Goal: Task Accomplishment & Management: Manage account settings

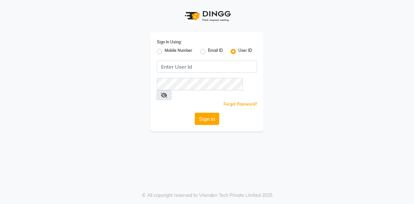
click at [165, 50] on label "Mobile Number" at bounding box center [179, 52] width 28 height 8
click at [165, 50] on input "Mobile Number" at bounding box center [167, 50] width 4 height 4
radio input "true"
radio input "false"
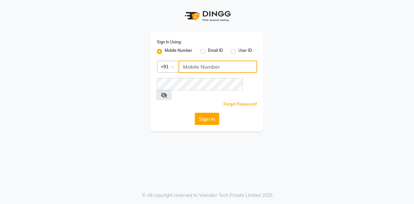
click at [195, 69] on input "Username" at bounding box center [217, 66] width 79 height 12
type input "7"
type input "7814706716"
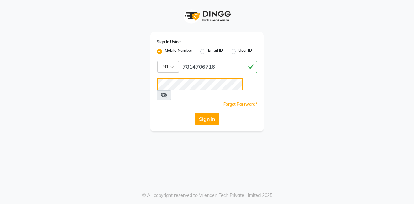
click at [195, 112] on button "Sign In" at bounding box center [207, 118] width 25 height 12
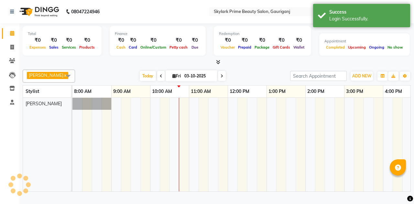
select select "en"
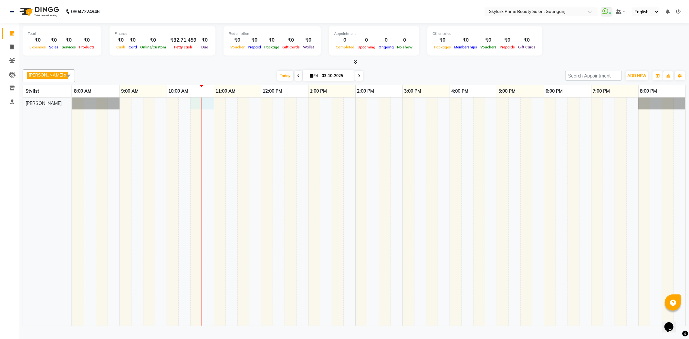
click at [195, 109] on div at bounding box center [378, 212] width 613 height 229
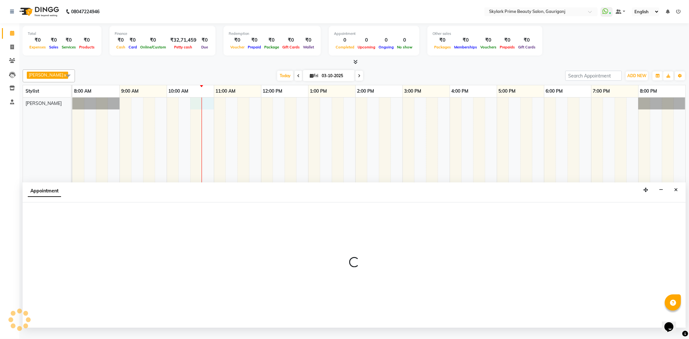
select select "30218"
select select "630"
select select "tentative"
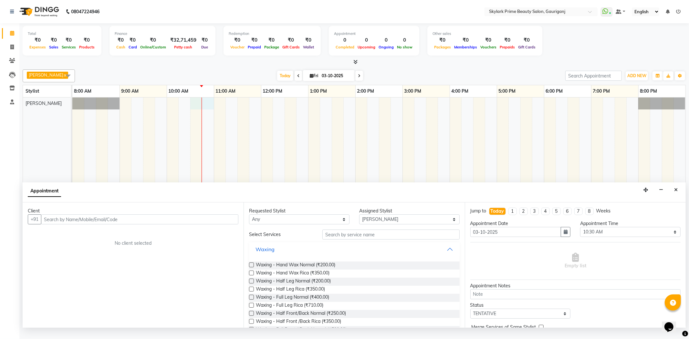
click at [413, 203] on button "Waxing" at bounding box center [354, 250] width 205 height 12
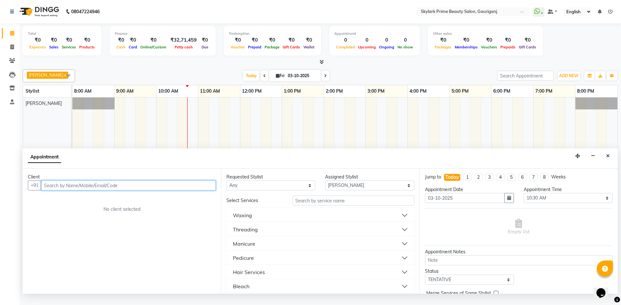
click at [137, 191] on input "text" at bounding box center [128, 186] width 175 height 10
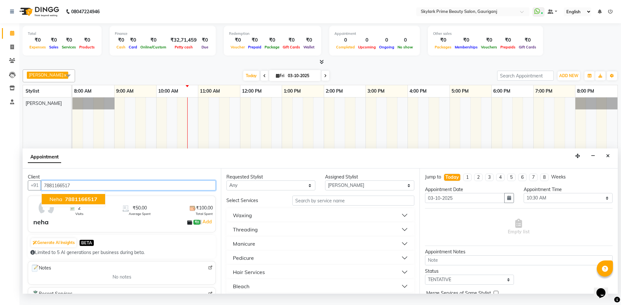
click at [77, 203] on span "7881166517" at bounding box center [81, 199] width 32 height 6
type input "7881166517"
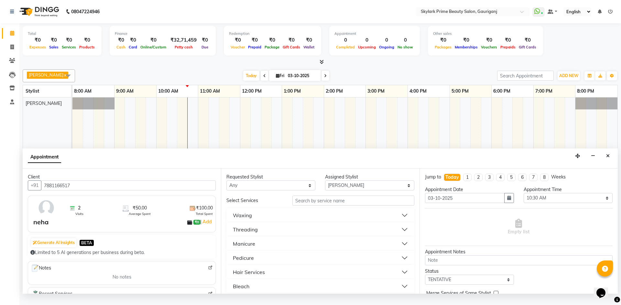
click at [261, 203] on button "Threading" at bounding box center [320, 230] width 182 height 12
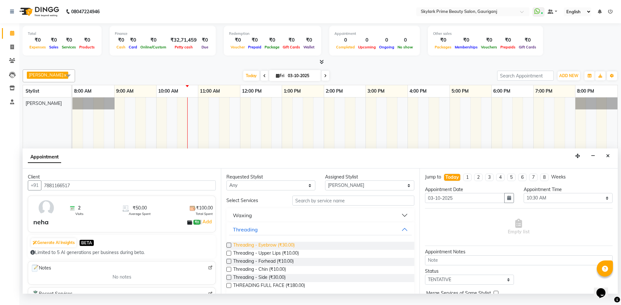
click at [260, 203] on span "Threading - Eyebrow (₹30.00)" at bounding box center [263, 246] width 61 height 8
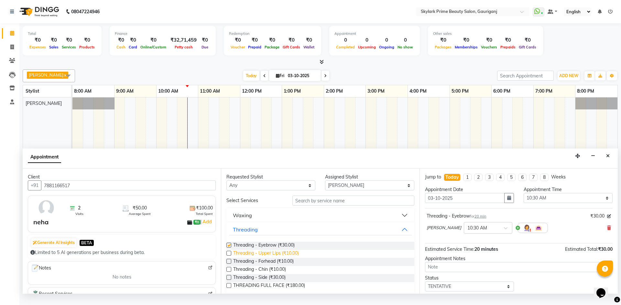
checkbox input "false"
click at [252, 203] on span "Threading - Upper Lips (₹10.00)" at bounding box center [266, 254] width 66 height 8
checkbox input "false"
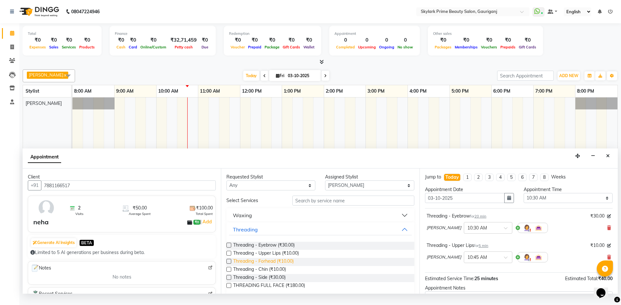
click at [253, 203] on span "Threading - Forhead (₹10.00)" at bounding box center [263, 262] width 60 height 8
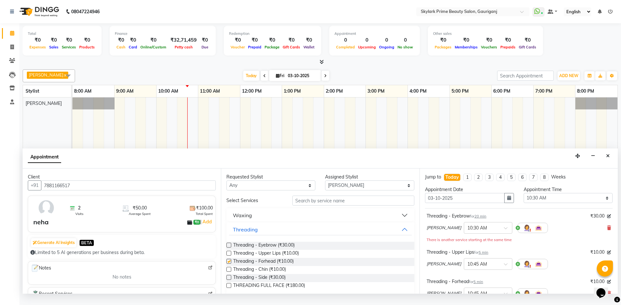
checkbox input "false"
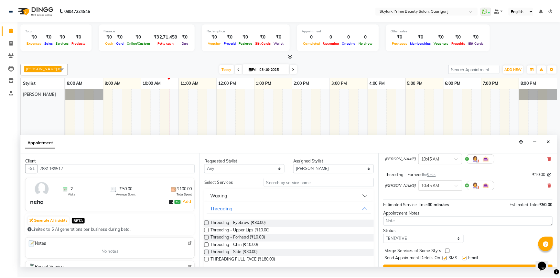
scroll to position [104, 0]
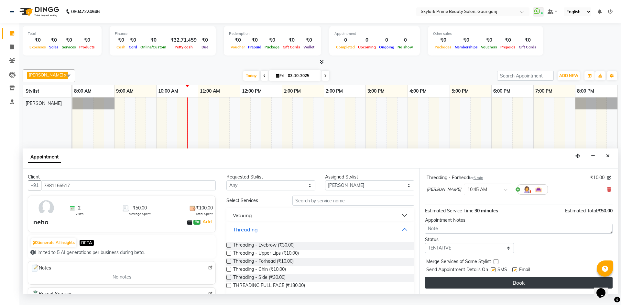
click at [413, 203] on button "Book" at bounding box center [518, 283] width 187 height 12
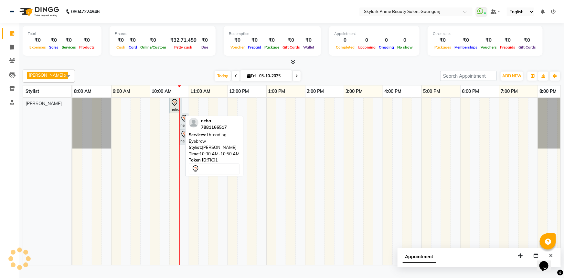
click at [172, 106] on icon at bounding box center [175, 103] width 8 height 8
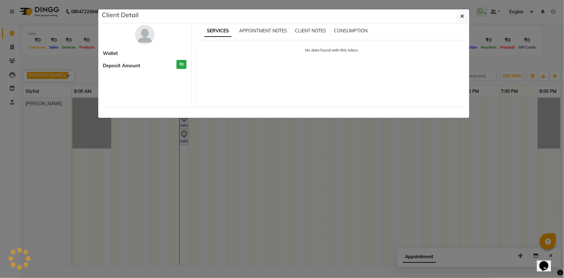
select select "7"
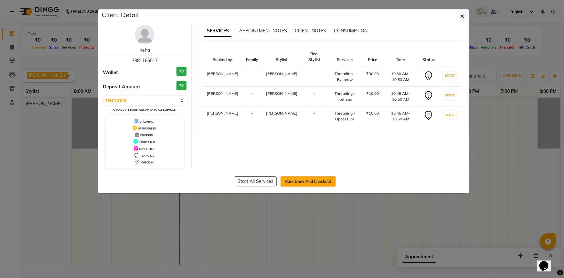
click at [309, 179] on button "Mark Done And Checkout" at bounding box center [308, 181] width 55 height 10
select select "service"
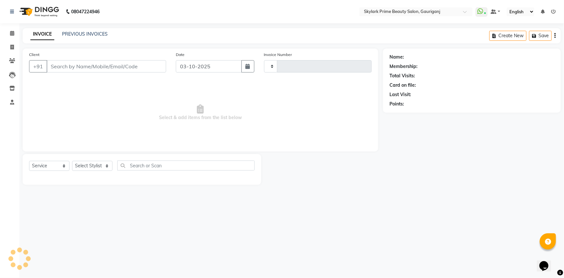
type input "3688"
select select "4735"
type input "7881166517"
select select "30218"
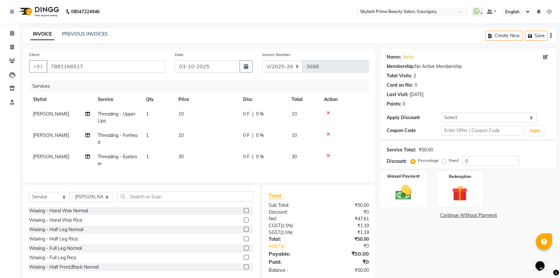
click at [412, 198] on img at bounding box center [403, 192] width 26 height 18
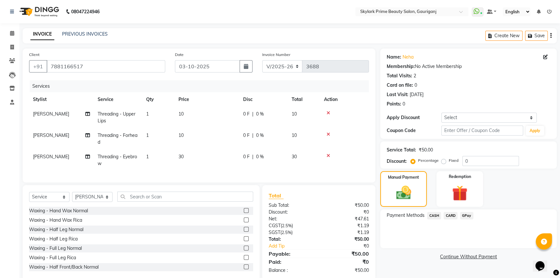
click at [413, 203] on span "CASH" at bounding box center [434, 215] width 14 height 7
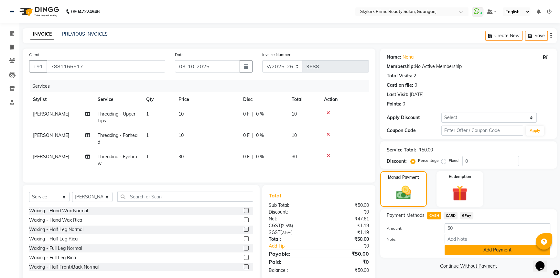
click at [413, 203] on button "Add Payment" at bounding box center [497, 250] width 106 height 10
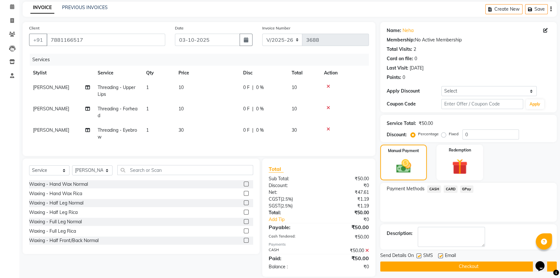
scroll to position [39, 0]
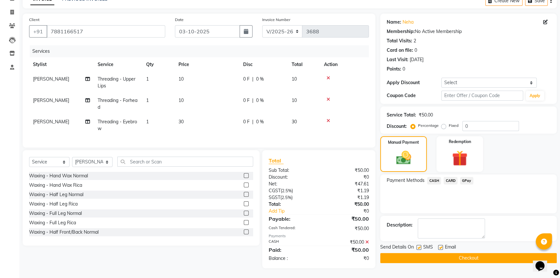
click at [413, 203] on button "Checkout" at bounding box center [468, 258] width 176 height 10
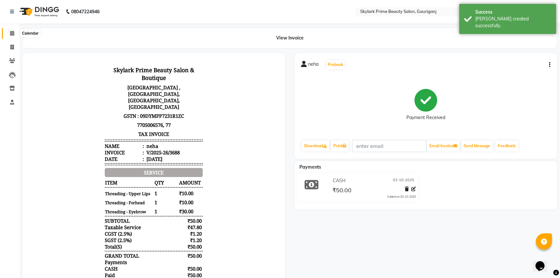
click at [13, 32] on icon at bounding box center [12, 33] width 4 height 5
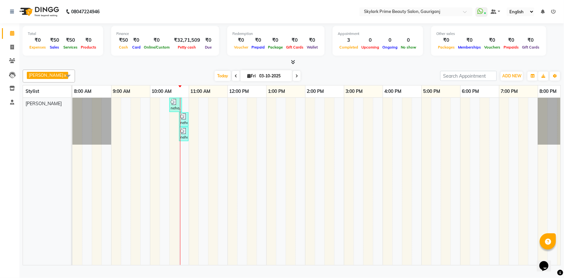
click at [190, 106] on div "neha, TK01, 10:30 AM-10:50 AM, Threading - Eyebrow neha, TK01, 10:45 AM-10:50 A…" at bounding box center [324, 181] width 504 height 167
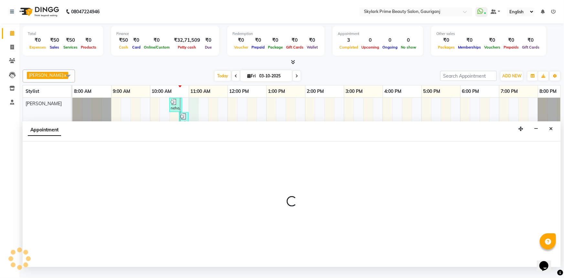
select select "30218"
select select "660"
select select "tentative"
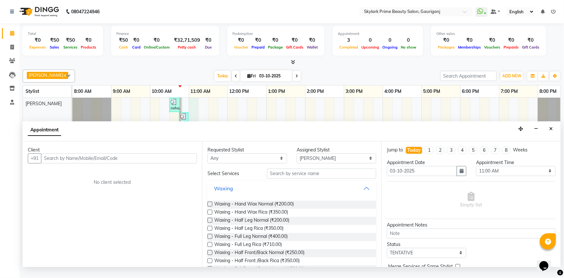
drag, startPoint x: 362, startPoint y: 195, endPoint x: 336, endPoint y: 202, distance: 27.9
click at [362, 194] on button "Waxing" at bounding box center [292, 188] width 164 height 12
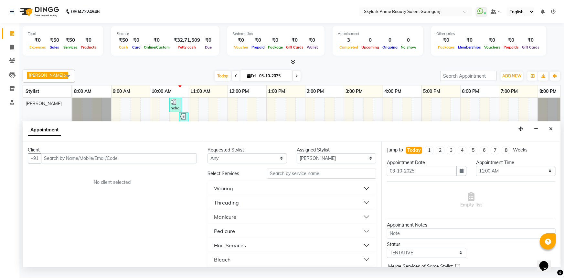
click at [241, 203] on button "Threading" at bounding box center [292, 203] width 164 height 12
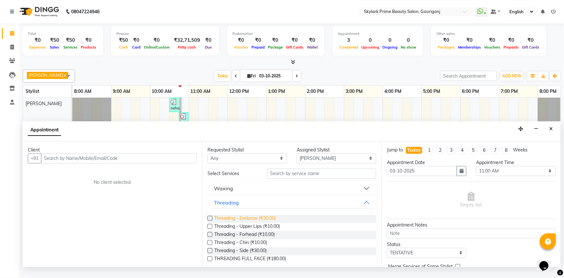
click at [235, 203] on span "Threading - Eyebrow (₹30.00)" at bounding box center [244, 219] width 61 height 8
checkbox input "false"
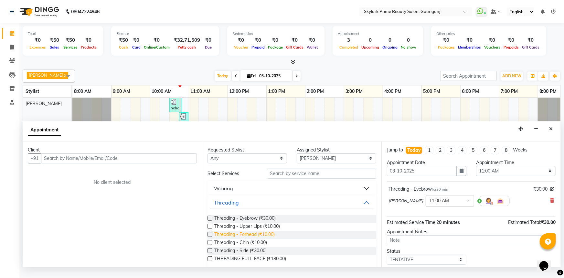
click at [236, 203] on span "Threading - Forhead (₹10.00)" at bounding box center [244, 235] width 60 height 8
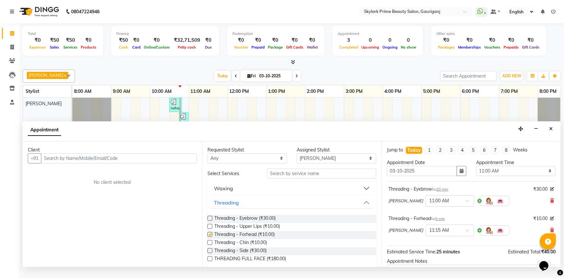
checkbox input "false"
click at [237, 203] on span "Threading - Eyebrow (₹30.00)" at bounding box center [244, 219] width 61 height 8
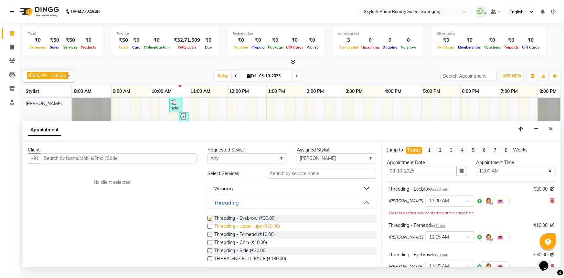
checkbox input "false"
click at [235, 203] on span "Threading - Upper Lips (₹10.00)" at bounding box center [247, 227] width 66 height 8
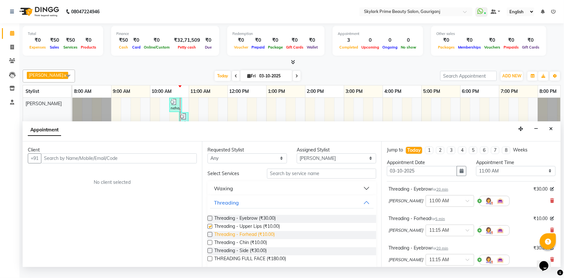
checkbox input "false"
click at [238, 203] on span "Threading - Forhead (₹10.00)" at bounding box center [244, 235] width 60 height 8
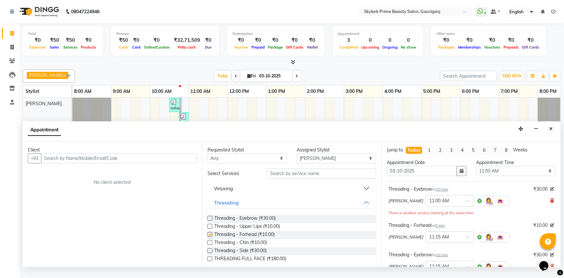
checkbox input "false"
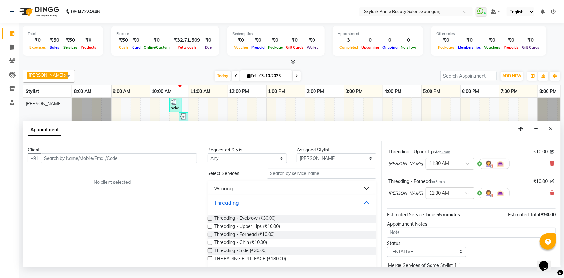
scroll to position [163, 0]
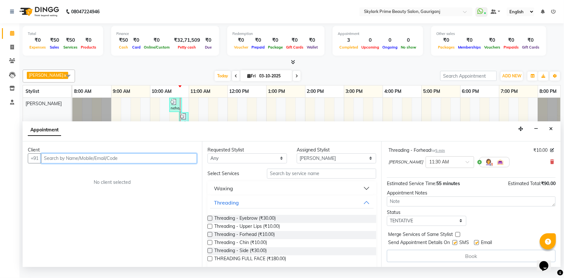
click at [131, 163] on input "text" at bounding box center [119, 158] width 156 height 10
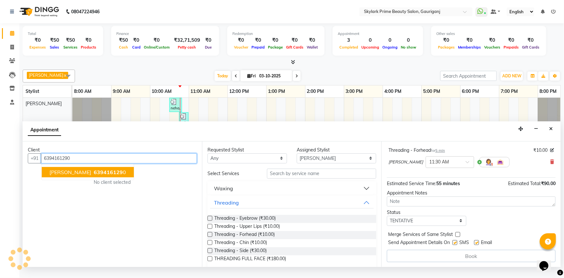
scroll to position [163, 0]
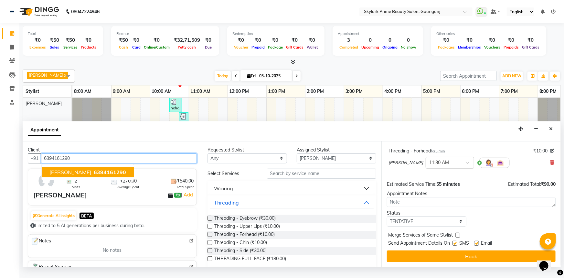
click at [92, 175] on ngb-highlight "6394161290" at bounding box center [109, 172] width 34 height 6
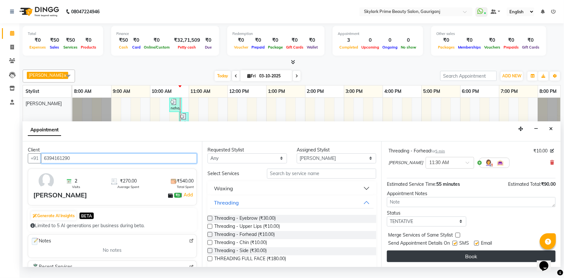
type input "6394161290"
click at [413, 203] on button "Book" at bounding box center [471, 256] width 169 height 12
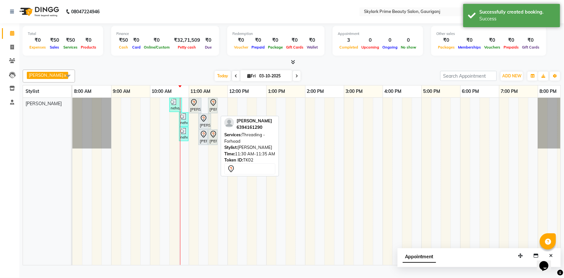
click at [212, 112] on div "[PERSON_NAME], TK02, 11:30 AM-11:35 AM, Threading - Forhead" at bounding box center [213, 106] width 8 height 14
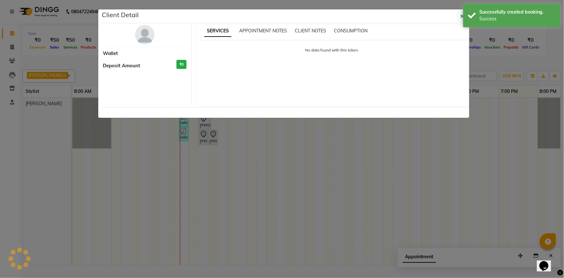
select select "7"
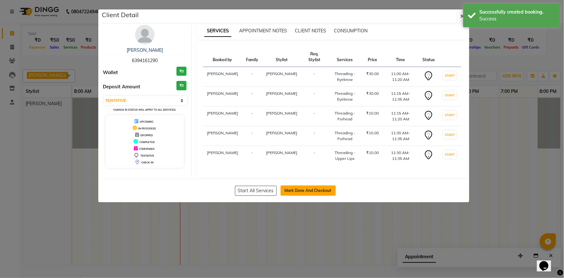
click at [296, 186] on button "Mark Done And Checkout" at bounding box center [308, 190] width 55 height 10
select select "service"
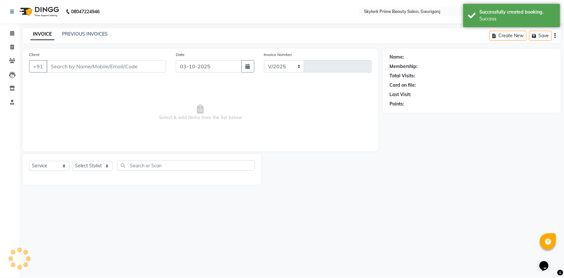
select select "4735"
type input "3689"
type input "6394161290"
select select "30218"
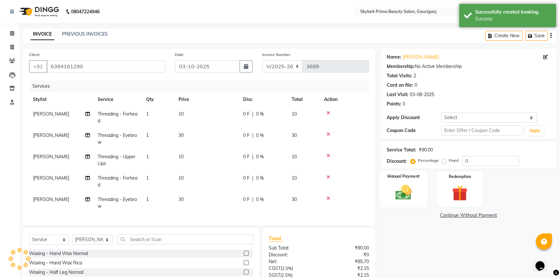
click at [404, 195] on img at bounding box center [403, 192] width 26 height 18
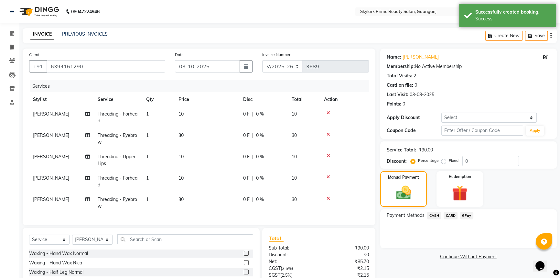
click at [413, 203] on span "CASH" at bounding box center [434, 215] width 14 height 7
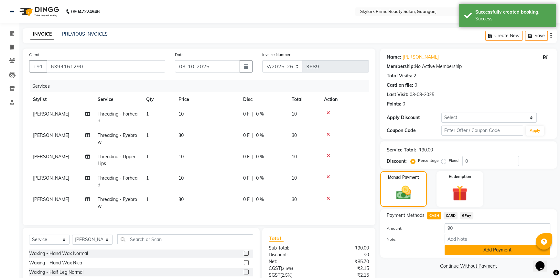
click at [413, 203] on button "Add Payment" at bounding box center [497, 250] width 106 height 10
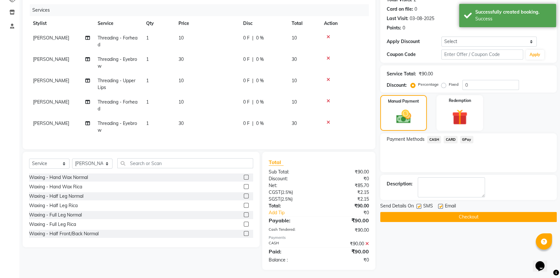
scroll to position [82, 0]
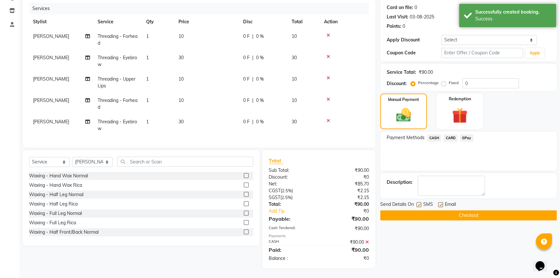
click at [413, 203] on button "Checkout" at bounding box center [468, 215] width 176 height 10
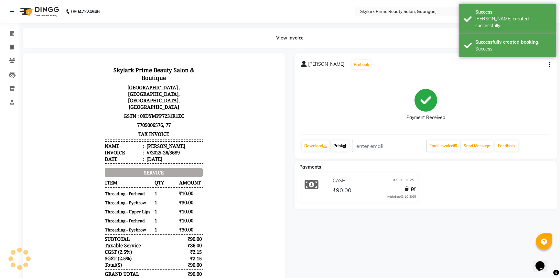
click at [337, 146] on link "Print" at bounding box center [340, 145] width 18 height 11
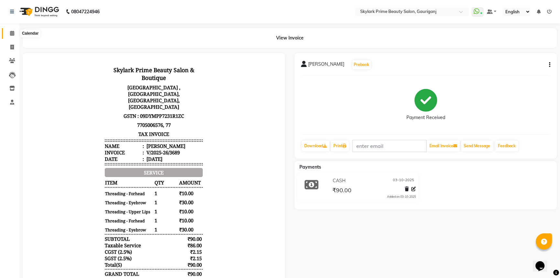
click at [12, 32] on icon at bounding box center [12, 33] width 4 height 5
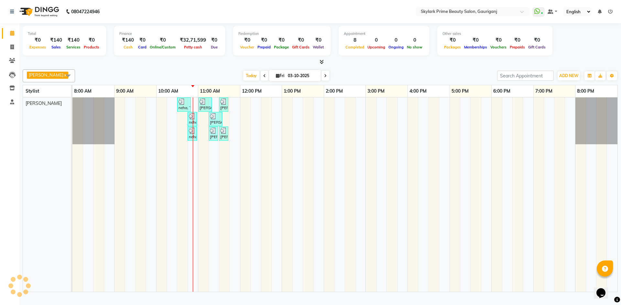
click at [413, 140] on div "neha, TK01, 10:30 AM-10:50 AM, Threading - Eyebrow Zulie tripathi, TK02, 11:00 …" at bounding box center [344, 195] width 545 height 195
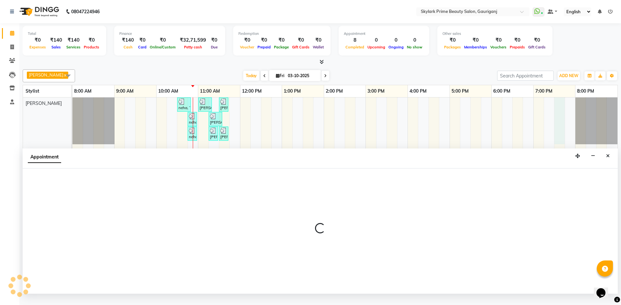
select select "30218"
select select "1170"
select select "tentative"
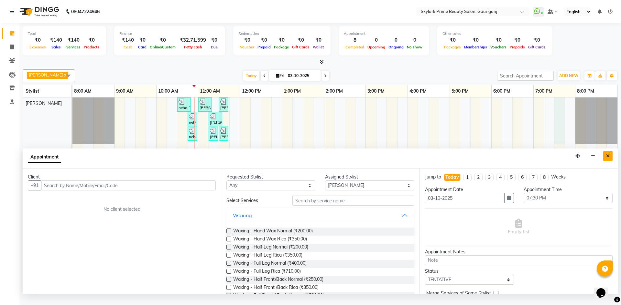
click at [413, 160] on button "Close" at bounding box center [607, 156] width 9 height 10
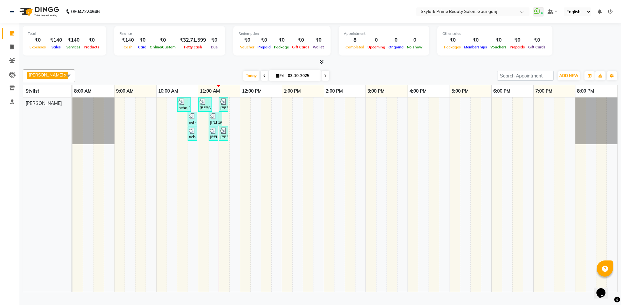
click at [235, 111] on div "neha, TK01, 10:30 AM-10:50 AM, Threading - Eyebrow Zulie tripathi, TK02, 11:00 …" at bounding box center [344, 195] width 545 height 195
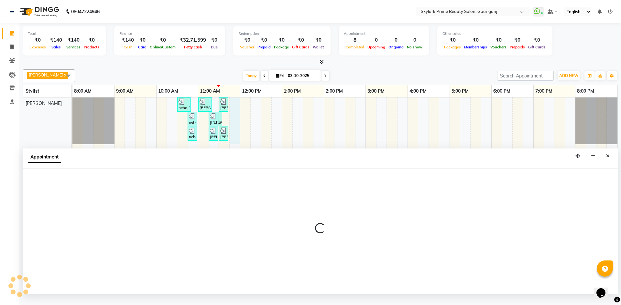
select select "30218"
select select "705"
select select "tentative"
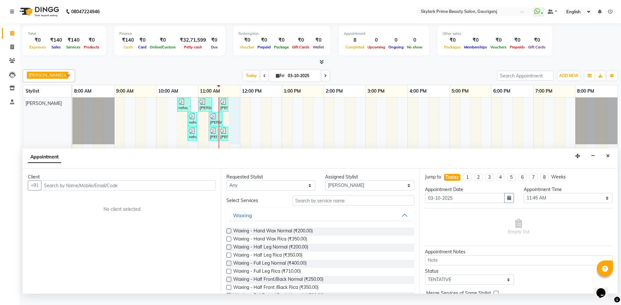
click at [91, 190] on input "text" at bounding box center [128, 186] width 175 height 10
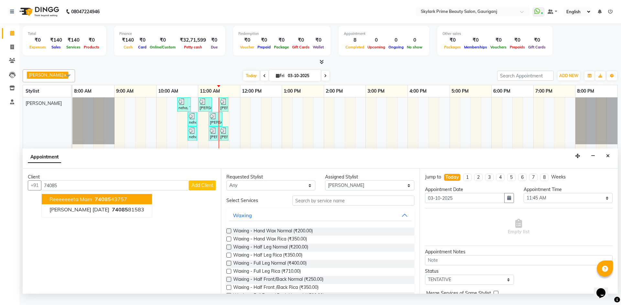
click at [74, 203] on span "reeeeeeeta mam" at bounding box center [70, 199] width 43 height 6
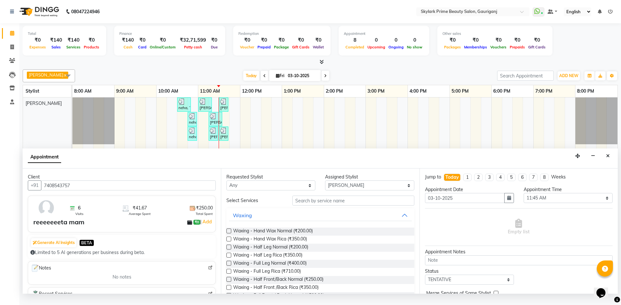
type input "7408543757"
click at [403, 203] on button "Waxing" at bounding box center [320, 216] width 182 height 12
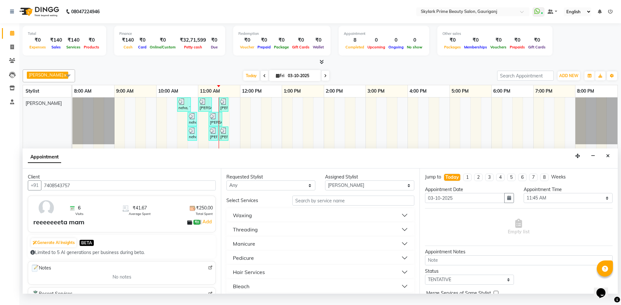
click at [257, 203] on div "Threading" at bounding box center [245, 230] width 25 height 8
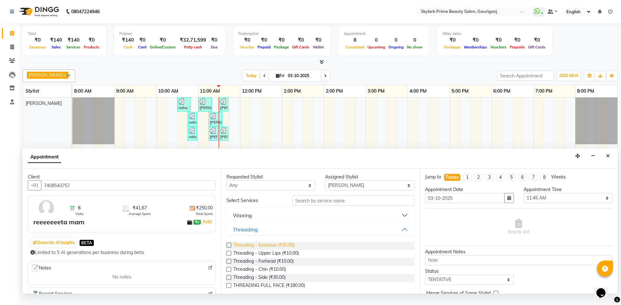
click at [258, 203] on span "Threading - Eyebrow (₹30.00)" at bounding box center [263, 246] width 61 height 8
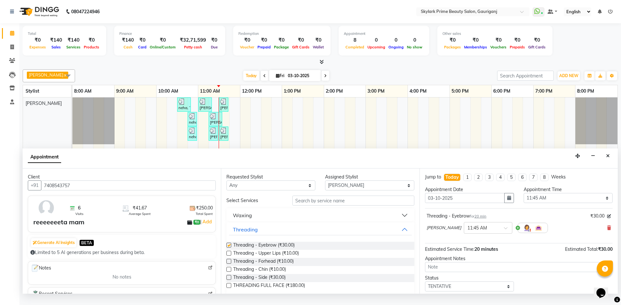
checkbox input "false"
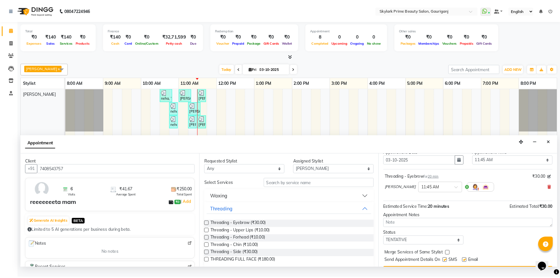
scroll to position [38, 0]
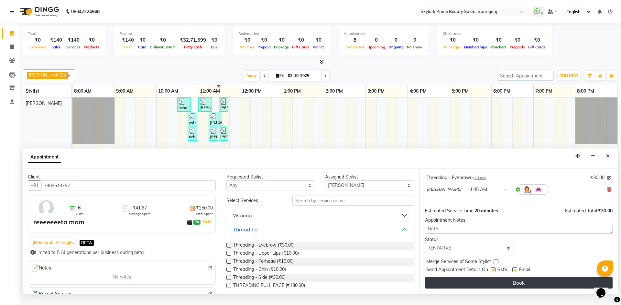
click at [413, 203] on button "Book" at bounding box center [518, 283] width 187 height 12
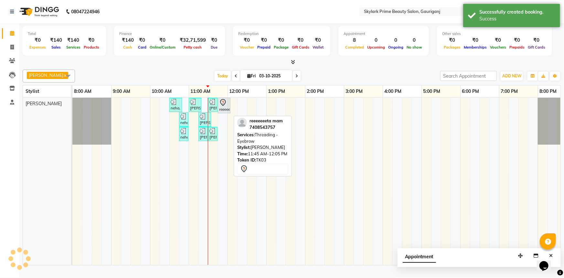
click at [223, 106] on icon at bounding box center [223, 103] width 8 height 8
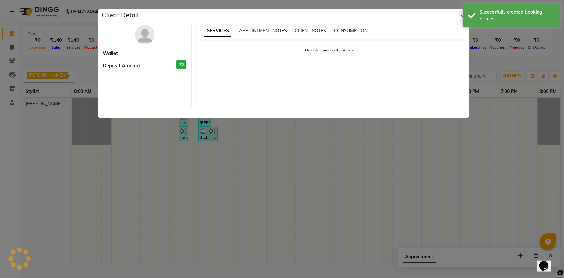
select select "7"
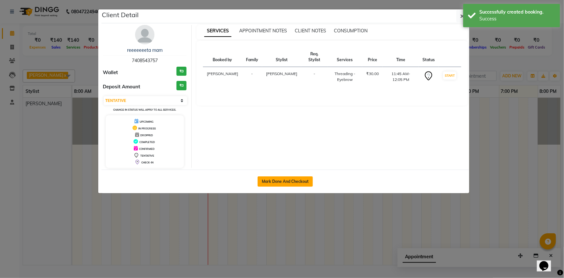
click at [283, 185] on button "Mark Done And Checkout" at bounding box center [285, 181] width 55 height 10
select select "service"
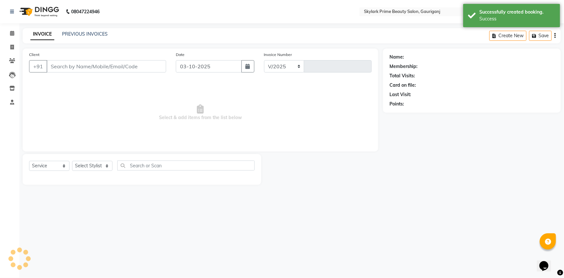
select select "4735"
type input "3690"
type input "7408543757"
select select "30218"
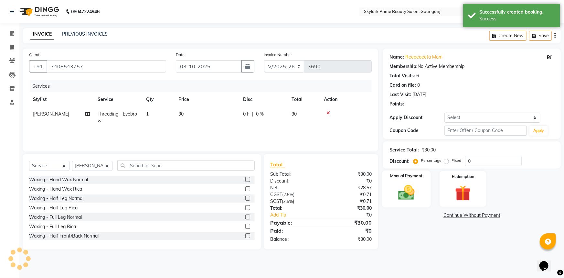
click at [407, 183] on img at bounding box center [406, 192] width 27 height 19
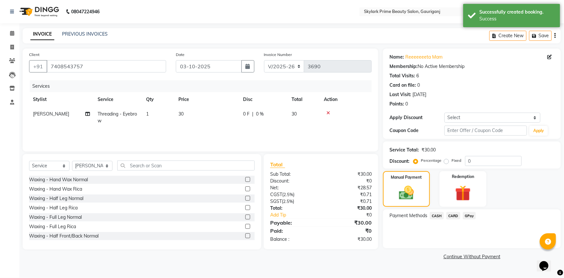
click at [413, 203] on span "CASH" at bounding box center [437, 215] width 14 height 7
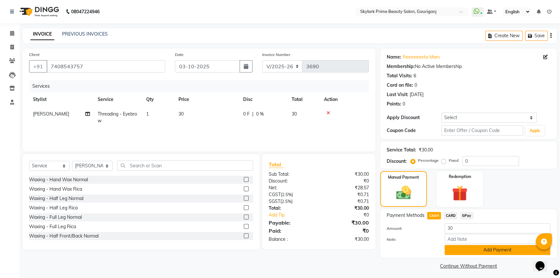
click at [413, 203] on button "Add Payment" at bounding box center [497, 250] width 106 height 10
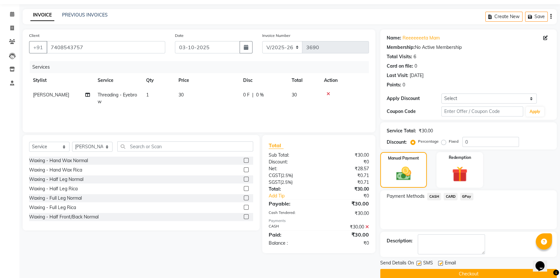
scroll to position [29, 0]
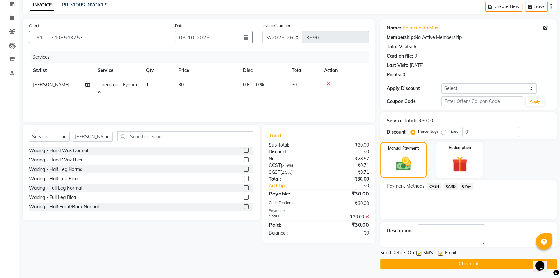
click at [413, 203] on button "Checkout" at bounding box center [468, 264] width 176 height 10
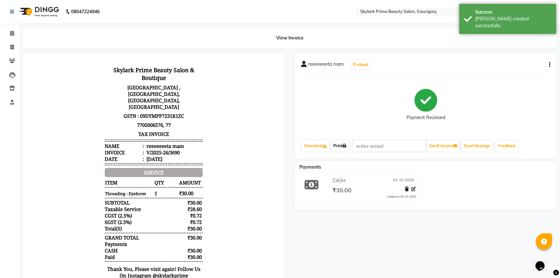
click at [340, 144] on link "Print" at bounding box center [340, 145] width 18 height 11
click at [14, 31] on icon at bounding box center [12, 33] width 4 height 5
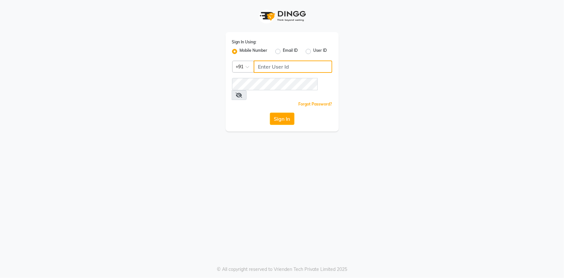
click at [268, 66] on input "Username" at bounding box center [293, 66] width 79 height 12
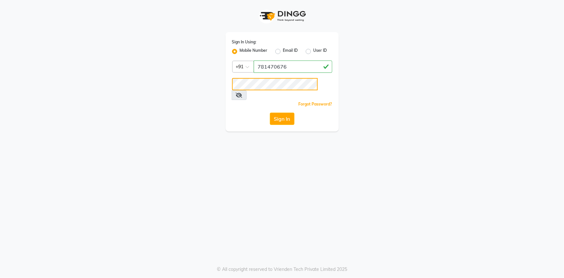
click at [270, 112] on button "Sign In" at bounding box center [282, 118] width 25 height 12
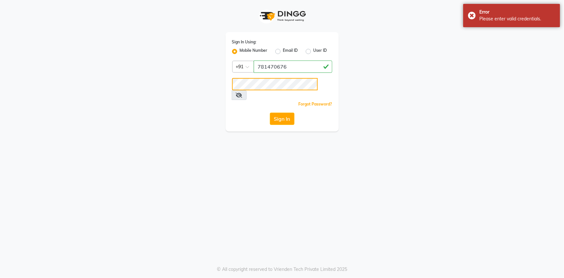
click at [270, 112] on button "Sign In" at bounding box center [282, 118] width 25 height 12
click at [289, 65] on input "781470676" at bounding box center [293, 66] width 79 height 12
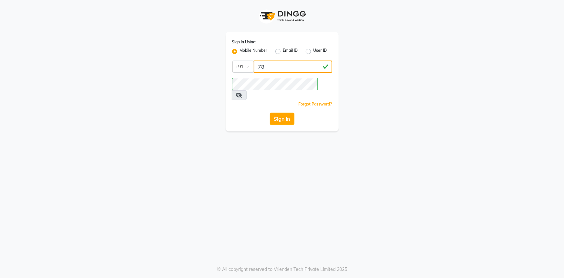
type input "7"
type input "6"
type input "7814706716"
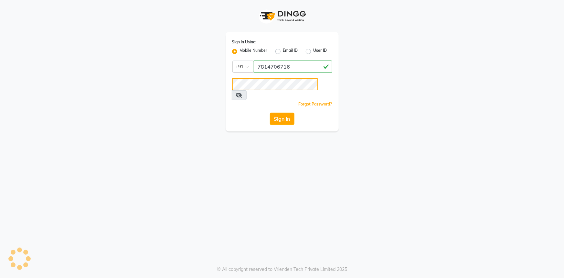
click at [270, 112] on button "Sign In" at bounding box center [282, 118] width 25 height 12
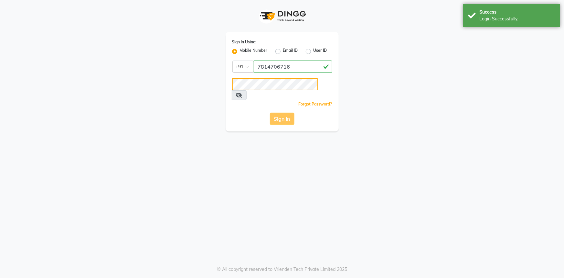
click at [270, 112] on button "Sign In" at bounding box center [282, 118] width 25 height 12
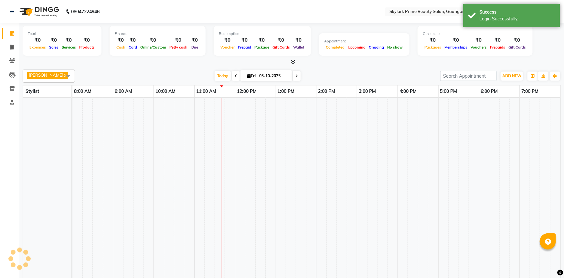
select select "en"
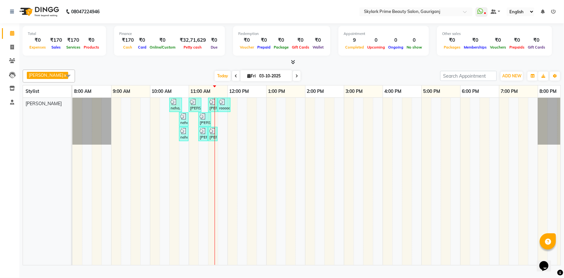
click at [227, 123] on div "neha, TK01, 10:30 AM-10:50 AM, Threading - Eyebrow [PERSON_NAME], TK02, 11:00 A…" at bounding box center [324, 181] width 504 height 167
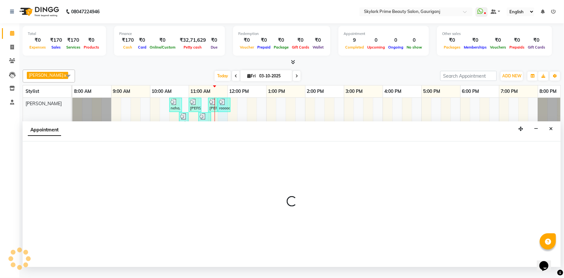
select select "30218"
select select "705"
select select "tentative"
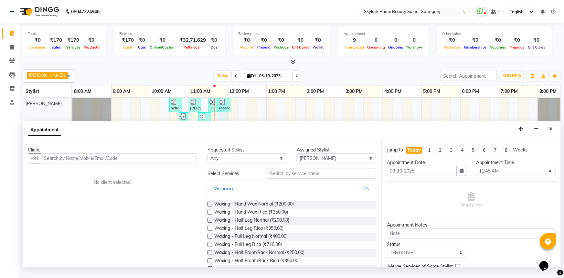
click at [74, 163] on input "text" at bounding box center [119, 158] width 156 height 10
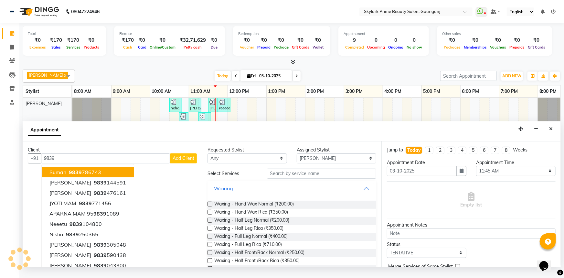
click at [67, 162] on input "9839" at bounding box center [105, 158] width 129 height 10
type input "9"
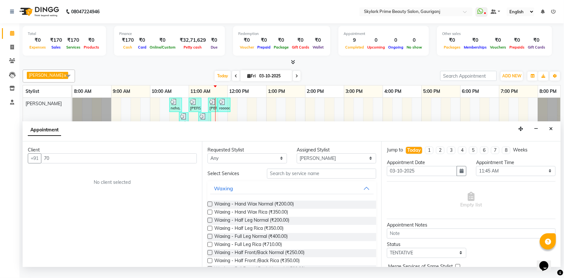
type input "7"
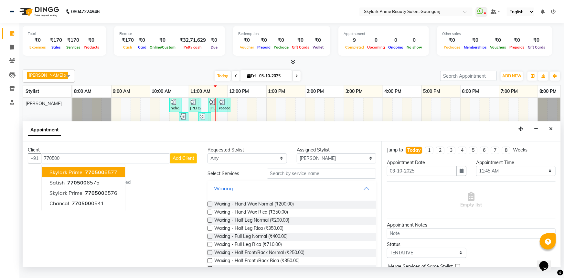
click at [74, 175] on span "skylark prime" at bounding box center [65, 172] width 33 height 6
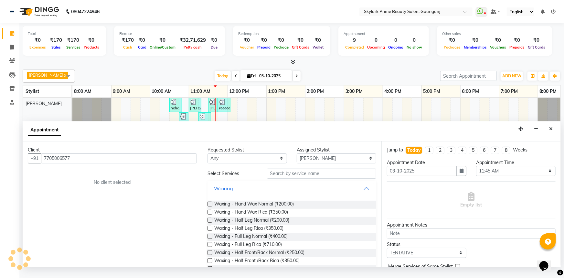
type input "7705006577"
click at [360, 192] on button "Waxing" at bounding box center [292, 188] width 164 height 12
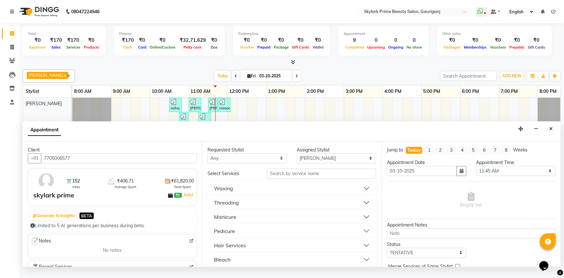
drag, startPoint x: 236, startPoint y: 207, endPoint x: 249, endPoint y: 214, distance: 14.3
click at [236, 206] on div "Threading" at bounding box center [226, 202] width 25 height 8
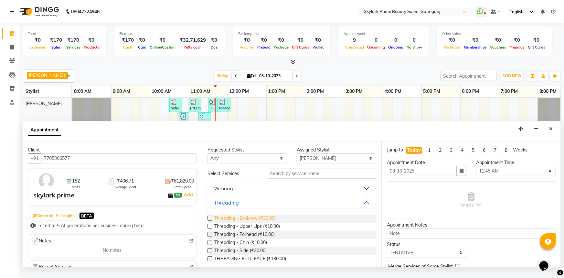
click at [240, 221] on span "Threading - Eyebrow (₹30.00)" at bounding box center [244, 219] width 61 height 8
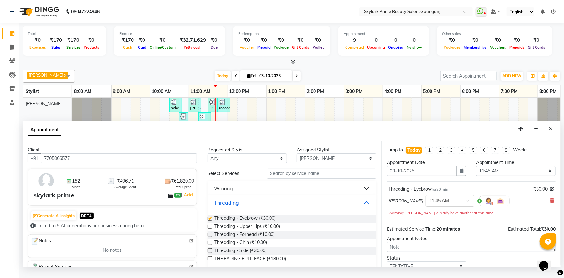
checkbox input "false"
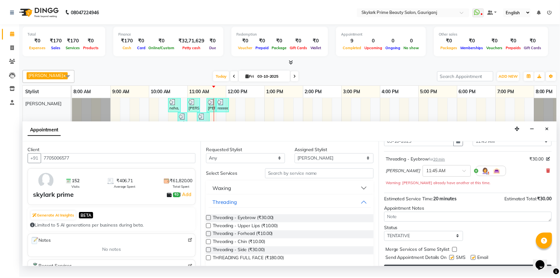
scroll to position [45, 0]
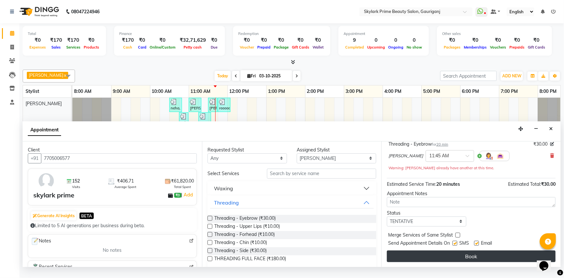
click at [460, 262] on button "Book" at bounding box center [471, 256] width 169 height 12
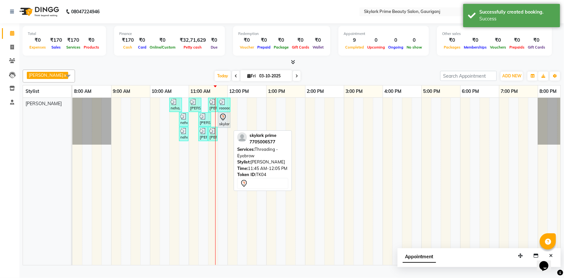
click at [226, 121] on icon at bounding box center [223, 117] width 8 height 8
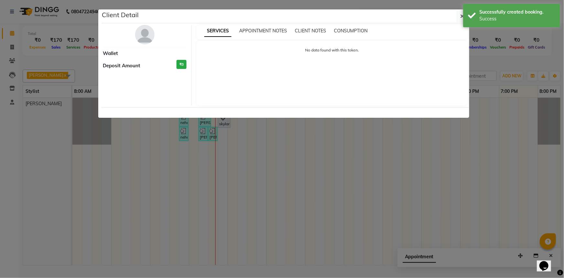
select select "7"
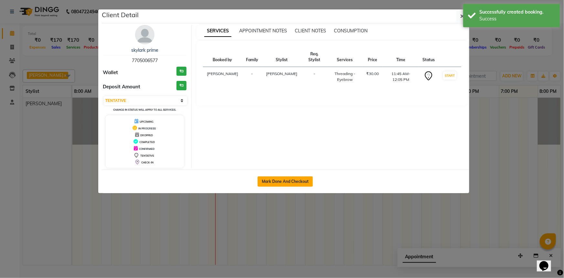
click at [278, 178] on button "Mark Done And Checkout" at bounding box center [285, 181] width 55 height 10
select select "service"
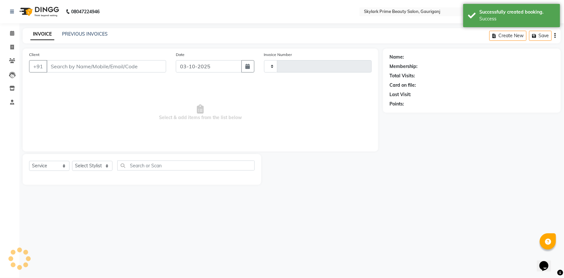
type input "3691"
select select "4735"
type input "7705006577"
select select "30218"
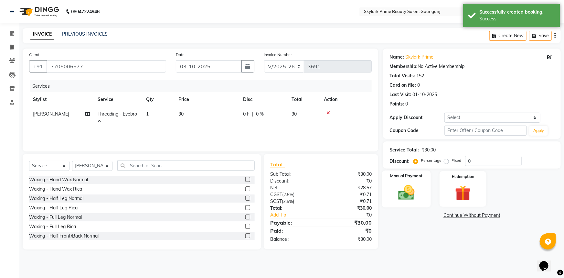
click at [411, 194] on img at bounding box center [406, 192] width 27 height 19
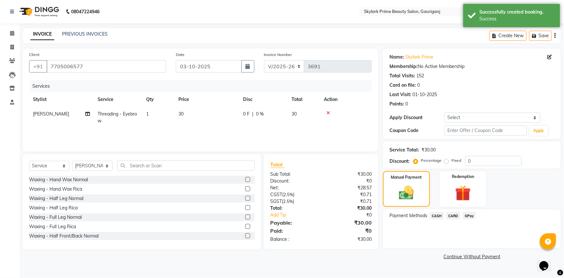
click at [437, 214] on span "CASH" at bounding box center [437, 215] width 14 height 7
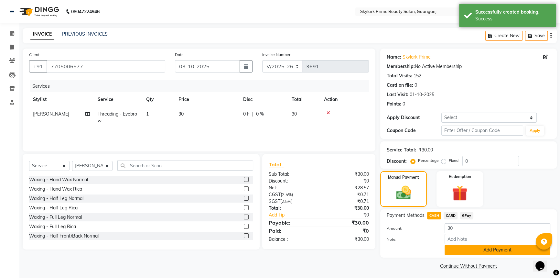
click at [455, 246] on button "Add Payment" at bounding box center [497, 250] width 106 height 10
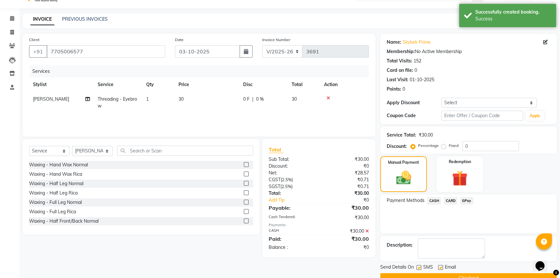
scroll to position [29, 0]
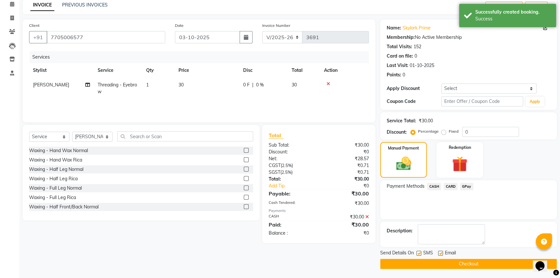
click at [434, 260] on button "Checkout" at bounding box center [468, 264] width 176 height 10
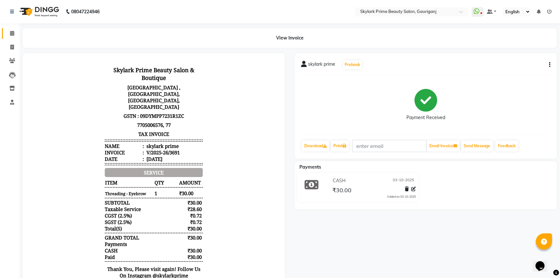
click at [16, 28] on link "Calendar" at bounding box center [10, 33] width 16 height 11
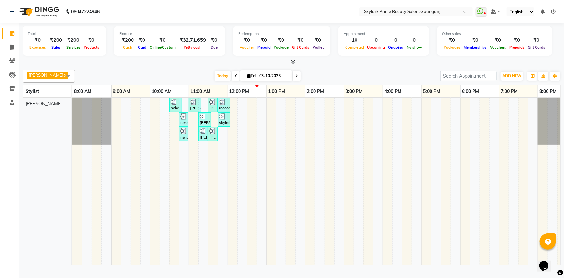
click at [265, 107] on div "neha, TK01, 10:30 AM-10:50 AM, Threading - Eyebrow [PERSON_NAME], TK02, 11:00 A…" at bounding box center [324, 181] width 504 height 167
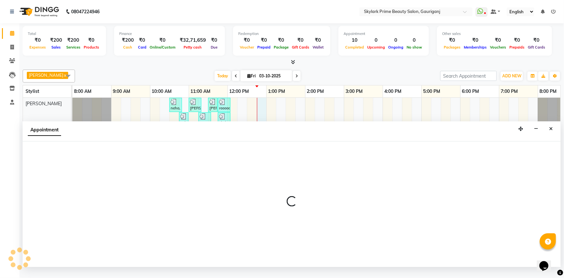
select select "30218"
select select "765"
select select "tentative"
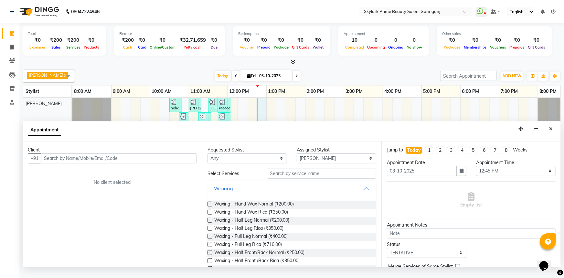
click at [111, 162] on input "text" at bounding box center [119, 158] width 156 height 10
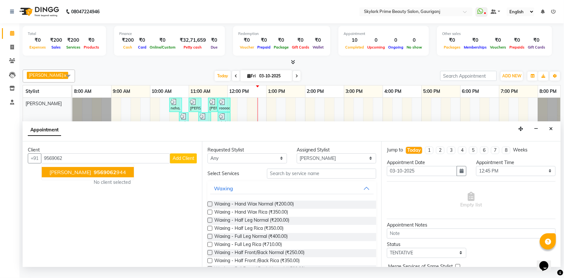
click at [59, 175] on span "[PERSON_NAME]" at bounding box center [70, 172] width 42 height 6
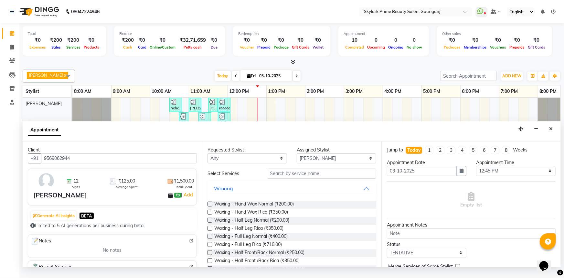
type input "9569062944"
click at [360, 194] on button "Waxing" at bounding box center [292, 188] width 164 height 12
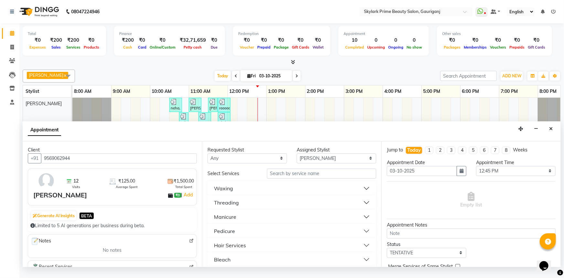
click at [239, 204] on button "Threading" at bounding box center [292, 203] width 164 height 12
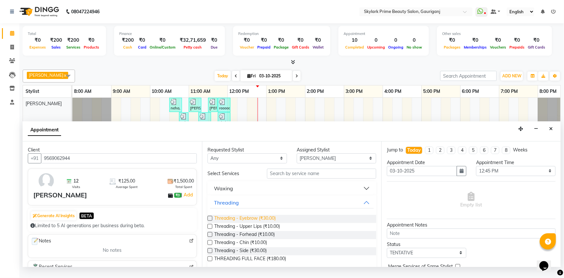
click at [241, 221] on span "Threading - Eyebrow (₹30.00)" at bounding box center [244, 219] width 61 height 8
checkbox input "false"
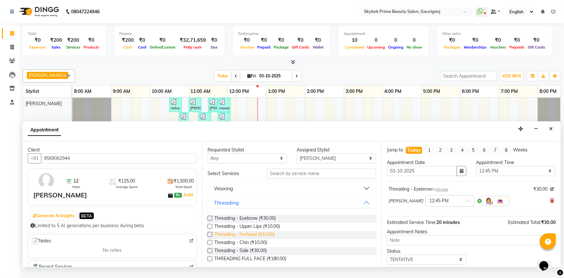
click at [236, 239] on span "Threading - Forhead (₹10.00)" at bounding box center [244, 235] width 60 height 8
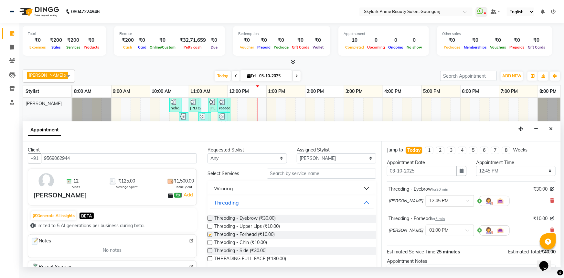
checkbox input "false"
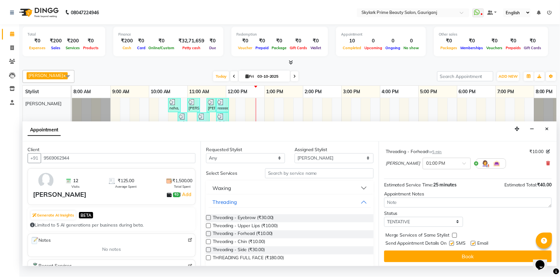
scroll to position [68, 0]
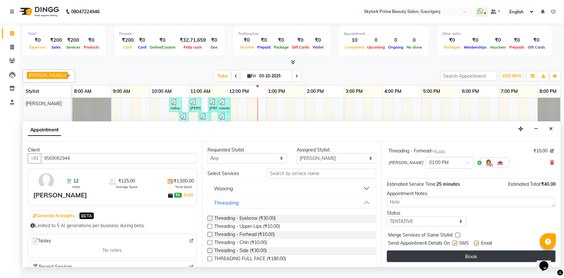
click at [450, 262] on button "Book" at bounding box center [471, 256] width 169 height 12
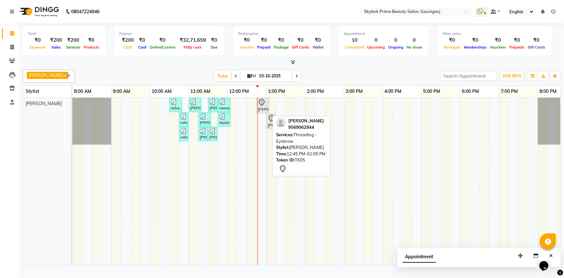
click at [261, 106] on icon at bounding box center [262, 103] width 8 height 8
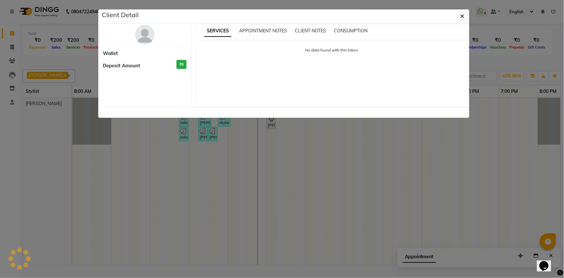
select select "7"
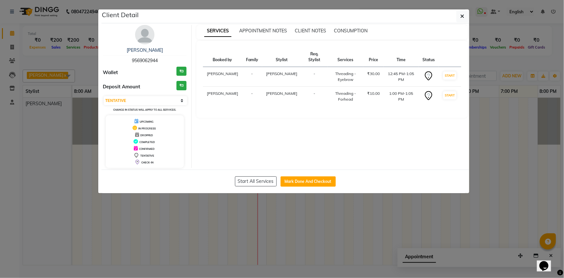
click at [299, 188] on div "Start All Services Mark Done And Checkout" at bounding box center [285, 181] width 368 height 24
click at [299, 179] on button "Mark Done And Checkout" at bounding box center [308, 181] width 55 height 10
select select "service"
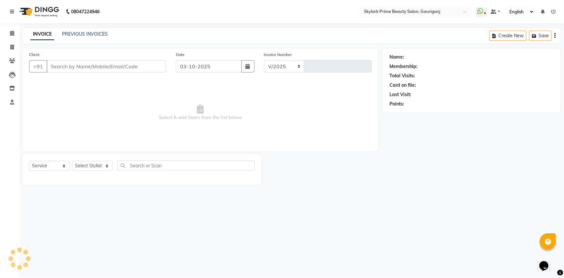
select select "4735"
type input "3692"
type input "9569062944"
select select "30218"
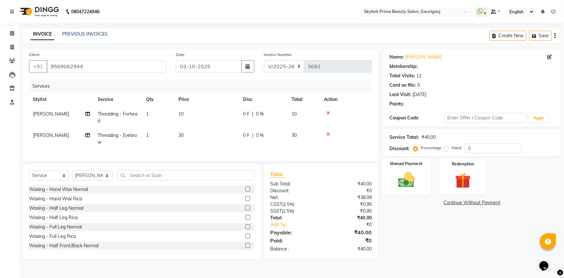
click at [412, 179] on div "Manual Payment" at bounding box center [406, 176] width 49 height 37
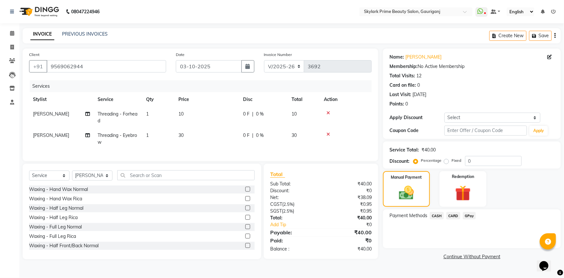
click at [434, 216] on span "CASH" at bounding box center [437, 215] width 14 height 7
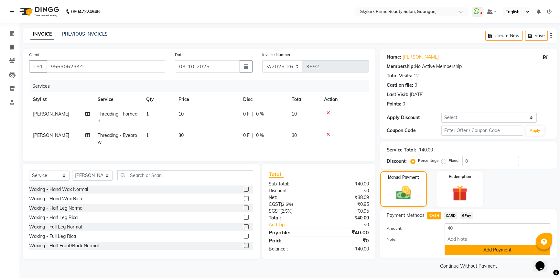
click at [452, 250] on button "Add Payment" at bounding box center [497, 250] width 106 height 10
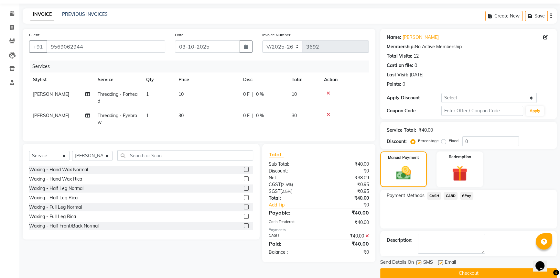
scroll to position [29, 0]
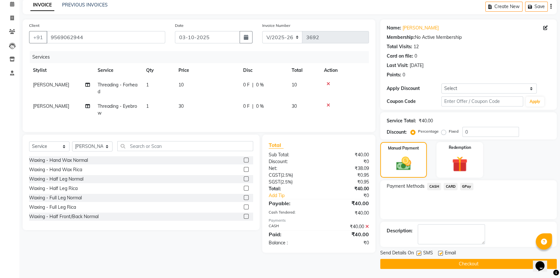
click at [428, 264] on button "Checkout" at bounding box center [468, 264] width 176 height 10
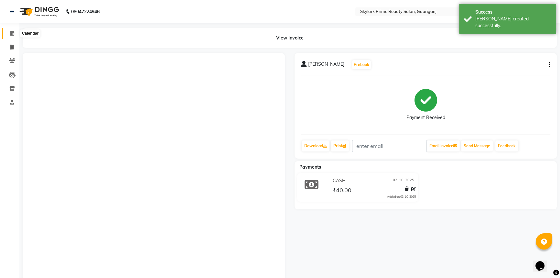
click at [11, 31] on icon at bounding box center [12, 33] width 4 height 5
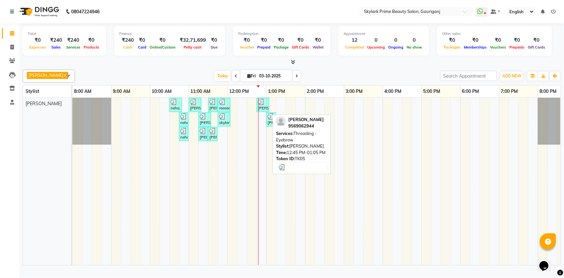
click at [264, 111] on div "[PERSON_NAME], TK05, 12:45 PM-01:05 PM, Threading - Eyebrow" at bounding box center [262, 105] width 11 height 12
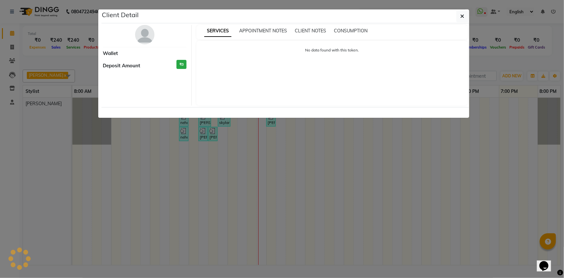
select select "3"
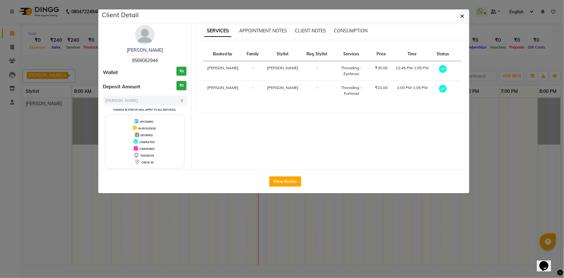
click at [353, 197] on ngb-modal-window "Client Detail neetu 9569062944 Wallet ₹0 Deposit Amount ₹0 Select MARK DONE UPC…" at bounding box center [282, 139] width 564 height 278
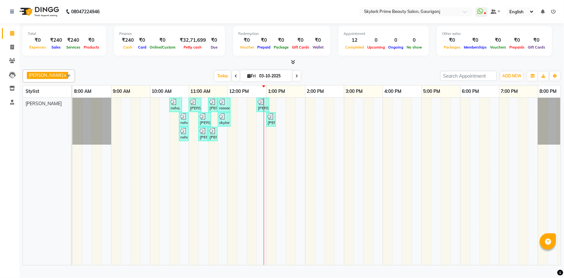
click at [280, 108] on div "neha, TK01, 10:30 AM-10:50 AM, Threading - Eyebrow Zulie tripathi, TK02, 11:00 …" at bounding box center [324, 181] width 504 height 167
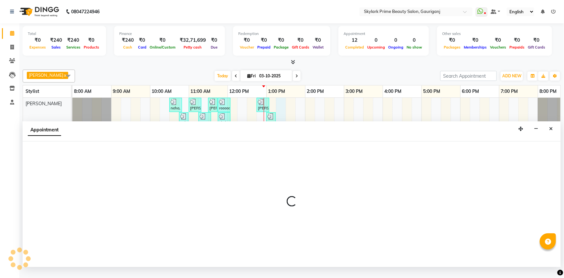
select select "795"
select select "tentative"
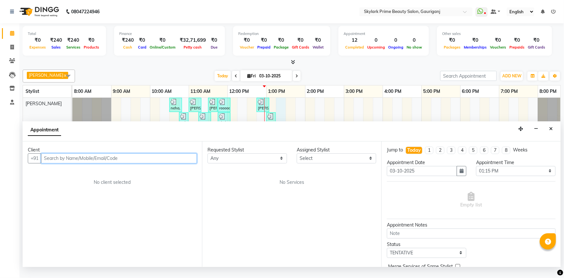
click at [84, 163] on input "text" at bounding box center [119, 158] width 156 height 10
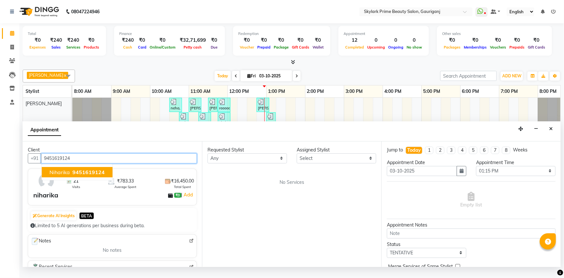
click at [71, 175] on ngb-highlight "9451619124" at bounding box center [88, 172] width 34 height 6
drag, startPoint x: 42, startPoint y: 165, endPoint x: 100, endPoint y: 170, distance: 58.4
click at [100, 170] on div "Client +91 9451619124 21 Visits ₹783.33 Average Spent ₹16,450.00 Total Spent ni…" at bounding box center [112, 203] width 179 height 125
type input "9451619124"
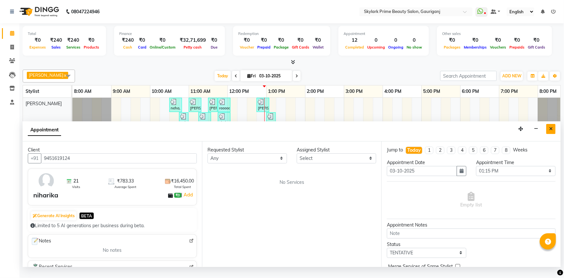
click at [553, 134] on button "Close" at bounding box center [550, 129] width 9 height 10
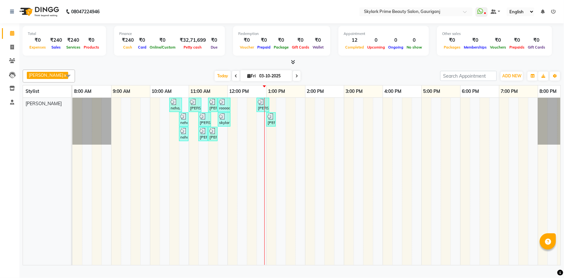
click at [278, 110] on div "neha, TK01, 10:30 AM-10:50 AM, Threading - Eyebrow Zulie tripathi, TK02, 11:00 …" at bounding box center [324, 181] width 504 height 167
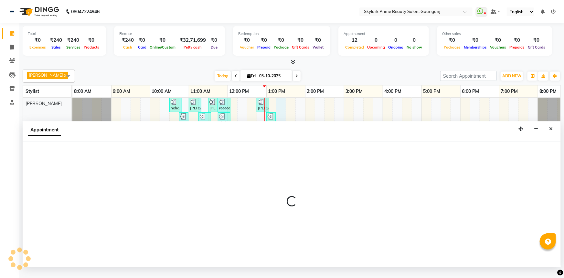
select select "30218"
select select "795"
select select "tentative"
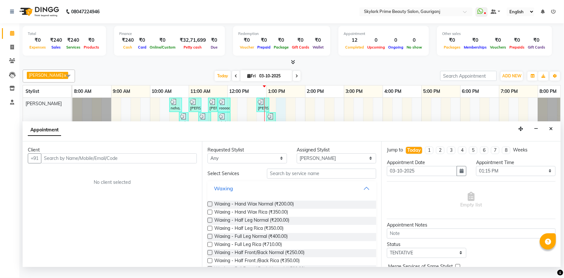
click at [362, 194] on button "Waxing" at bounding box center [292, 188] width 164 height 12
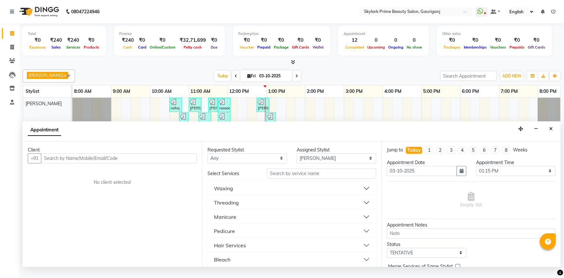
click at [238, 206] on div "Threading" at bounding box center [226, 202] width 25 height 8
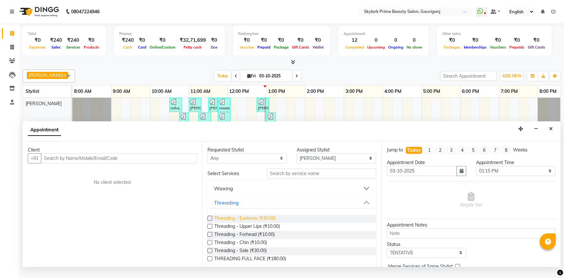
click at [237, 223] on span "Threading - Eyebrow (₹30.00)" at bounding box center [244, 219] width 61 height 8
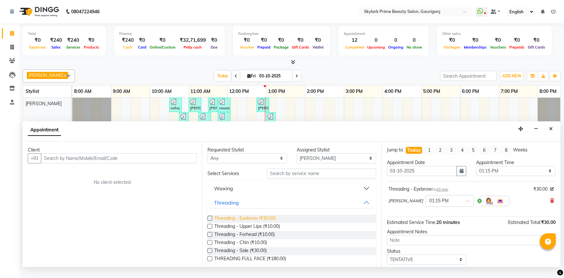
click at [237, 222] on span "Threading - Eyebrow (₹30.00)" at bounding box center [244, 219] width 61 height 8
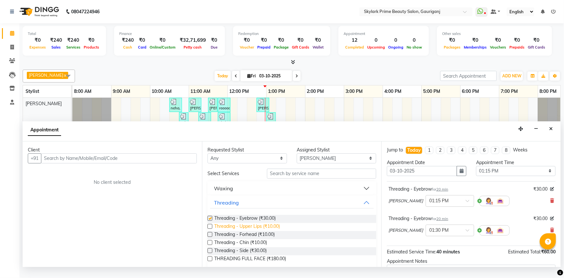
checkbox input "false"
click at [239, 239] on span "Threading - Forhead (₹10.00)" at bounding box center [244, 235] width 60 height 8
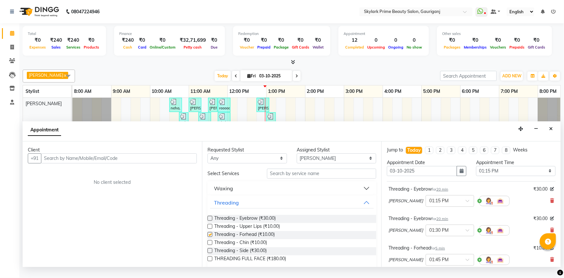
checkbox input "false"
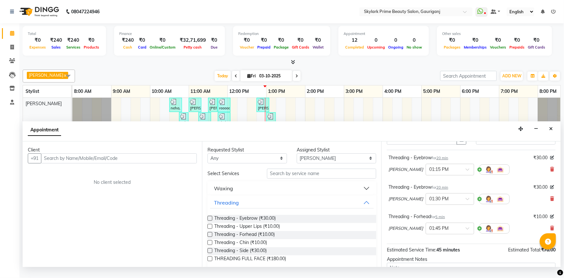
scroll to position [88, 0]
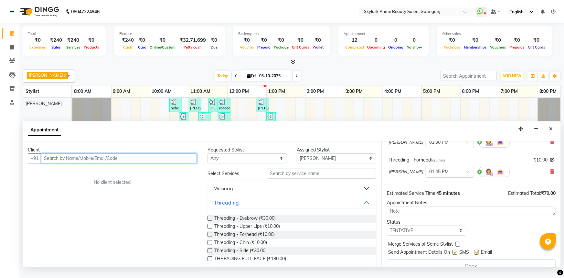
click at [134, 163] on input "text" at bounding box center [119, 158] width 156 height 10
paste input "9451619124"
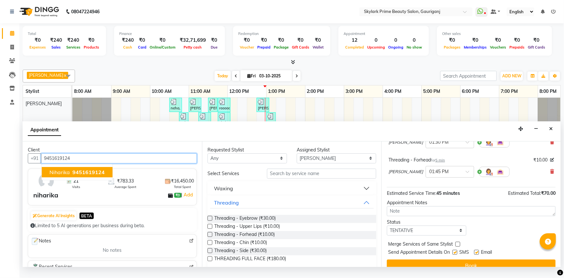
click at [62, 175] on span "niharika" at bounding box center [59, 172] width 20 height 6
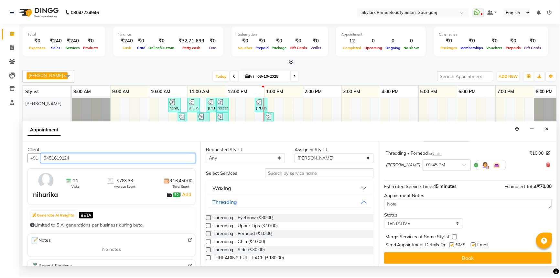
scroll to position [97, 0]
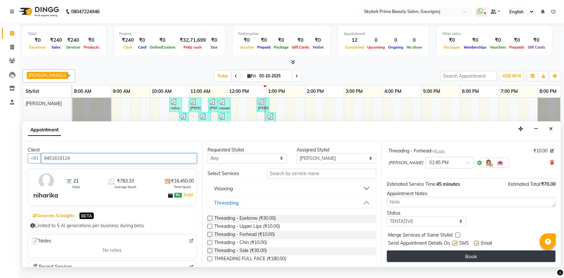
type input "9451619124"
click at [440, 261] on button "Book" at bounding box center [471, 256] width 169 height 12
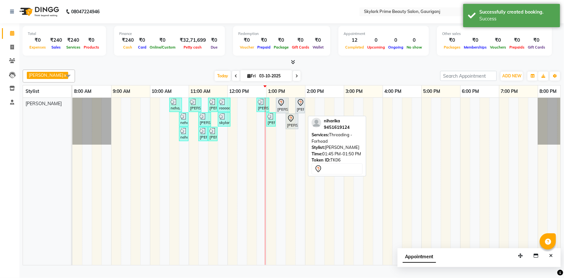
click at [303, 112] on div at bounding box center [304, 105] width 3 height 15
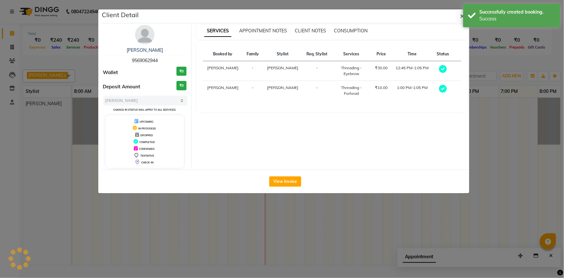
select select "7"
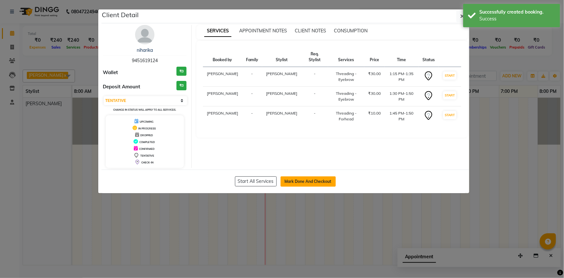
click at [303, 181] on button "Mark Done And Checkout" at bounding box center [308, 181] width 55 height 10
select select "service"
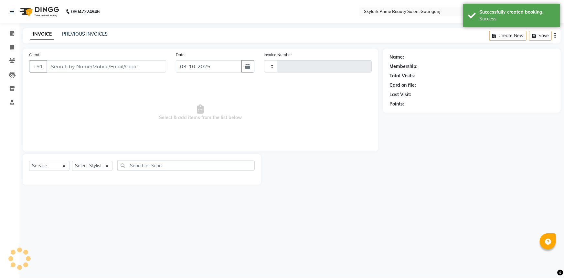
type input "3693"
select select "4735"
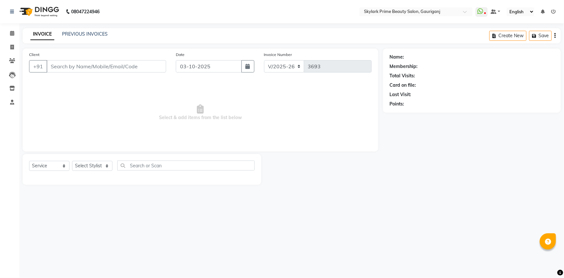
type input "9451619124"
select select "30218"
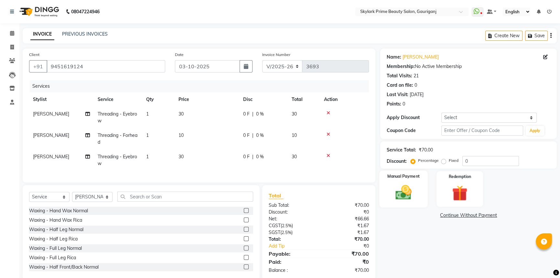
click at [405, 192] on img at bounding box center [403, 192] width 26 height 18
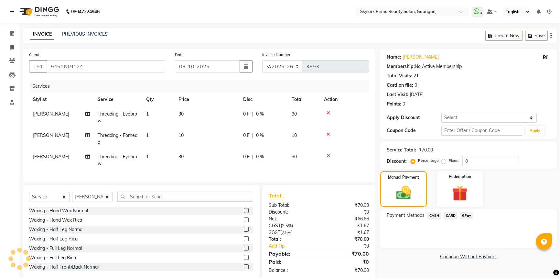
click at [433, 210] on div "Payment Methods CASH CARD GPay" at bounding box center [468, 228] width 176 height 39
click at [434, 212] on span "CASH" at bounding box center [434, 215] width 14 height 7
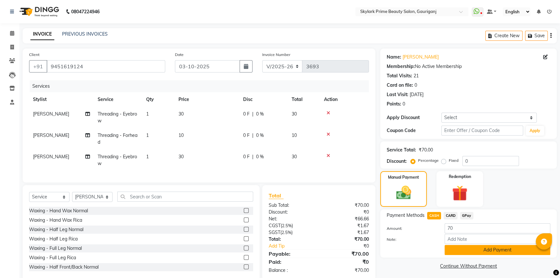
click at [463, 250] on button "Add Payment" at bounding box center [497, 250] width 106 height 10
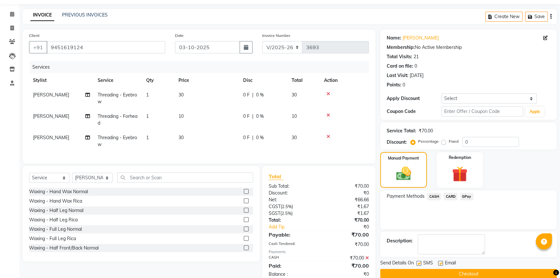
scroll to position [39, 0]
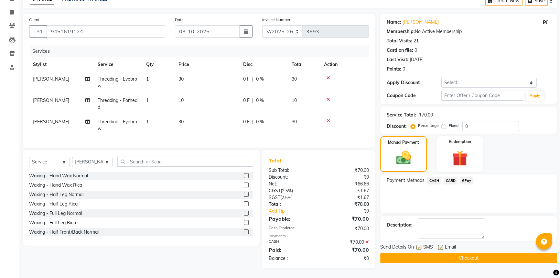
click at [474, 254] on button "Checkout" at bounding box center [468, 258] width 176 height 10
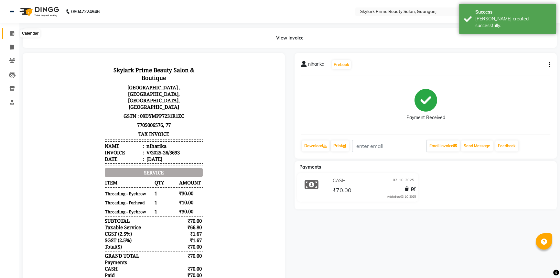
click at [13, 35] on icon at bounding box center [12, 33] width 4 height 5
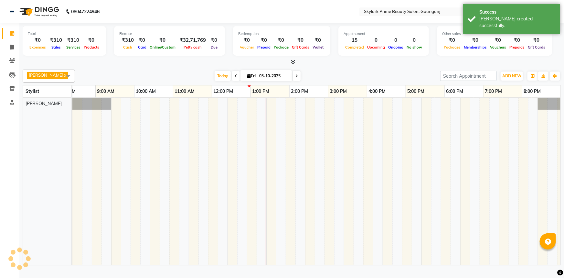
scroll to position [0, 16]
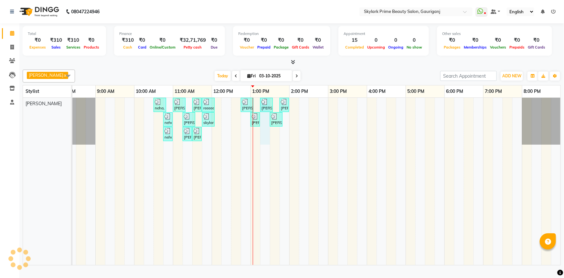
click at [266, 142] on div "neha, TK01, 10:30 AM-10:50 AM, Threading - Eyebrow Zulie tripathi, TK02, 11:00 …" at bounding box center [309, 181] width 504 height 167
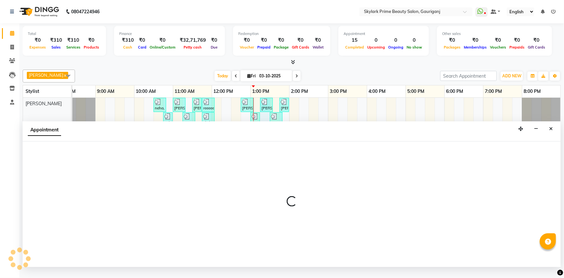
select select "30218"
select select "795"
select select "tentative"
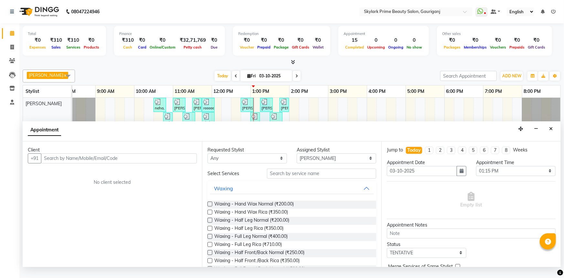
click at [92, 163] on input "text" at bounding box center [119, 158] width 156 height 10
click at [357, 194] on button "Waxing" at bounding box center [292, 188] width 164 height 12
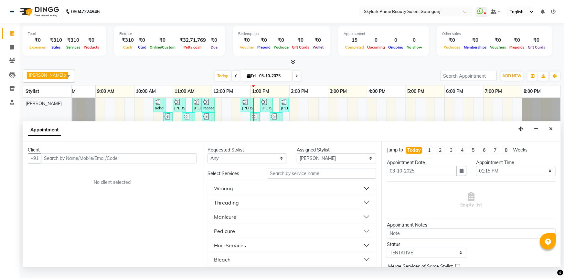
click at [253, 205] on button "Threading" at bounding box center [292, 203] width 164 height 12
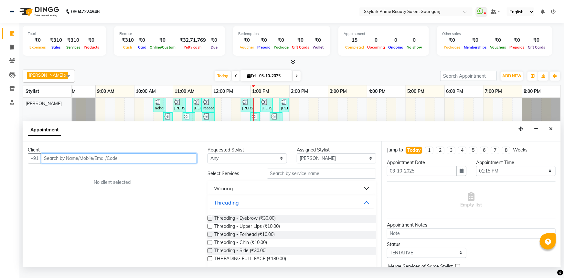
click at [60, 162] on input "text" at bounding box center [119, 158] width 156 height 10
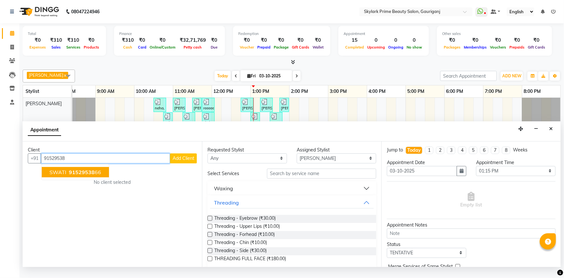
click at [96, 177] on button "SWATI 91529538 66" at bounding box center [75, 172] width 67 height 10
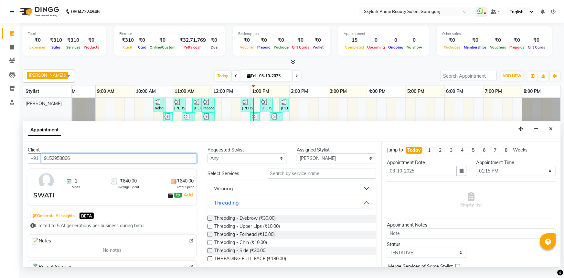
type input "9152953866"
click at [359, 208] on button "Threading" at bounding box center [292, 203] width 164 height 12
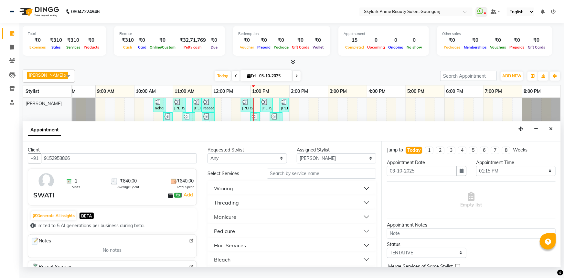
click at [239, 208] on button "Threading" at bounding box center [292, 203] width 164 height 12
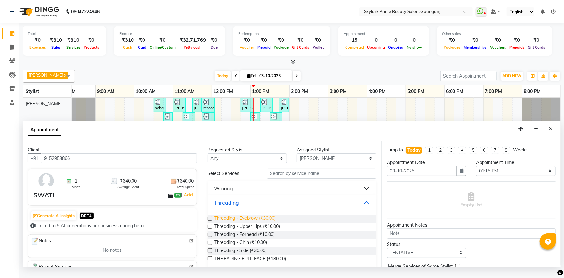
click at [236, 222] on span "Threading - Eyebrow (₹30.00)" at bounding box center [244, 219] width 61 height 8
checkbox input "false"
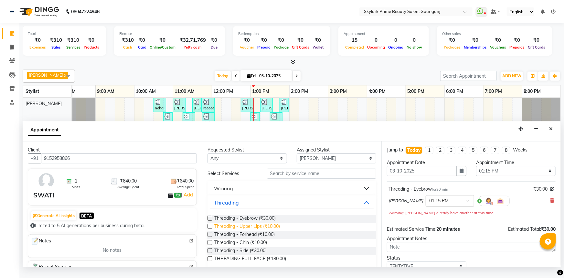
click at [239, 230] on span "Threading - Upper Lips (₹10.00)" at bounding box center [247, 227] width 66 height 8
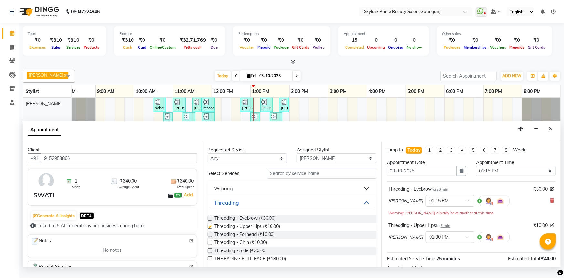
checkbox input "false"
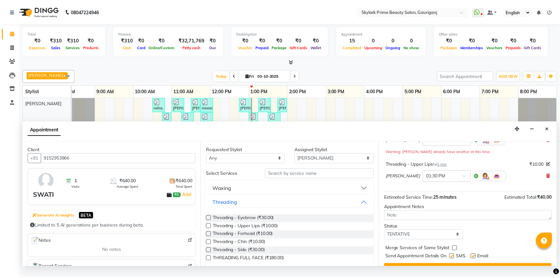
scroll to position [74, 0]
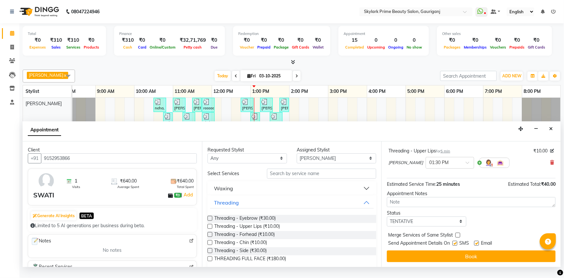
click at [475, 255] on div "Jump to Today 1 2 3 4 5 6 7 8 Weeks Appointment Date 03-10-2025 Appointment Tim…" at bounding box center [470, 203] width 179 height 125
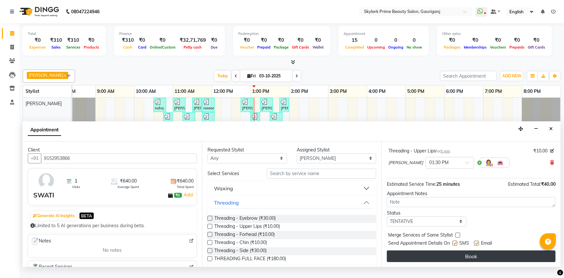
click at [470, 262] on button "Book" at bounding box center [471, 256] width 169 height 12
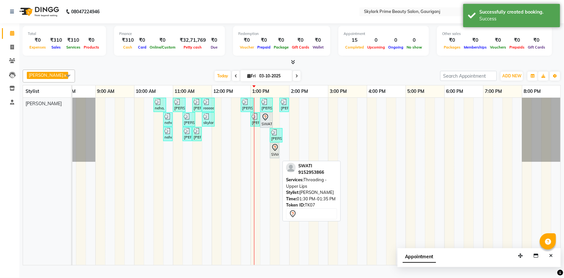
click at [276, 151] on icon at bounding box center [274, 147] width 5 height 7
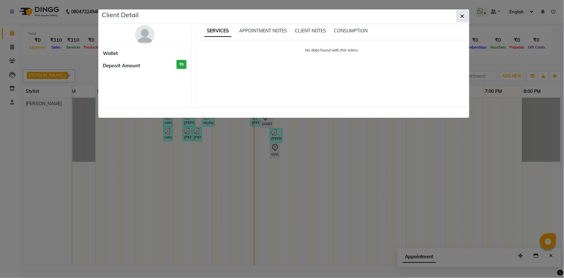
click at [461, 16] on icon "button" at bounding box center [463, 16] width 4 height 5
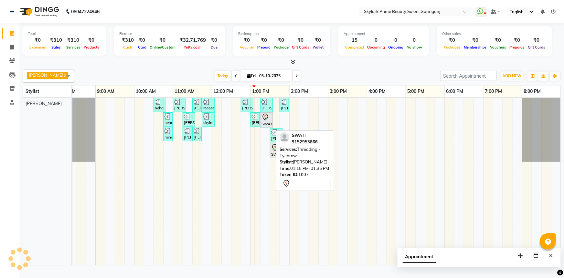
click at [265, 120] on icon at bounding box center [264, 116] width 5 height 7
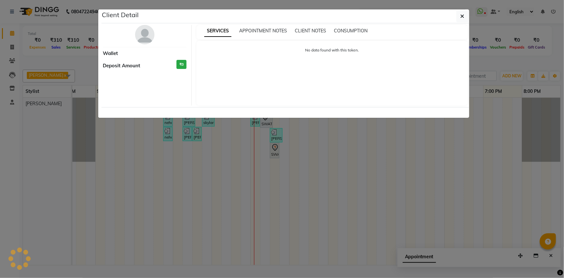
select select "7"
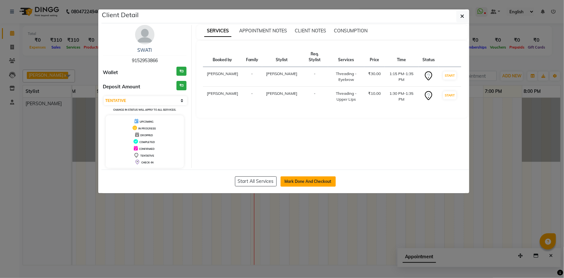
click at [305, 181] on button "Mark Done And Checkout" at bounding box center [308, 181] width 55 height 10
select select "service"
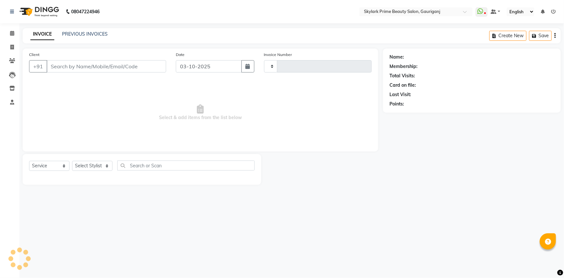
type input "3694"
select select "4735"
type input "9152953866"
select select "30218"
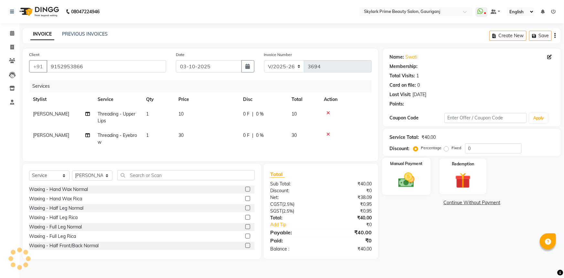
click at [399, 178] on img at bounding box center [406, 179] width 27 height 19
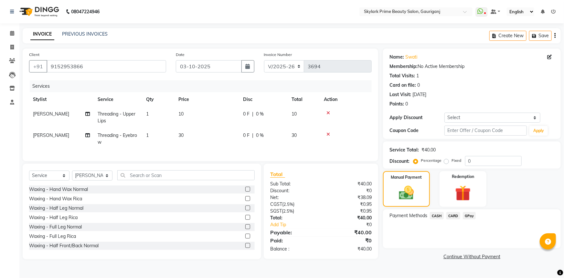
click at [436, 214] on span "CASH" at bounding box center [437, 215] width 14 height 7
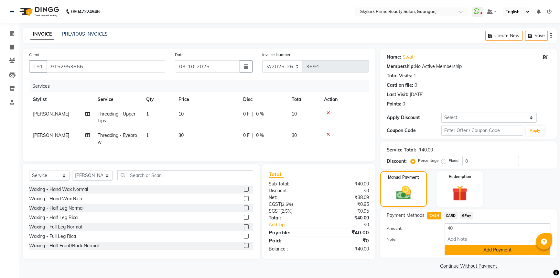
click at [471, 249] on button "Add Payment" at bounding box center [497, 250] width 106 height 10
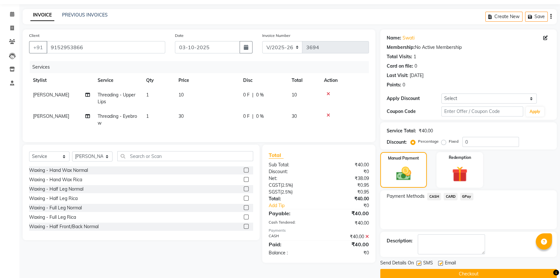
scroll to position [29, 0]
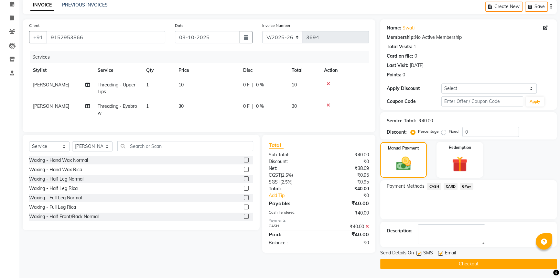
click at [468, 260] on button "Checkout" at bounding box center [468, 264] width 176 height 10
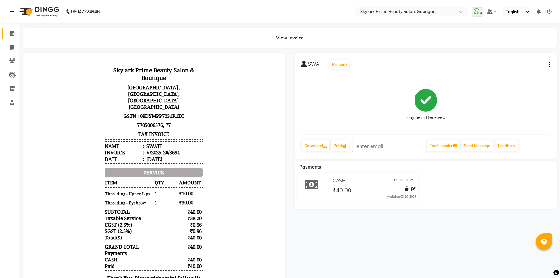
click at [13, 29] on link "Calendar" at bounding box center [10, 33] width 16 height 11
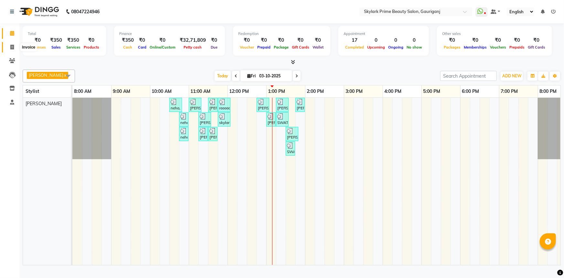
click at [12, 50] on span at bounding box center [11, 47] width 11 height 7
select select "service"
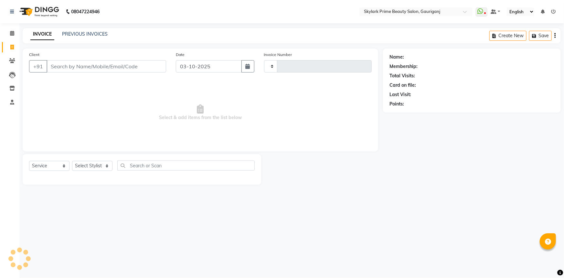
type input "3695"
select select "4735"
click at [64, 67] on input "Client" at bounding box center [107, 66] width 120 height 12
type input "8009169938"
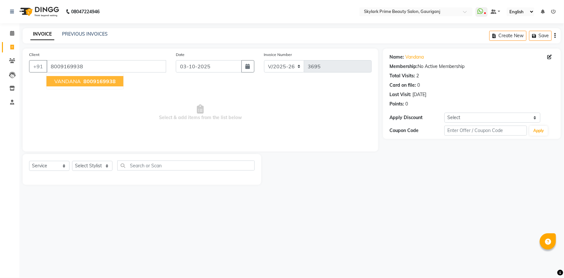
click at [85, 82] on span "8009169938" at bounding box center [99, 81] width 32 height 6
click at [45, 163] on select "Select Service Product Membership Package Voucher Prepaid Gift Card" at bounding box center [49, 166] width 40 height 10
select select "V"
click at [29, 161] on select "Select Service Product Membership Package Voucher Prepaid Gift Card" at bounding box center [49, 166] width 40 height 10
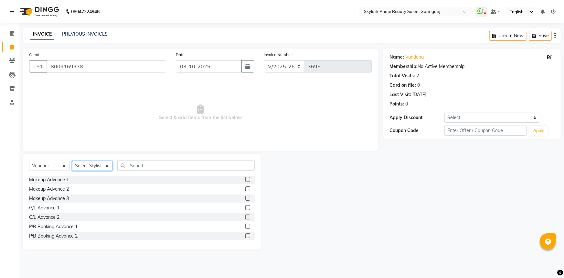
drag, startPoint x: 99, startPoint y: 161, endPoint x: 96, endPoint y: 168, distance: 8.1
click at [99, 161] on select "Select Stylist Gurwinder Singh Komal Mishra Shashwat Pandey Sindu SUVIDHA PANDEY" at bounding box center [92, 166] width 40 height 10
select select "30218"
click at [72, 161] on select "Select Stylist Gurwinder Singh Komal Mishra Shashwat Pandey Sindu SUVIDHA PANDEY" at bounding box center [92, 166] width 40 height 10
click at [245, 189] on label at bounding box center [247, 188] width 5 height 5
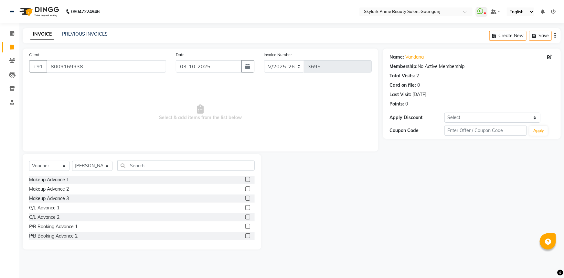
click at [245, 189] on input "checkbox" at bounding box center [247, 189] width 4 height 4
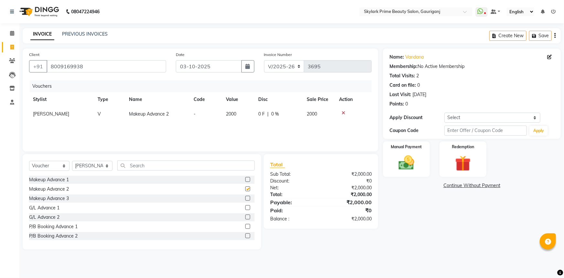
checkbox input "false"
click at [410, 161] on img at bounding box center [406, 162] width 27 height 19
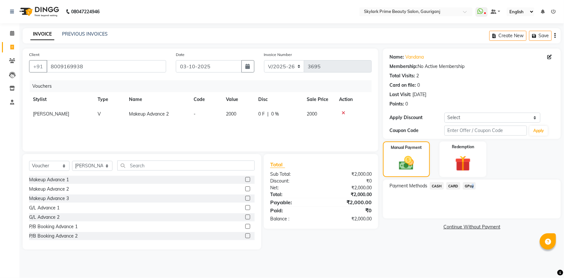
click at [471, 185] on span "GPay" at bounding box center [469, 185] width 13 height 7
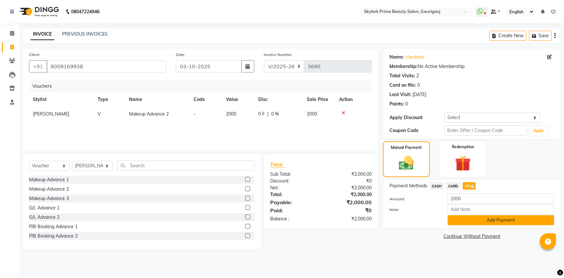
click at [462, 217] on button "Add Payment" at bounding box center [501, 220] width 107 height 10
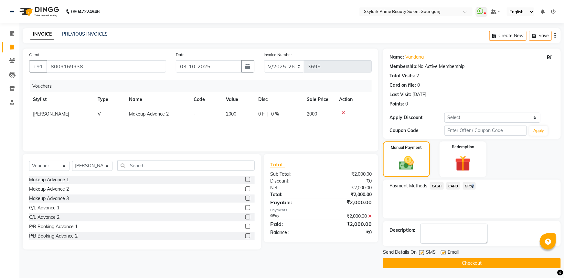
click at [446, 265] on button "Checkout" at bounding box center [472, 263] width 178 height 10
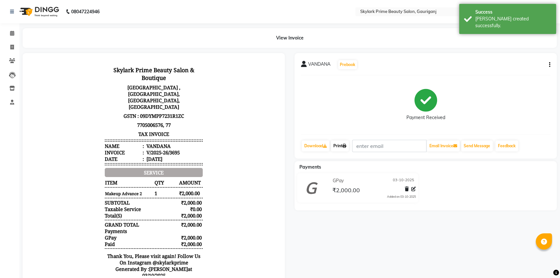
click at [339, 141] on link "Print" at bounding box center [340, 145] width 18 height 11
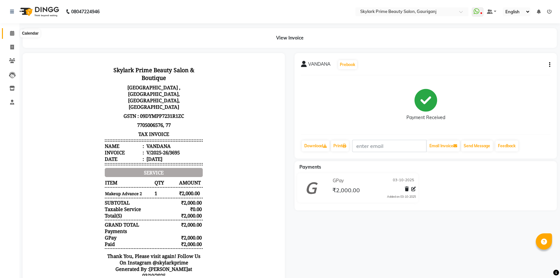
drag, startPoint x: 13, startPoint y: 32, endPoint x: 23, endPoint y: 3, distance: 30.3
click at [13, 32] on icon at bounding box center [12, 33] width 4 height 5
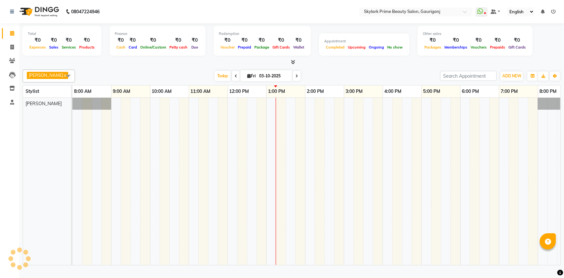
scroll to position [0, 16]
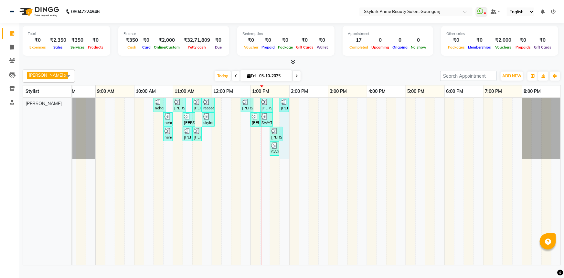
click at [284, 124] on div "neha, TK01, 10:30 AM-10:50 AM, Threading - Eyebrow Zulie tripathi, TK02, 11:00 …" at bounding box center [309, 181] width 504 height 167
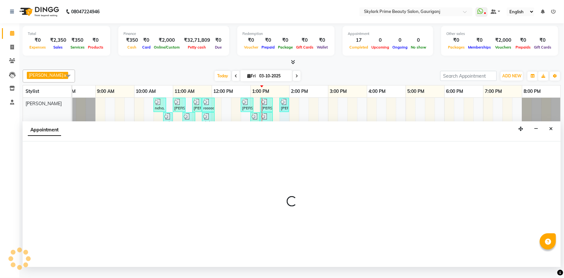
select select "30218"
select select "825"
select select "tentative"
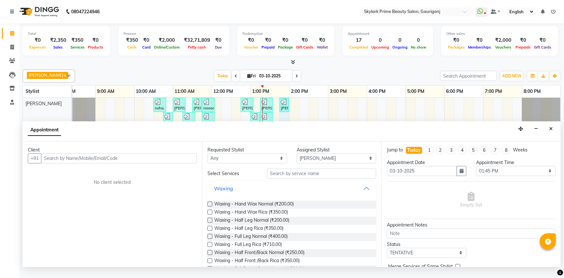
click at [363, 193] on button "Waxing" at bounding box center [292, 188] width 164 height 12
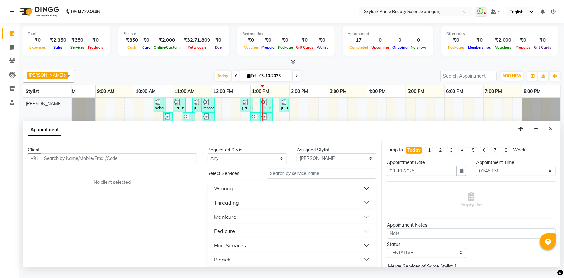
click at [234, 206] on div "Threading" at bounding box center [226, 202] width 25 height 8
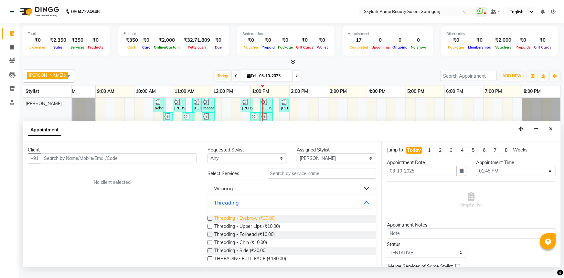
click at [240, 223] on span "Threading - Eyebrow (₹30.00)" at bounding box center [244, 219] width 61 height 8
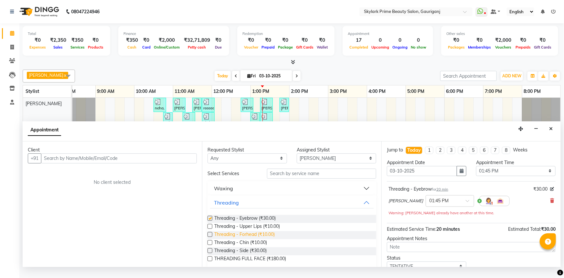
checkbox input "false"
click at [236, 239] on span "Threading - Forhead (₹10.00)" at bounding box center [244, 235] width 60 height 8
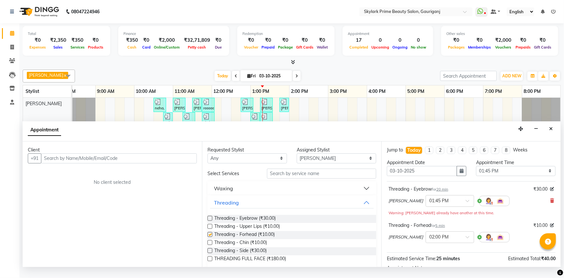
checkbox input "false"
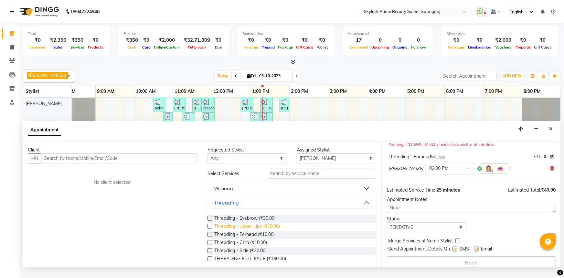
scroll to position [75, 0]
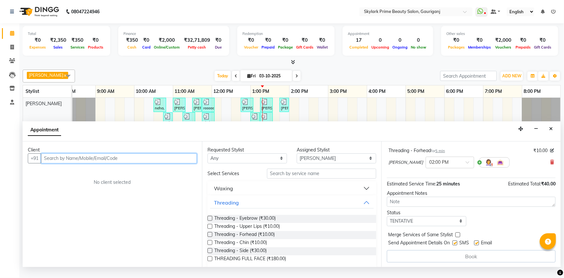
click at [110, 163] on input "text" at bounding box center [119, 158] width 156 height 10
type input "8"
click at [55, 163] on input "945419839" at bounding box center [105, 158] width 129 height 10
click at [74, 163] on input "945019839" at bounding box center [105, 158] width 129 height 10
type input "9450419839"
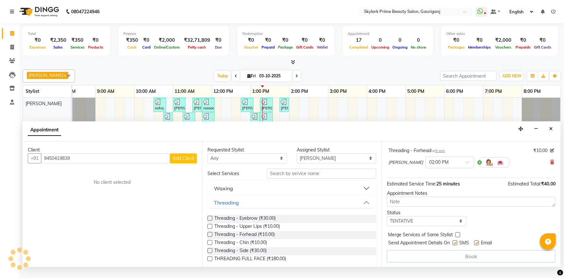
click at [184, 161] on span "Add Client" at bounding box center [184, 158] width 22 height 6
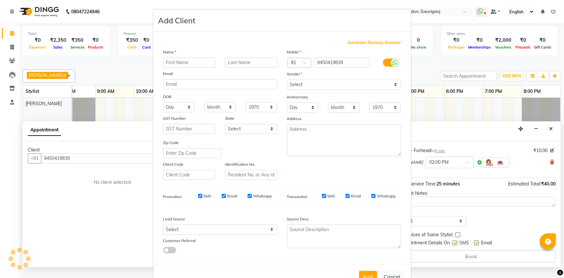
click at [173, 59] on input "text" at bounding box center [189, 63] width 52 height 10
type input "nidha mam"
click at [337, 85] on select "Select [DEMOGRAPHIC_DATA] [DEMOGRAPHIC_DATA] Other Prefer Not To Say" at bounding box center [344, 85] width 114 height 10
select select "[DEMOGRAPHIC_DATA]"
click at [287, 80] on select "Select [DEMOGRAPHIC_DATA] [DEMOGRAPHIC_DATA] Other Prefer Not To Say" at bounding box center [344, 85] width 114 height 10
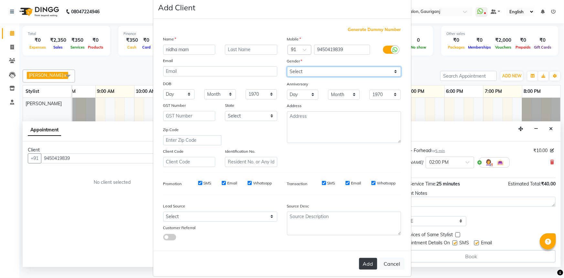
scroll to position [23, 0]
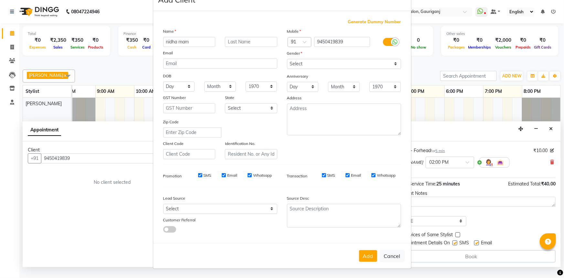
click at [373, 254] on button "Add" at bounding box center [368, 256] width 18 height 12
select select
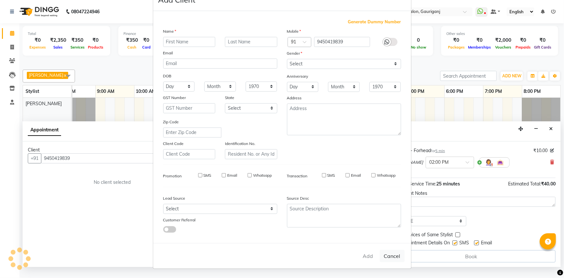
select select
checkbox input "false"
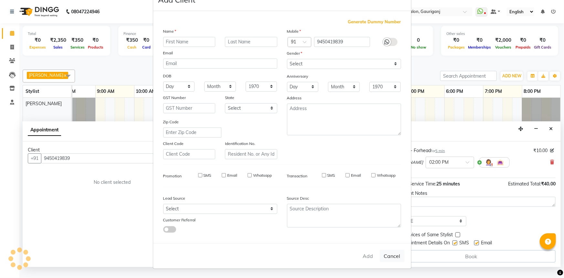
checkbox input "false"
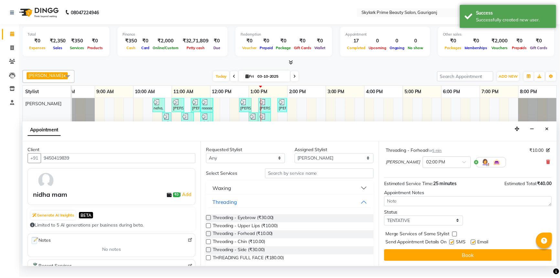
scroll to position [74, 0]
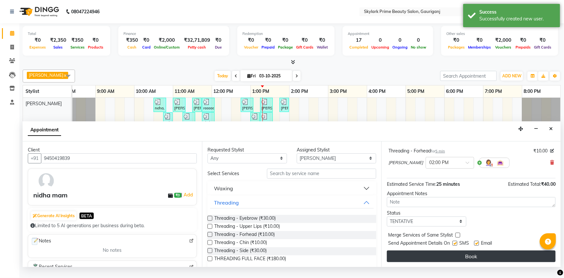
click at [466, 262] on button "Book" at bounding box center [471, 256] width 169 height 12
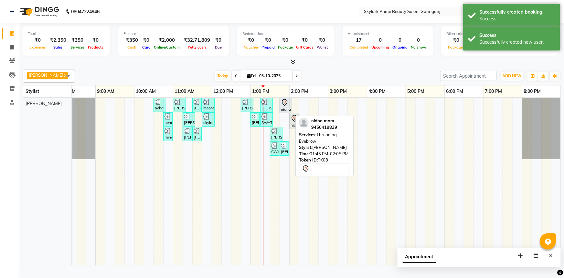
click at [281, 106] on icon at bounding box center [285, 103] width 8 height 8
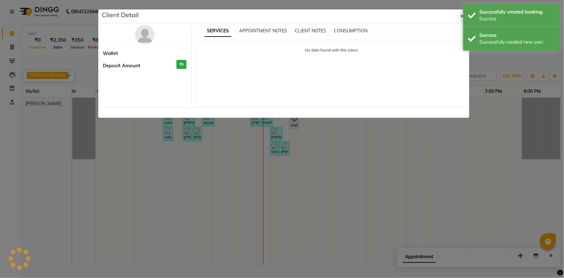
select select "7"
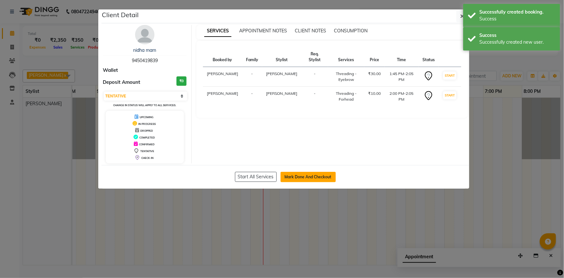
click at [297, 174] on button "Mark Done And Checkout" at bounding box center [308, 177] width 55 height 10
select select "service"
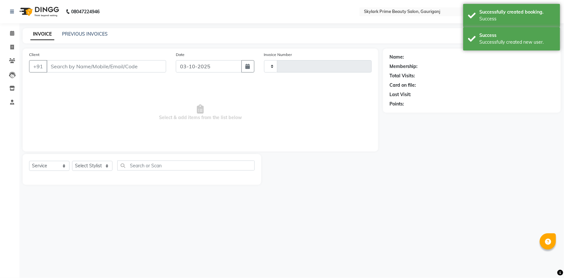
type input "3696"
select select "4735"
type input "9450419839"
select select "30218"
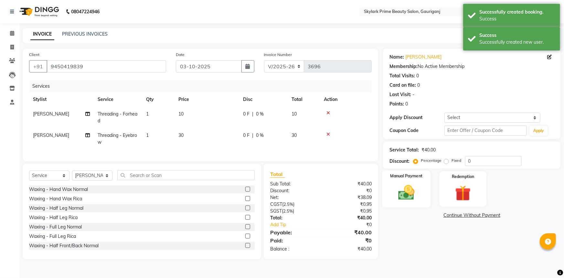
click at [407, 185] on img at bounding box center [406, 192] width 27 height 19
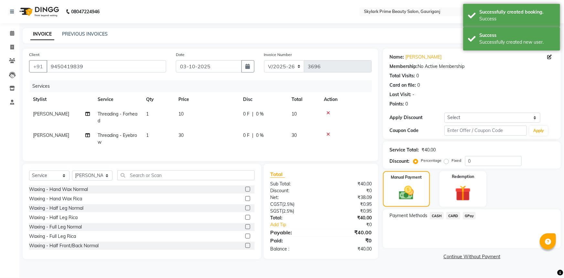
click at [439, 212] on span "CASH" at bounding box center [437, 215] width 14 height 7
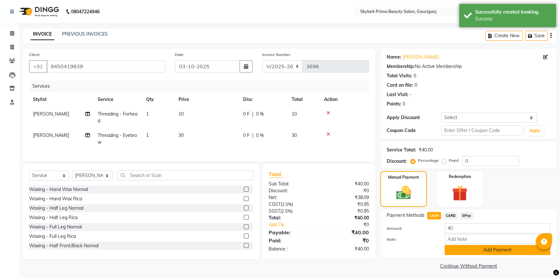
click at [455, 248] on button "Add Payment" at bounding box center [497, 250] width 106 height 10
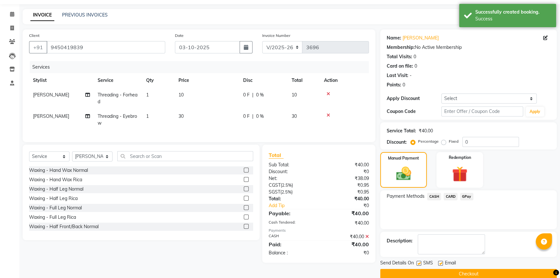
scroll to position [29, 0]
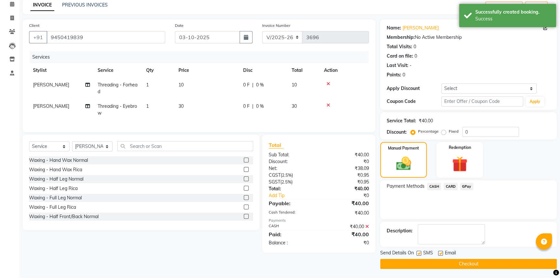
click at [452, 264] on button "Checkout" at bounding box center [468, 264] width 176 height 10
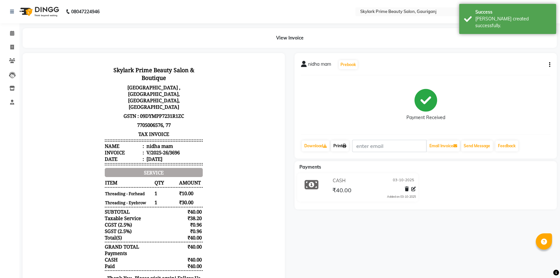
drag, startPoint x: 342, startPoint y: 146, endPoint x: 346, endPoint y: 150, distance: 6.2
click at [342, 146] on link "Print" at bounding box center [340, 145] width 18 height 11
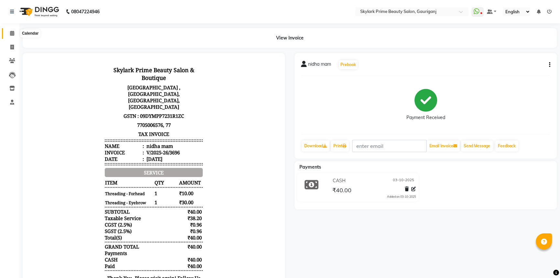
click at [10, 32] on icon at bounding box center [12, 33] width 4 height 5
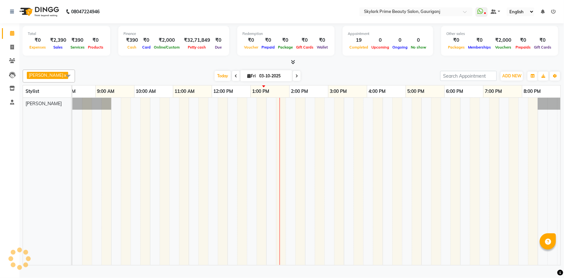
scroll to position [0, 16]
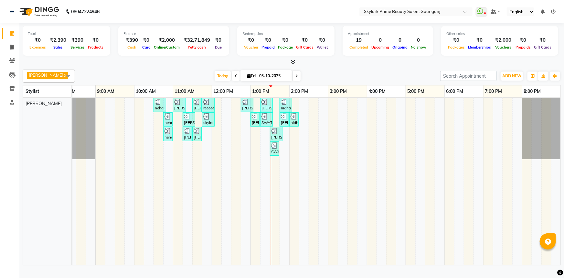
click at [284, 139] on div "neha, TK01, 10:30 AM-10:50 AM, Threading - Eyebrow Zulie tripathi, TK02, 11:00 …" at bounding box center [309, 181] width 504 height 167
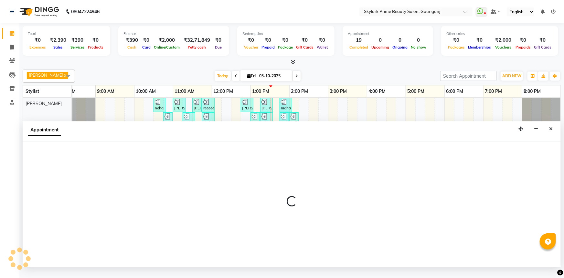
select select "30218"
select select "825"
select select "tentative"
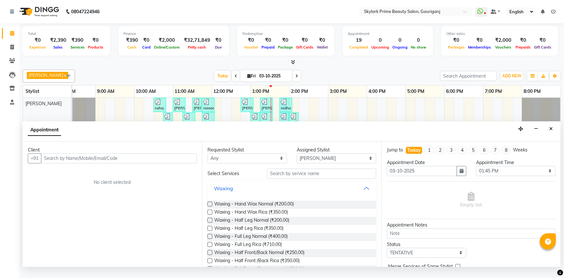
click at [362, 193] on button "Waxing" at bounding box center [292, 188] width 164 height 12
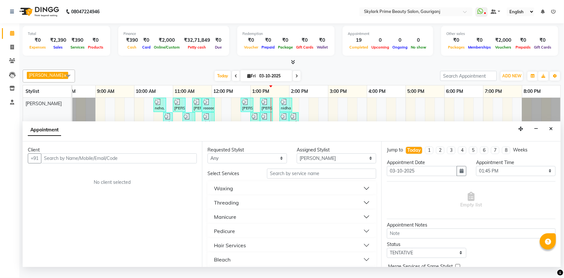
click at [236, 206] on div "Threading" at bounding box center [226, 202] width 25 height 8
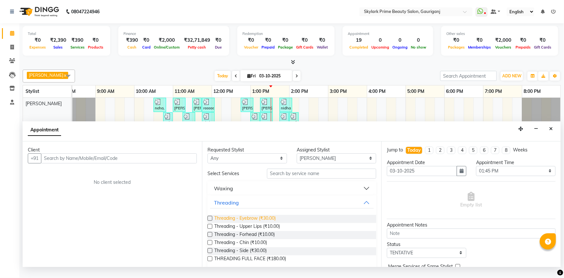
click at [236, 223] on span "Threading - Eyebrow (₹30.00)" at bounding box center [244, 219] width 61 height 8
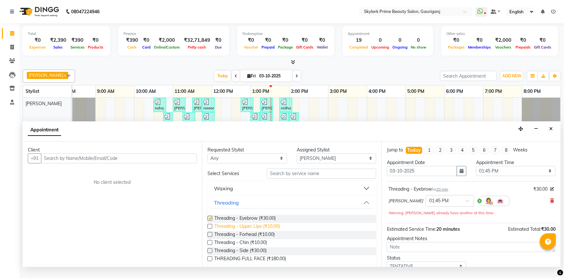
checkbox input "false"
click at [236, 230] on span "Threading - Upper Lips (₹10.00)" at bounding box center [247, 227] width 66 height 8
checkbox input "false"
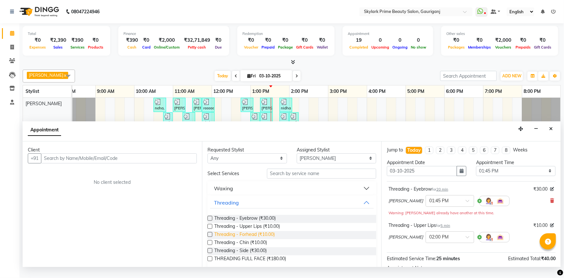
click at [235, 239] on span "Threading - Forhead (₹10.00)" at bounding box center [244, 235] width 60 height 8
checkbox input "false"
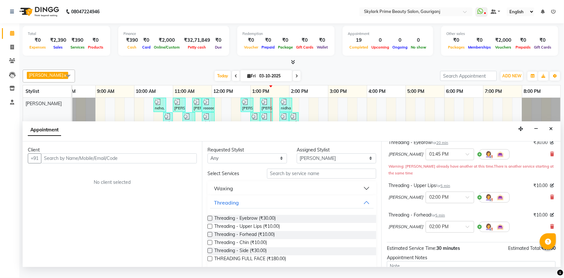
scroll to position [111, 0]
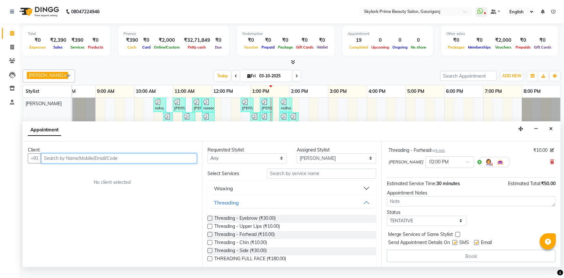
click at [160, 163] on input "text" at bounding box center [119, 158] width 156 height 10
click at [120, 160] on input "text" at bounding box center [119, 158] width 156 height 10
click at [130, 163] on input "text" at bounding box center [119, 158] width 156 height 10
click at [126, 161] on input "text" at bounding box center [119, 158] width 156 height 10
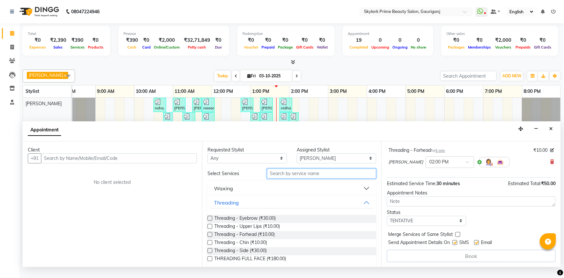
click at [284, 178] on input "text" at bounding box center [321, 173] width 109 height 10
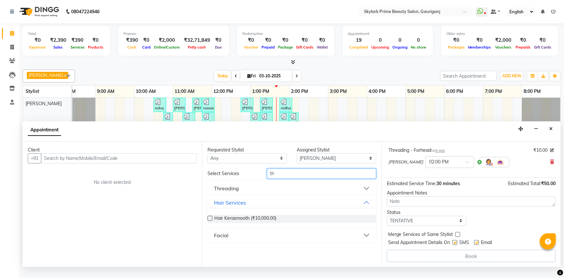
type input "th"
click at [220, 192] on div "Threading" at bounding box center [226, 188] width 25 height 8
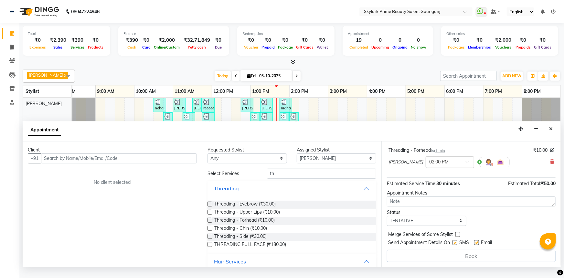
click at [208, 206] on label at bounding box center [210, 203] width 5 height 5
click at [208, 207] on input "checkbox" at bounding box center [210, 204] width 4 height 4
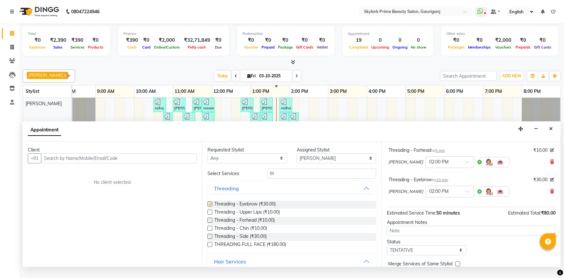
checkbox input "false"
click at [209, 214] on label at bounding box center [210, 211] width 5 height 5
click at [209, 215] on input "checkbox" at bounding box center [210, 212] width 4 height 4
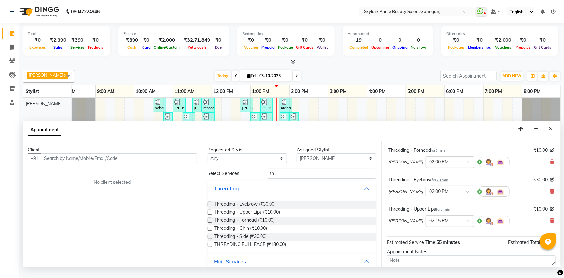
checkbox input "false"
click at [210, 222] on label at bounding box center [210, 220] width 5 height 5
click at [210, 223] on input "checkbox" at bounding box center [210, 221] width 4 height 4
checkbox input "false"
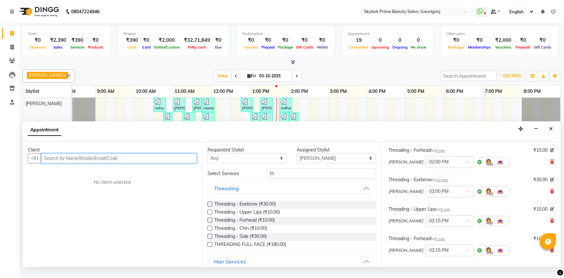
click at [133, 163] on input "text" at bounding box center [119, 158] width 156 height 10
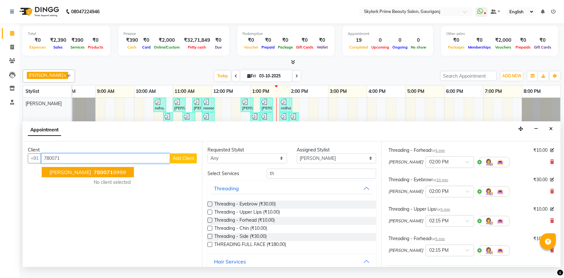
click at [94, 175] on span "780071" at bounding box center [103, 172] width 19 height 6
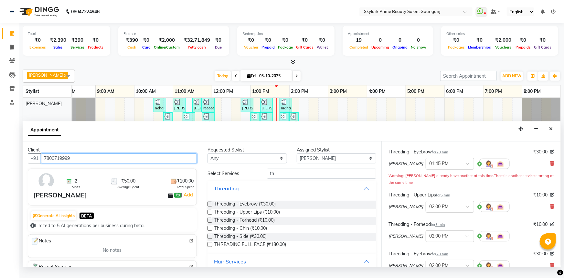
scroll to position [0, 0]
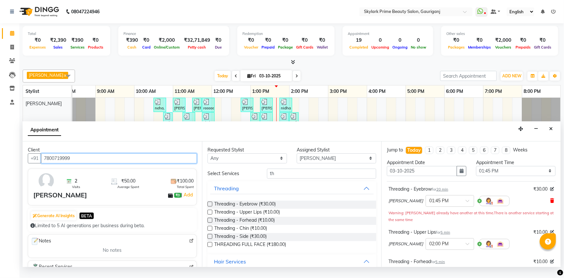
type input "7800719999"
click at [550, 203] on icon at bounding box center [552, 200] width 4 height 5
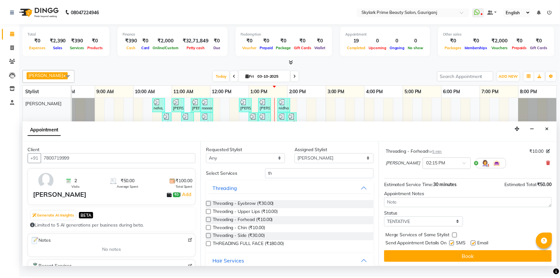
scroll to position [111, 0]
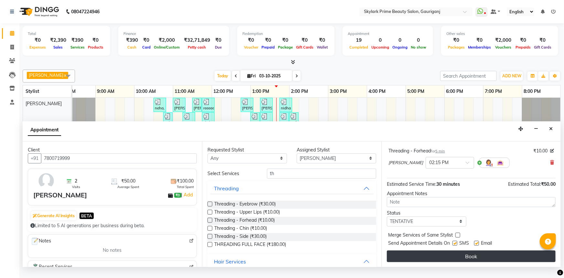
click at [505, 259] on button "Book" at bounding box center [471, 256] width 169 height 12
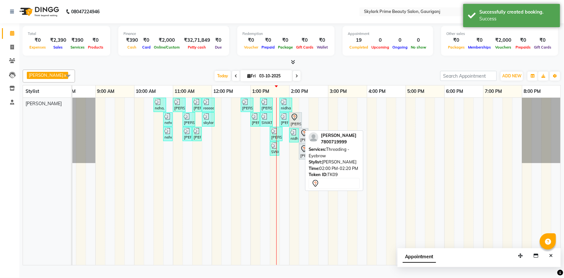
click at [298, 127] on div "[PERSON_NAME], TK09, 02:00 PM-02:20 PM, Threading - Eyebrow" at bounding box center [295, 120] width 11 height 14
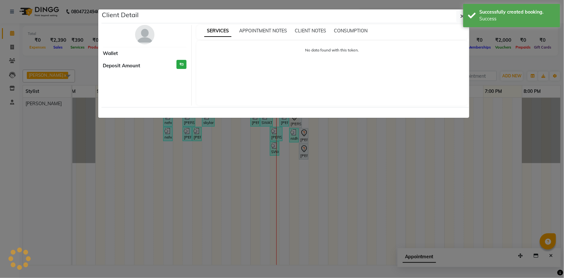
select select "7"
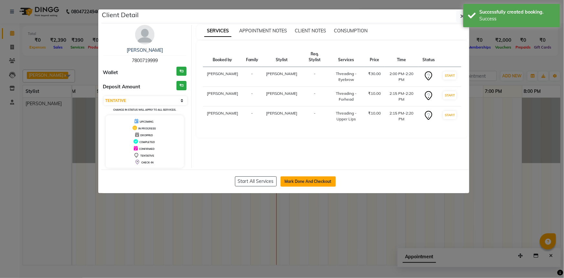
click at [304, 176] on button "Mark Done And Checkout" at bounding box center [308, 181] width 55 height 10
select select "service"
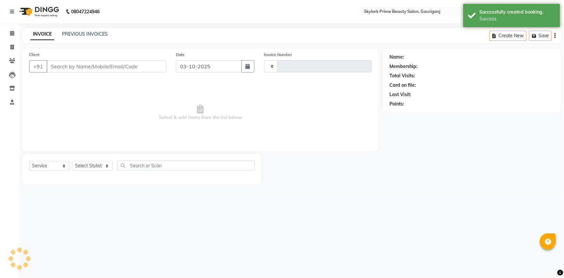
type input "3697"
select select "4735"
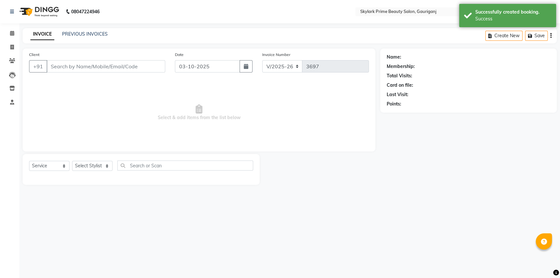
type input "7800719999"
select select "30218"
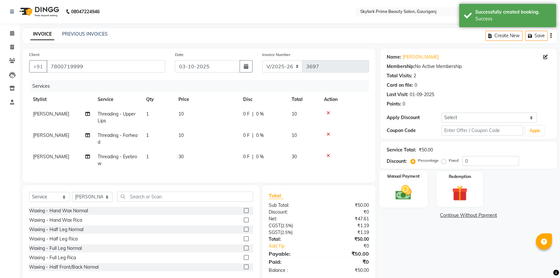
click at [420, 186] on div "Manual Payment" at bounding box center [403, 188] width 48 height 37
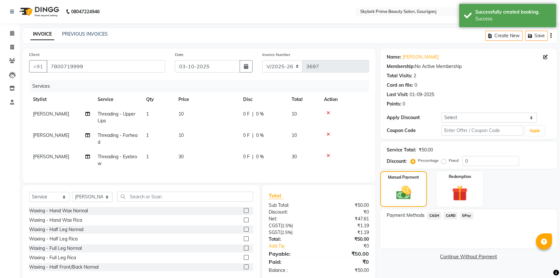
click at [464, 217] on span "GPay" at bounding box center [466, 215] width 13 height 7
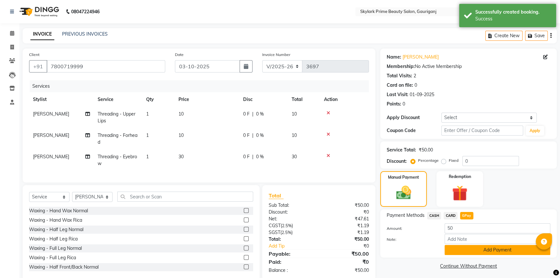
click at [472, 249] on button "Add Payment" at bounding box center [497, 250] width 106 height 10
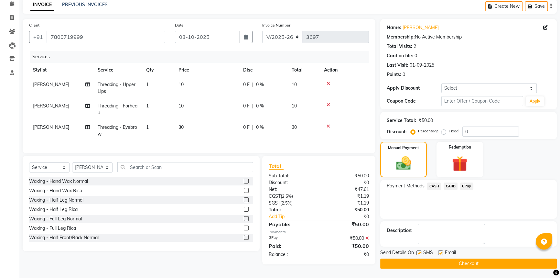
scroll to position [30, 0]
click at [457, 261] on button "Checkout" at bounding box center [468, 263] width 176 height 10
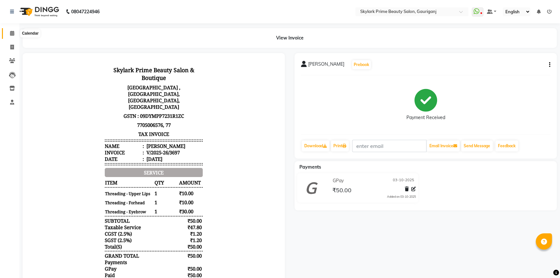
click at [12, 34] on icon at bounding box center [12, 33] width 4 height 5
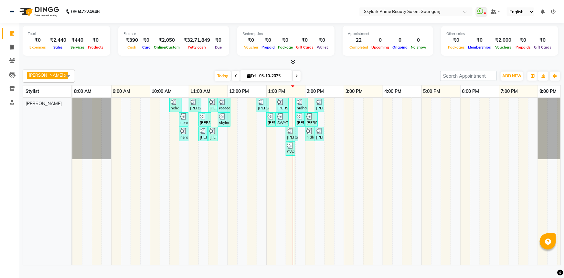
click at [332, 107] on div "neha, TK01, 10:30 AM-10:50 AM, Threading - Eyebrow Zulie tripathi, TK02, 11:00 …" at bounding box center [324, 181] width 504 height 167
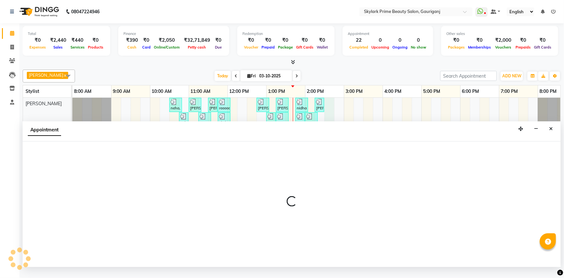
select select "30218"
select select "870"
select select "tentative"
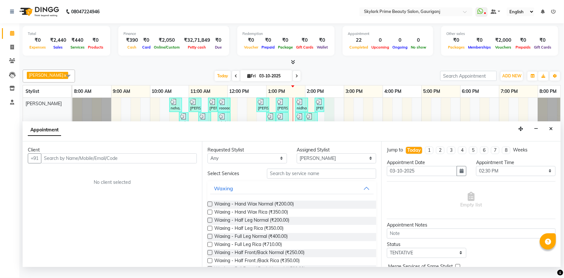
click at [294, 178] on input "text" at bounding box center [321, 173] width 109 height 10
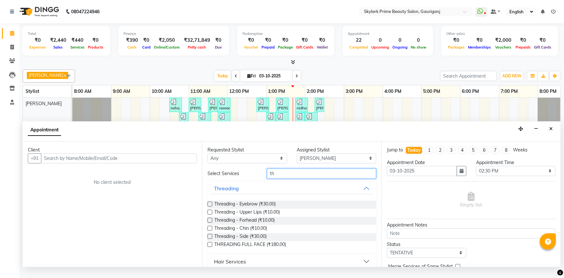
type input "th"
click at [209, 206] on label at bounding box center [210, 203] width 5 height 5
click at [209, 207] on input "checkbox" at bounding box center [210, 204] width 4 height 4
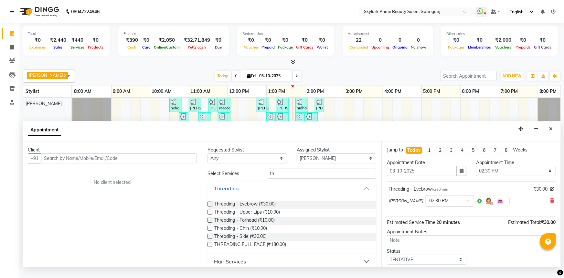
click at [209, 206] on label at bounding box center [210, 203] width 5 height 5
click at [209, 207] on input "checkbox" at bounding box center [210, 204] width 4 height 4
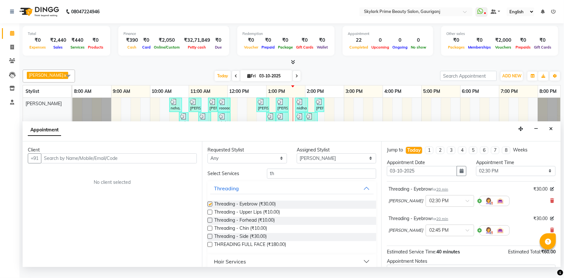
checkbox input "false"
drag, startPoint x: 209, startPoint y: 226, endPoint x: 294, endPoint y: 178, distance: 97.3
click at [209, 222] on label at bounding box center [210, 220] width 5 height 5
click at [209, 223] on input "checkbox" at bounding box center [210, 221] width 4 height 4
checkbox input "false"
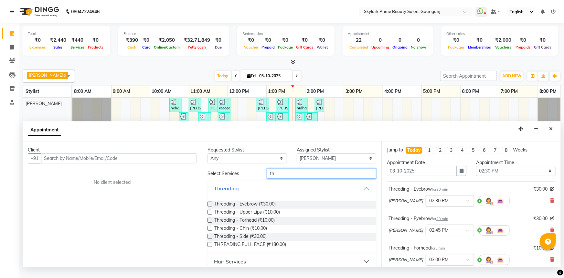
click at [276, 178] on input "th" at bounding box center [321, 173] width 109 height 10
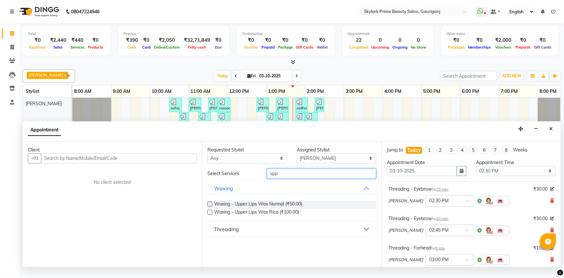
type input "upp"
click at [208, 214] on label at bounding box center [210, 211] width 5 height 5
click at [208, 215] on input "checkbox" at bounding box center [210, 212] width 4 height 4
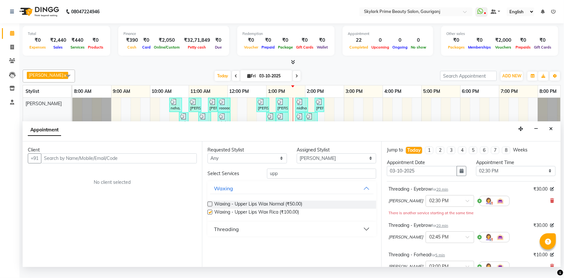
checkbox input "false"
click at [285, 178] on input "upp" at bounding box center [321, 173] width 109 height 10
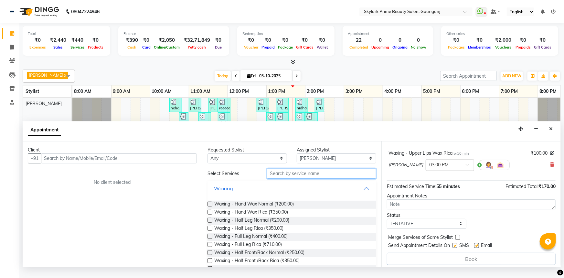
scroll to position [134, 0]
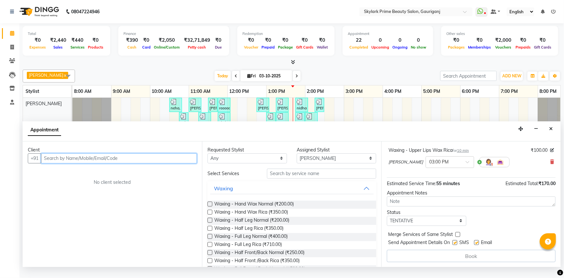
click at [95, 163] on input "text" at bounding box center [119, 158] width 156 height 10
click at [136, 163] on input "text" at bounding box center [119, 158] width 156 height 10
click at [67, 163] on input "text" at bounding box center [119, 158] width 156 height 10
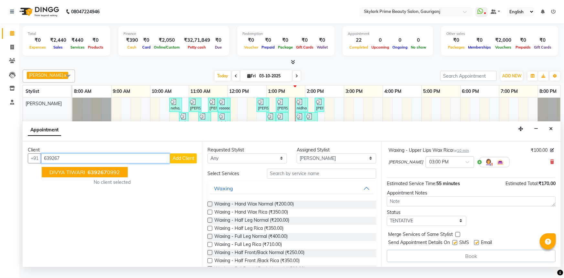
click at [75, 175] on span "DIVYA TIWARI" at bounding box center [67, 172] width 36 height 6
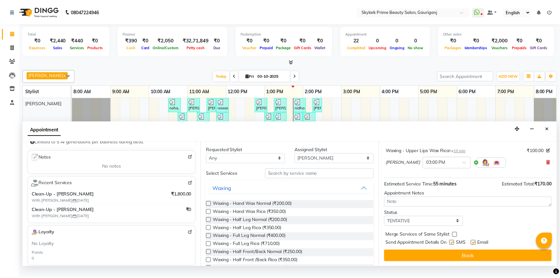
scroll to position [88, 0]
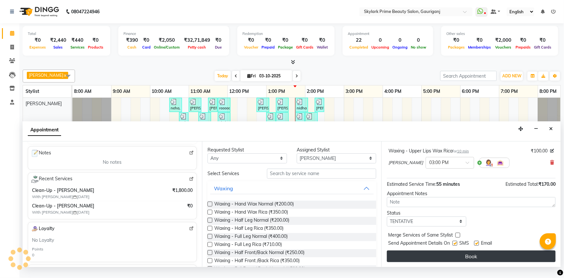
type input "6392670992"
click at [455, 260] on button "Book" at bounding box center [471, 256] width 169 height 12
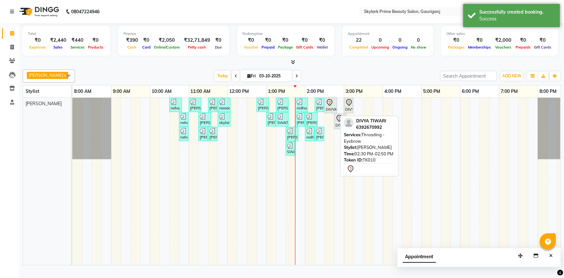
click at [330, 106] on icon at bounding box center [330, 103] width 8 height 8
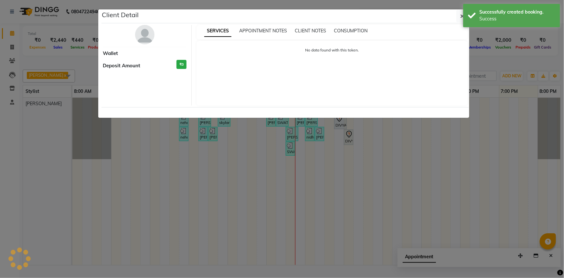
select select "7"
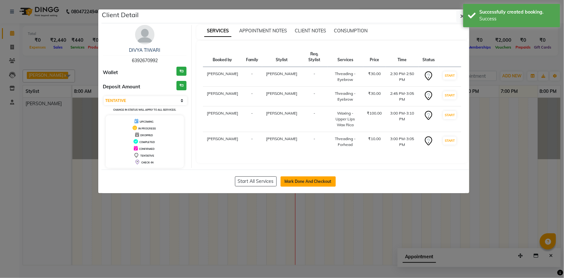
click at [297, 182] on button "Mark Done And Checkout" at bounding box center [308, 181] width 55 height 10
select select "service"
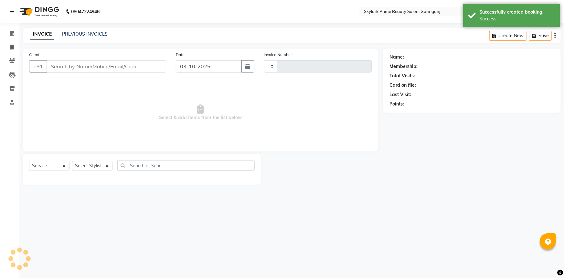
type input "3698"
select select "4735"
type input "6392670992"
select select "30218"
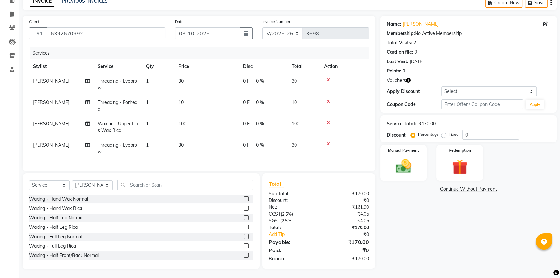
scroll to position [38, 0]
click at [48, 183] on select "Select Service Product Membership Package Voucher Prepaid Gift Card" at bounding box center [49, 184] width 40 height 10
select select "V"
click at [29, 179] on select "Select Service Product Membership Package Voucher Prepaid Gift Card" at bounding box center [49, 184] width 40 height 10
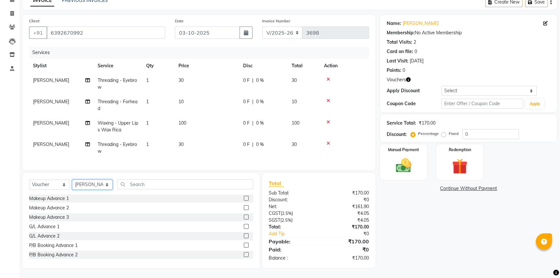
click at [80, 181] on select "Select Stylist [PERSON_NAME] [PERSON_NAME] [PERSON_NAME] Sindu [PERSON_NAME]" at bounding box center [92, 184] width 40 height 10
click at [160, 182] on input "text" at bounding box center [185, 184] width 136 height 10
click at [244, 242] on label at bounding box center [246, 244] width 5 height 5
click at [244, 243] on input "checkbox" at bounding box center [246, 245] width 4 height 4
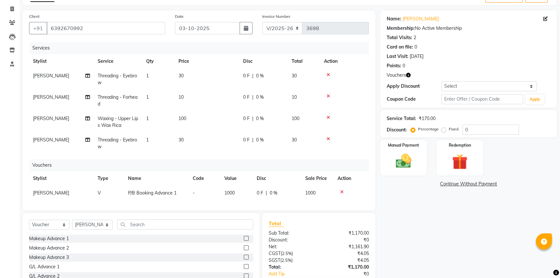
checkbox input "false"
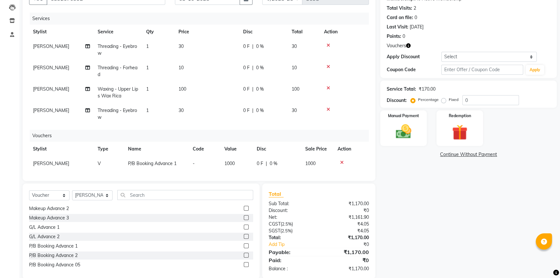
scroll to position [78, 0]
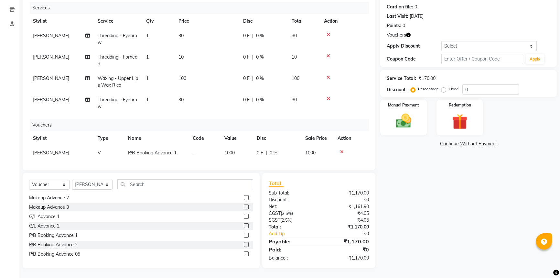
click at [244, 252] on label at bounding box center [246, 253] width 5 height 5
click at [244, 252] on input "checkbox" at bounding box center [246, 254] width 4 height 4
click at [244, 254] on label at bounding box center [246, 253] width 5 height 5
click at [244, 254] on input "checkbox" at bounding box center [246, 254] width 4 height 4
checkbox input "false"
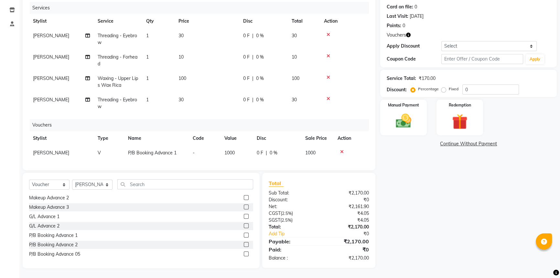
scroll to position [35, 0]
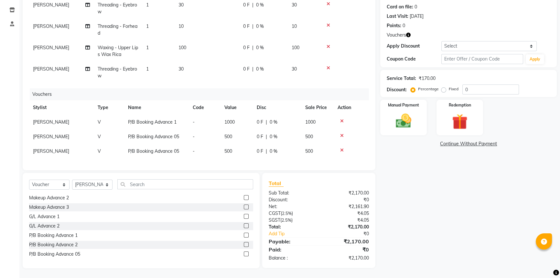
click at [340, 119] on icon at bounding box center [342, 121] width 4 height 5
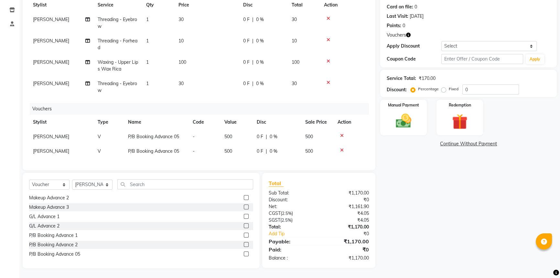
click at [340, 133] on icon at bounding box center [342, 135] width 4 height 5
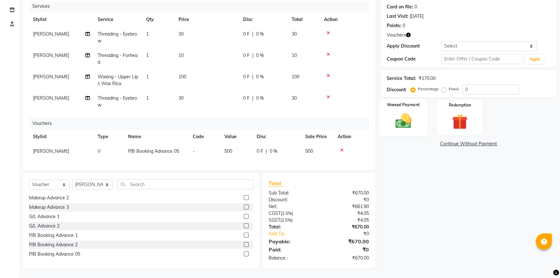
click at [389, 129] on div "Manual Payment" at bounding box center [403, 117] width 48 height 37
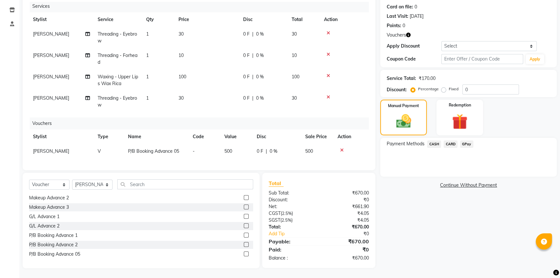
click at [465, 142] on span "GPay" at bounding box center [466, 143] width 13 height 7
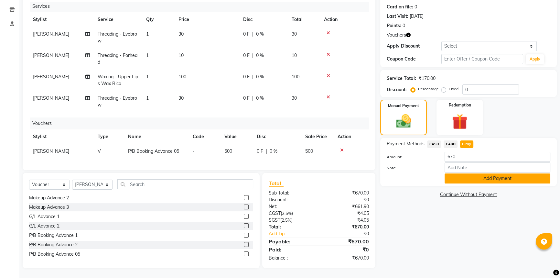
click at [471, 178] on button "Add Payment" at bounding box center [497, 178] width 106 height 10
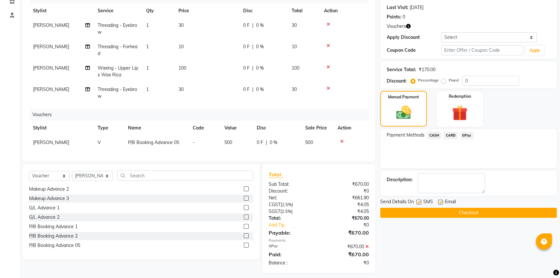
scroll to position [91, 0]
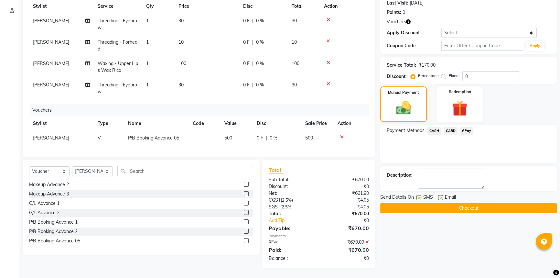
click at [415, 208] on button "Checkout" at bounding box center [468, 208] width 176 height 10
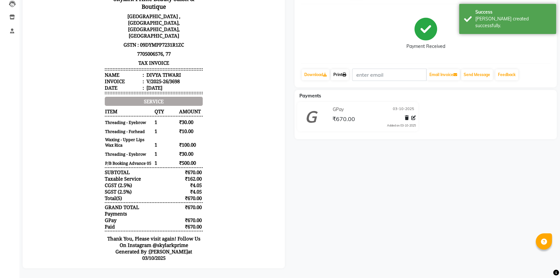
click at [337, 69] on link "Print" at bounding box center [340, 74] width 18 height 11
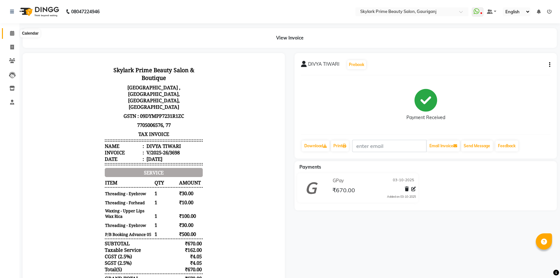
click at [12, 35] on icon at bounding box center [12, 33] width 4 height 5
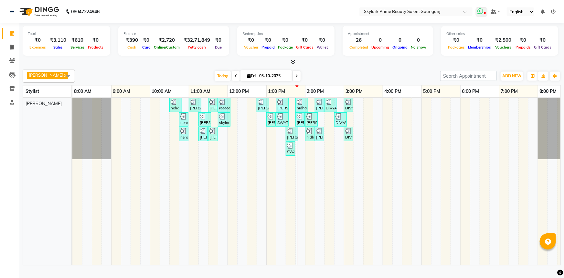
click at [486, 13] on icon at bounding box center [485, 13] width 2 height 3
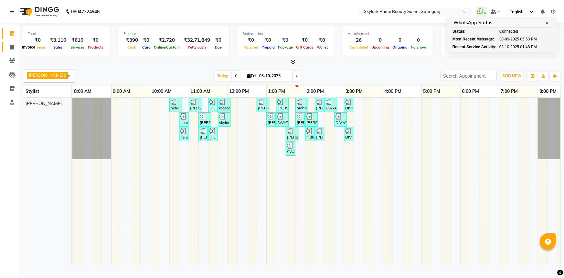
click at [13, 48] on icon at bounding box center [12, 47] width 4 height 5
select select "service"
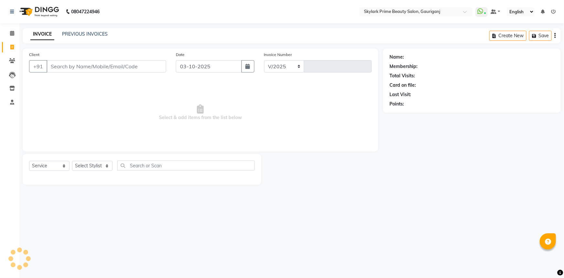
select select "4735"
type input "3699"
click at [62, 43] on div "INVOICE PREVIOUS INVOICES Create New Save" at bounding box center [292, 35] width 538 height 15
click at [70, 36] on link "PREVIOUS INVOICES" at bounding box center [85, 34] width 46 height 6
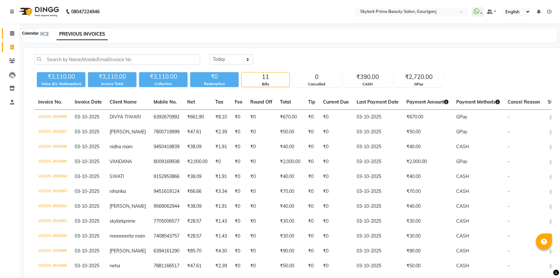
click at [15, 34] on span at bounding box center [11, 33] width 11 height 7
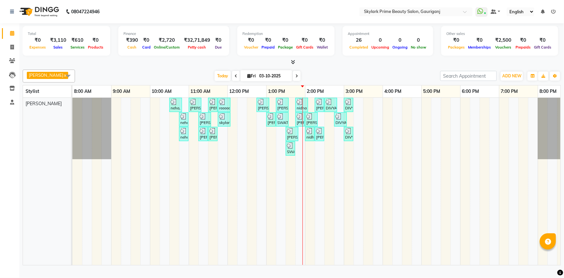
click at [365, 113] on div "neha, TK01, 10:30 AM-10:50 AM, Threading - Eyebrow Zulie tripathi, TK02, 11:00 …" at bounding box center [324, 181] width 504 height 167
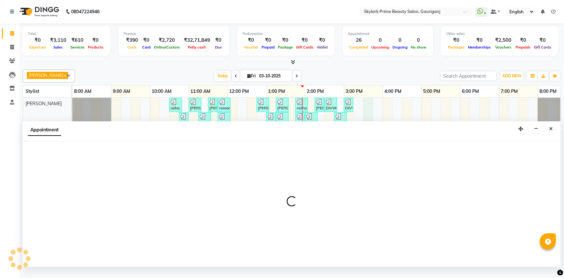
select select "30218"
select select "930"
select select "tentative"
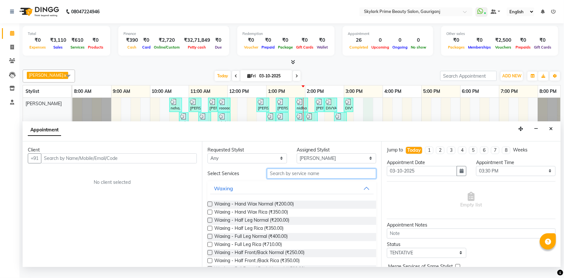
click at [272, 175] on input "text" at bounding box center [321, 173] width 109 height 10
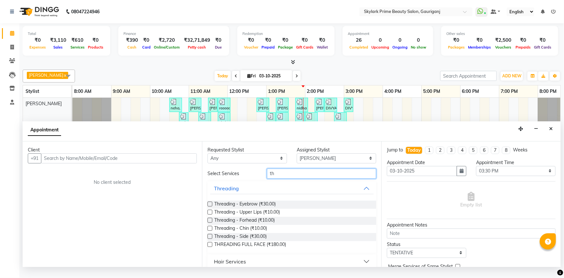
type input "th"
click at [209, 206] on label at bounding box center [210, 203] width 5 height 5
click at [209, 207] on input "checkbox" at bounding box center [210, 204] width 4 height 4
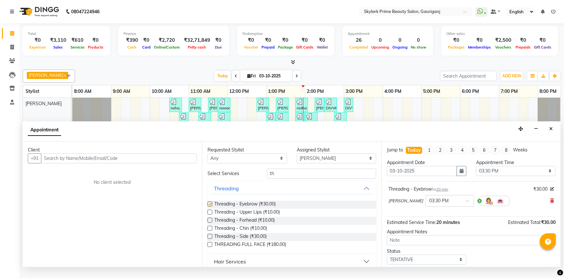
checkbox input "false"
click at [209, 222] on label at bounding box center [210, 220] width 5 height 5
click at [209, 223] on input "checkbox" at bounding box center [210, 221] width 4 height 4
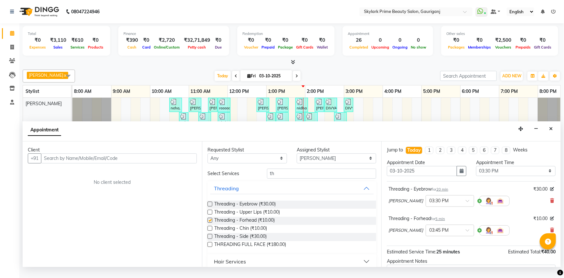
checkbox input "false"
click at [291, 178] on input "th" at bounding box center [321, 173] width 109 height 10
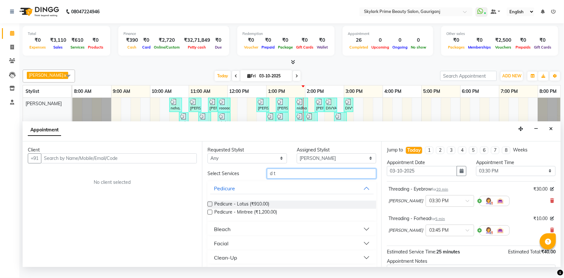
type input "d t"
click at [235, 235] on button "Bleach" at bounding box center [292, 229] width 164 height 12
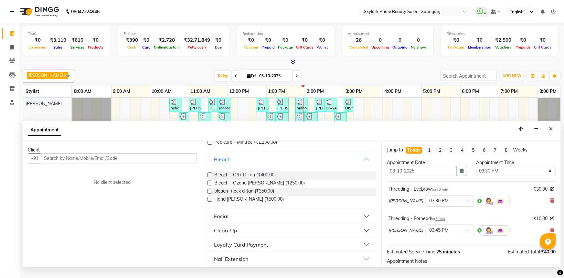
scroll to position [74, 0]
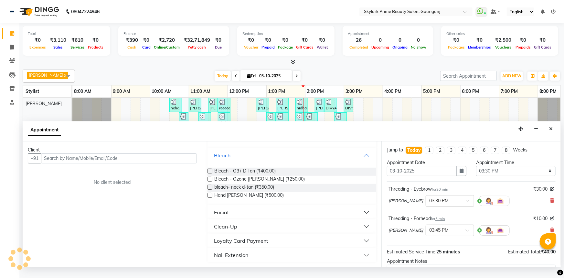
click at [210, 181] on label at bounding box center [210, 178] width 5 height 5
click at [210, 182] on input "checkbox" at bounding box center [210, 179] width 4 height 4
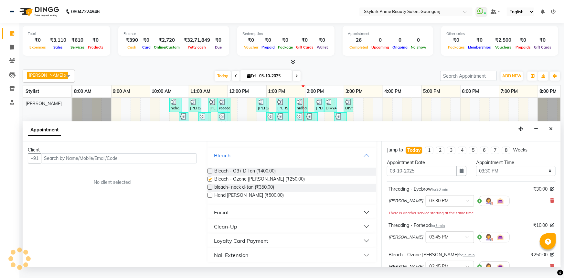
scroll to position [22, 0]
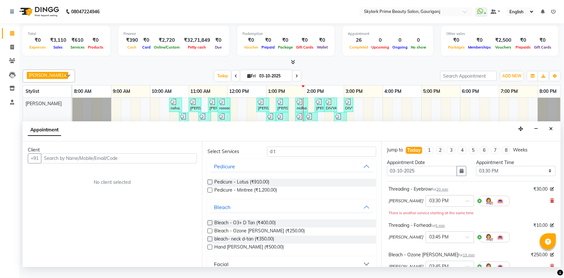
checkbox input "false"
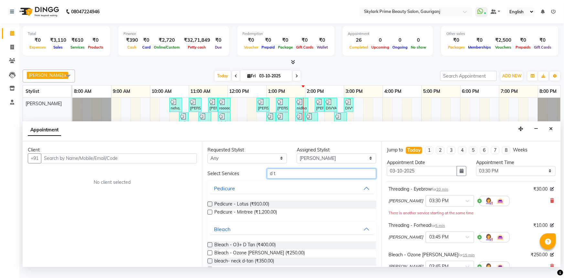
click at [279, 178] on input "d t" at bounding box center [321, 173] width 109 height 10
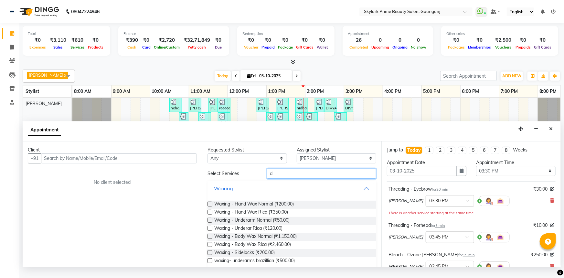
type input "d"
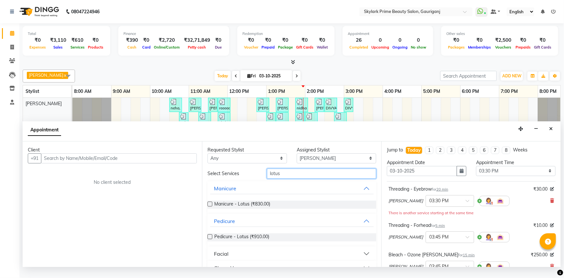
type input "lotus"
click at [221, 257] on div "Facial" at bounding box center [221, 254] width 15 height 8
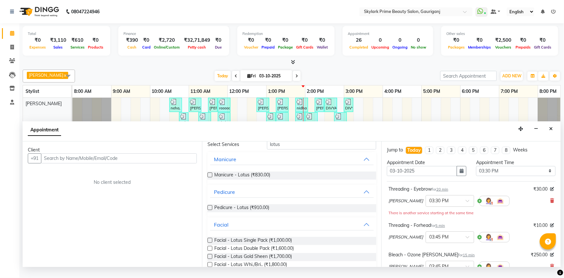
click at [209, 242] on label at bounding box center [210, 240] width 5 height 5
click at [209, 243] on input "checkbox" at bounding box center [210, 241] width 4 height 4
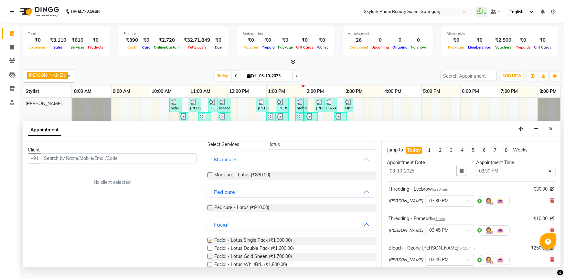
checkbox input "false"
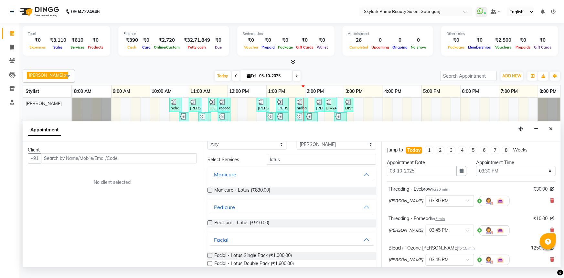
scroll to position [0, 0]
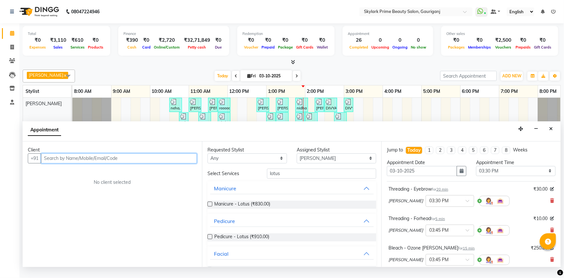
click at [137, 160] on input "text" at bounding box center [119, 158] width 156 height 10
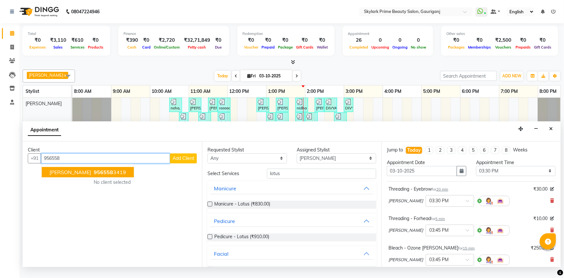
click at [94, 175] on span "956558" at bounding box center [103, 172] width 19 height 6
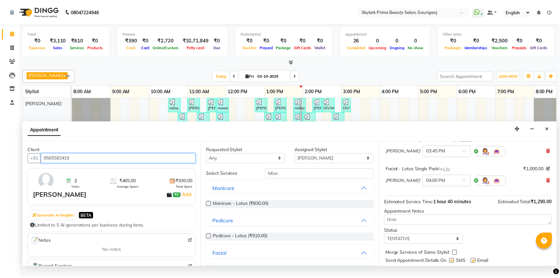
scroll to position [126, 0]
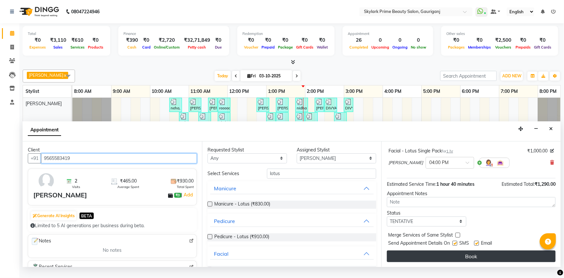
type input "9565583419"
click at [453, 258] on button "Book" at bounding box center [471, 256] width 169 height 12
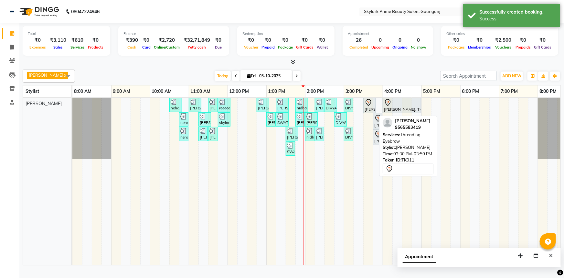
click at [366, 106] on icon at bounding box center [368, 102] width 5 height 7
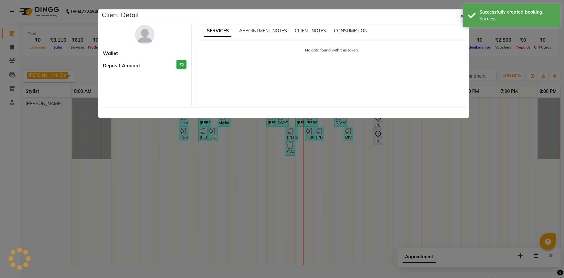
select select "7"
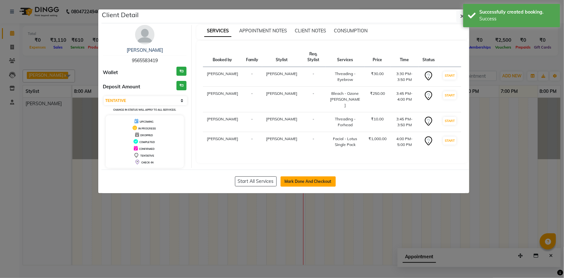
click at [305, 182] on button "Mark Done And Checkout" at bounding box center [308, 181] width 55 height 10
select select "service"
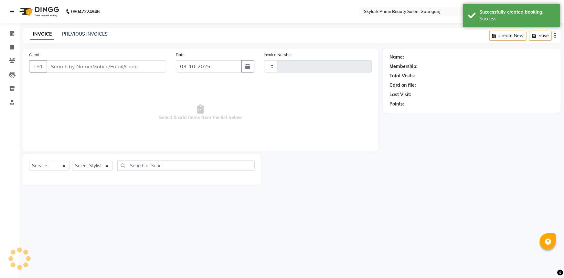
type input "3699"
select select "4735"
type input "9565583419"
select select "30218"
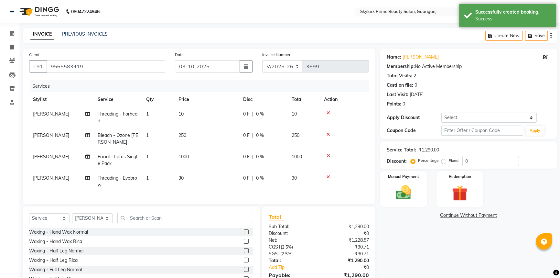
click at [195, 159] on td "1000" at bounding box center [207, 159] width 65 height 21
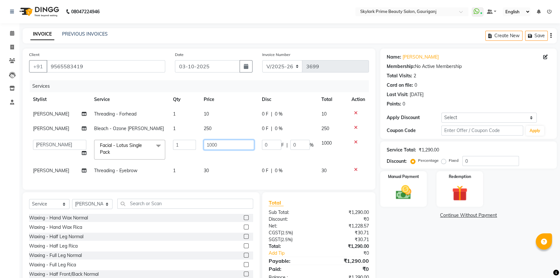
click at [226, 144] on input "1000" at bounding box center [229, 145] width 50 height 10
type input "1050"
click at [49, 208] on div "Client +91 9565583419 Date 03-10-2025 Invoice Number V/2025 V/2025-26 3699 Serv…" at bounding box center [199, 167] width 362 height 239
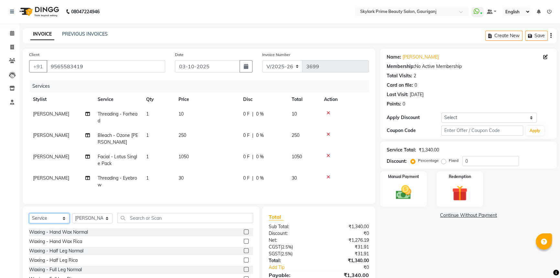
select select "product"
click at [29, 218] on select "Select Service Product Membership Package Voucher Prepaid Gift Card" at bounding box center [49, 218] width 40 height 10
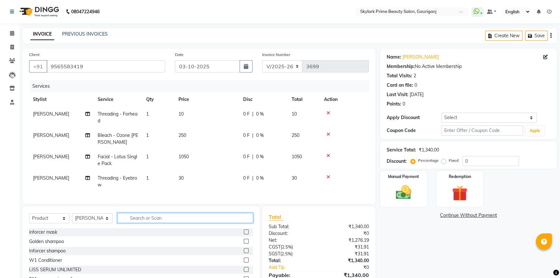
click at [145, 223] on input "text" at bounding box center [185, 218] width 136 height 10
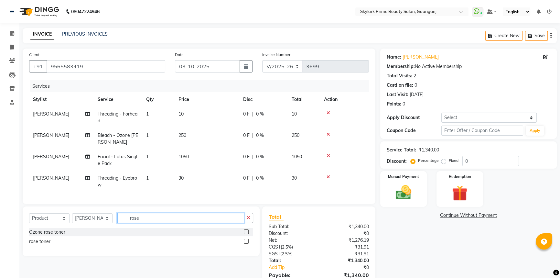
type input "rose"
click at [246, 234] on label at bounding box center [246, 231] width 5 height 5
click at [246, 234] on input "checkbox" at bounding box center [246, 232] width 4 height 4
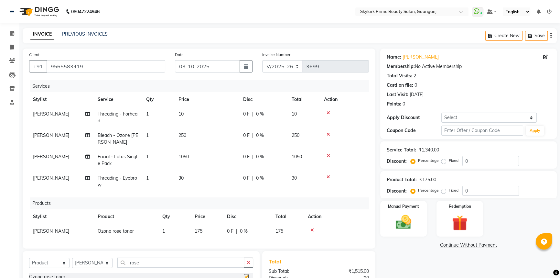
checkbox input "false"
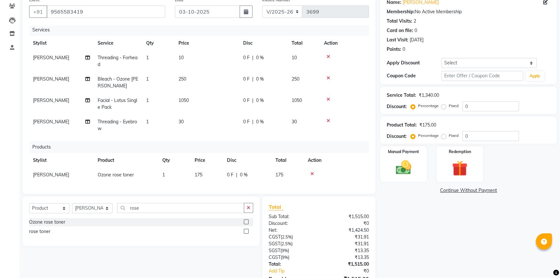
scroll to position [59, 0]
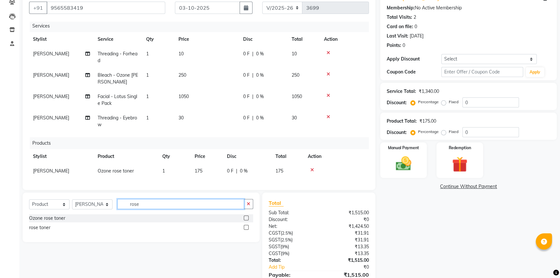
click at [144, 201] on input "rose" at bounding box center [180, 204] width 127 height 10
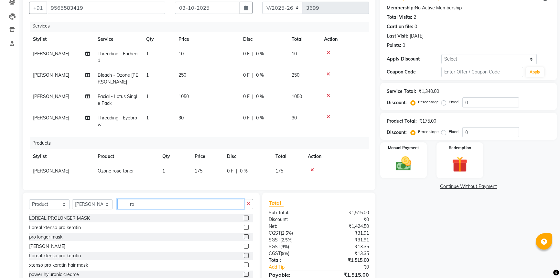
type input "r"
type input "hyd"
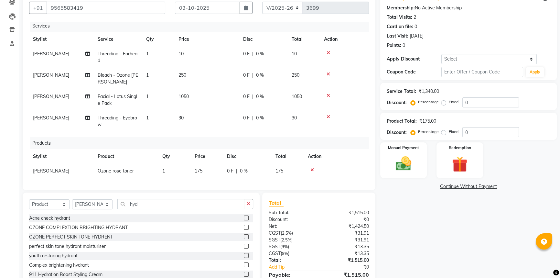
click at [244, 237] on label at bounding box center [246, 236] width 5 height 5
click at [244, 237] on input "checkbox" at bounding box center [246, 237] width 4 height 4
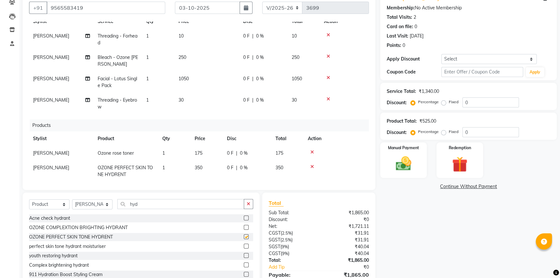
checkbox input "false"
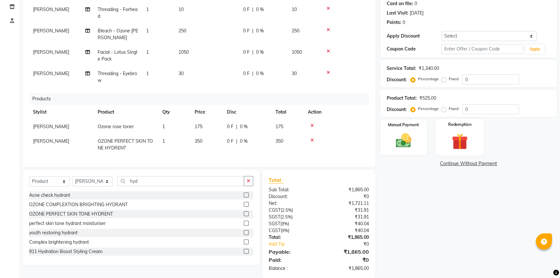
scroll to position [92, 0]
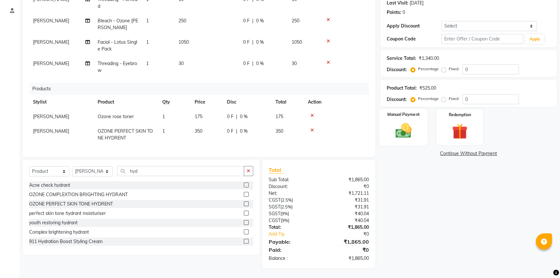
click at [417, 123] on div "Manual Payment" at bounding box center [403, 127] width 48 height 37
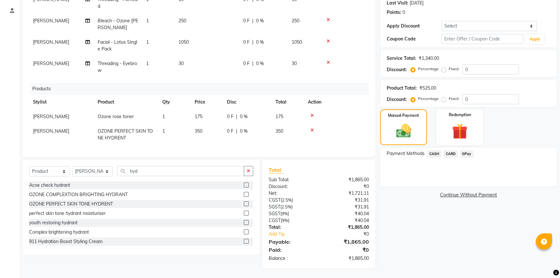
click at [464, 152] on span "GPay" at bounding box center [466, 153] width 13 height 7
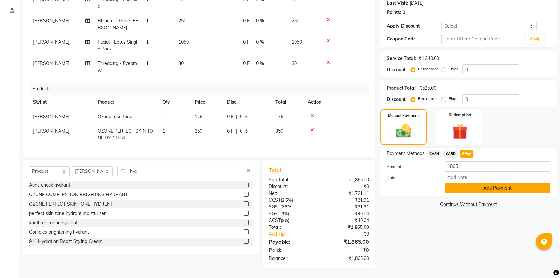
click at [468, 189] on button "Add Payment" at bounding box center [497, 188] width 106 height 10
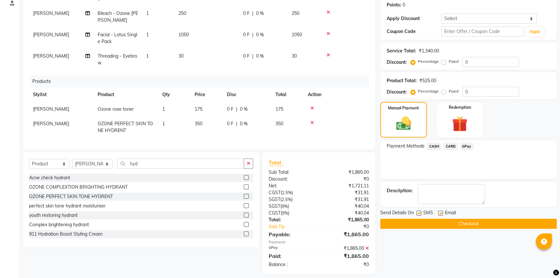
scroll to position [105, 0]
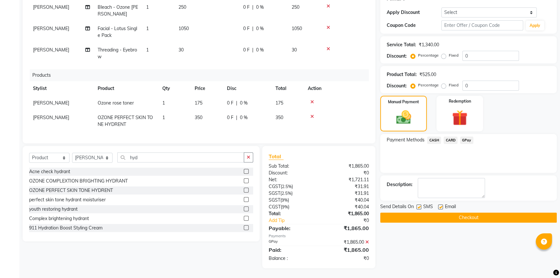
click at [453, 214] on button "Checkout" at bounding box center [468, 217] width 176 height 10
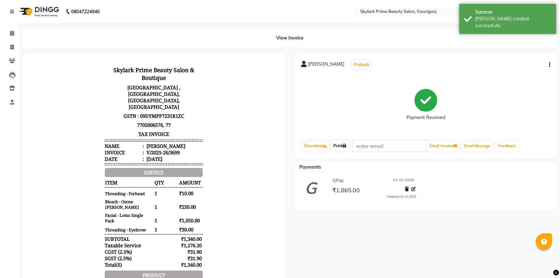
click at [339, 146] on link "Print" at bounding box center [340, 145] width 18 height 11
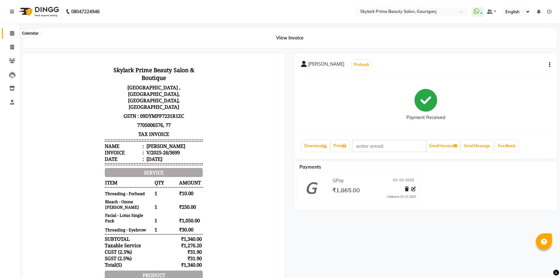
click at [13, 32] on icon at bounding box center [12, 33] width 4 height 5
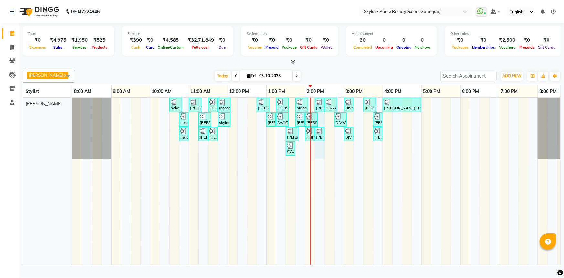
click at [320, 152] on div "neha, TK01, 10:30 AM-10:50 AM, Threading - Eyebrow Zulie tripathi, TK02, 11:00 …" at bounding box center [324, 181] width 504 height 167
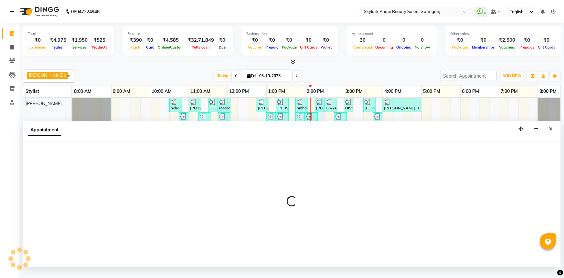
select select "30218"
select select "855"
select select "tentative"
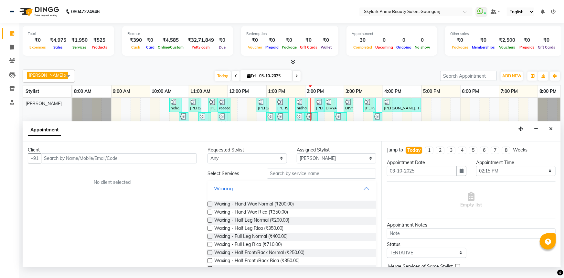
click at [361, 194] on button "Waxing" at bounding box center [292, 188] width 164 height 12
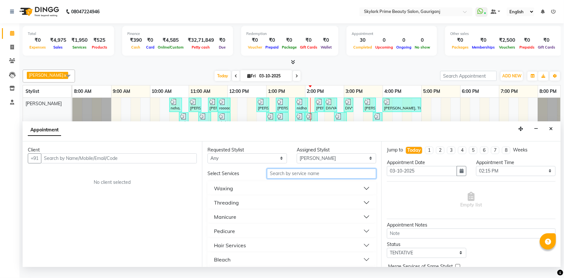
click at [284, 178] on input "text" at bounding box center [321, 173] width 109 height 10
type input "h"
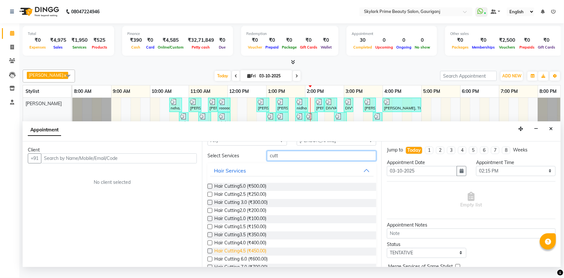
scroll to position [33, 0]
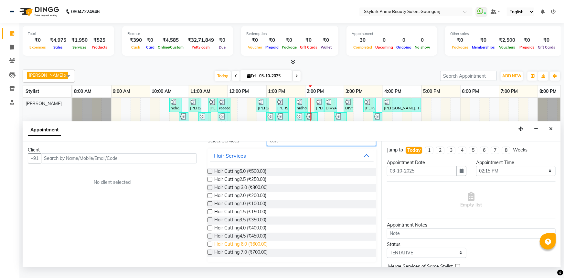
type input "cutt"
click at [237, 249] on span "Hair Cutting 6.0 (₹600.00)" at bounding box center [240, 244] width 53 height 8
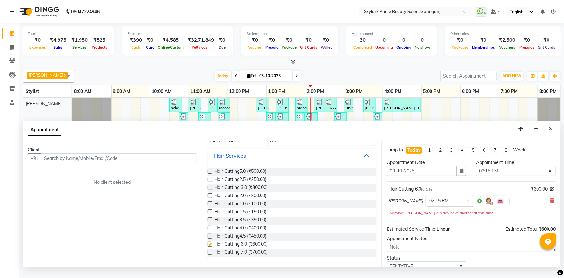
checkbox input "false"
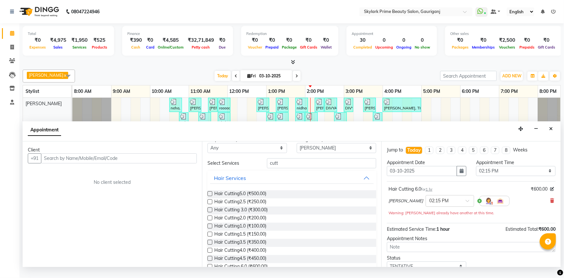
scroll to position [0, 0]
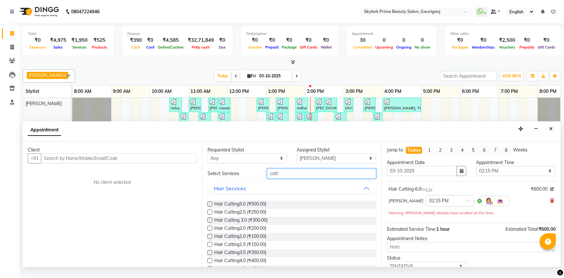
click at [282, 177] on input "cutt" at bounding box center [321, 173] width 109 height 10
type input "c"
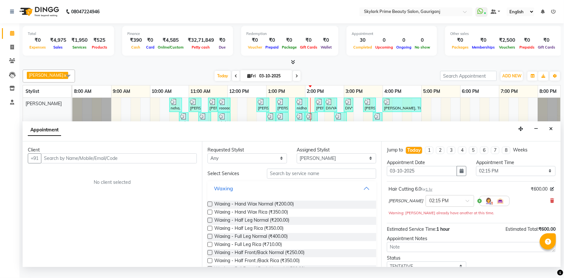
click at [359, 192] on button "Waxing" at bounding box center [292, 188] width 164 height 12
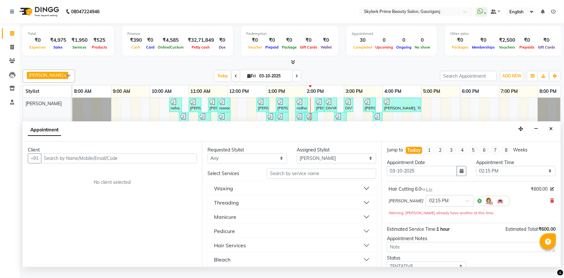
click at [233, 192] on button "Waxing" at bounding box center [292, 188] width 164 height 12
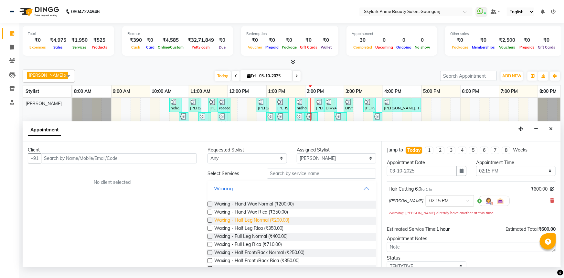
click at [254, 225] on span "Waxing - Half Leg Normal (₹200.00)" at bounding box center [251, 221] width 75 height 8
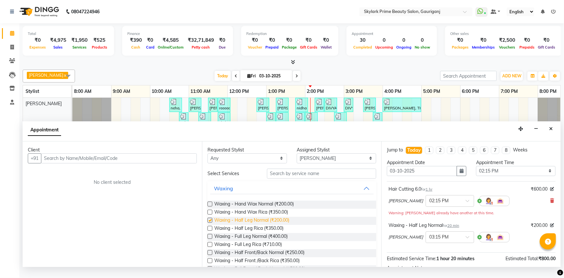
checkbox input "false"
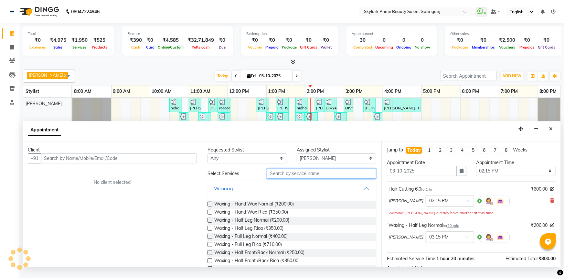
click at [291, 178] on input "text" at bounding box center [321, 173] width 109 height 10
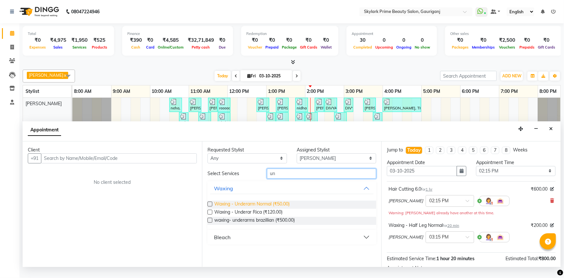
type input "un"
click at [261, 208] on span "Waxing - Underarm Normal (₹50.00)" at bounding box center [251, 204] width 75 height 8
checkbox input "false"
click at [281, 178] on input "un" at bounding box center [321, 173] width 109 height 10
type input "u"
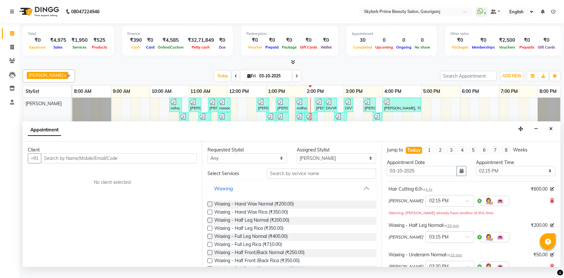
click at [361, 192] on button "Waxing" at bounding box center [292, 188] width 164 height 12
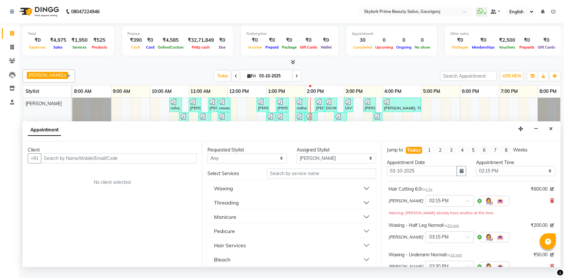
click at [229, 208] on button "Threading" at bounding box center [292, 203] width 164 height 12
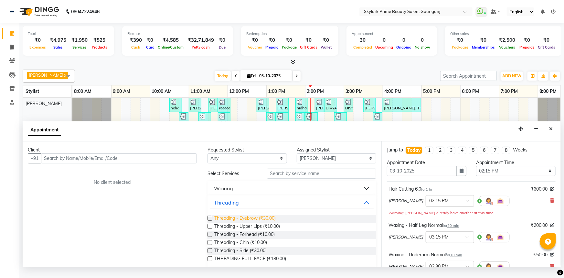
click at [232, 223] on span "Threading - Eyebrow (₹30.00)" at bounding box center [244, 219] width 61 height 8
checkbox input "false"
click at [229, 238] on span "Threading - Forhead (₹10.00)" at bounding box center [244, 235] width 60 height 8
checkbox input "false"
click at [239, 231] on span "Threading - Upper Lips (₹10.00)" at bounding box center [247, 227] width 66 height 8
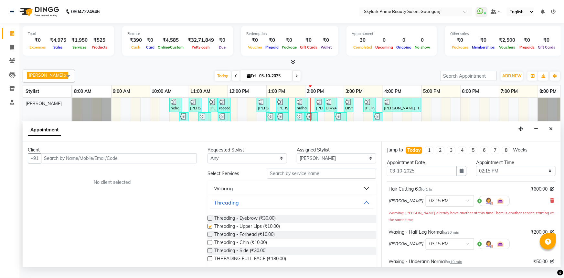
checkbox input "false"
click at [362, 207] on button "Threading" at bounding box center [292, 203] width 164 height 12
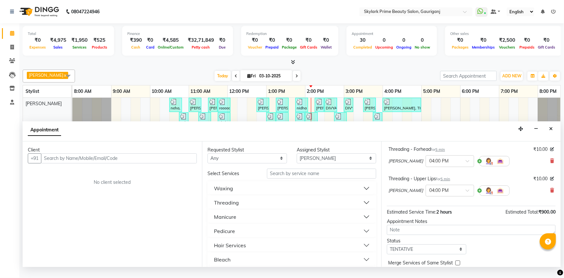
scroll to position [176, 0]
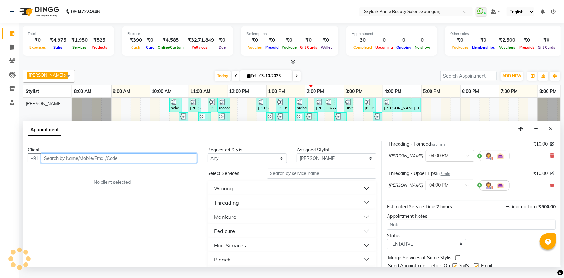
click at [112, 162] on input "text" at bounding box center [119, 158] width 156 height 10
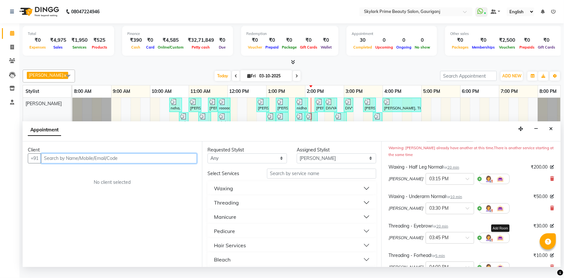
scroll to position [59, 0]
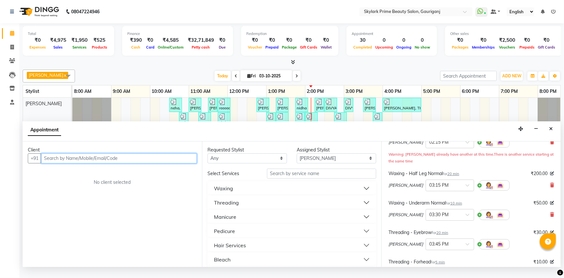
click at [120, 163] on input "text" at bounding box center [119, 158] width 156 height 10
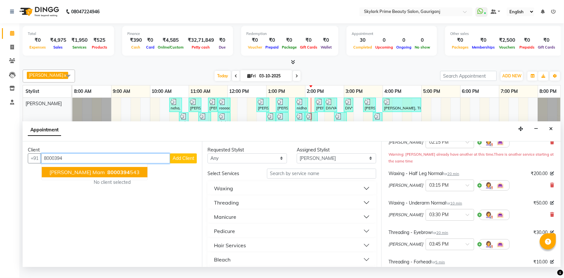
click at [67, 174] on button "ranu mam 8000394 543" at bounding box center [95, 172] width 106 height 10
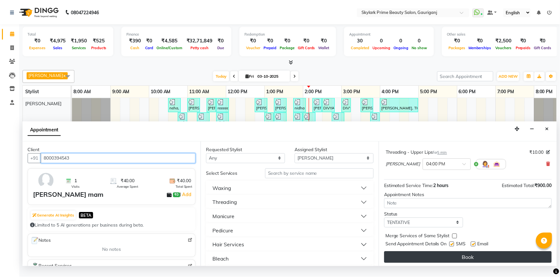
scroll to position [199, 0]
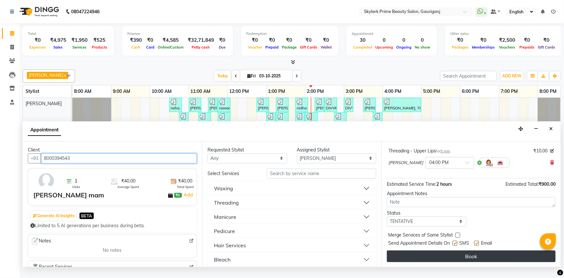
type input "8000394543"
click at [470, 262] on button "Book" at bounding box center [471, 256] width 169 height 12
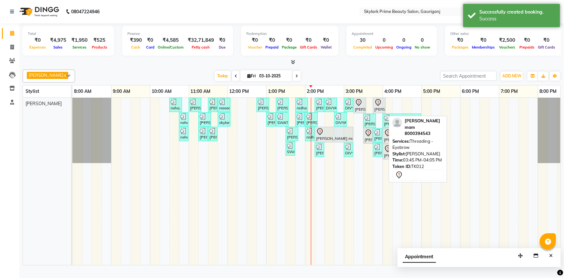
click at [379, 112] on div "[PERSON_NAME] mam, TK12, 03:45 PM-04:05 PM, Threading - Eyebrow" at bounding box center [379, 106] width 11 height 14
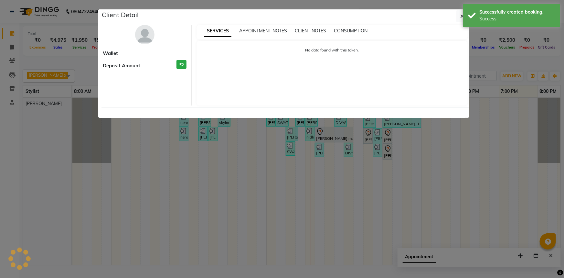
select select "7"
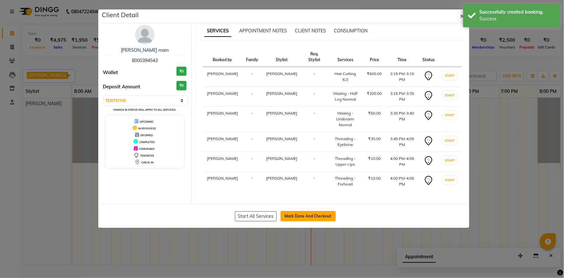
click at [303, 216] on button "Mark Done And Checkout" at bounding box center [308, 216] width 55 height 10
select select "service"
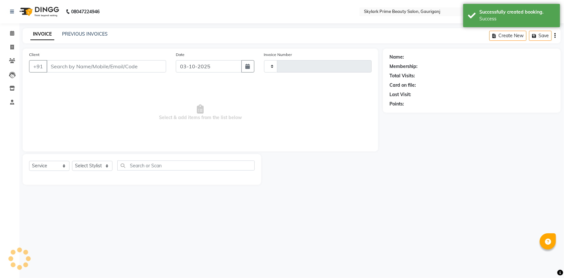
type input "3700"
select select "4735"
type input "8000394543"
select select "30218"
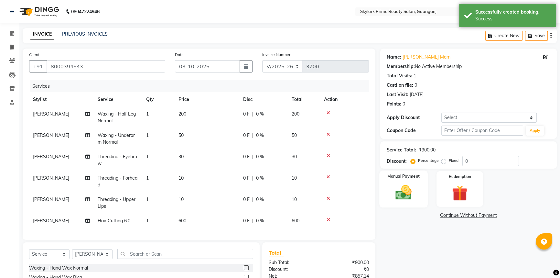
click at [405, 192] on img at bounding box center [403, 192] width 26 height 18
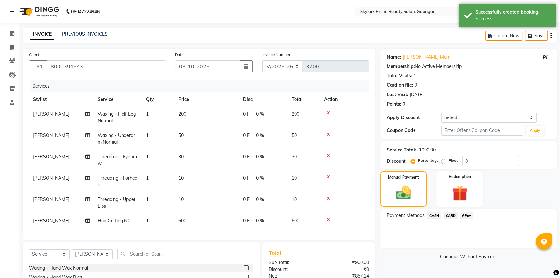
click at [465, 214] on span "GPay" at bounding box center [466, 215] width 13 height 7
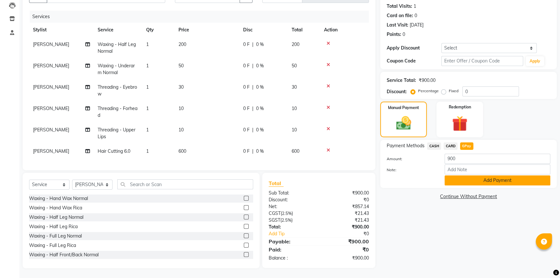
click at [473, 177] on button "Add Payment" at bounding box center [497, 180] width 106 height 10
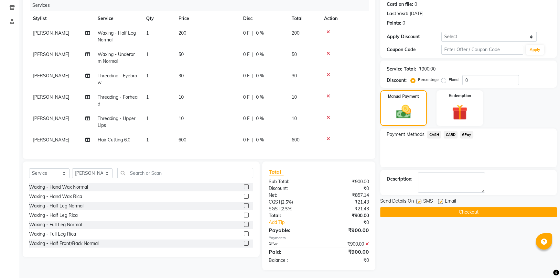
scroll to position [87, 0]
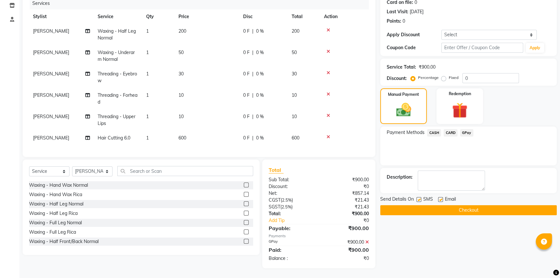
click at [471, 205] on button "Checkout" at bounding box center [468, 210] width 176 height 10
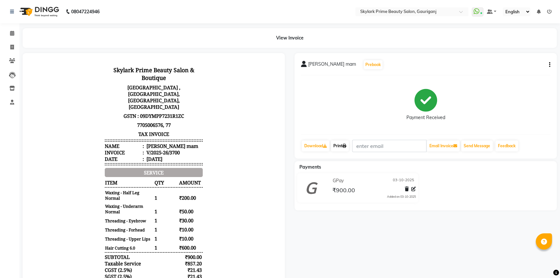
click at [342, 145] on link "Print" at bounding box center [340, 145] width 18 height 11
click at [13, 30] on span at bounding box center [11, 33] width 11 height 7
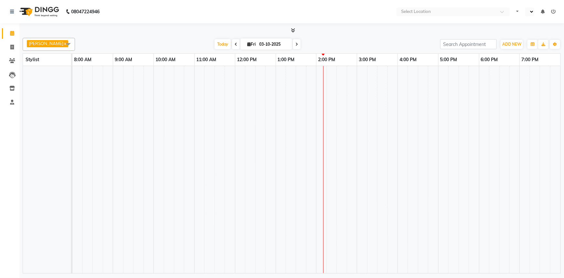
select select "en"
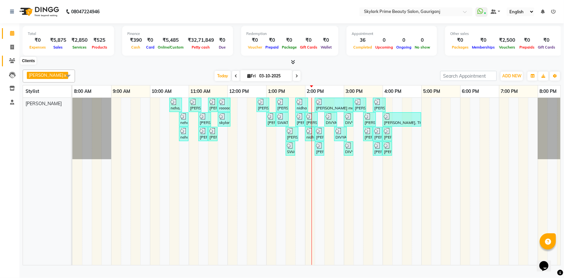
click at [12, 59] on icon at bounding box center [12, 60] width 6 height 5
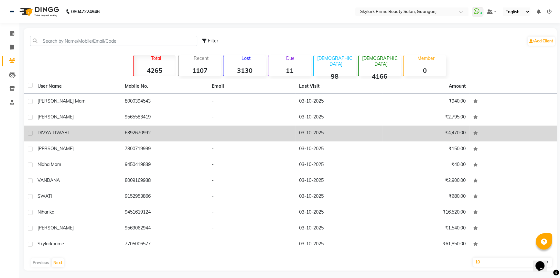
click at [180, 133] on td "6392670992" at bounding box center [164, 133] width 87 height 16
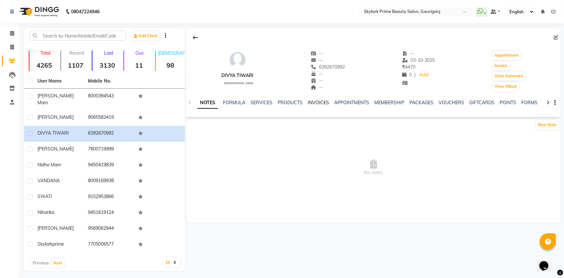
click at [320, 100] on link "INVOICES" at bounding box center [318, 103] width 21 height 6
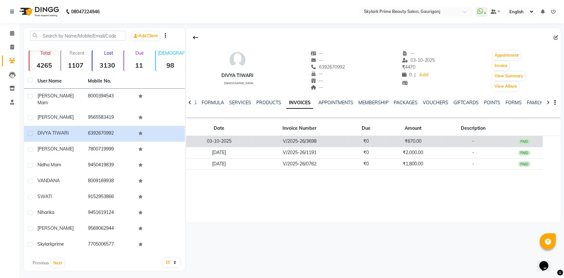
click at [336, 138] on td "V/2025-26/3698" at bounding box center [299, 141] width 95 height 11
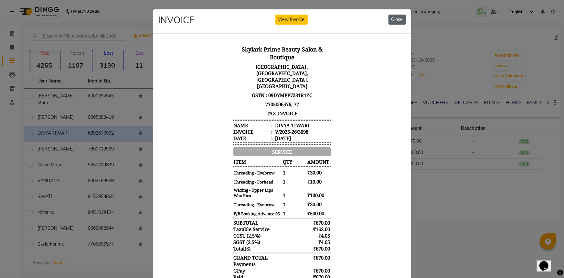
click at [398, 20] on button "Close" at bounding box center [397, 20] width 17 height 10
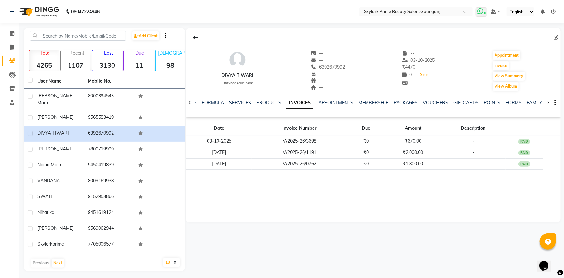
click at [479, 13] on icon at bounding box center [480, 11] width 6 height 6
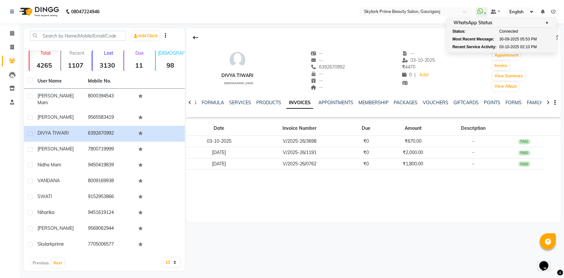
click at [464, 66] on div "DIVYA TIWARI female -- -- 6392670992 -- -- -- -- 03-10-2025 ₹ 4470 0 | Add Appo…" at bounding box center [373, 68] width 375 height 48
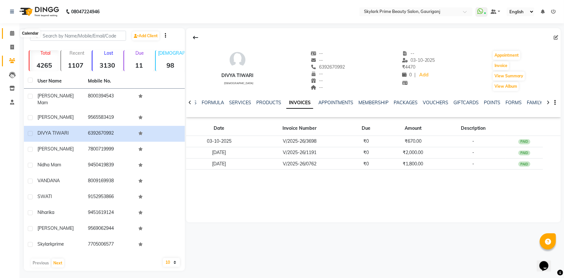
click at [12, 35] on icon at bounding box center [12, 33] width 4 height 5
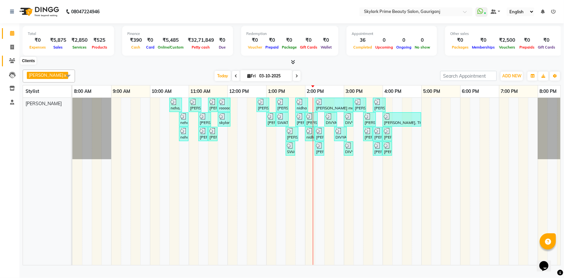
click at [12, 62] on icon at bounding box center [12, 60] width 6 height 5
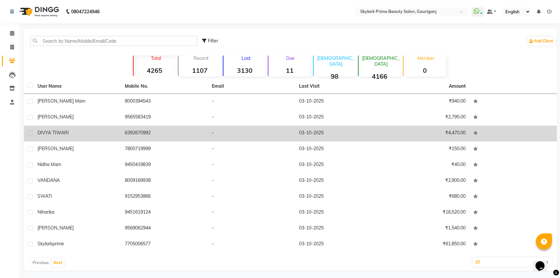
click at [204, 129] on td "6392670992" at bounding box center [164, 133] width 87 height 16
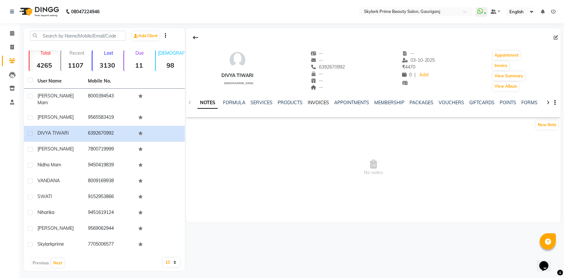
click at [313, 101] on link "INVOICES" at bounding box center [318, 103] width 21 height 6
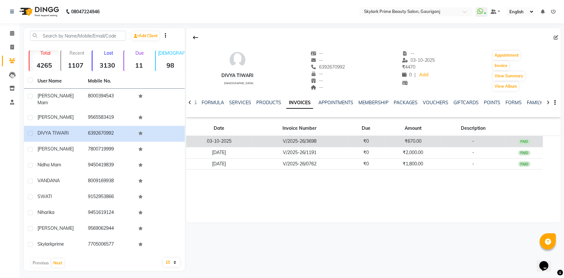
click at [345, 141] on td "V/2025-26/3698" at bounding box center [299, 141] width 95 height 11
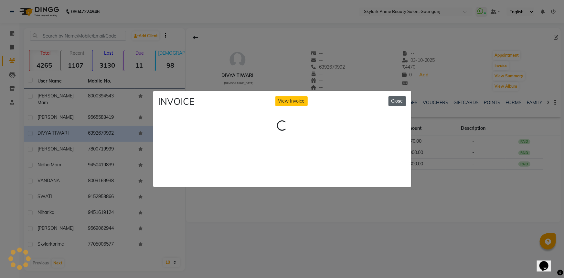
click at [398, 96] on button "Close" at bounding box center [397, 101] width 17 height 10
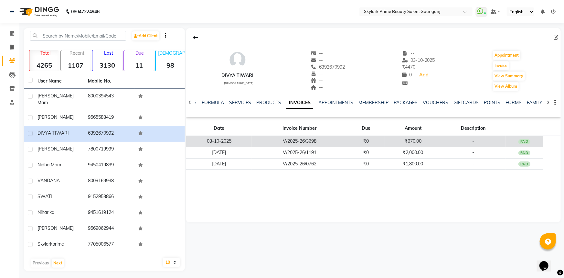
click at [329, 138] on td "V/2025-26/3698" at bounding box center [299, 141] width 95 height 11
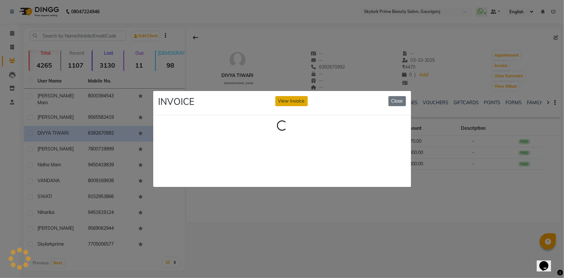
click at [291, 99] on button "View Invoice" at bounding box center [291, 101] width 32 height 10
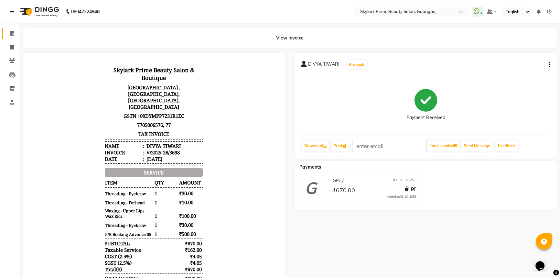
click at [11, 29] on link "Calendar" at bounding box center [10, 33] width 16 height 11
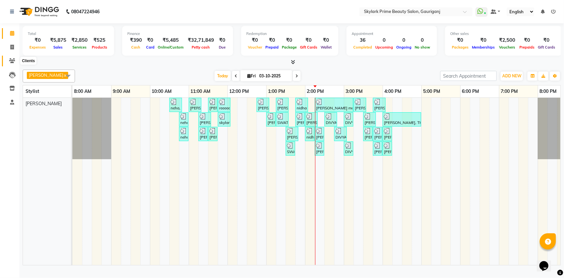
click at [12, 61] on icon at bounding box center [12, 60] width 6 height 5
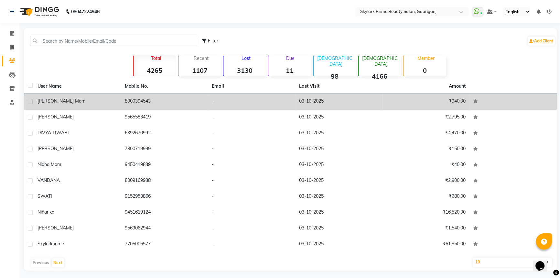
click at [176, 101] on td "8000394543" at bounding box center [164, 102] width 87 height 16
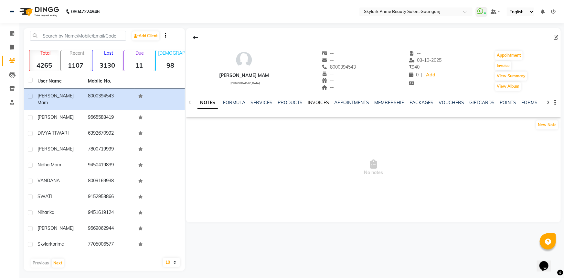
click at [321, 102] on link "INVOICES" at bounding box center [318, 103] width 21 height 6
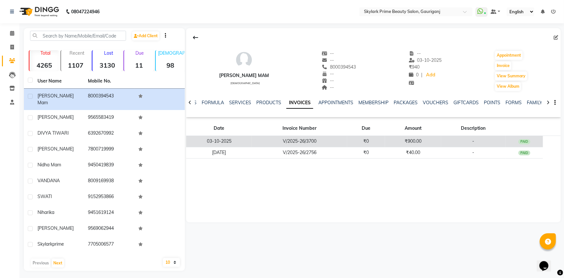
click at [340, 139] on td "V/2025-26/3700" at bounding box center [299, 141] width 95 height 11
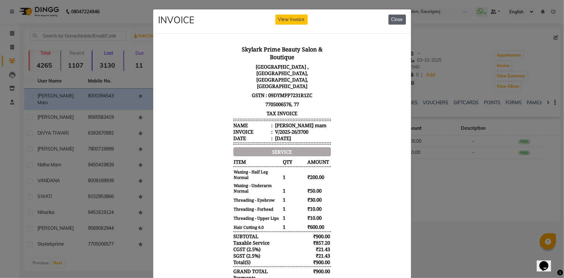
drag, startPoint x: 396, startPoint y: 17, endPoint x: 120, endPoint y: 14, distance: 276.1
click at [396, 17] on button "Close" at bounding box center [397, 20] width 17 height 10
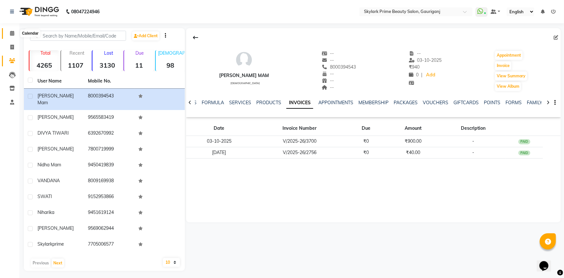
click at [8, 31] on span at bounding box center [11, 33] width 11 height 7
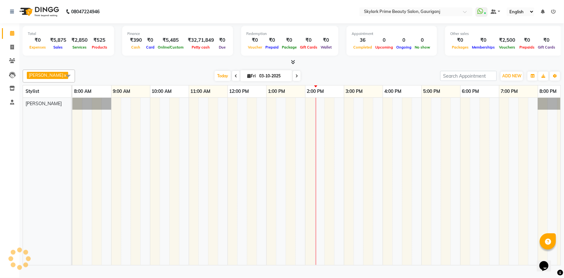
scroll to position [0, 16]
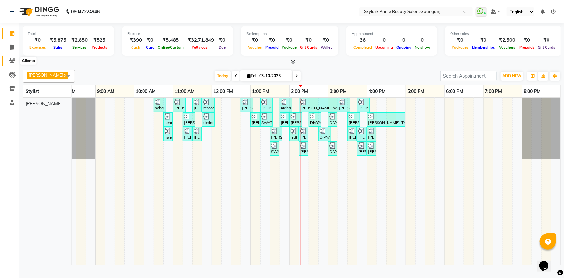
click at [14, 59] on icon at bounding box center [12, 60] width 6 height 5
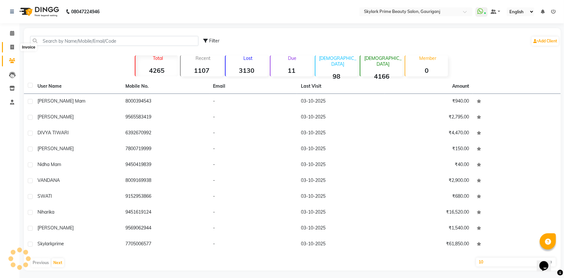
click at [11, 45] on icon at bounding box center [12, 47] width 4 height 5
select select "service"
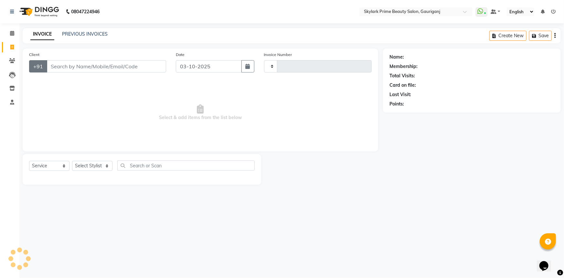
type input "3701"
select select "4735"
click at [13, 63] on icon at bounding box center [12, 60] width 6 height 5
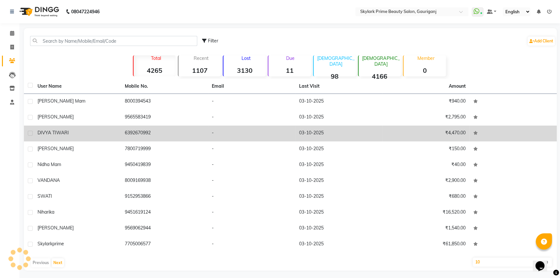
click at [77, 137] on td "DIVYA TIWARI" at bounding box center [77, 133] width 87 height 16
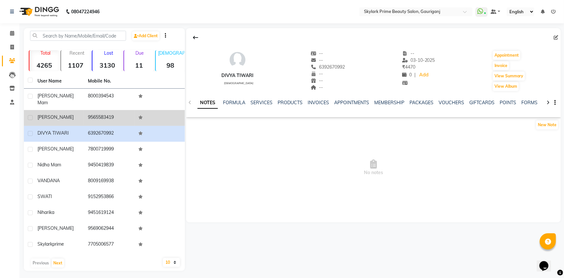
click at [72, 114] on div "[PERSON_NAME]" at bounding box center [58, 117] width 43 height 7
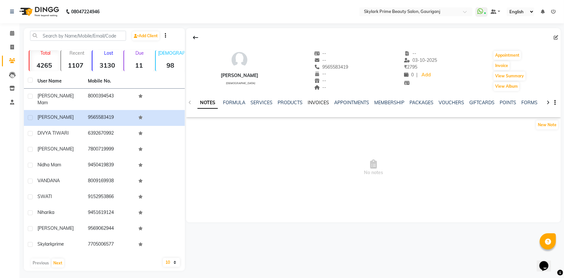
click at [317, 101] on link "INVOICES" at bounding box center [318, 103] width 21 height 6
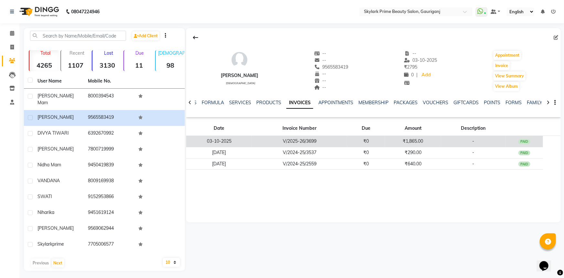
click at [334, 140] on td "V/2025-26/3699" at bounding box center [299, 141] width 95 height 11
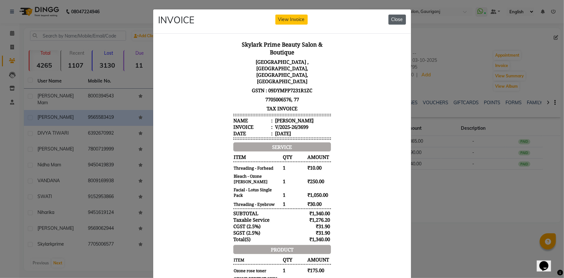
click at [394, 22] on button "Close" at bounding box center [397, 20] width 17 height 10
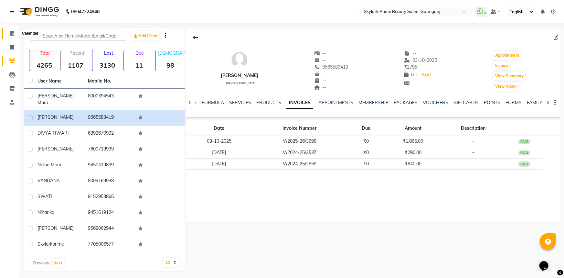
click at [10, 32] on icon at bounding box center [12, 33] width 4 height 5
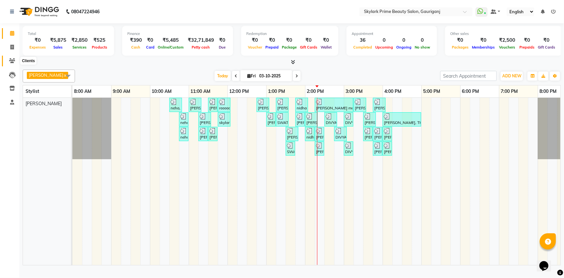
click at [12, 60] on icon at bounding box center [12, 60] width 6 height 5
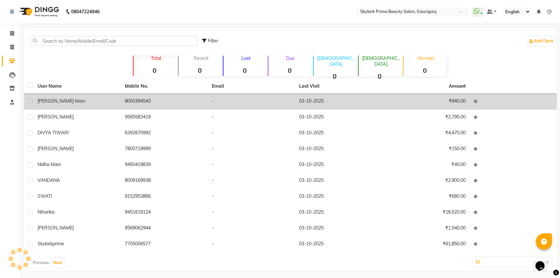
click at [152, 102] on td "8000394543" at bounding box center [164, 102] width 87 height 16
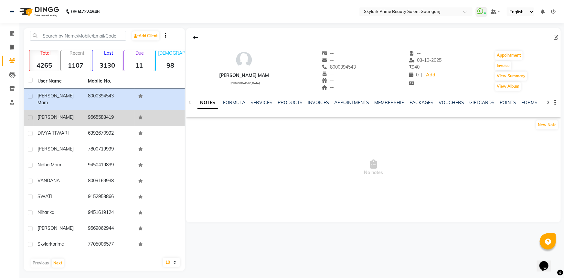
click at [71, 114] on div "[PERSON_NAME]" at bounding box center [58, 117] width 43 height 7
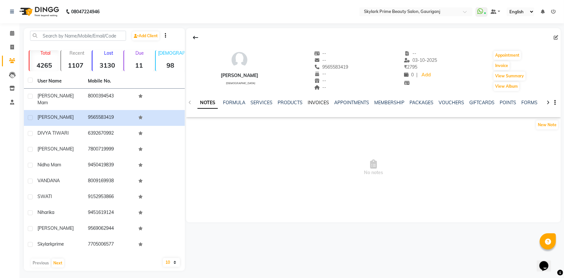
click at [322, 104] on link "INVOICES" at bounding box center [318, 103] width 21 height 6
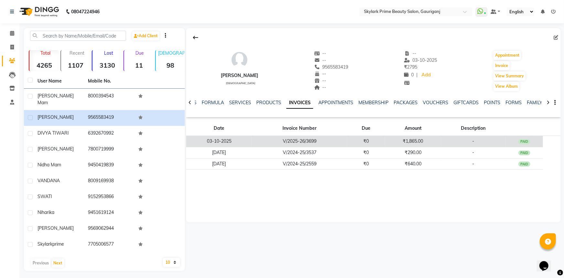
click at [345, 140] on td "V/2025-26/3699" at bounding box center [299, 141] width 95 height 11
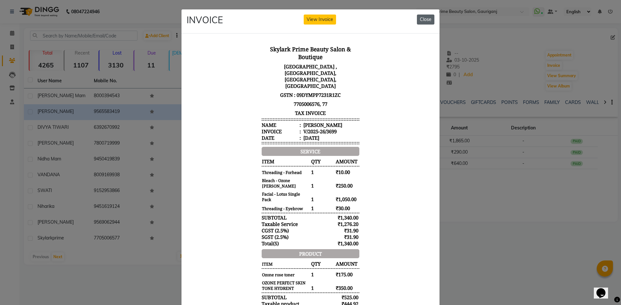
click at [421, 20] on button "Close" at bounding box center [425, 20] width 17 height 10
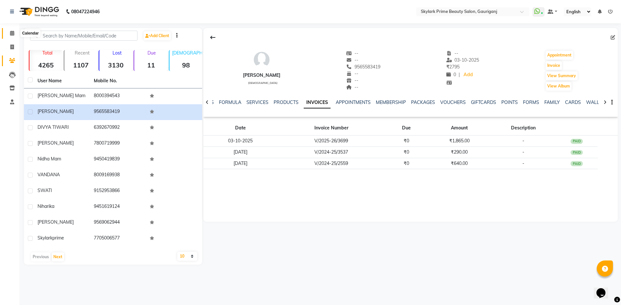
click at [8, 32] on span at bounding box center [11, 33] width 11 height 7
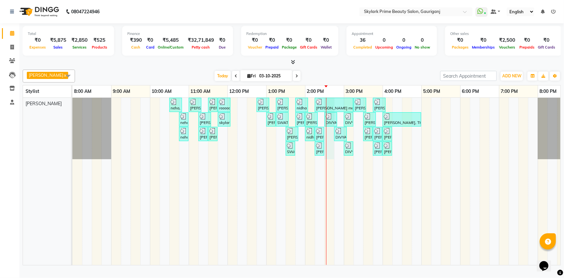
click at [332, 153] on div "neha, TK01, 10:30 AM-10:50 AM, Threading - Eyebrow Zulie tripathi, TK02, 11:00 …" at bounding box center [324, 181] width 504 height 167
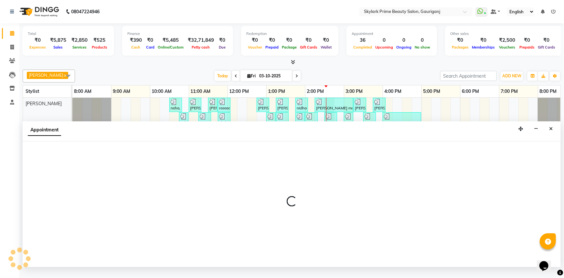
select select "30218"
select select "tentative"
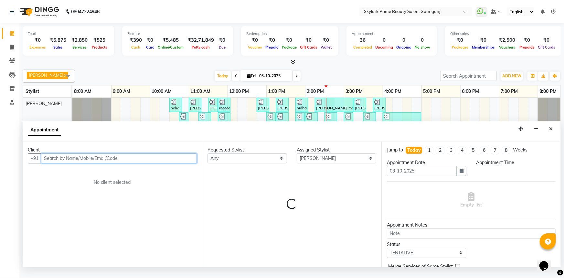
select select "870"
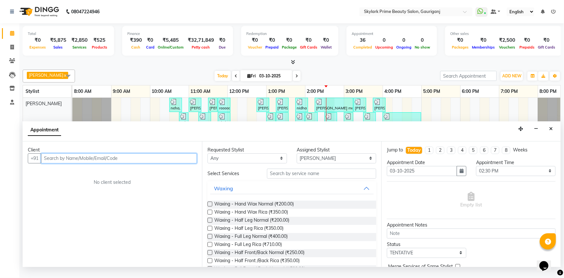
click at [147, 163] on input "text" at bounding box center [119, 158] width 156 height 10
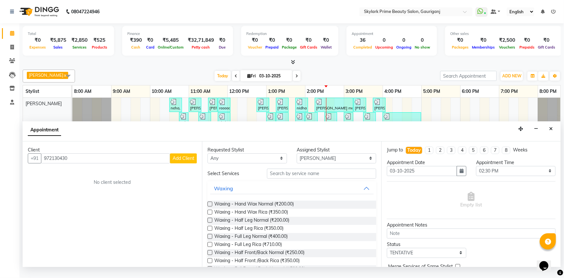
click at [88, 171] on div "Client +91 972130430 Add Client No client selected" at bounding box center [112, 203] width 179 height 125
click at [75, 163] on input "972130430" at bounding box center [105, 158] width 129 height 10
click at [76, 163] on input "972130430" at bounding box center [105, 158] width 129 height 10
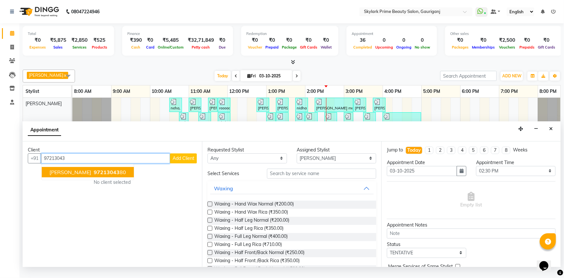
click at [94, 175] on span "97213043" at bounding box center [107, 172] width 26 height 6
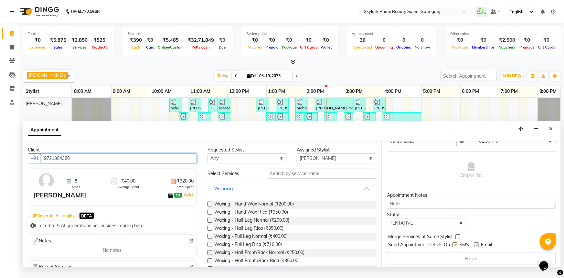
scroll to position [32, 0]
type input "9721304380"
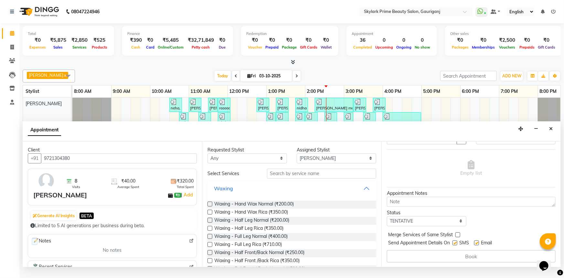
click at [359, 194] on button "Waxing" at bounding box center [292, 188] width 164 height 12
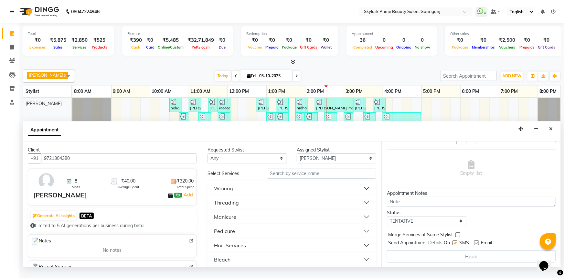
click at [229, 206] on div "Threading" at bounding box center [226, 202] width 25 height 8
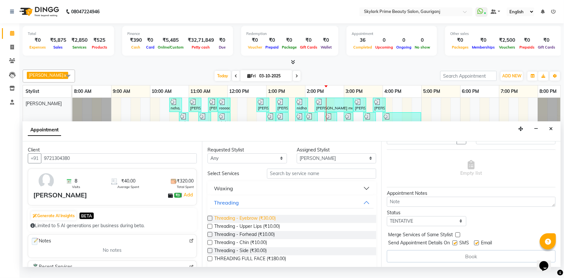
click at [228, 222] on span "Threading - Eyebrow (₹30.00)" at bounding box center [244, 219] width 61 height 8
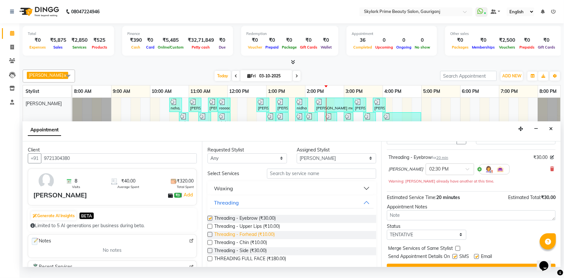
checkbox input "false"
click at [231, 238] on span "Threading - Forhead (₹10.00)" at bounding box center [244, 235] width 60 height 8
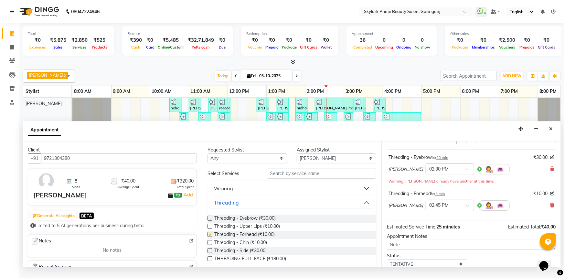
checkbox input "false"
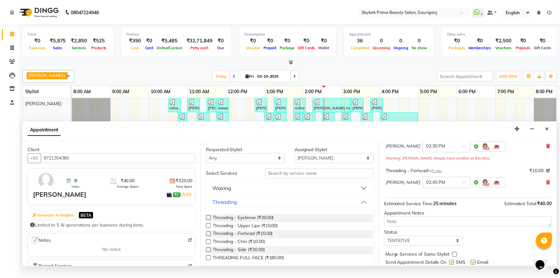
scroll to position [74, 0]
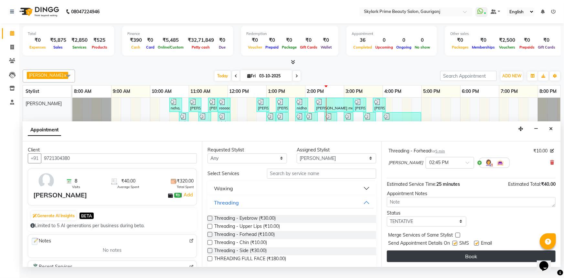
click at [449, 262] on button "Book" at bounding box center [471, 256] width 169 height 12
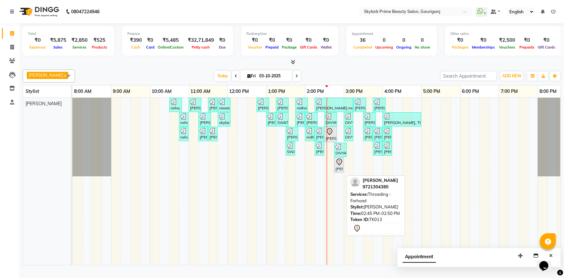
click at [336, 166] on icon at bounding box center [340, 162] width 8 height 8
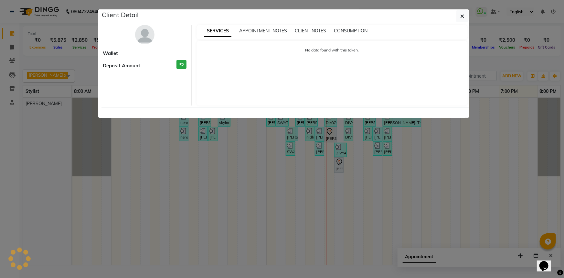
select select "7"
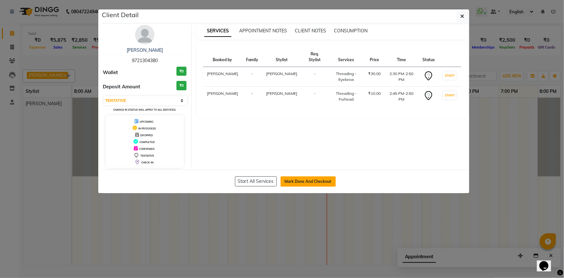
click at [313, 180] on button "Mark Done And Checkout" at bounding box center [308, 181] width 55 height 10
select select "service"
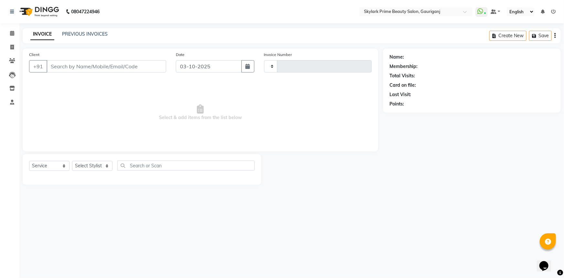
type input "3701"
select select "4735"
type input "9721304380"
select select "30218"
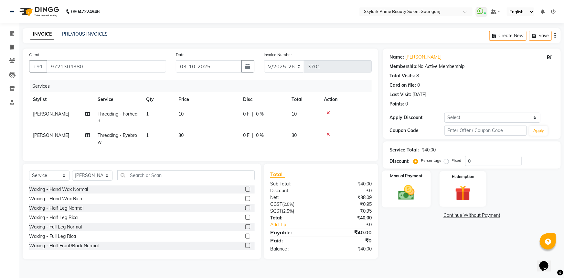
click at [417, 194] on img at bounding box center [406, 192] width 27 height 19
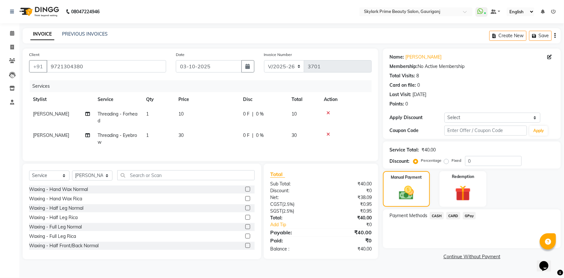
click at [434, 212] on span "CASH" at bounding box center [437, 215] width 14 height 7
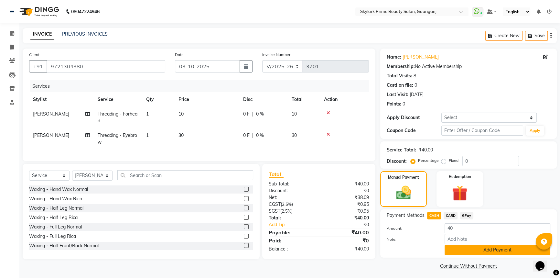
click at [464, 247] on button "Add Payment" at bounding box center [497, 250] width 106 height 10
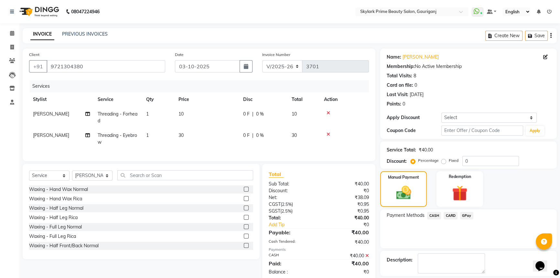
scroll to position [29, 0]
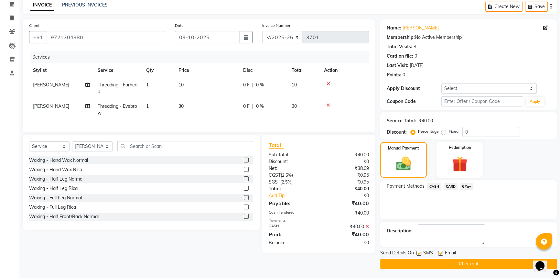
click at [449, 259] on button "Checkout" at bounding box center [468, 264] width 176 height 10
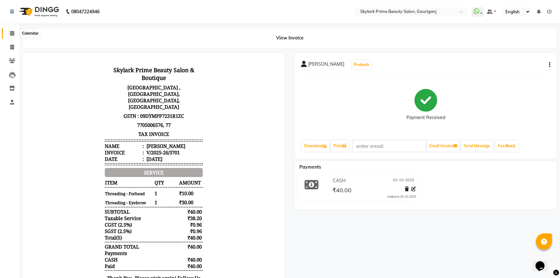
click at [11, 31] on icon at bounding box center [12, 33] width 4 height 5
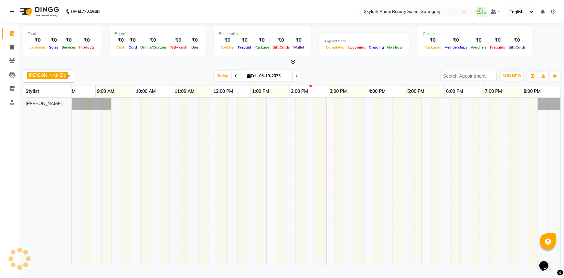
scroll to position [0, 16]
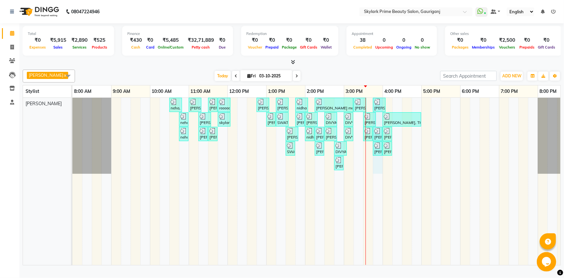
click at [376, 171] on div "neha, TK01, 10:30 AM-10:50 AM, Threading - Eyebrow [PERSON_NAME], TK02, 11:00 A…" at bounding box center [324, 181] width 504 height 167
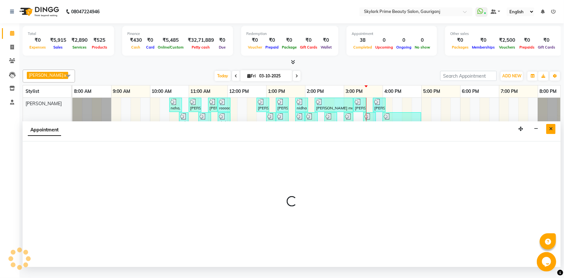
click at [551, 131] on icon "Close" at bounding box center [551, 128] width 4 height 5
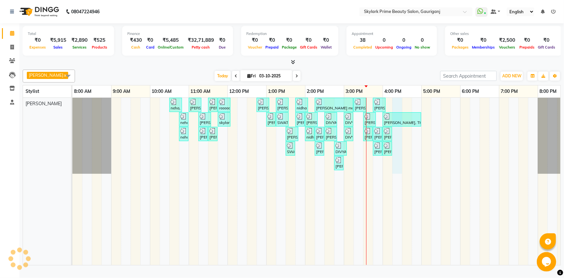
click at [395, 106] on div "neha, TK01, 10:30 AM-10:50 AM, Threading - Eyebrow [PERSON_NAME], TK02, 11:00 A…" at bounding box center [324, 181] width 504 height 167
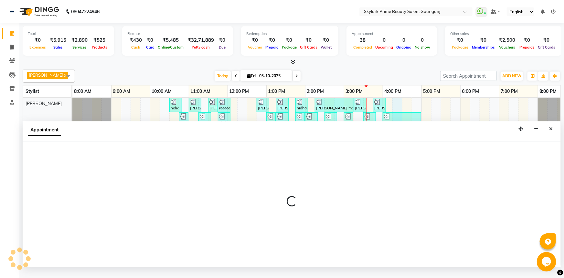
select select "30218"
select select "975"
select select "tentative"
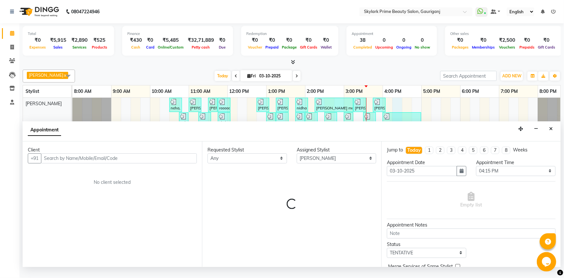
click at [414, 150] on div "Jump to Today 1 2 3 4 5 6 7 8 Weeks Appointment Date 03-10-2025 Appointment Tim…" at bounding box center [470, 203] width 179 height 125
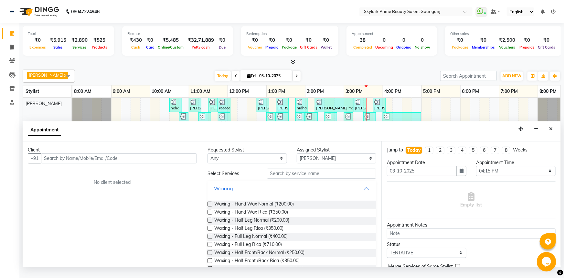
click at [365, 194] on button "Waxing" at bounding box center [292, 188] width 164 height 12
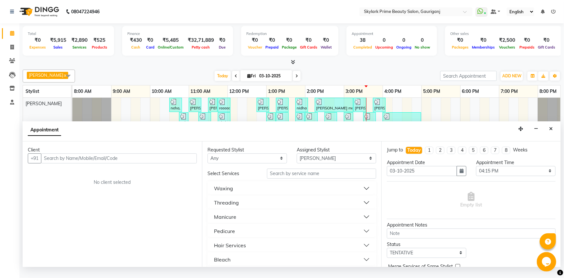
click at [233, 206] on div "Threading" at bounding box center [226, 202] width 25 height 8
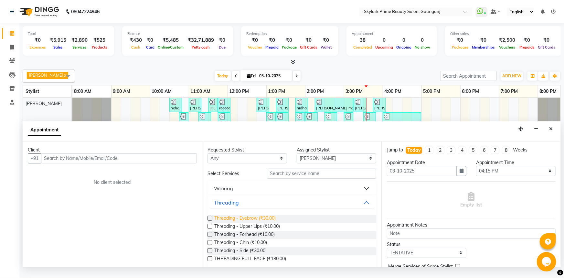
click at [239, 223] on span "Threading - Eyebrow (₹30.00)" at bounding box center [244, 219] width 61 height 8
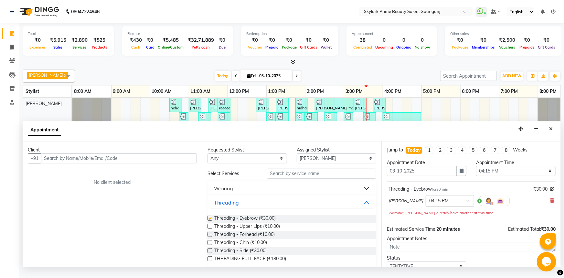
checkbox input "false"
click at [362, 207] on button "Threading" at bounding box center [292, 203] width 164 height 12
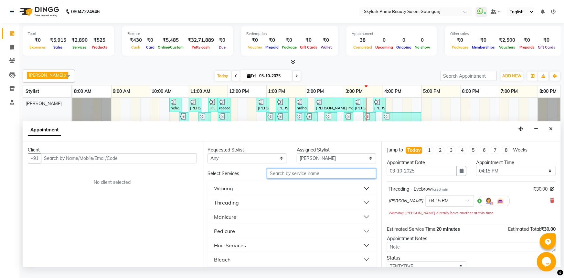
click at [283, 178] on input "text" at bounding box center [321, 173] width 109 height 10
type input "cutt"
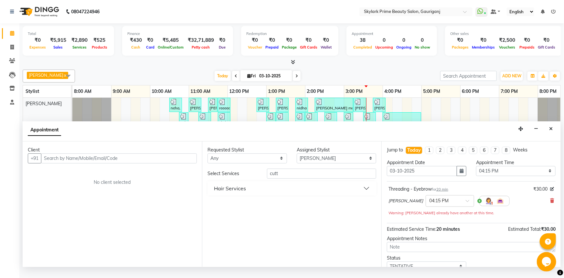
click at [247, 194] on button "Hair Services" at bounding box center [292, 188] width 164 height 12
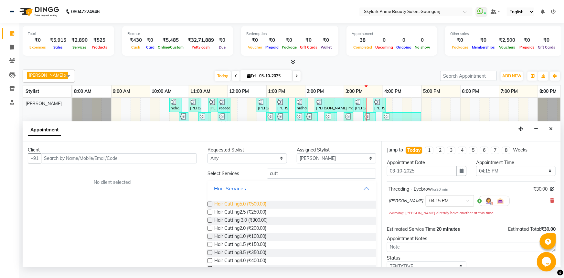
click at [242, 207] on span "Hair Cutting5.0 (₹500.00)" at bounding box center [240, 204] width 52 height 8
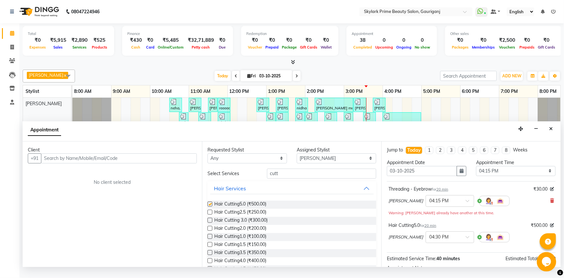
checkbox input "false"
click at [288, 178] on input "cutt" at bounding box center [321, 173] width 109 height 10
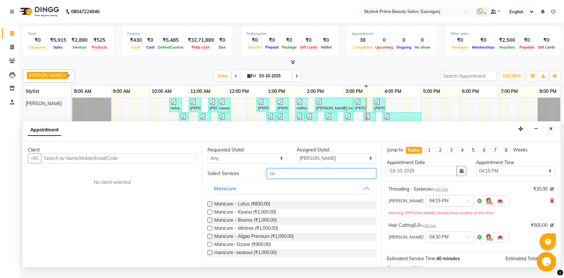
type input "c"
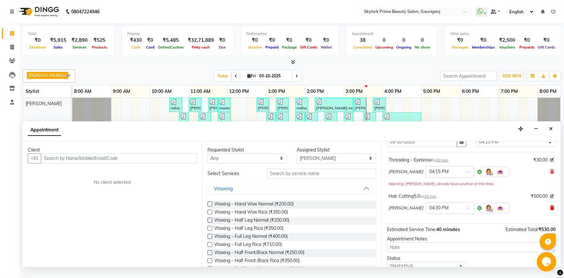
click at [550, 210] on icon at bounding box center [552, 207] width 4 height 5
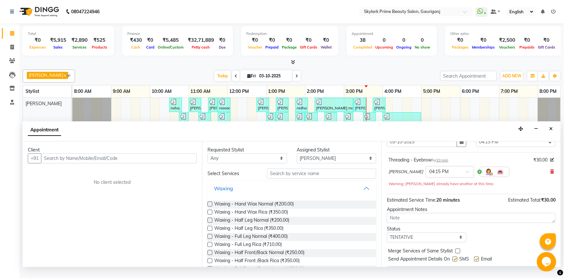
click at [364, 190] on button "Waxing" at bounding box center [292, 188] width 164 height 12
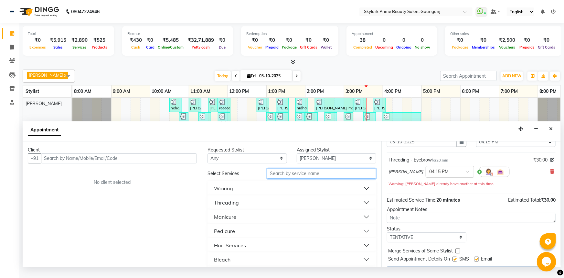
click at [297, 177] on input "text" at bounding box center [321, 173] width 109 height 10
type input "was"
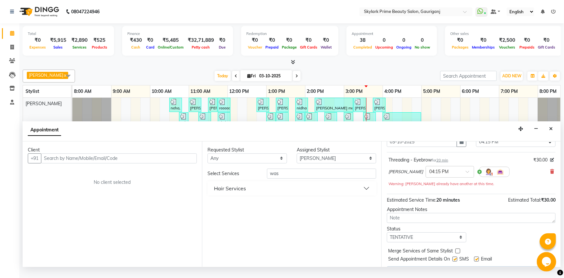
click at [252, 194] on button "Hair Services" at bounding box center [292, 188] width 164 height 12
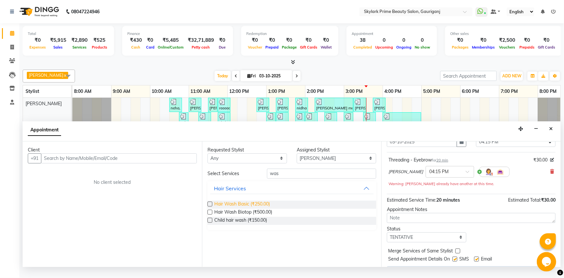
click at [237, 208] on span "Hair Wash Basic (₹250.00)" at bounding box center [242, 204] width 56 height 8
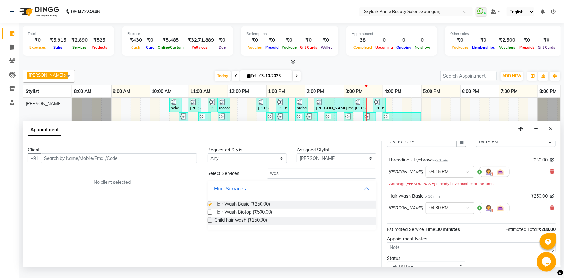
checkbox input "false"
click at [284, 178] on input "was" at bounding box center [321, 173] width 109 height 10
type input "w"
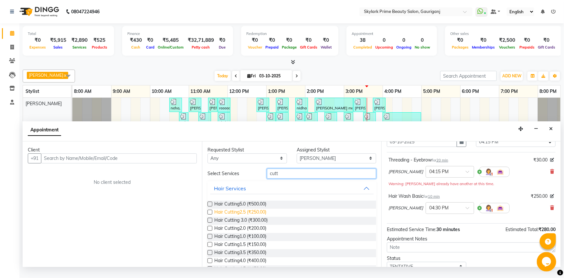
type input "cutt"
click at [235, 217] on span "Hair Cutting2.5 (₹250.00)" at bounding box center [240, 212] width 52 height 8
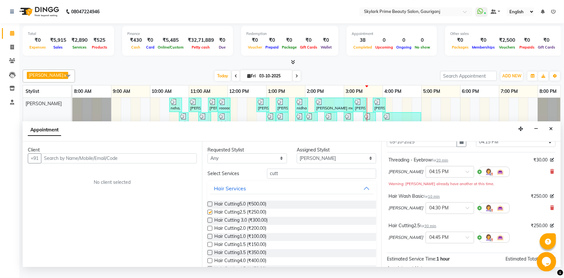
checkbox input "false"
click at [279, 178] on input "cutt" at bounding box center [321, 173] width 109 height 10
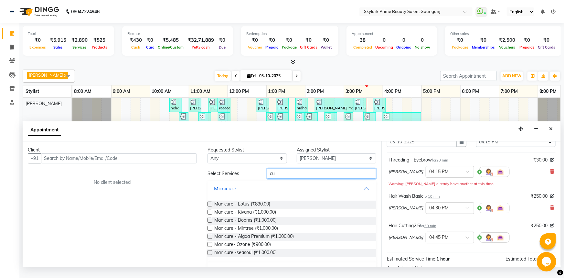
type input "c"
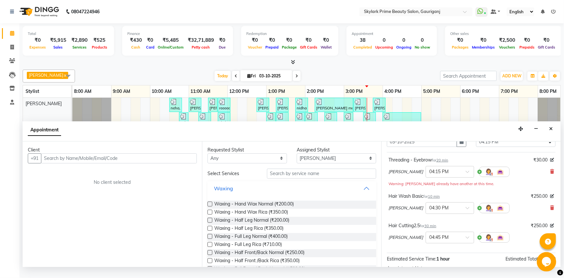
click at [358, 191] on button "Waxing" at bounding box center [292, 188] width 164 height 12
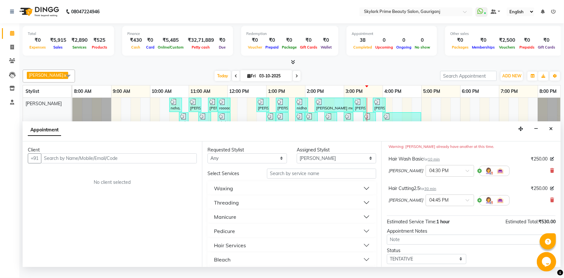
scroll to position [104, 0]
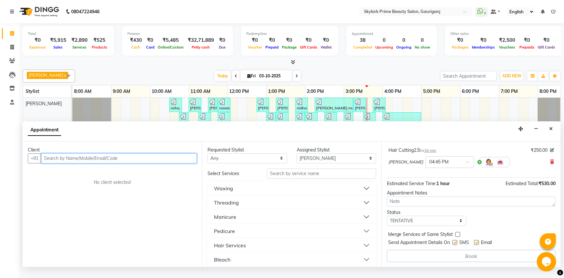
click at [134, 160] on input "text" at bounding box center [119, 158] width 156 height 10
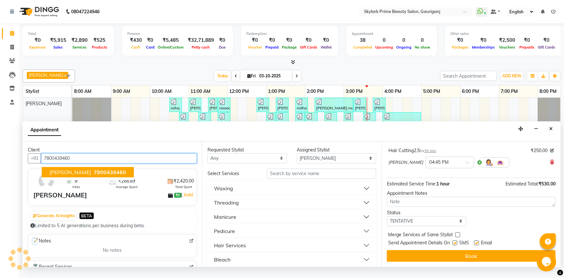
scroll to position [104, 0]
click at [64, 175] on span "[PERSON_NAME]" at bounding box center [70, 172] width 42 height 6
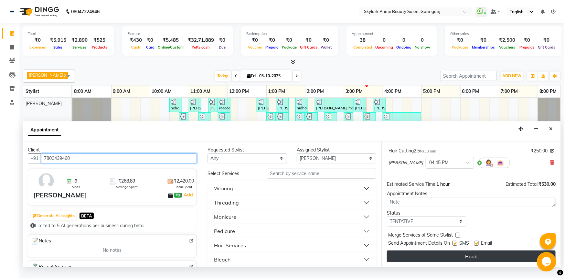
type input "7800439460"
click at [453, 262] on button "Book" at bounding box center [471, 256] width 169 height 12
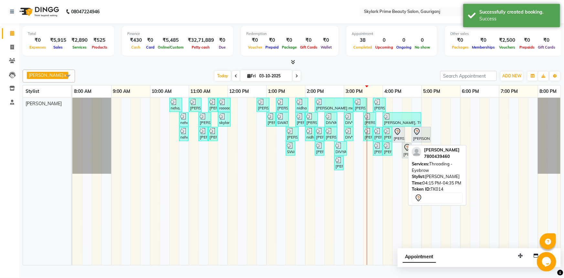
click at [400, 141] on div "[PERSON_NAME], TK14, 04:15 PM-04:35 PM, Threading - Eyebrow" at bounding box center [398, 135] width 11 height 14
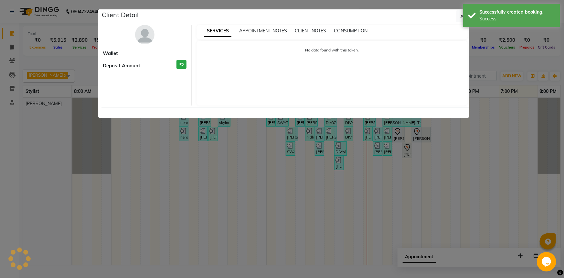
select select "7"
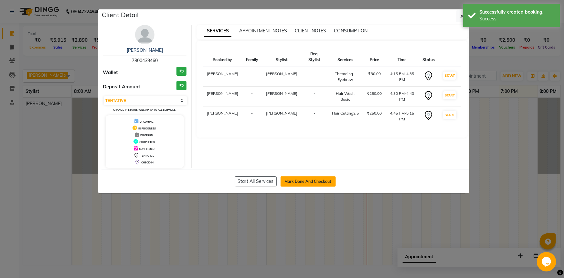
click at [314, 183] on button "Mark Done And Checkout" at bounding box center [308, 181] width 55 height 10
select select "service"
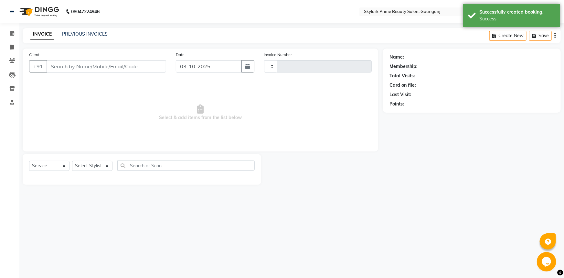
type input "3702"
select select "4735"
type input "7800439460"
select select "30218"
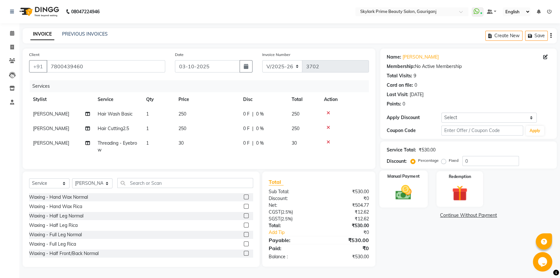
click at [399, 186] on img at bounding box center [403, 192] width 26 height 18
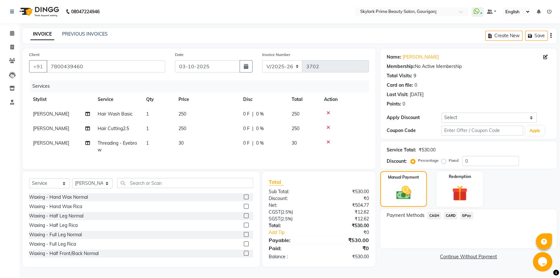
click at [436, 213] on span "CASH" at bounding box center [434, 215] width 14 height 7
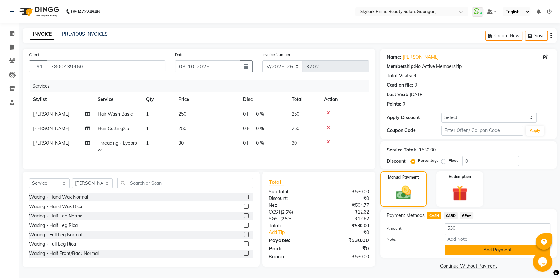
click at [469, 252] on button "Add Payment" at bounding box center [497, 250] width 106 height 10
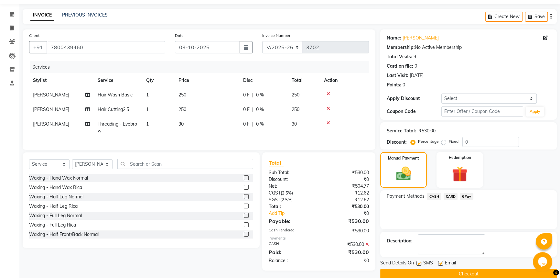
scroll to position [29, 0]
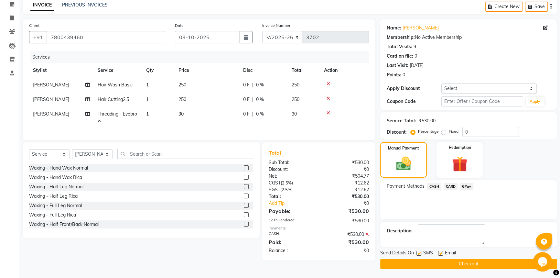
click at [452, 261] on button "Checkout" at bounding box center [468, 264] width 176 height 10
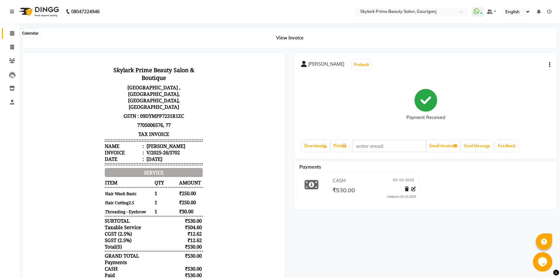
click at [13, 32] on icon at bounding box center [12, 33] width 4 height 5
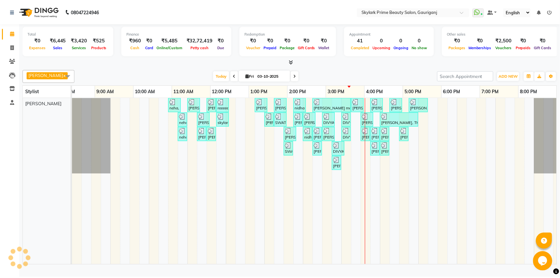
scroll to position [0, 16]
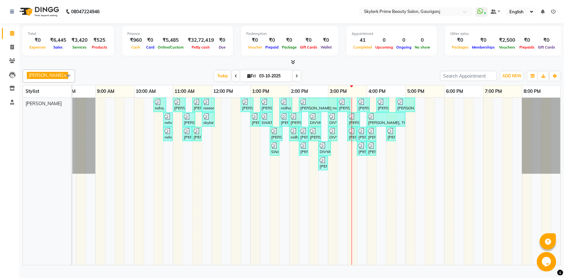
click at [362, 171] on div "neha, TK01, 10:30 AM-10:50 AM, Threading - Eyebrow Zulie tripathi, TK02, 11:00 …" at bounding box center [309, 181] width 504 height 167
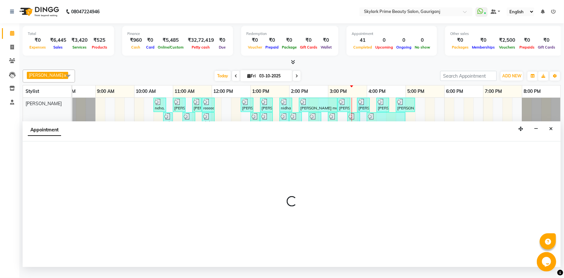
select select "30218"
select select "tentative"
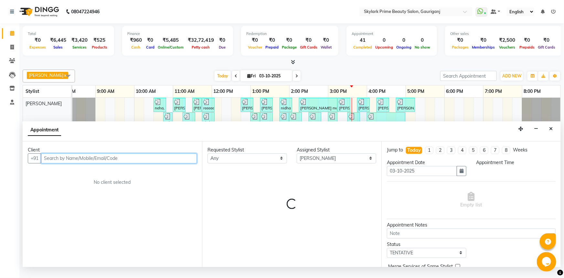
select select "945"
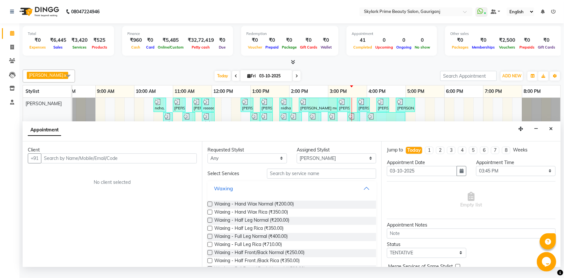
click at [360, 194] on button "Waxing" at bounding box center [292, 188] width 164 height 12
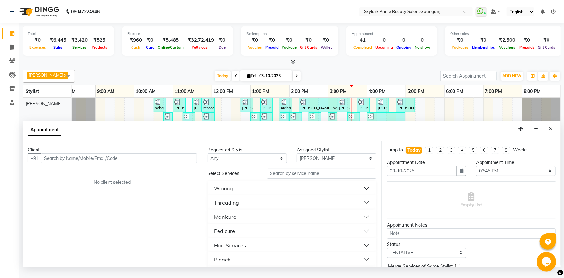
click at [546, 132] on div "Appointment" at bounding box center [292, 131] width 538 height 20
click at [555, 134] on button "Close" at bounding box center [550, 129] width 9 height 10
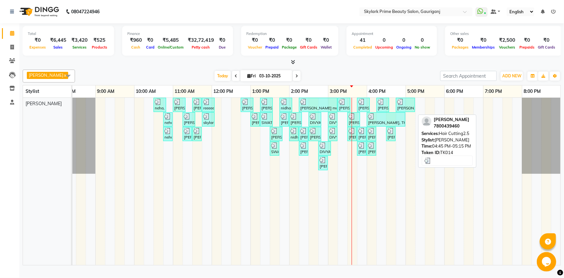
click at [405, 111] on div "[PERSON_NAME], TK14, 04:45 PM-05:15 PM, Hair Cutting2.5" at bounding box center [406, 105] width 18 height 12
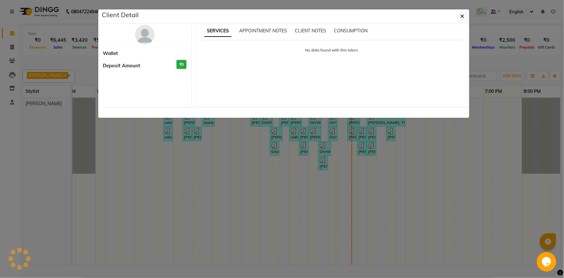
select select "3"
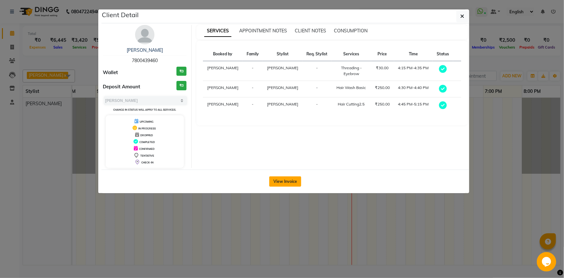
click at [284, 177] on button "View Invoice" at bounding box center [285, 181] width 32 height 10
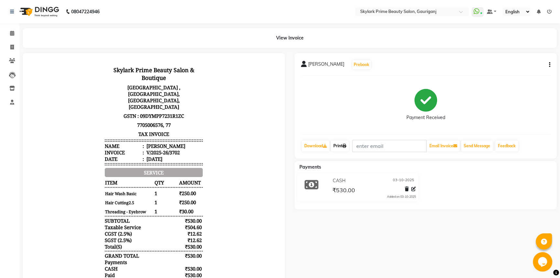
click at [338, 146] on link "Print" at bounding box center [340, 145] width 18 height 11
click at [6, 32] on span at bounding box center [11, 33] width 11 height 7
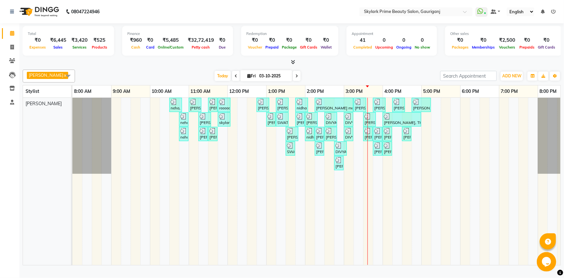
click at [378, 170] on div "neha, TK01, 10:30 AM-10:50 AM, Threading - Eyebrow Zulie tripathi, TK02, 11:00 …" at bounding box center [324, 181] width 504 height 167
select select "30218"
select select "tentative"
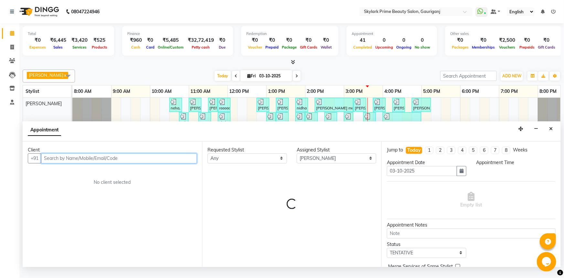
select select "945"
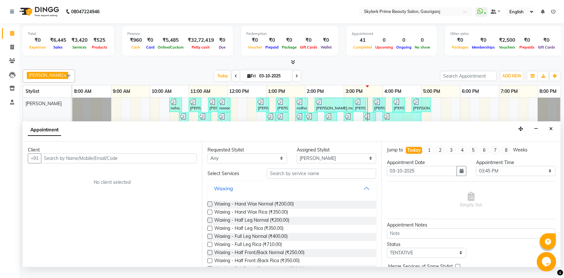
click at [363, 191] on button "Waxing" at bounding box center [292, 188] width 164 height 12
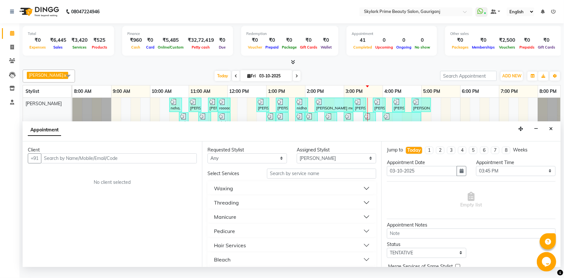
click at [233, 206] on div "Threading" at bounding box center [226, 202] width 25 height 8
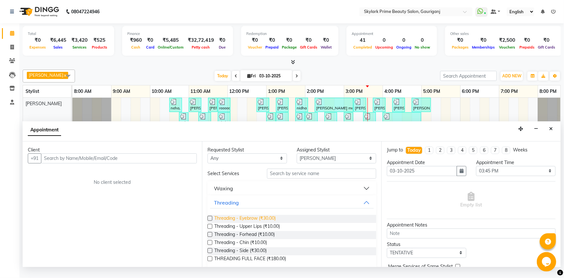
click at [237, 220] on span "Threading - Eyebrow (₹30.00)" at bounding box center [244, 219] width 61 height 8
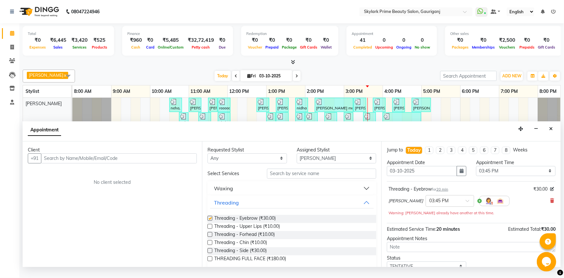
checkbox input "false"
click at [239, 208] on button "Threading" at bounding box center [292, 203] width 164 height 12
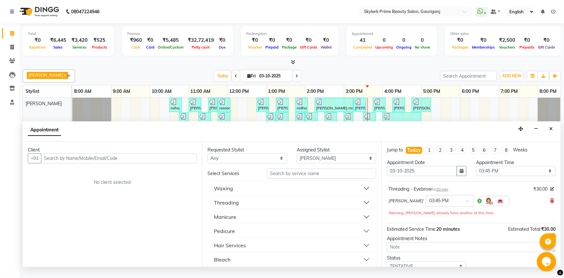
click at [238, 194] on button "Waxing" at bounding box center [292, 188] width 164 height 12
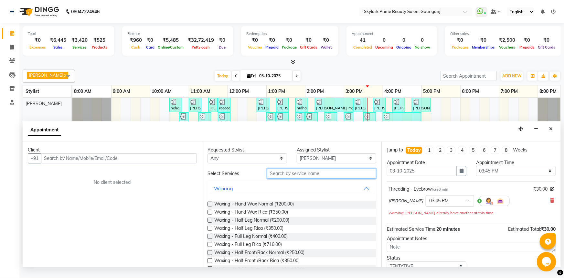
click at [283, 178] on input "text" at bounding box center [321, 173] width 109 height 10
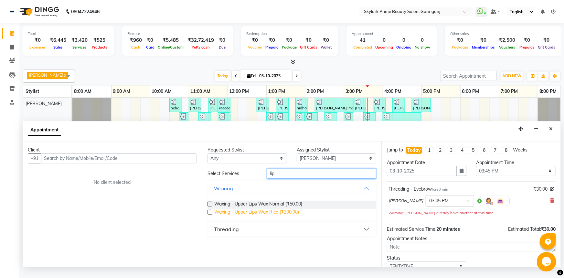
type input "lip"
click at [262, 217] on span "Waxing - Upper Lips Wax Rica (₹100.00)" at bounding box center [256, 212] width 85 height 8
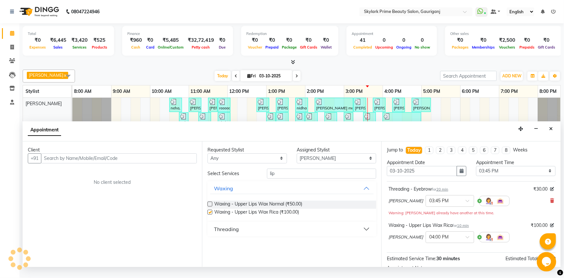
checkbox input "false"
click at [283, 178] on input "lip" at bounding box center [321, 173] width 109 height 10
type input "l"
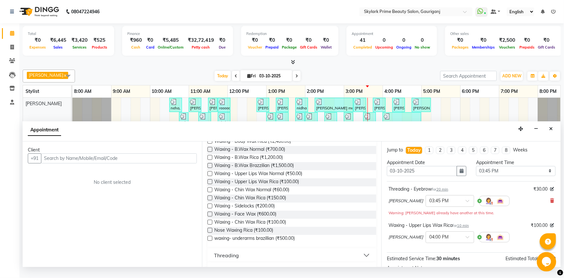
scroll to position [176, 0]
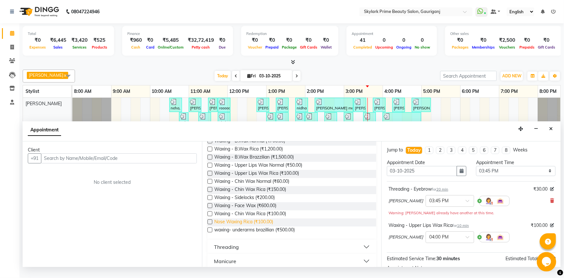
click at [237, 225] on span "Nose Waxing Rica (₹100.00)" at bounding box center [243, 222] width 59 height 8
checkbox input "false"
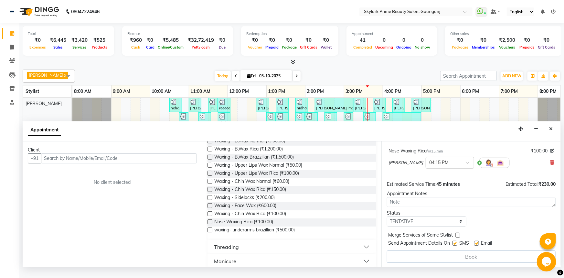
scroll to position [104, 0]
click at [150, 162] on input "text" at bounding box center [119, 158] width 156 height 10
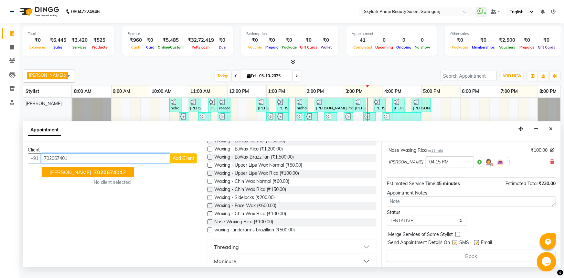
click at [74, 175] on span "rajani mishra" at bounding box center [70, 172] width 42 height 6
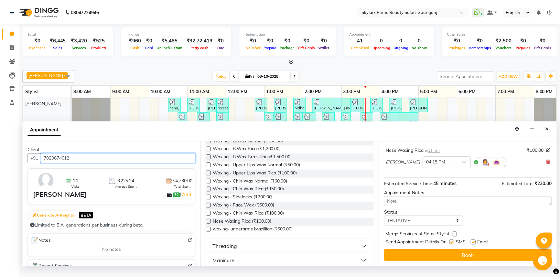
scroll to position [104, 0]
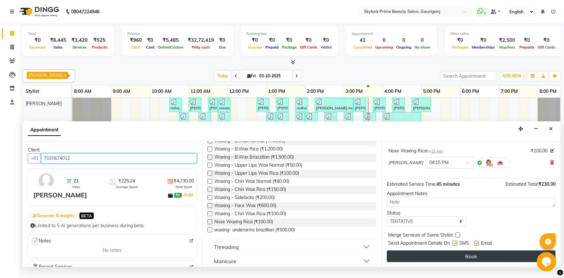
type input "7020674012"
click at [461, 262] on button "Book" at bounding box center [471, 256] width 169 height 12
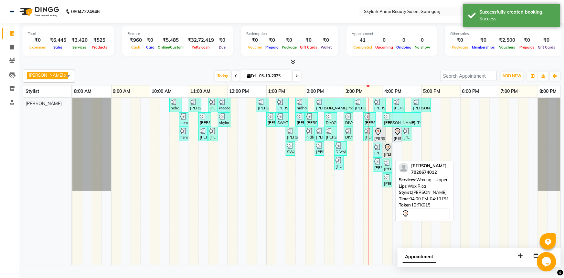
click at [388, 151] on icon at bounding box center [388, 148] width 8 height 8
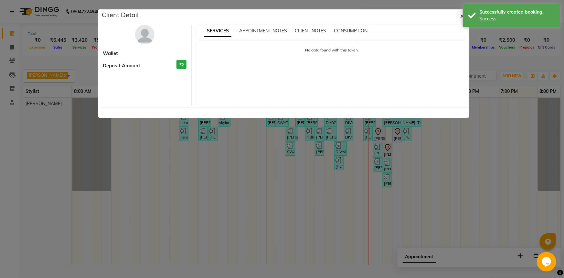
select select "7"
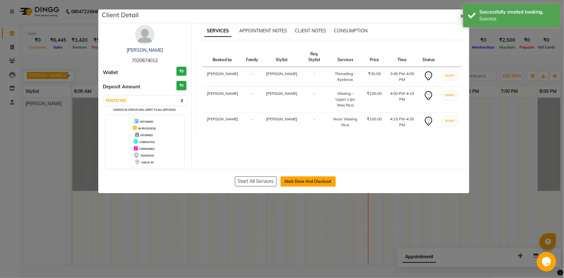
click at [330, 176] on button "Mark Done And Checkout" at bounding box center [308, 181] width 55 height 10
select select "service"
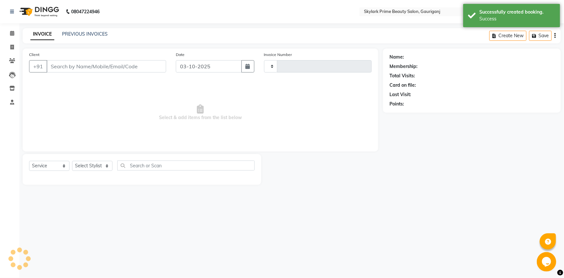
type input "3703"
select select "4735"
type input "7020674012"
select select "30218"
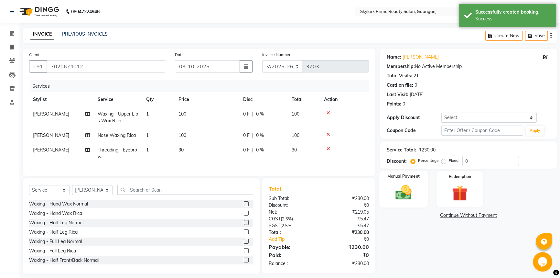
click at [397, 190] on img at bounding box center [403, 192] width 26 height 18
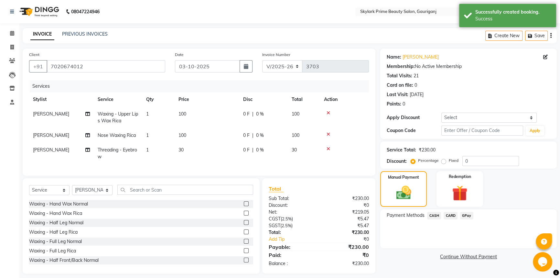
click at [433, 213] on span "CASH" at bounding box center [434, 215] width 14 height 7
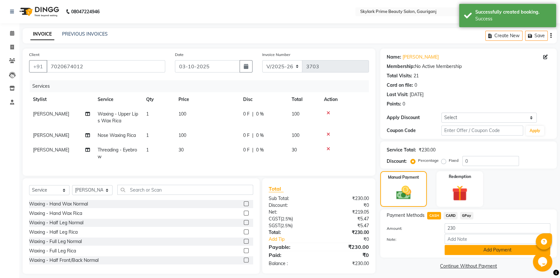
click at [460, 253] on button "Add Payment" at bounding box center [497, 250] width 106 height 10
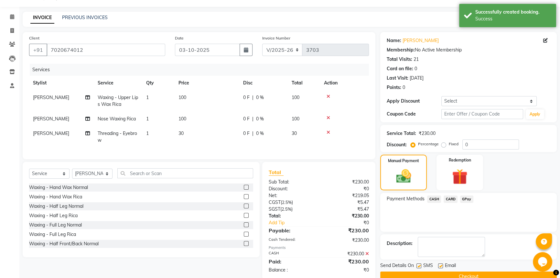
scroll to position [32, 0]
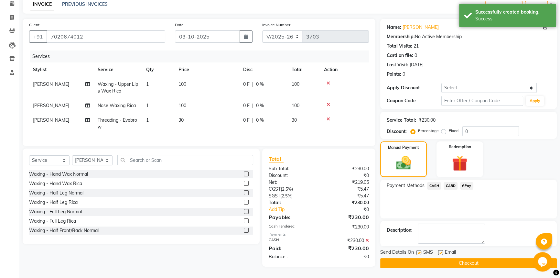
click at [473, 258] on button "Checkout" at bounding box center [468, 263] width 176 height 10
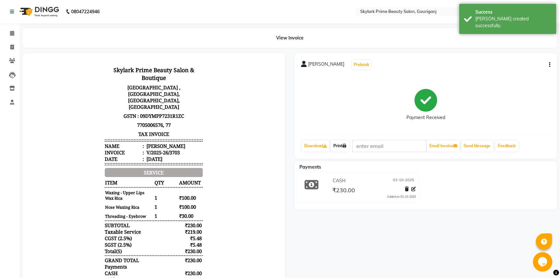
drag, startPoint x: 334, startPoint y: 139, endPoint x: 338, endPoint y: 144, distance: 6.5
click at [334, 139] on div "rajani mishra Prebook Payment Received Download Print Email Invoice Send Messag…" at bounding box center [425, 105] width 262 height 105
click at [338, 144] on link "Print" at bounding box center [340, 145] width 18 height 11
click at [13, 37] on span at bounding box center [11, 33] width 11 height 7
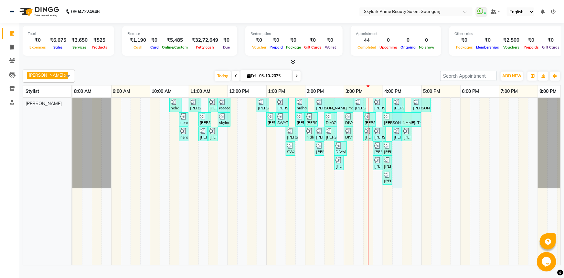
click at [402, 161] on div "neha, TK01, 10:30 AM-10:50 AM, Threading - Eyebrow Zulie tripathi, TK02, 11:00 …" at bounding box center [324, 181] width 504 height 167
select select "30218"
select select "tentative"
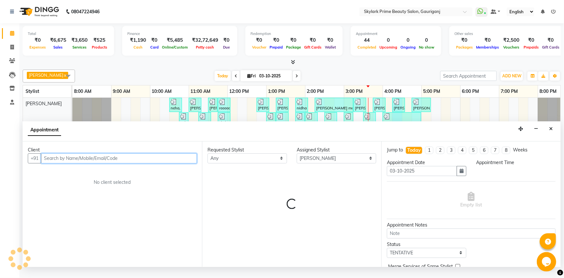
select select "975"
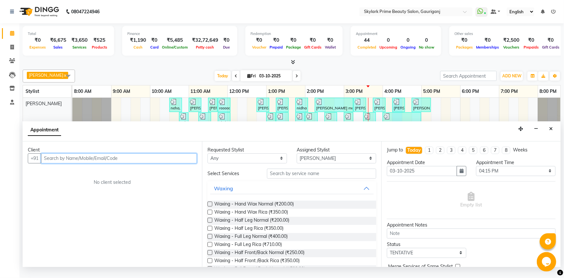
scroll to position [29, 0]
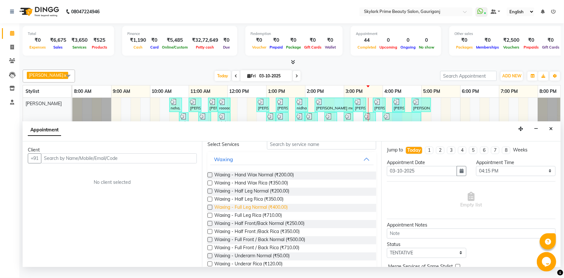
click at [247, 210] on span "Waxing - Full Leg Normal (₹400.00)" at bounding box center [250, 208] width 73 height 8
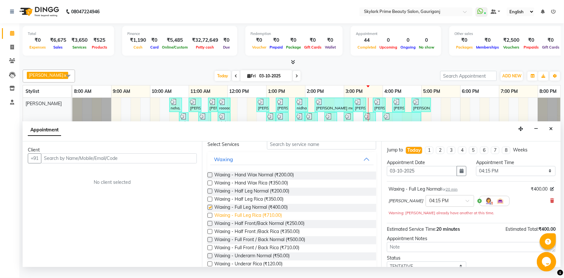
checkbox input "false"
click at [247, 179] on span "Waxing - Hand Wax Normal (₹200.00)" at bounding box center [254, 175] width 80 height 8
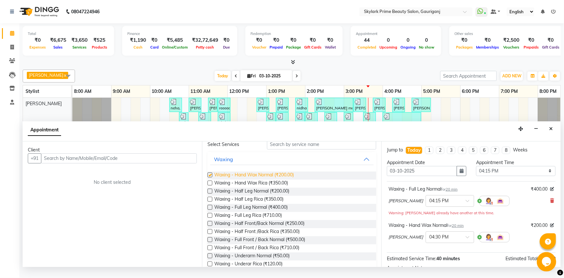
checkbox input "false"
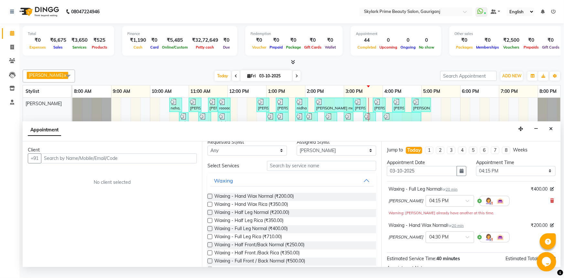
scroll to position [0, 0]
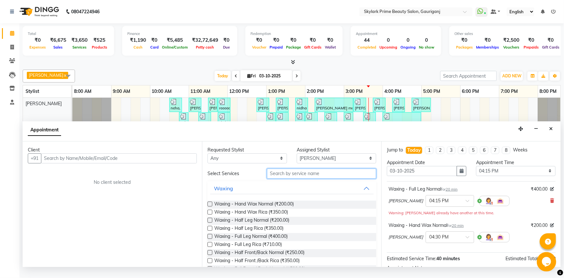
click at [282, 178] on input "text" at bounding box center [321, 173] width 109 height 10
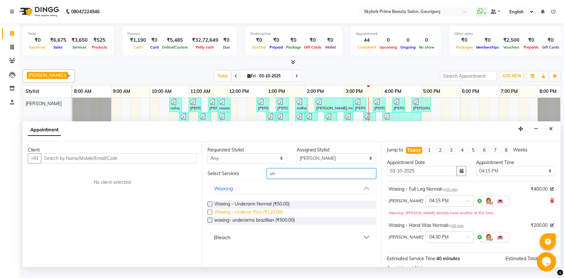
type input "un"
click at [246, 216] on span "Waxing - Underar Rica (₹120.00)" at bounding box center [248, 212] width 68 height 8
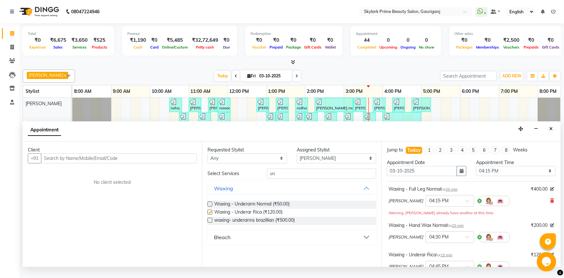
checkbox input "false"
click at [278, 178] on input "un" at bounding box center [321, 173] width 109 height 10
type input "u"
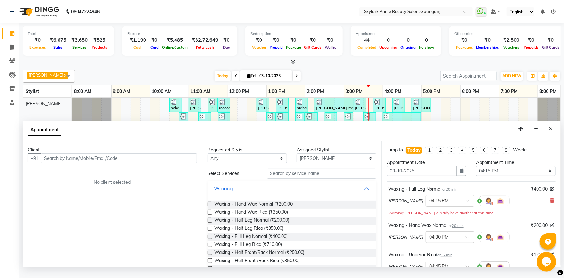
click at [361, 191] on button "Waxing" at bounding box center [292, 188] width 164 height 12
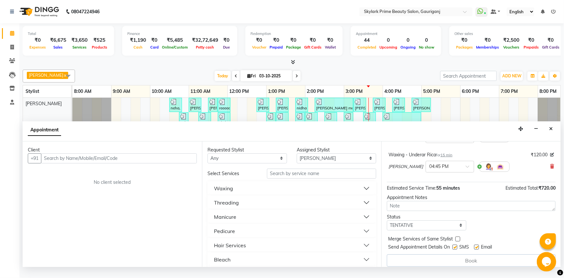
scroll to position [104, 0]
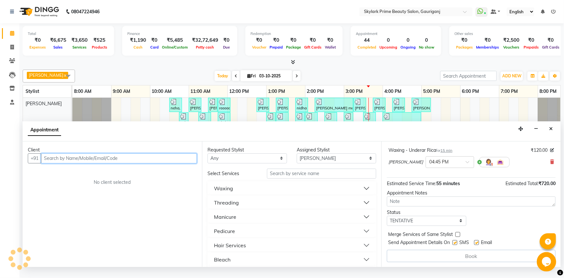
click at [135, 163] on input "text" at bounding box center [119, 158] width 156 height 10
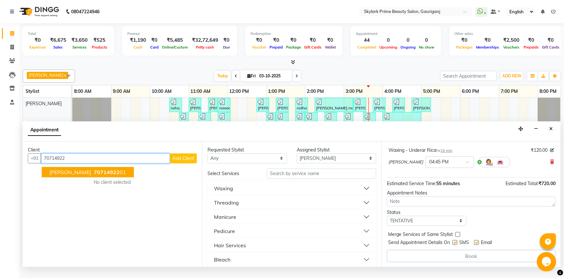
click at [106, 175] on span "70714922" at bounding box center [107, 172] width 26 height 6
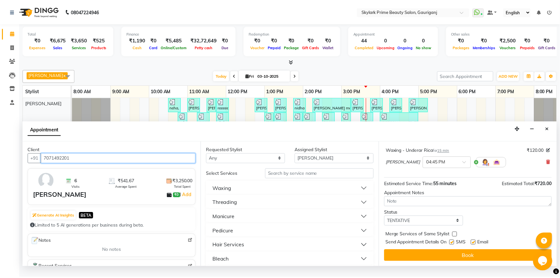
scroll to position [104, 0]
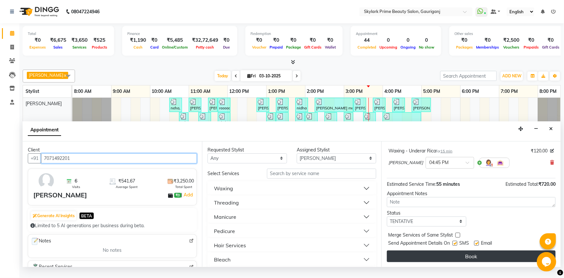
type input "7071492201"
click at [446, 261] on button "Book" at bounding box center [471, 256] width 169 height 12
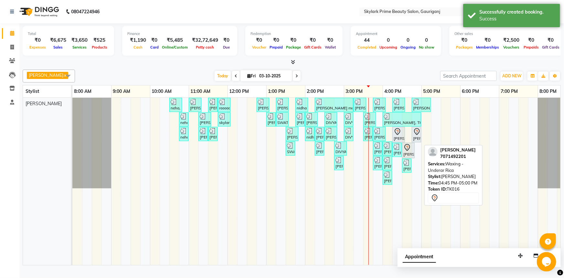
click at [418, 135] on icon at bounding box center [417, 132] width 8 height 8
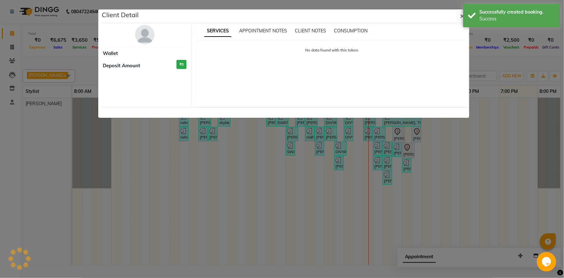
select select "7"
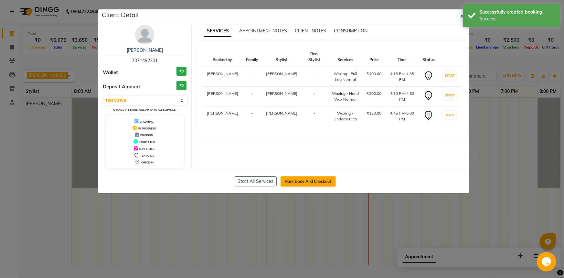
click at [318, 180] on button "Mark Done And Checkout" at bounding box center [308, 181] width 55 height 10
select select "4735"
select select "service"
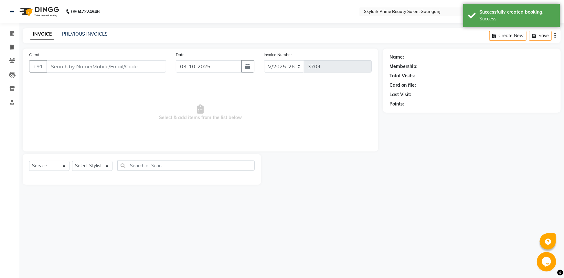
type input "7071492201"
select select "30218"
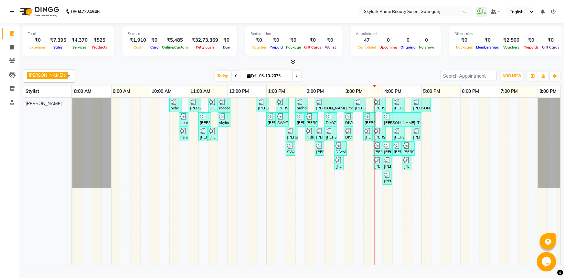
click at [395, 168] on div "neha, TK01, 10:30 AM-10:50 AM, Threading - Eyebrow [PERSON_NAME], TK02, 11:00 A…" at bounding box center [324, 181] width 504 height 167
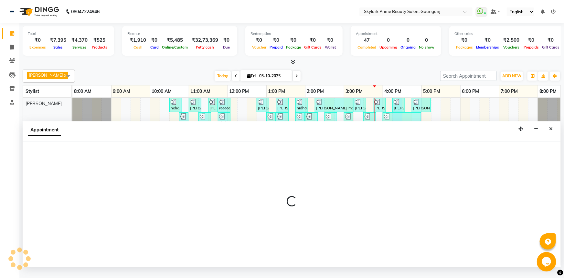
select select "30218"
select select "975"
select select "tentative"
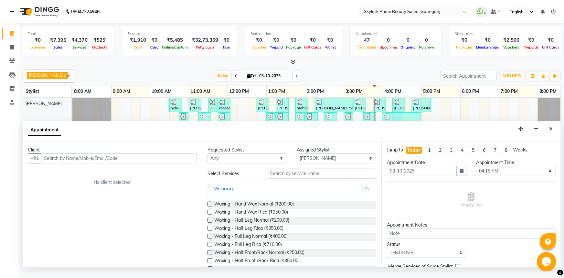
click at [110, 163] on input "text" at bounding box center [119, 158] width 156 height 10
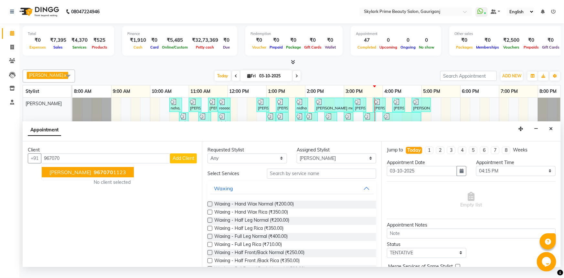
click at [94, 175] on span "967070" at bounding box center [103, 172] width 19 height 6
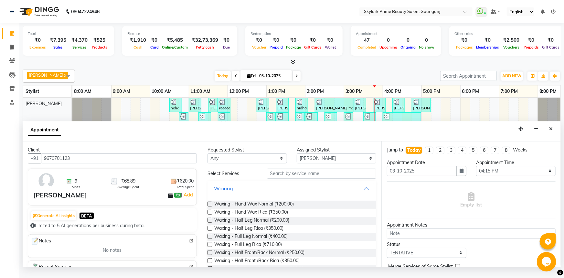
type input "9670701123"
click at [362, 194] on button "Waxing" at bounding box center [292, 188] width 164 height 12
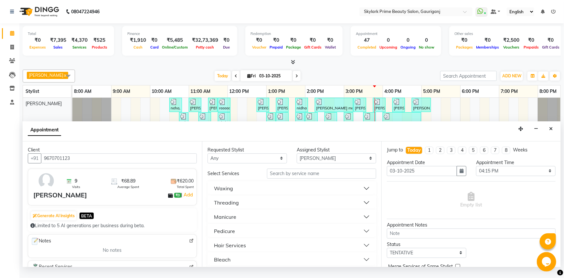
click at [231, 206] on div "Threading" at bounding box center [226, 202] width 25 height 8
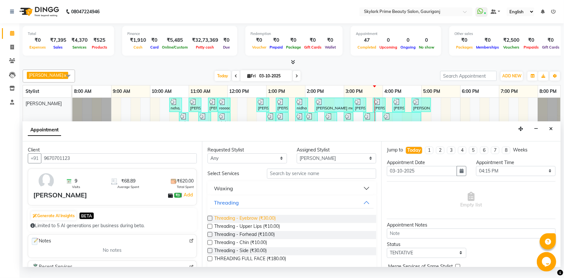
click at [233, 223] on span "Threading - Eyebrow (₹30.00)" at bounding box center [244, 219] width 61 height 8
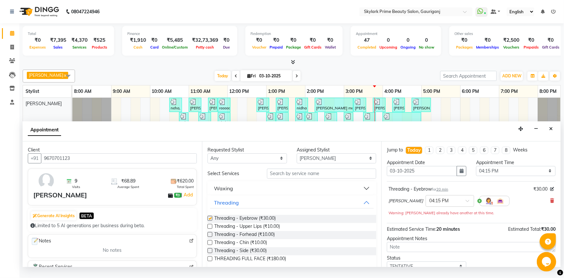
checkbox input "false"
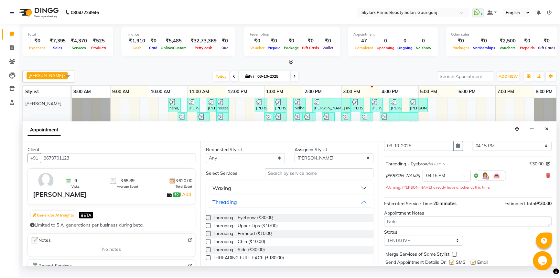
scroll to position [45, 0]
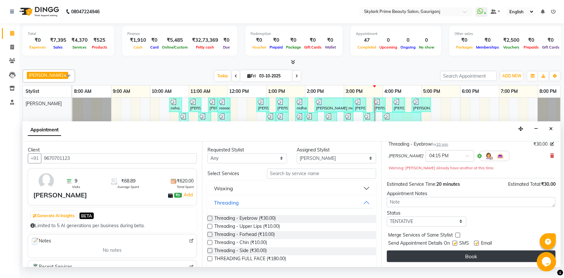
click at [470, 262] on button "Book" at bounding box center [471, 256] width 169 height 12
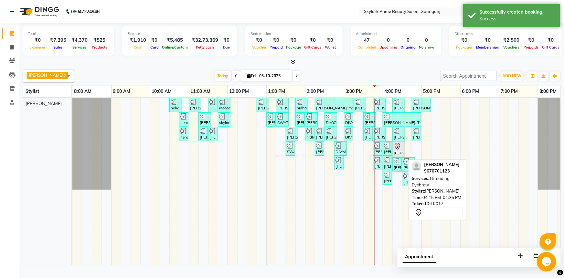
click at [400, 150] on icon at bounding box center [398, 146] width 8 height 8
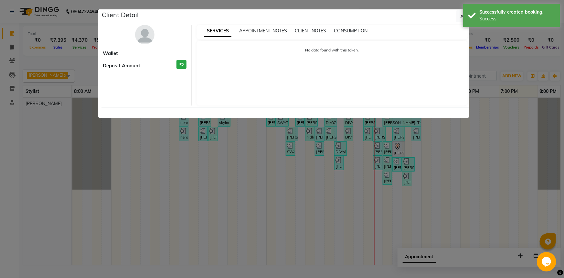
select select "7"
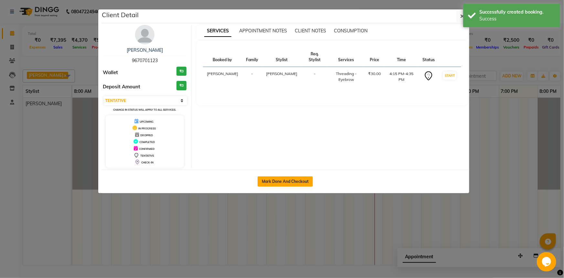
click at [273, 180] on button "Mark Done And Checkout" at bounding box center [285, 181] width 55 height 10
select select "service"
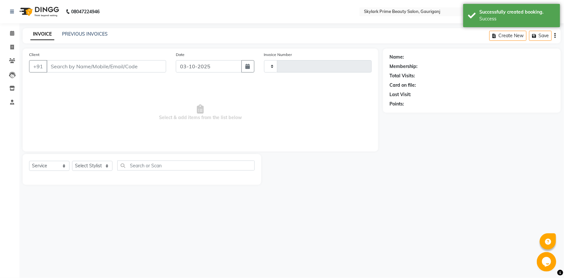
type input "3705"
select select "4735"
type input "9670701123"
select select "30218"
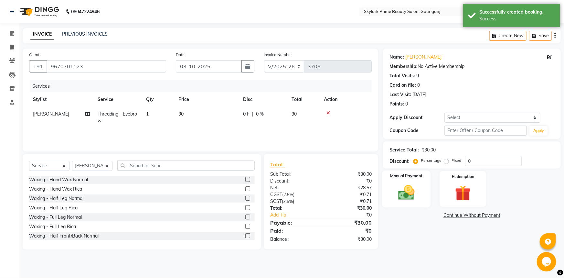
click at [417, 199] on img at bounding box center [406, 192] width 27 height 19
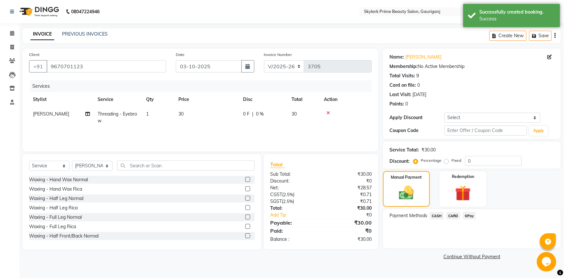
click at [434, 217] on span "CASH" at bounding box center [437, 215] width 14 height 7
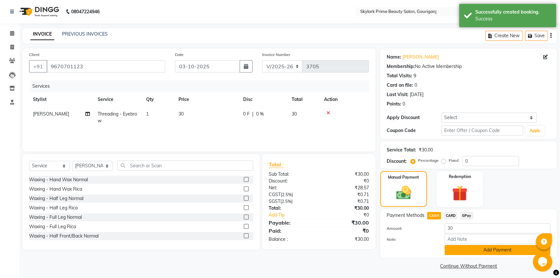
click at [470, 254] on button "Add Payment" at bounding box center [497, 250] width 106 height 10
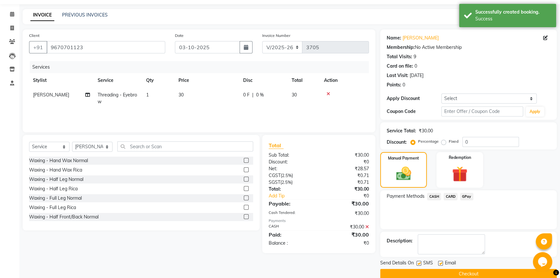
scroll to position [29, 0]
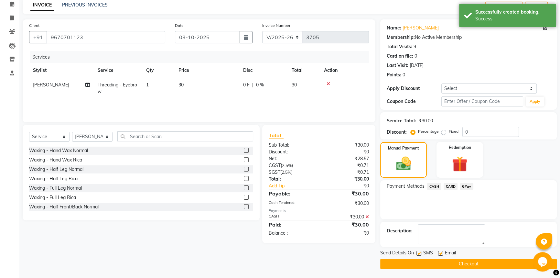
click at [440, 262] on button "Checkout" at bounding box center [468, 264] width 176 height 10
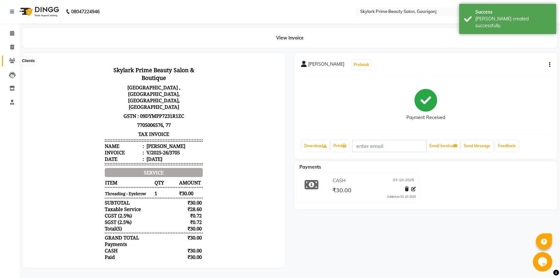
click at [14, 61] on icon at bounding box center [12, 60] width 6 height 5
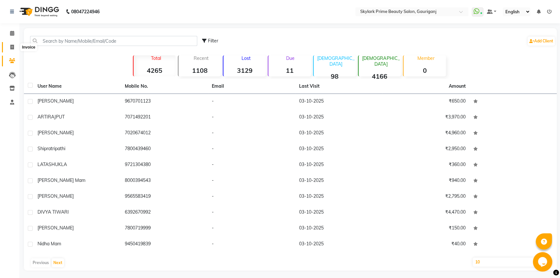
click at [12, 46] on icon at bounding box center [12, 47] width 4 height 5
select select "service"
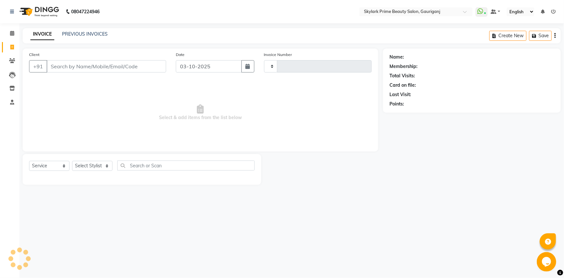
type input "3706"
select select "4735"
click at [92, 32] on link "PREVIOUS INVOICES" at bounding box center [85, 34] width 46 height 6
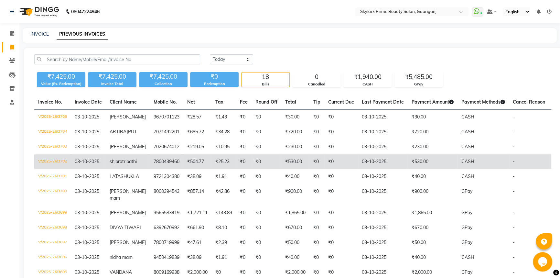
click at [378, 169] on td "03-10-2025" at bounding box center [383, 161] width 50 height 15
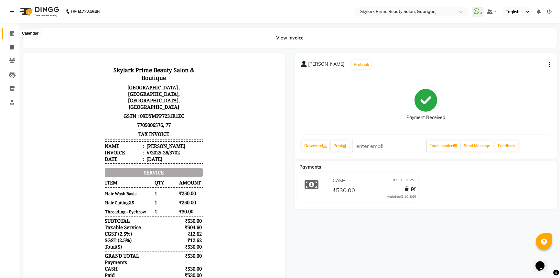
click at [14, 31] on icon at bounding box center [12, 33] width 4 height 5
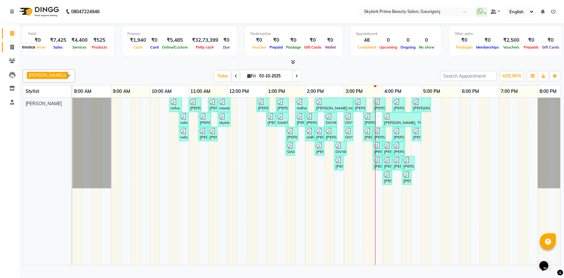
click at [12, 47] on icon at bounding box center [12, 47] width 4 height 5
select select "service"
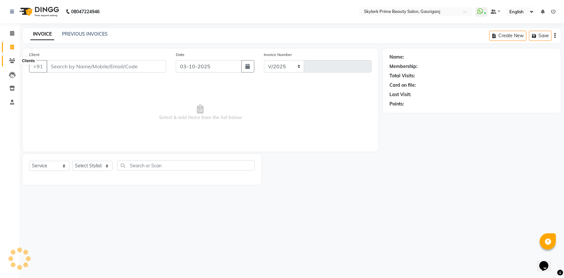
select select "4735"
type input "3706"
click at [87, 32] on link "PREVIOUS INVOICES" at bounding box center [85, 34] width 46 height 6
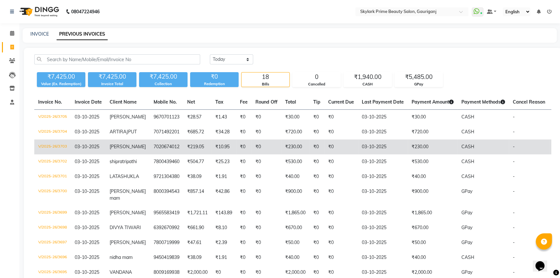
click at [396, 152] on td "03-10-2025" at bounding box center [383, 146] width 50 height 15
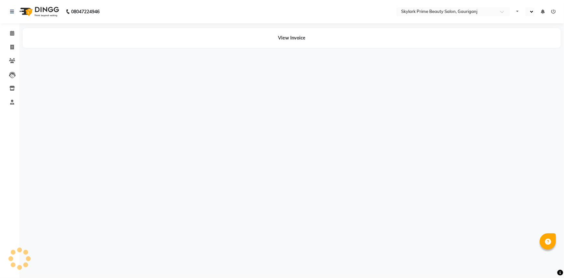
select select "en"
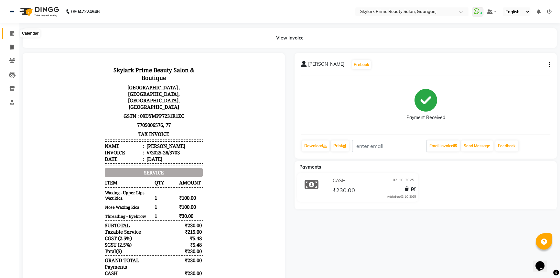
click at [17, 32] on span at bounding box center [11, 33] width 11 height 7
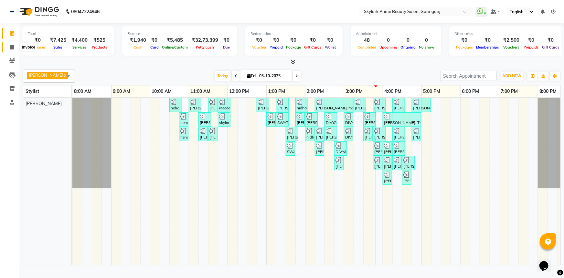
click at [9, 44] on span at bounding box center [11, 47] width 11 height 7
select select "service"
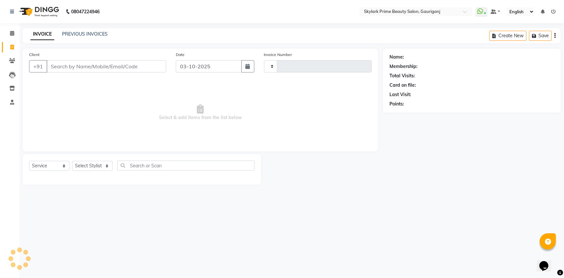
type input "3706"
select select "4735"
click at [92, 31] on link "PREVIOUS INVOICES" at bounding box center [85, 34] width 46 height 6
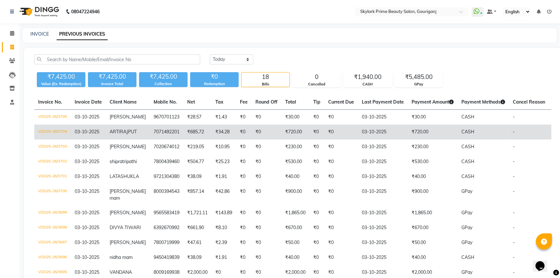
click at [375, 129] on td "03-10-2025" at bounding box center [383, 131] width 50 height 15
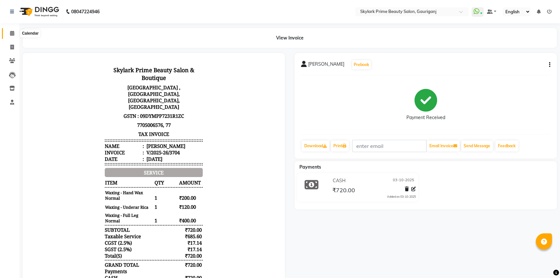
click at [15, 28] on link "Calendar" at bounding box center [10, 33] width 16 height 11
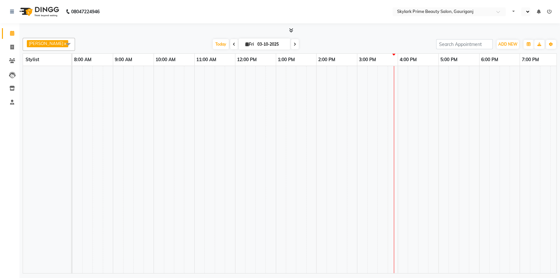
select select "en"
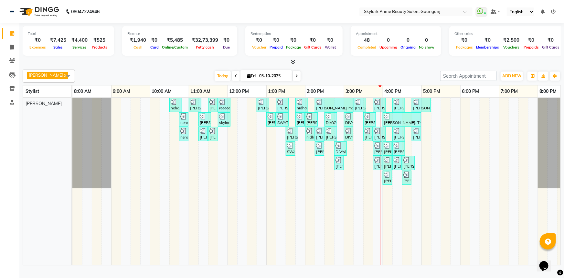
click at [438, 116] on div "neha, TK01, 10:30 AM-10:50 AM, Threading - Eyebrow [PERSON_NAME], TK02, 11:00 A…" at bounding box center [324, 181] width 504 height 167
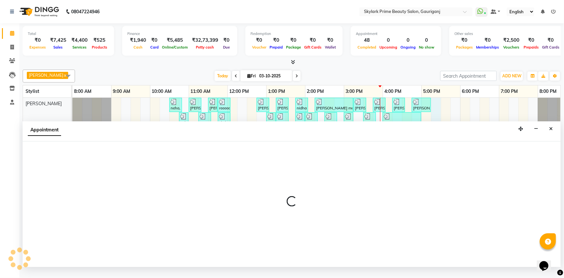
select select "30218"
select select "tentative"
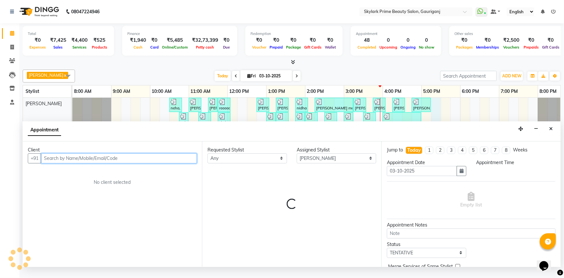
select select "1035"
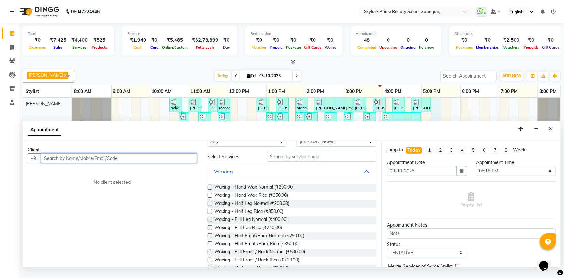
scroll to position [59, 0]
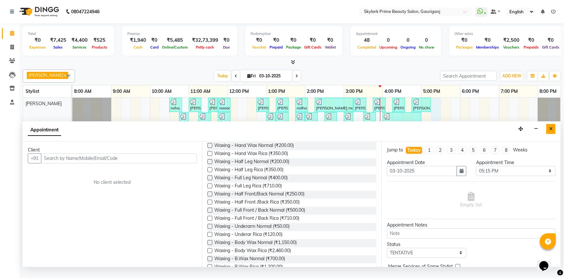
click at [552, 131] on icon "Close" at bounding box center [551, 128] width 4 height 5
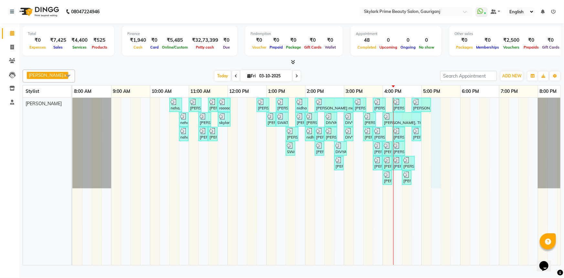
click at [435, 104] on div "neha, TK01, 10:30 AM-10:50 AM, Threading - Eyebrow [PERSON_NAME], TK02, 11:00 A…" at bounding box center [324, 181] width 504 height 167
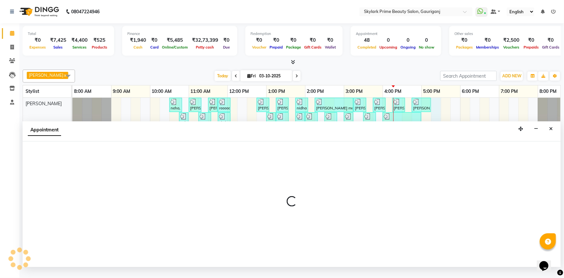
select select "30218"
select select "tentative"
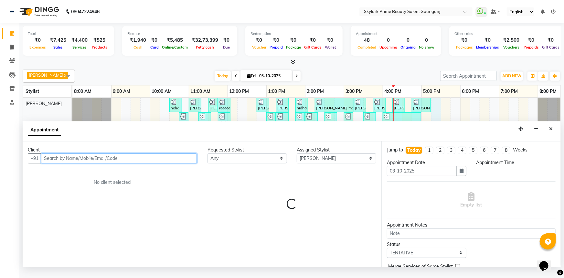
select select "1035"
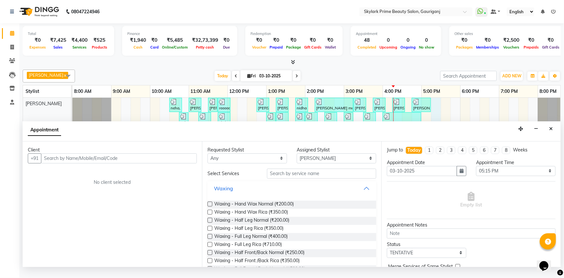
click at [362, 194] on button "Waxing" at bounding box center [292, 188] width 164 height 12
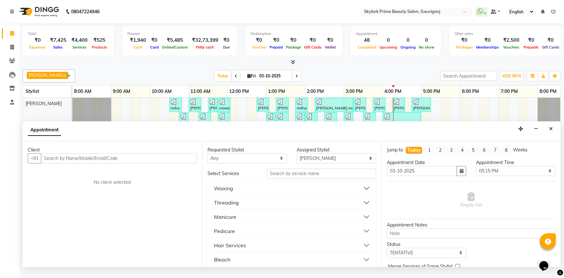
click at [242, 208] on button "Threading" at bounding box center [292, 203] width 164 height 12
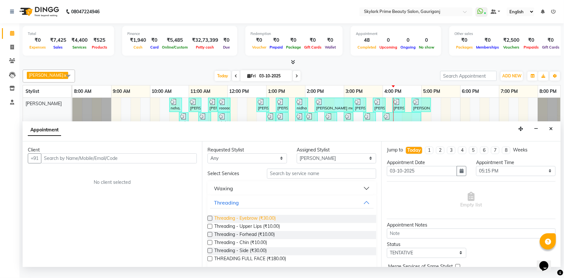
click at [241, 220] on span "Threading - Eyebrow (₹30.00)" at bounding box center [244, 219] width 61 height 8
checkbox input "false"
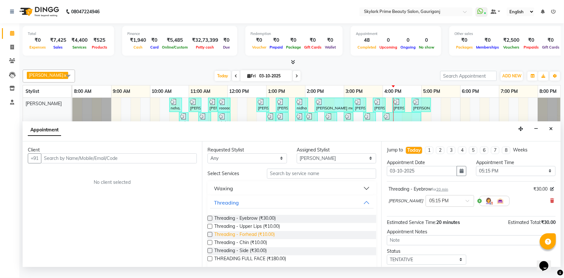
click at [237, 237] on span "Threading - Forhead (₹10.00)" at bounding box center [244, 235] width 60 height 8
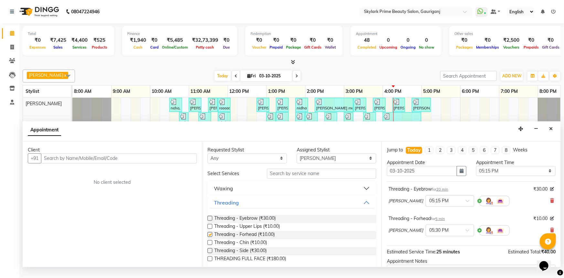
checkbox input "false"
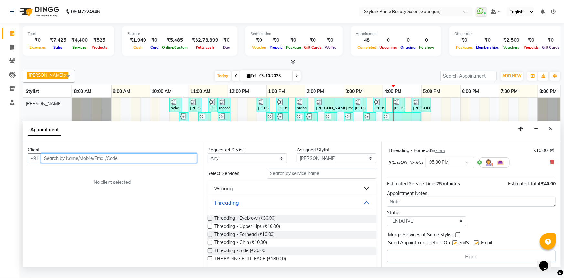
click at [126, 163] on input "text" at bounding box center [119, 158] width 156 height 10
type input "9454040178"
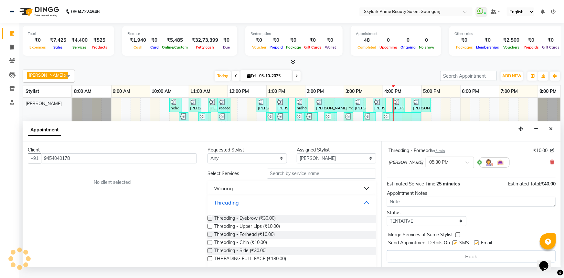
click at [364, 208] on button "Threading" at bounding box center [292, 203] width 164 height 12
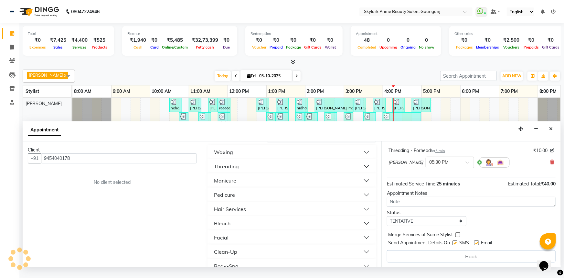
scroll to position [59, 0]
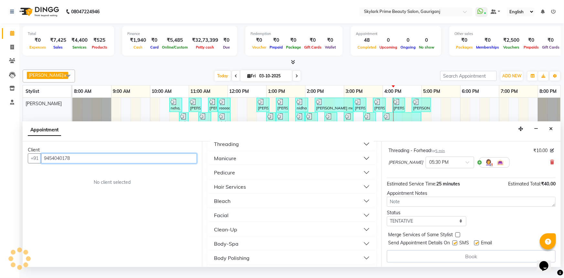
click at [42, 163] on input "9454040178" at bounding box center [119, 158] width 156 height 10
drag, startPoint x: 42, startPoint y: 162, endPoint x: 49, endPoint y: 165, distance: 7.4
click at [49, 163] on input "9454040178" at bounding box center [119, 158] width 156 height 10
drag, startPoint x: 49, startPoint y: 165, endPoint x: 83, endPoint y: 169, distance: 34.3
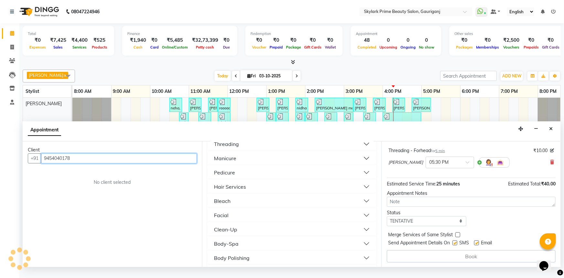
click at [83, 169] on div "Client [PHONE_NUMBER] No client selected" at bounding box center [112, 203] width 179 height 125
click at [550, 164] on icon at bounding box center [552, 162] width 4 height 5
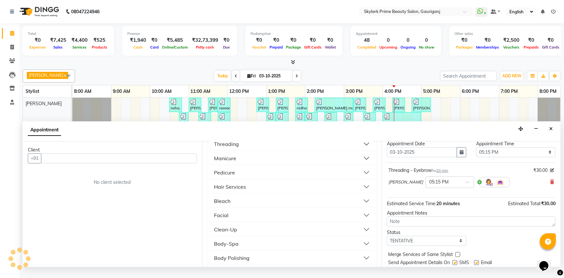
scroll to position [9, 0]
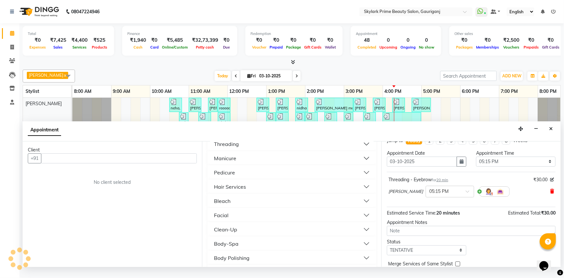
click at [550, 193] on icon at bounding box center [552, 191] width 4 height 5
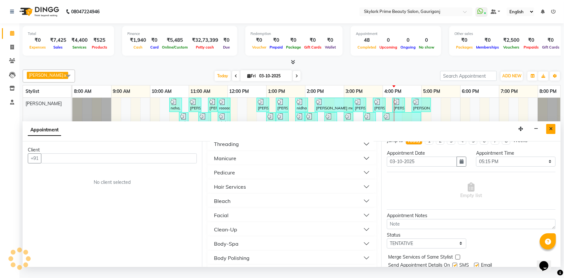
click at [553, 134] on button "Close" at bounding box center [550, 129] width 9 height 10
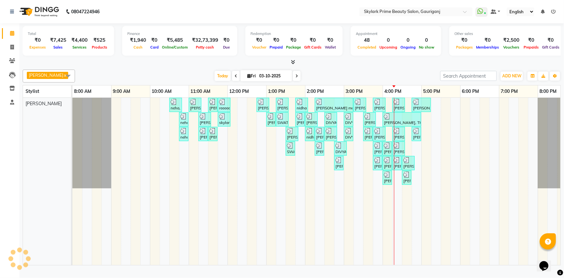
click at [360, 166] on div "neha, TK01, 10:30 AM-10:50 AM, Threading - Eyebrow [PERSON_NAME], TK02, 11:00 A…" at bounding box center [324, 181] width 504 height 167
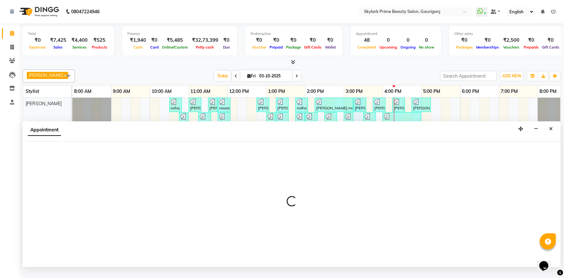
select select "30218"
select select "tentative"
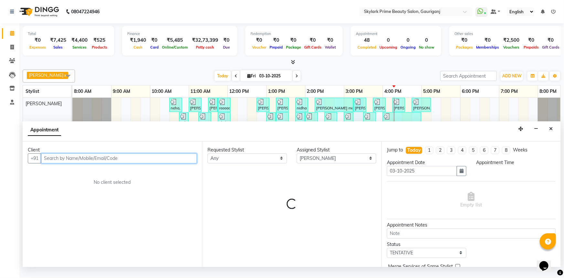
select select "915"
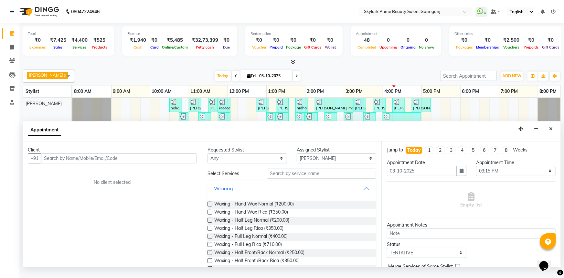
click at [367, 194] on button "Waxing" at bounding box center [292, 188] width 164 height 12
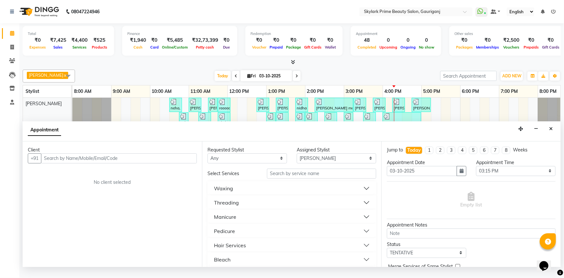
click at [254, 203] on button "Threading" at bounding box center [292, 203] width 164 height 12
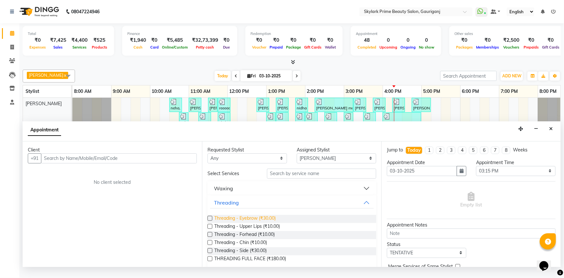
click at [238, 222] on span "Threading - Eyebrow (₹30.00)" at bounding box center [244, 219] width 61 height 8
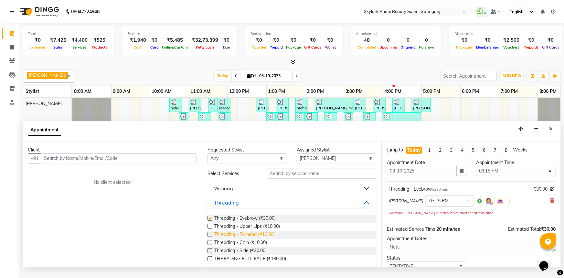
checkbox input "false"
click at [239, 239] on span "Threading - Forhead (₹10.00)" at bounding box center [244, 235] width 60 height 8
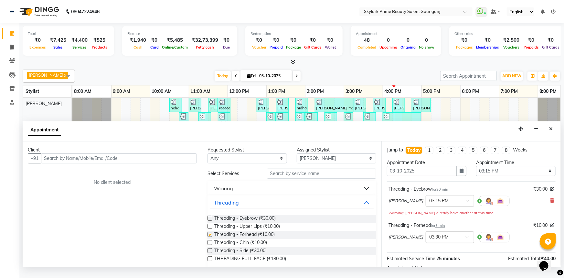
checkbox input "false"
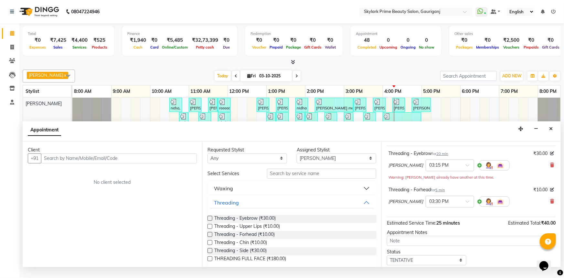
scroll to position [75, 0]
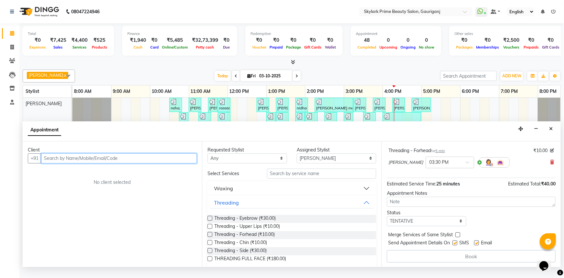
click at [128, 163] on input "text" at bounding box center [119, 158] width 156 height 10
paste input "9454040178"
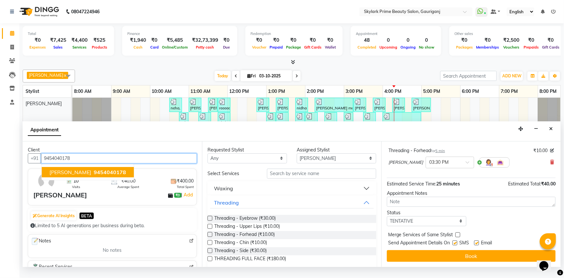
scroll to position [74, 0]
click at [91, 174] on button "[PERSON_NAME] 9454040178" at bounding box center [88, 172] width 92 height 10
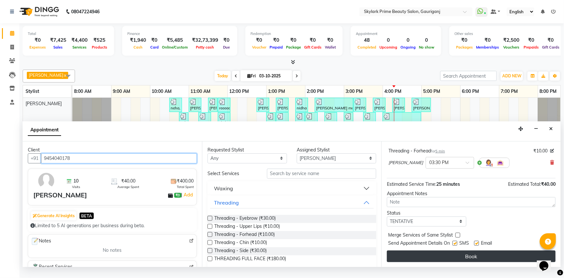
type input "9454040178"
click at [443, 260] on button "Book" at bounding box center [471, 256] width 169 height 12
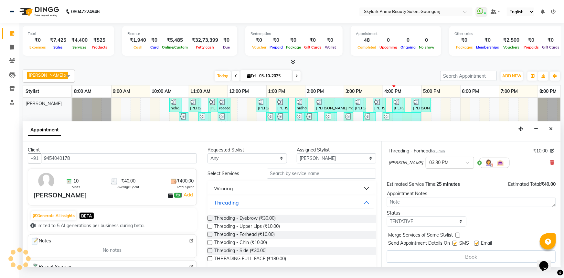
click at [443, 260] on div "Book" at bounding box center [471, 256] width 169 height 12
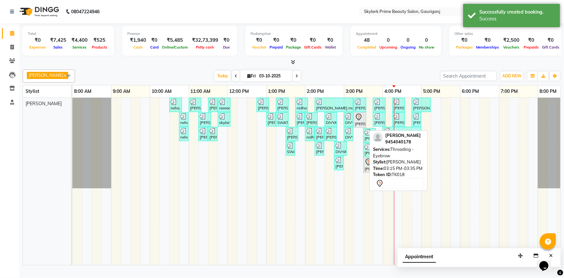
click at [358, 121] on icon at bounding box center [359, 117] width 8 height 8
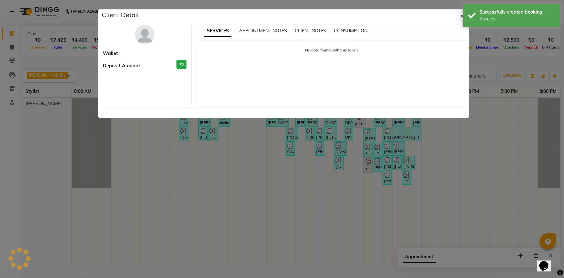
select select "7"
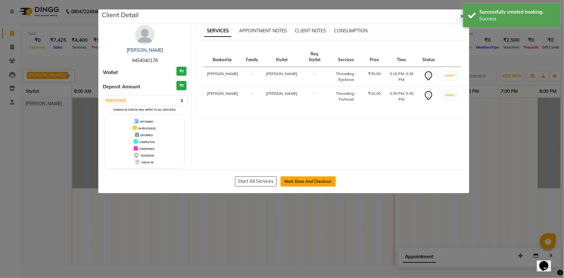
click at [306, 181] on button "Mark Done And Checkout" at bounding box center [308, 181] width 55 height 10
select select "service"
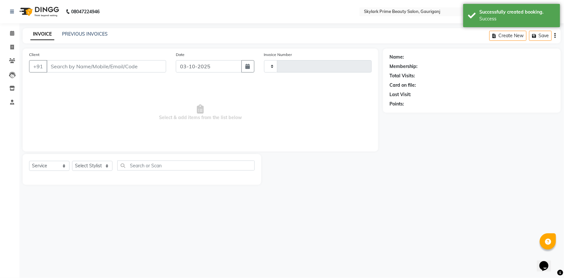
type input "3706"
select select "4735"
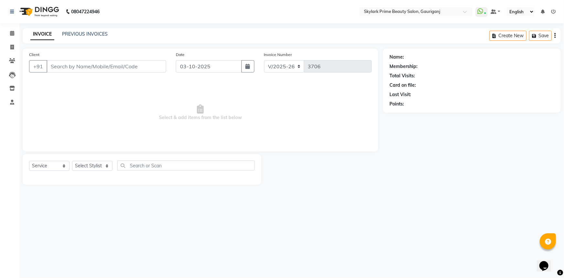
type input "9454040178"
select select "30218"
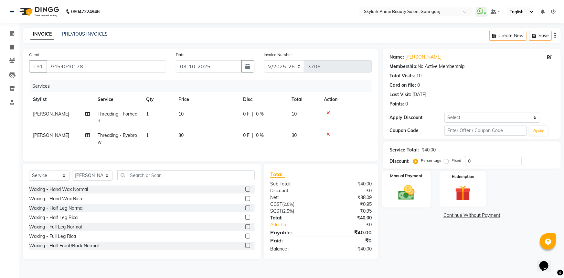
click at [409, 196] on img at bounding box center [406, 192] width 27 height 19
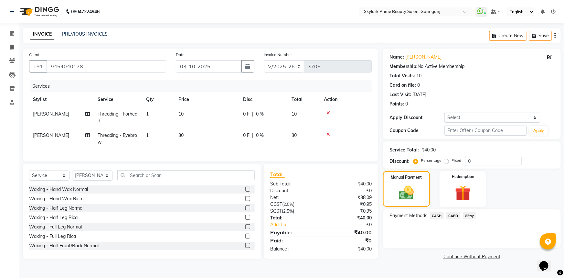
click at [436, 216] on span "CASH" at bounding box center [437, 215] width 14 height 7
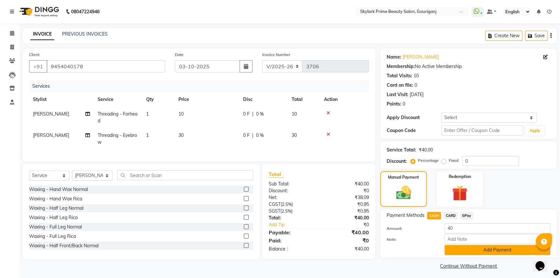
click at [461, 251] on button "Add Payment" at bounding box center [497, 250] width 106 height 10
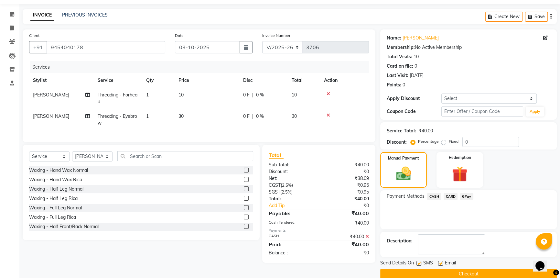
scroll to position [29, 0]
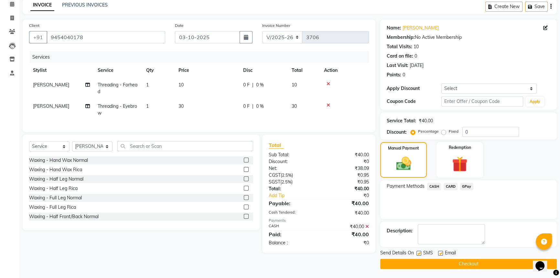
click at [443, 262] on button "Checkout" at bounding box center [468, 264] width 176 height 10
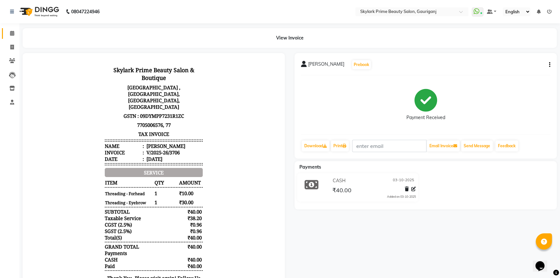
click at [14, 28] on link "Calendar" at bounding box center [10, 33] width 16 height 11
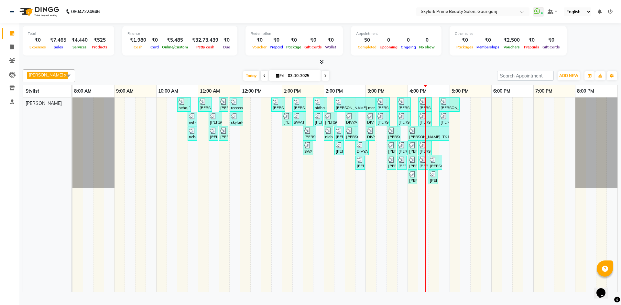
click at [454, 126] on div "neha, TK01, 10:30 AM-10:50 AM, Threading - Eyebrow Zulie tripathi, TK02, 11:00 …" at bounding box center [344, 195] width 545 height 195
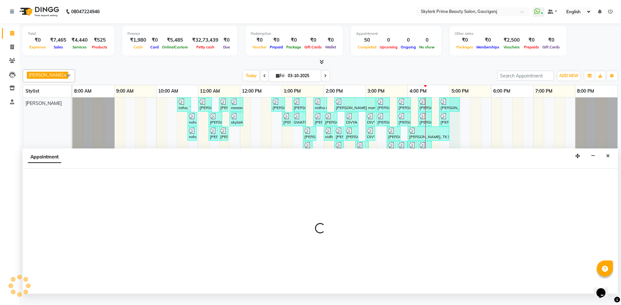
select select "30218"
select select "1020"
select select "tentative"
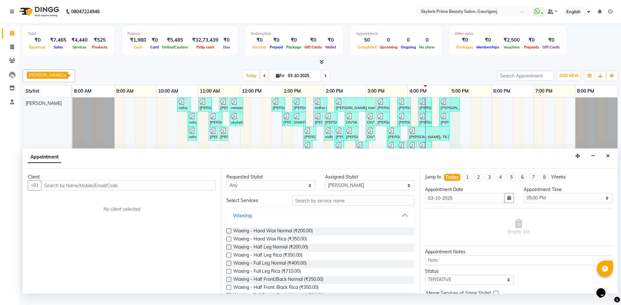
drag, startPoint x: 393, startPoint y: 221, endPoint x: 404, endPoint y: 220, distance: 11.7
click at [397, 220] on button "Waxing" at bounding box center [320, 216] width 182 height 12
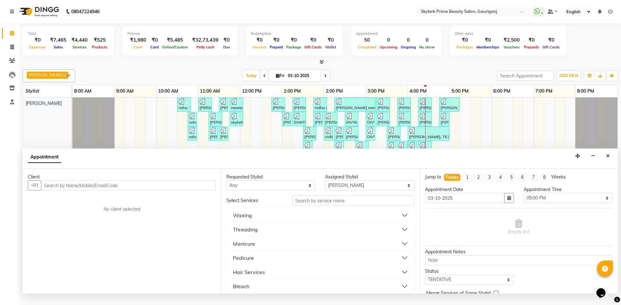
click at [251, 234] on div "Threading" at bounding box center [245, 230] width 25 height 8
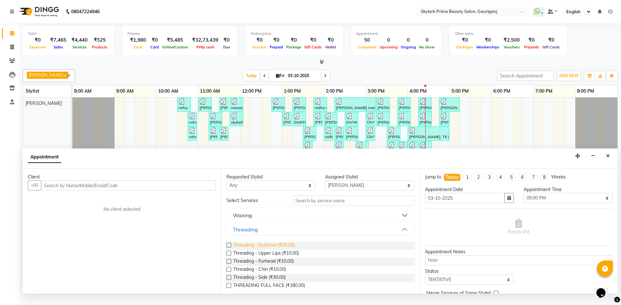
click at [260, 250] on span "Threading - Eyebrow (₹30.00)" at bounding box center [263, 246] width 61 height 8
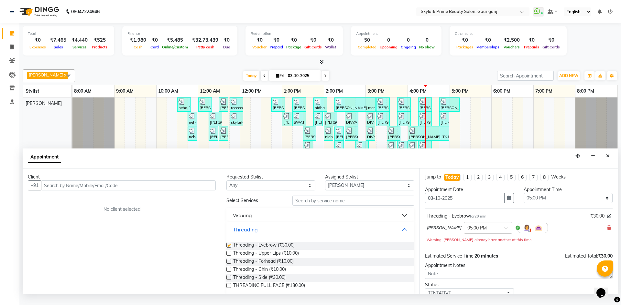
checkbox input "false"
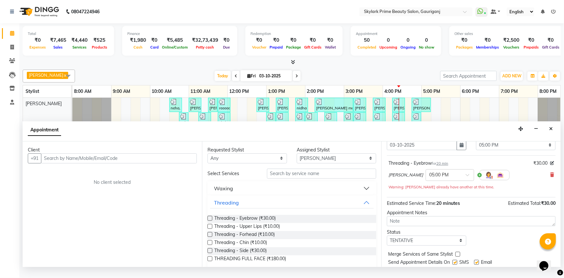
scroll to position [45, 0]
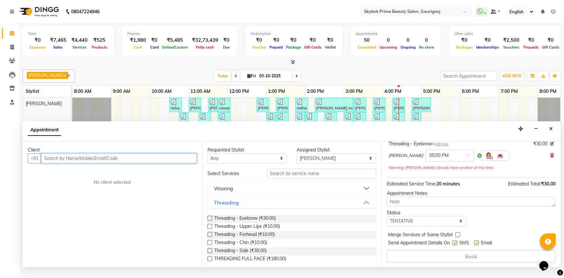
click at [121, 163] on input "text" at bounding box center [119, 158] width 156 height 10
type input "9451136104"
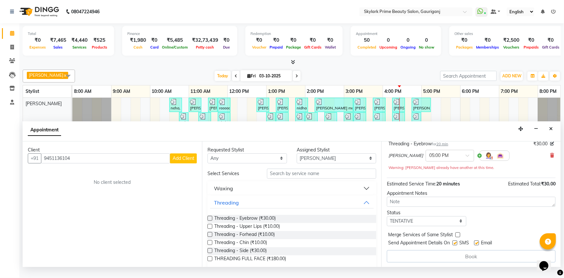
click at [182, 161] on span "Add Client" at bounding box center [184, 158] width 22 height 6
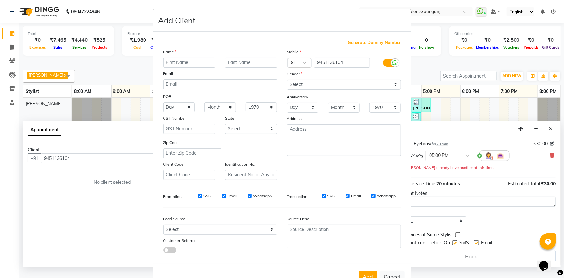
click at [176, 62] on input "text" at bounding box center [189, 63] width 52 height 10
type input "N"
type input "[PERSON_NAME] MAM"
click at [330, 83] on select "Select [DEMOGRAPHIC_DATA] [DEMOGRAPHIC_DATA] Other Prefer Not To Say" at bounding box center [344, 85] width 114 height 10
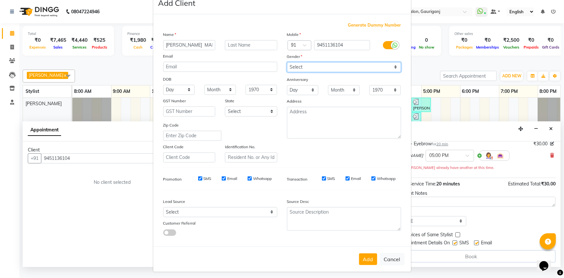
scroll to position [23, 0]
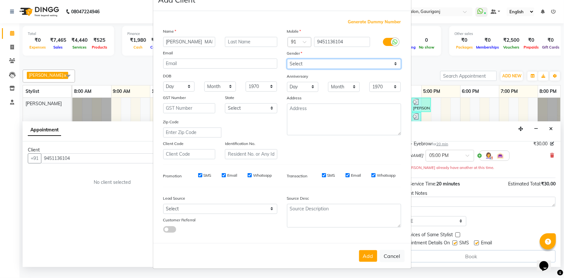
click at [306, 64] on select "Select [DEMOGRAPHIC_DATA] [DEMOGRAPHIC_DATA] Other Prefer Not To Say" at bounding box center [344, 64] width 114 height 10
select select "[DEMOGRAPHIC_DATA]"
click at [287, 59] on select "Select [DEMOGRAPHIC_DATA] [DEMOGRAPHIC_DATA] Other Prefer Not To Say" at bounding box center [344, 64] width 114 height 10
click at [367, 254] on button "Add" at bounding box center [368, 256] width 18 height 12
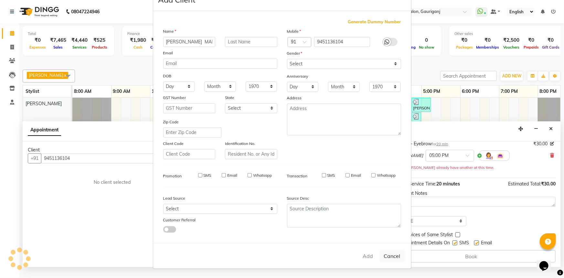
select select
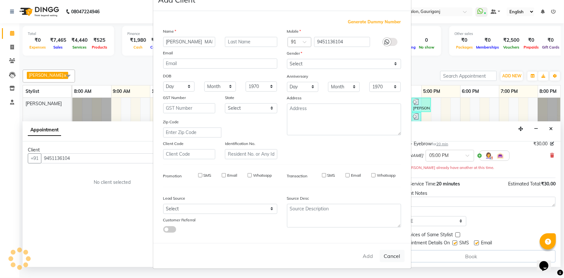
select select
checkbox input "false"
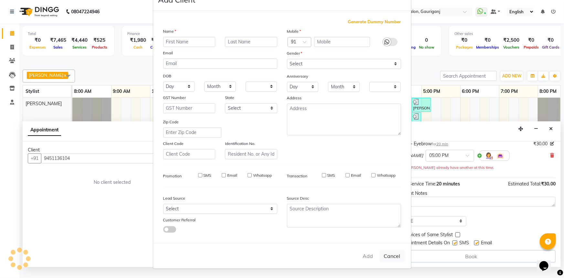
checkbox input "false"
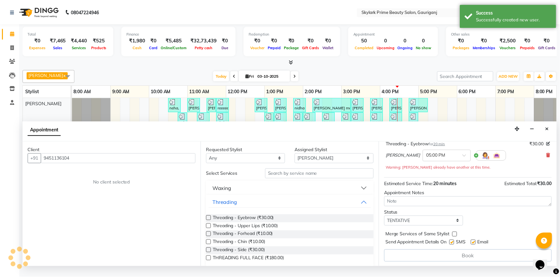
scroll to position [45, 0]
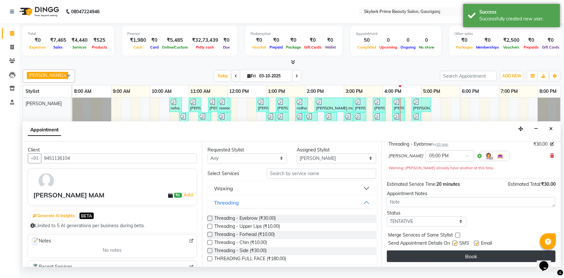
click at [465, 258] on button "Book" at bounding box center [471, 256] width 169 height 12
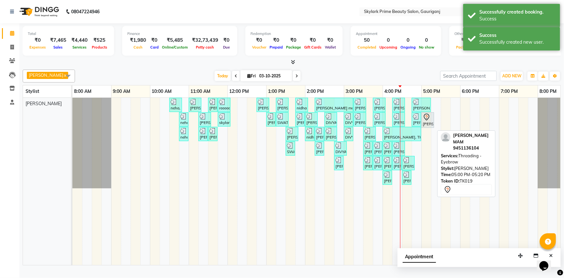
click at [428, 121] on icon at bounding box center [427, 117] width 8 height 8
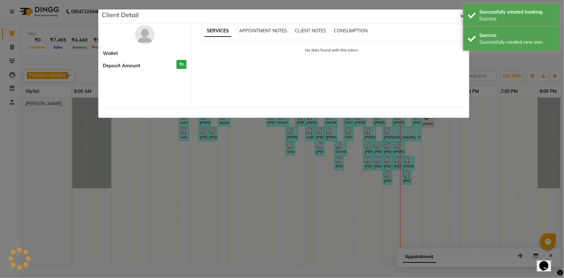
click at [428, 126] on ngb-modal-window "Client Detail Wallet Deposit Amount ₹0 SERVICES APPOINTMENT NOTES CLIENT NOTES …" at bounding box center [282, 139] width 564 height 278
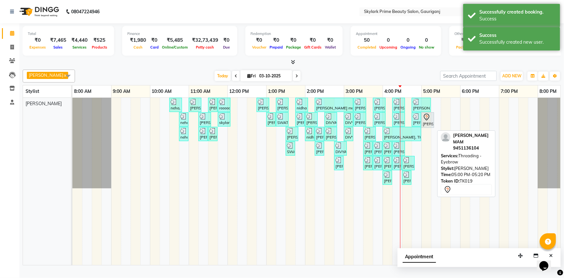
click at [427, 121] on icon at bounding box center [427, 117] width 8 height 8
select select "7"
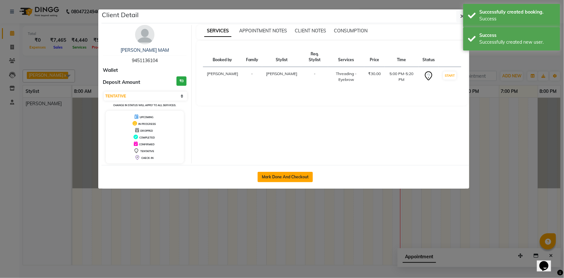
click at [304, 175] on button "Mark Done And Checkout" at bounding box center [285, 177] width 55 height 10
select select "service"
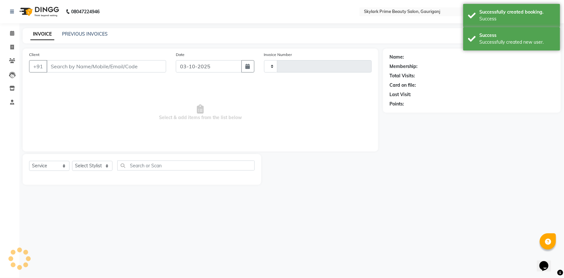
type input "3707"
select select "4735"
type input "9451136104"
select select "30218"
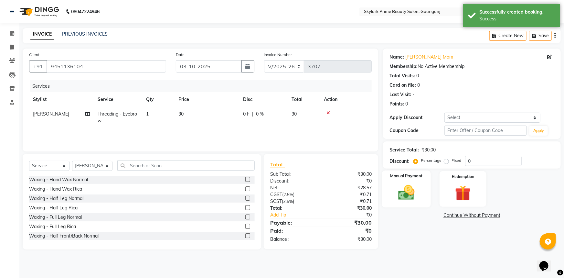
click at [406, 196] on img at bounding box center [406, 192] width 27 height 19
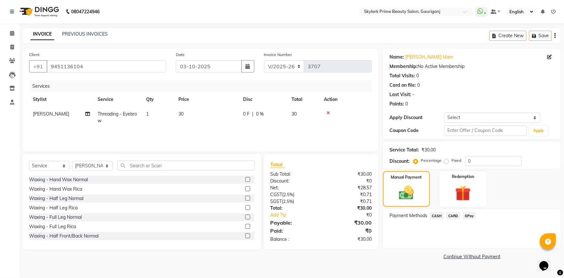
click at [435, 213] on span "CASH" at bounding box center [437, 215] width 14 height 7
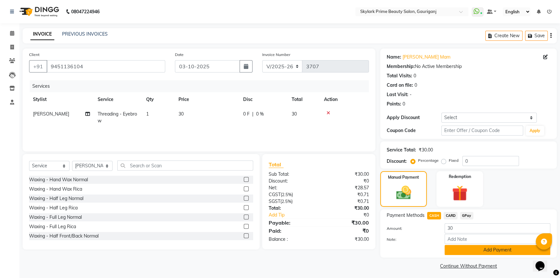
click at [452, 251] on button "Add Payment" at bounding box center [497, 250] width 106 height 10
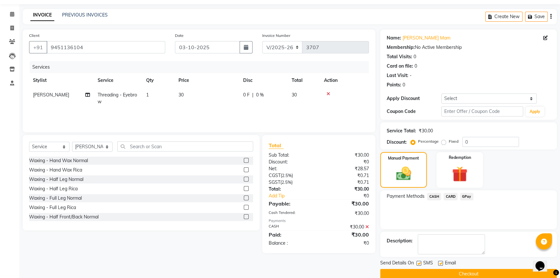
scroll to position [29, 0]
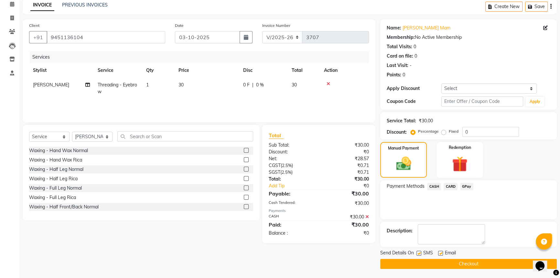
click at [438, 261] on button "Checkout" at bounding box center [468, 264] width 176 height 10
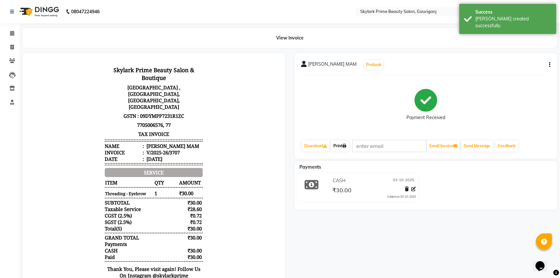
click at [334, 144] on link "Print" at bounding box center [340, 145] width 18 height 11
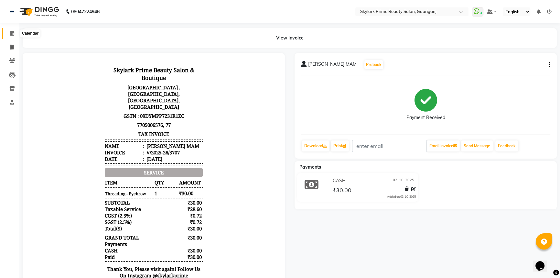
click at [12, 31] on icon at bounding box center [12, 33] width 4 height 5
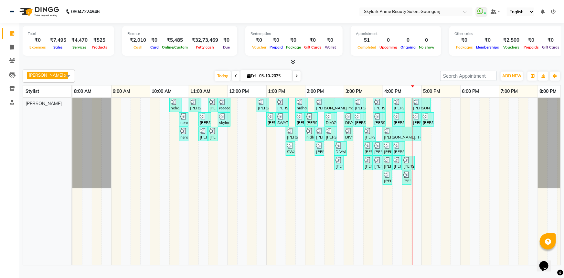
click at [493, 143] on div "neha, TK01, 10:30 AM-10:50 AM, Threading - Eyebrow Zulie tripathi, TK02, 11:00 …" at bounding box center [324, 181] width 504 height 167
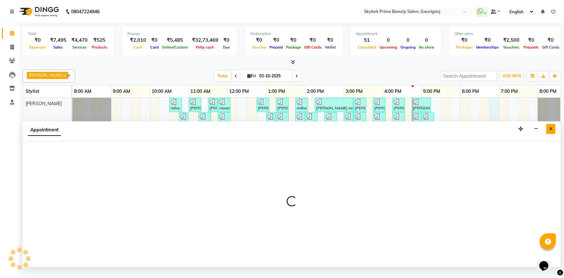
click at [549, 131] on icon "Close" at bounding box center [551, 128] width 4 height 5
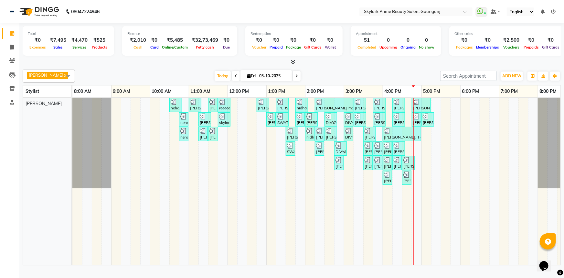
click at [434, 142] on div "neha, TK01, 10:30 AM-10:50 AM, Threading - Eyebrow Zulie tripathi, TK02, 11:00 …" at bounding box center [324, 181] width 504 height 167
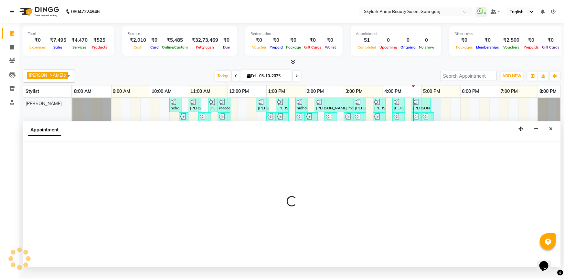
select select "30218"
select select "1035"
select select "tentative"
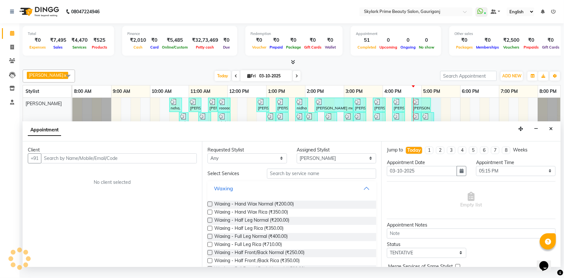
click at [362, 191] on button "Waxing" at bounding box center [292, 188] width 164 height 12
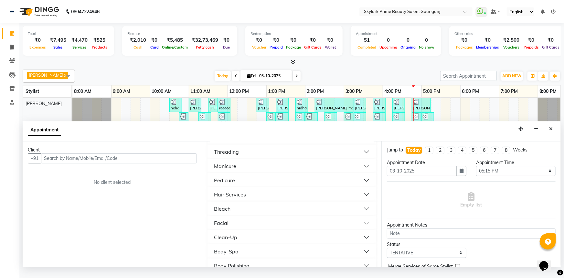
scroll to position [59, 0]
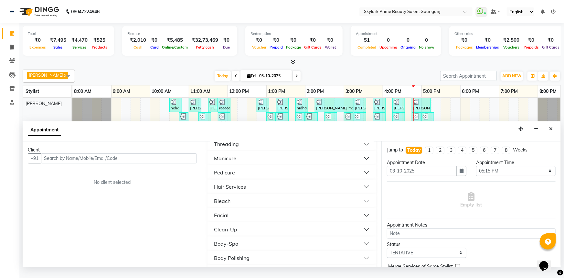
click at [234, 219] on button "Facial" at bounding box center [292, 215] width 164 height 12
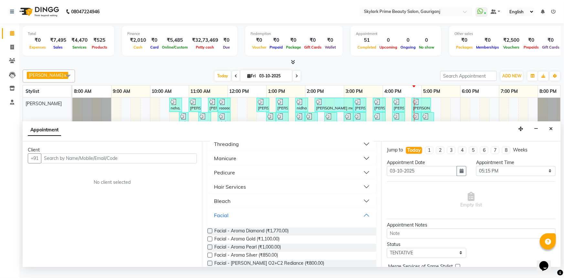
click at [359, 219] on button "Facial" at bounding box center [292, 215] width 164 height 12
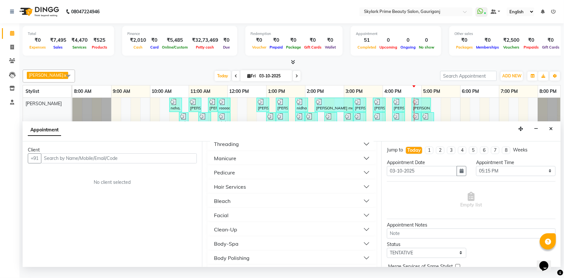
click at [232, 221] on button "Facial" at bounding box center [292, 215] width 164 height 12
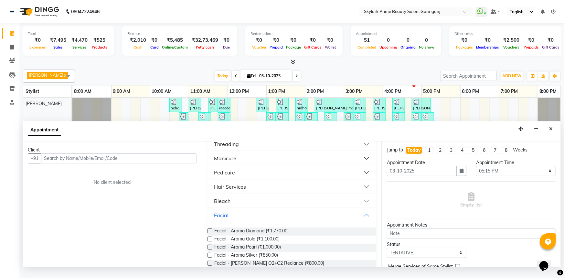
click at [232, 221] on button "Facial" at bounding box center [292, 215] width 164 height 12
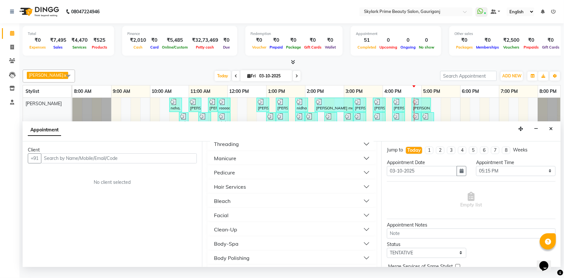
click at [234, 221] on button "Facial" at bounding box center [292, 215] width 164 height 12
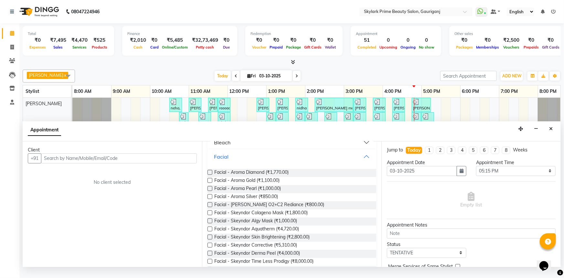
scroll to position [117, 0]
click at [360, 161] on button "Facial" at bounding box center [292, 156] width 164 height 12
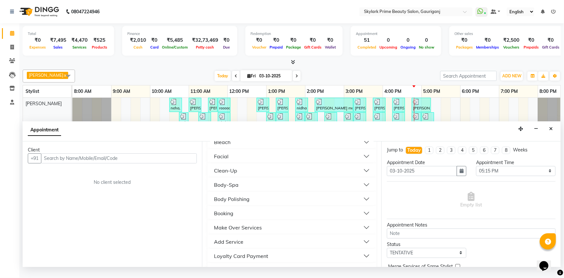
click at [360, 161] on button "Facial" at bounding box center [292, 156] width 164 height 12
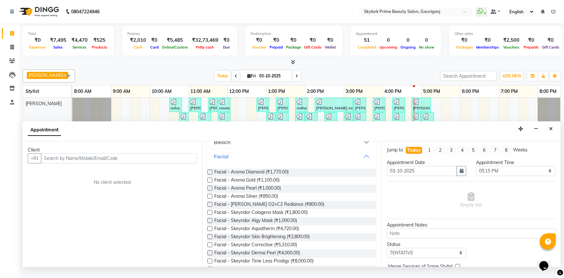
click at [362, 161] on button "Facial" at bounding box center [292, 156] width 164 height 12
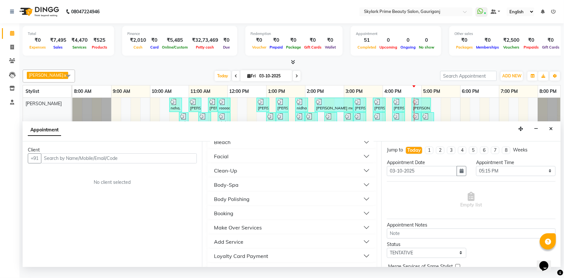
click at [243, 161] on button "Facial" at bounding box center [292, 156] width 164 height 12
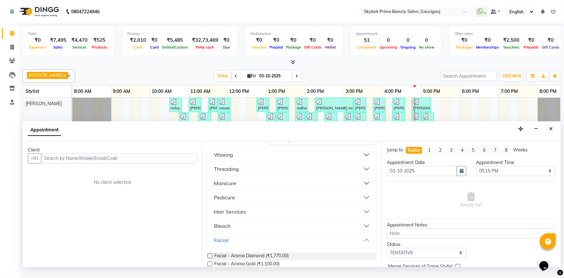
scroll to position [59, 0]
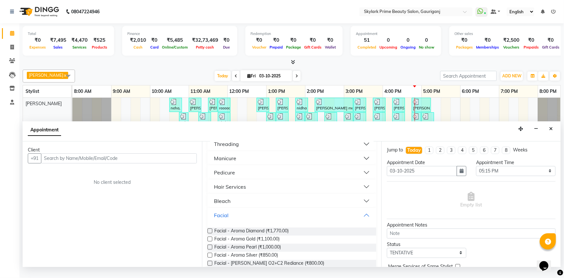
click at [359, 219] on button "Facial" at bounding box center [292, 215] width 164 height 12
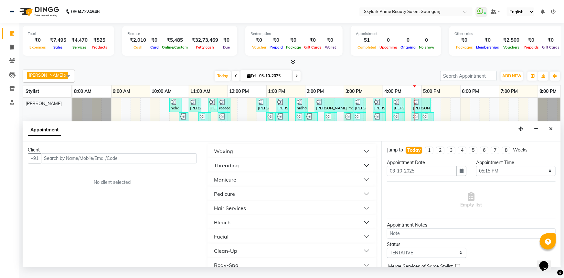
scroll to position [29, 0]
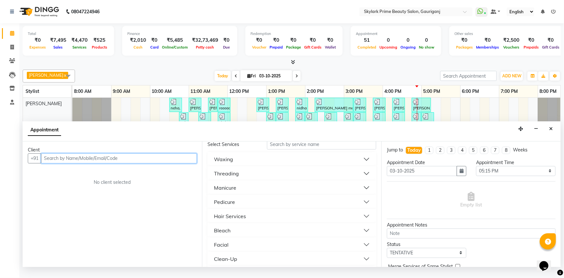
click at [129, 161] on input "text" at bounding box center [119, 158] width 156 height 10
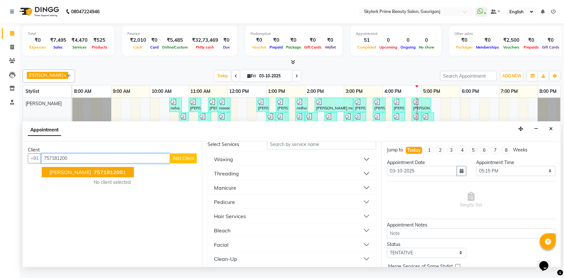
click at [70, 175] on span "[PERSON_NAME]" at bounding box center [70, 172] width 42 height 6
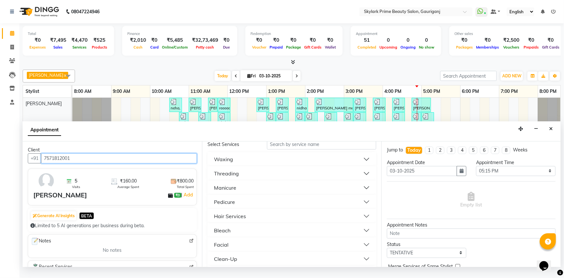
type input "7571812001"
click at [248, 179] on button "Threading" at bounding box center [292, 173] width 164 height 12
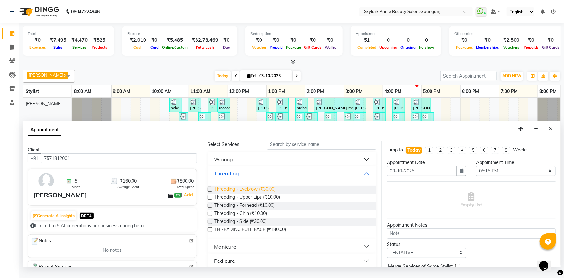
click at [242, 193] on span "Threading - Eyebrow (₹30.00)" at bounding box center [244, 190] width 61 height 8
checkbox input "false"
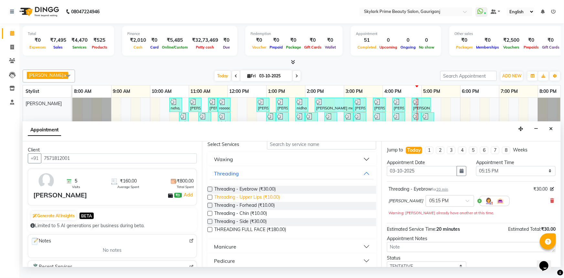
click at [232, 200] on span "Threading - Upper Lips (₹10.00)" at bounding box center [247, 198] width 66 height 8
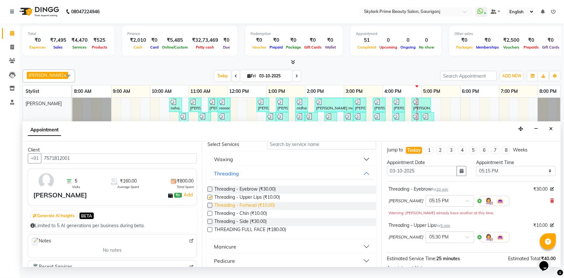
checkbox input "false"
click at [231, 209] on span "Threading - Forhead (₹10.00)" at bounding box center [244, 206] width 60 height 8
checkbox input "false"
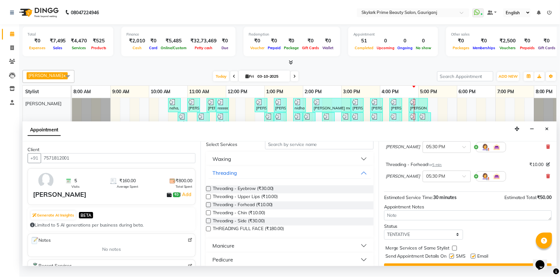
scroll to position [111, 0]
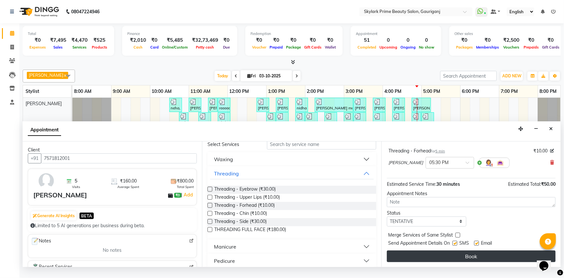
click at [467, 259] on button "Book" at bounding box center [471, 256] width 169 height 12
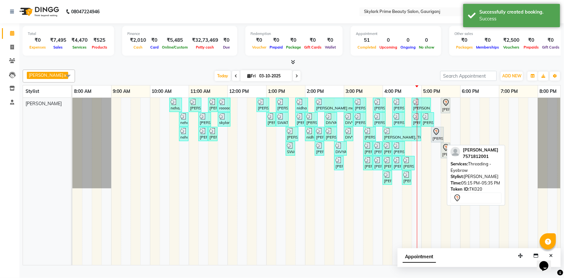
click at [434, 135] on icon at bounding box center [436, 132] width 8 height 8
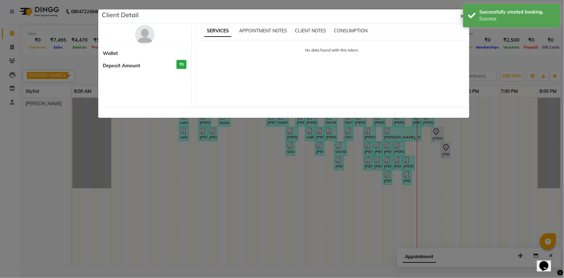
select select "7"
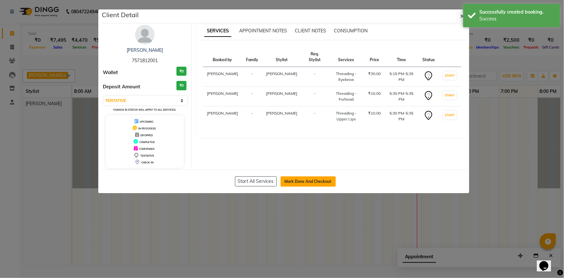
click at [325, 177] on button "Mark Done And Checkout" at bounding box center [308, 181] width 55 height 10
select select "service"
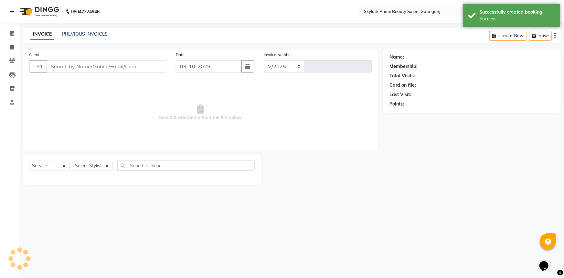
select select "4735"
type input "3708"
type input "7571812001"
select select "30218"
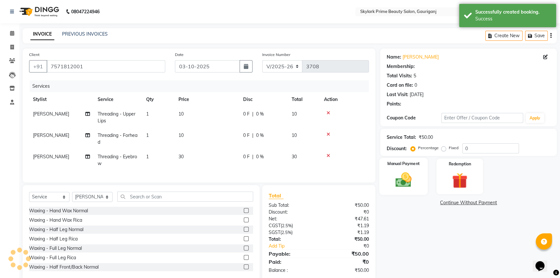
click at [410, 182] on div "Manual Payment" at bounding box center [403, 176] width 48 height 37
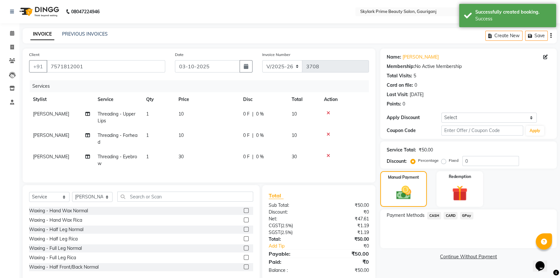
click at [432, 215] on span "CASH" at bounding box center [434, 215] width 14 height 7
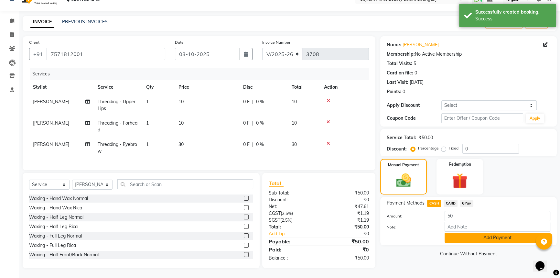
click at [468, 232] on button "Add Payment" at bounding box center [497, 237] width 106 height 10
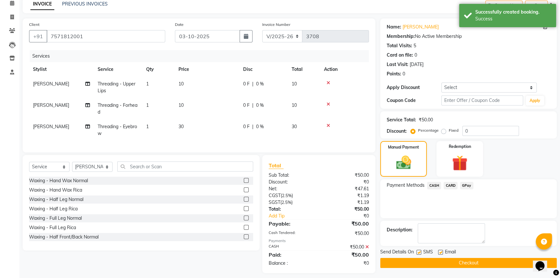
scroll to position [39, 0]
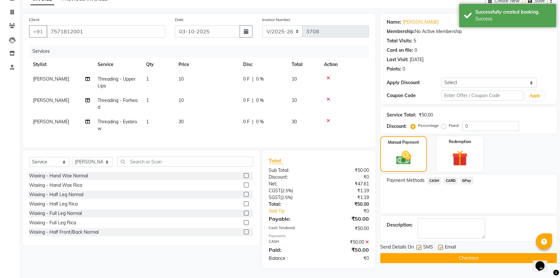
click at [446, 256] on button "Checkout" at bounding box center [468, 258] width 176 height 10
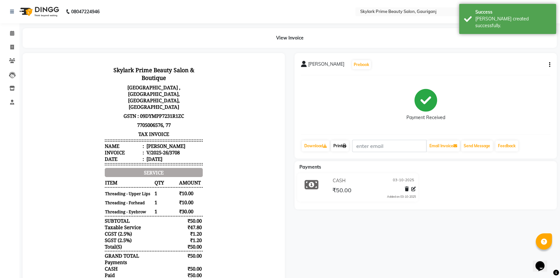
click at [342, 144] on link "Print" at bounding box center [340, 145] width 18 height 11
click at [15, 33] on span at bounding box center [11, 33] width 11 height 7
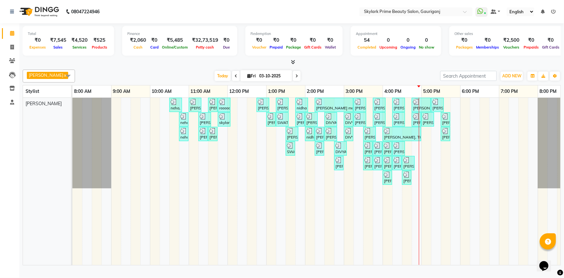
click at [430, 149] on div "neha, TK01, 10:30 AM-10:50 AM, Threading - Eyebrow Zulie tripathi, TK02, 11:00 …" at bounding box center [324, 181] width 504 height 167
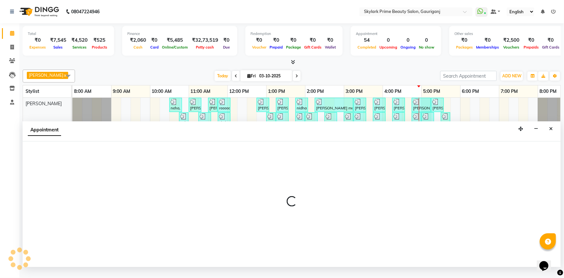
select select "30218"
select select "1020"
select select "tentative"
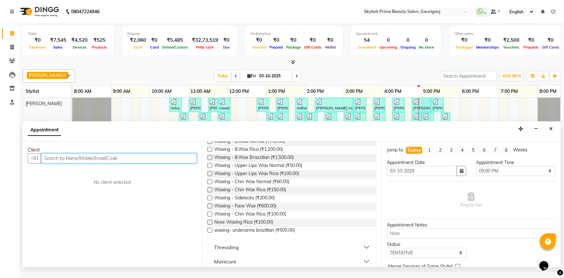
scroll to position [176, 0]
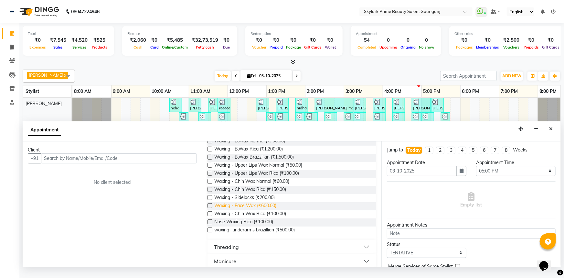
click at [240, 210] on span "Waxing - Face Wax (₹600.00)" at bounding box center [245, 206] width 62 height 8
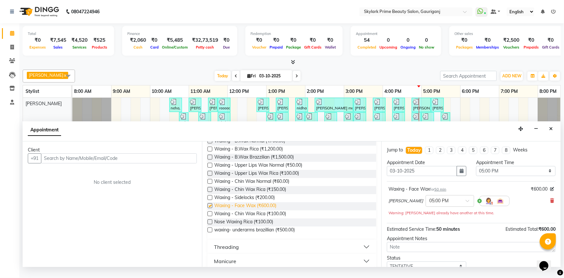
checkbox input "false"
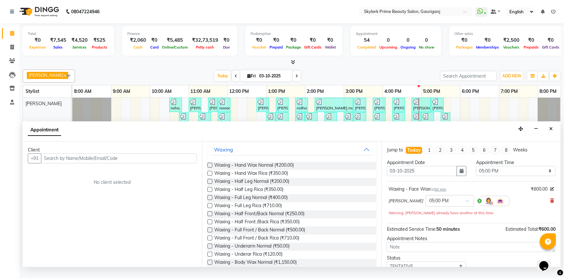
scroll to position [29, 0]
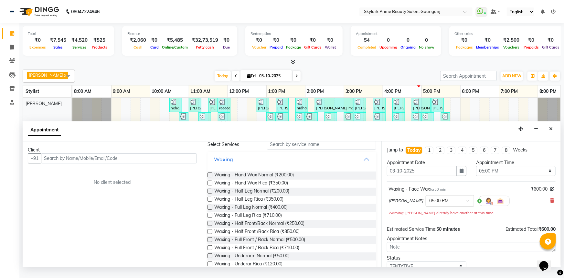
click at [362, 165] on button "Waxing" at bounding box center [292, 159] width 164 height 12
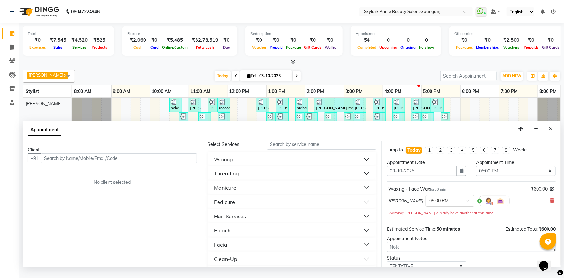
click at [241, 165] on button "Waxing" at bounding box center [292, 159] width 164 height 12
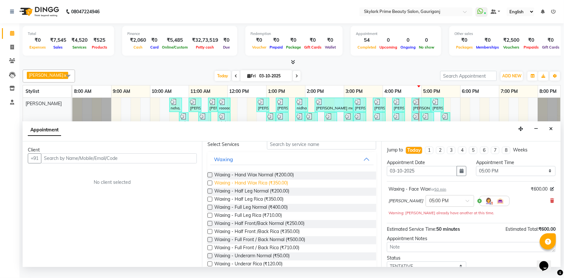
click at [252, 187] on span "Waxing - Hand Wax Rica (₹350.00)" at bounding box center [251, 183] width 74 height 8
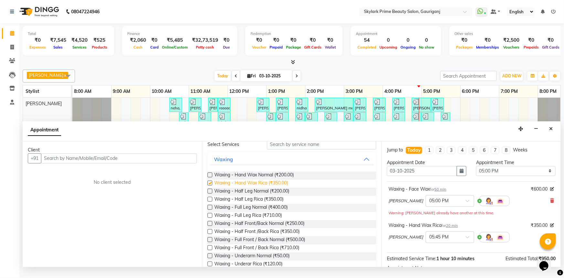
checkbox input "false"
click at [362, 163] on button "Waxing" at bounding box center [292, 159] width 164 height 12
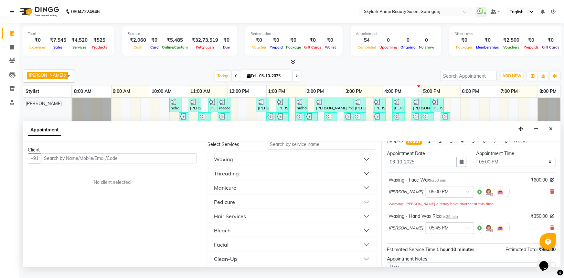
scroll to position [0, 0]
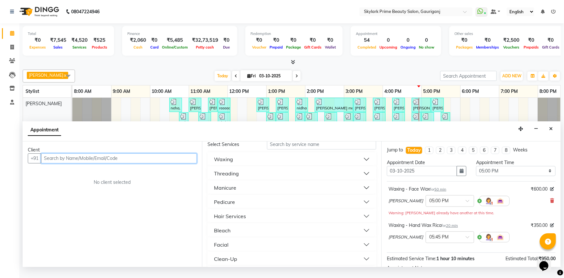
click at [133, 162] on input "text" at bounding box center [119, 158] width 156 height 10
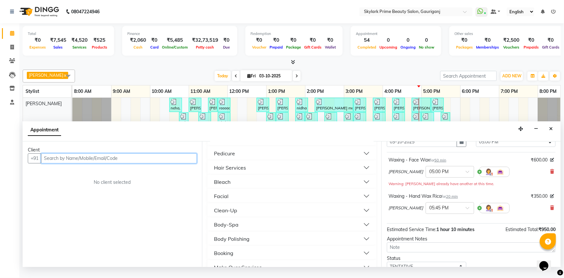
scroll to position [88, 0]
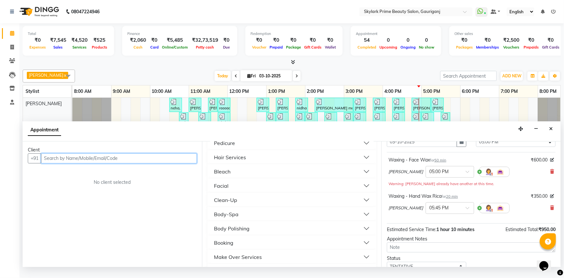
click at [131, 163] on input "text" at bounding box center [119, 158] width 156 height 10
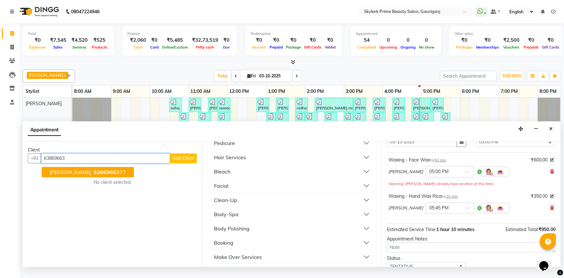
click at [63, 175] on span "[PERSON_NAME]" at bounding box center [70, 172] width 42 height 6
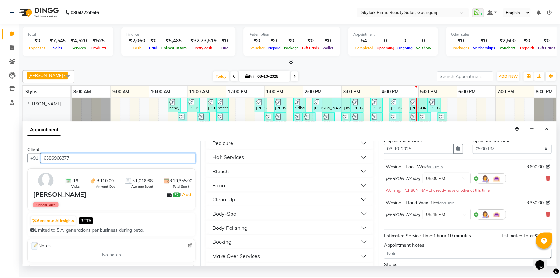
scroll to position [74, 0]
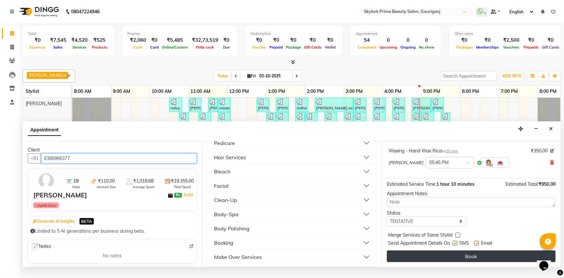
type input "6386966377"
click at [465, 262] on button "Book" at bounding box center [471, 256] width 169 height 12
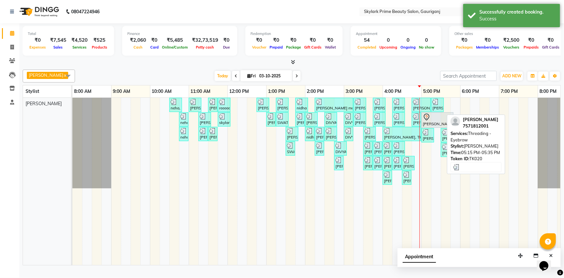
click at [432, 112] on link "[PERSON_NAME], TK20, 05:15 PM-05:35 PM, Threading - Eyebrow" at bounding box center [437, 105] width 13 height 14
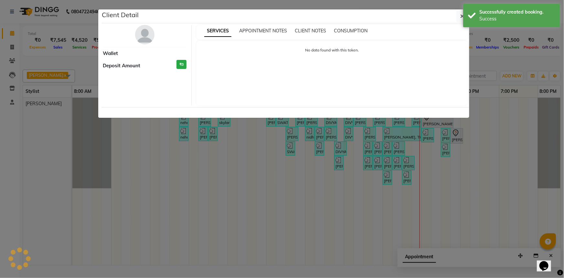
select select "3"
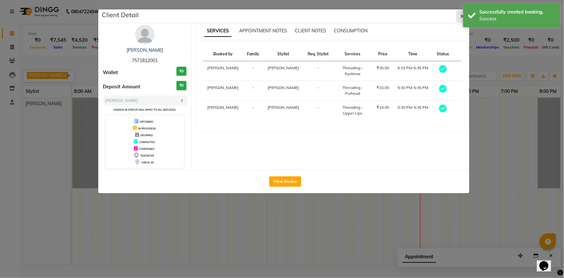
click at [460, 14] on button "button" at bounding box center [462, 16] width 12 height 12
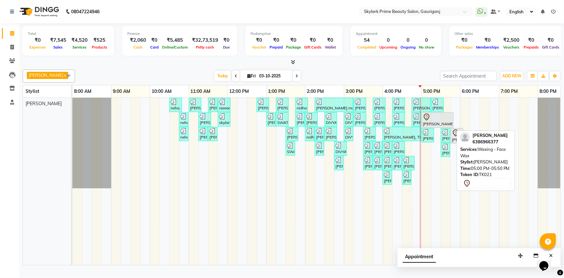
click at [440, 121] on div at bounding box center [437, 117] width 29 height 8
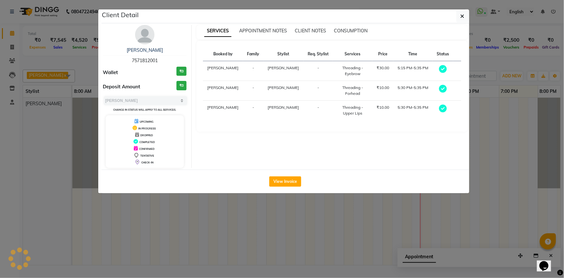
select select "7"
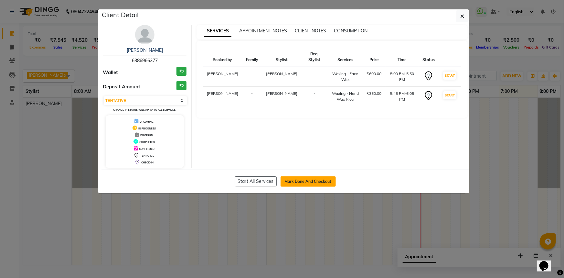
click at [320, 180] on button "Mark Done And Checkout" at bounding box center [308, 181] width 55 height 10
select select "service"
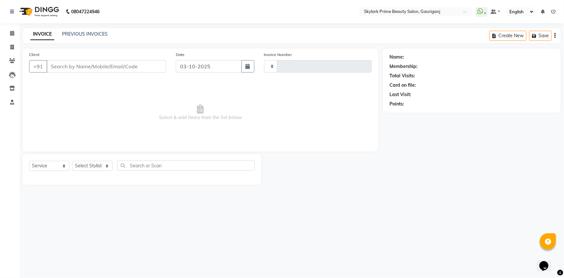
type input "3709"
select select "4735"
type input "6386966377"
select select "30218"
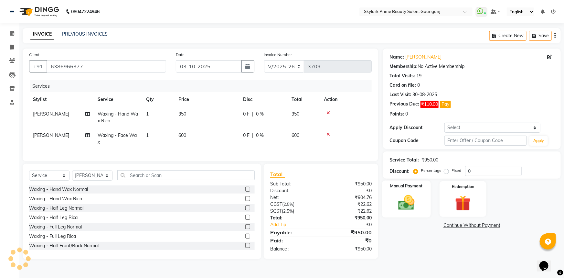
click at [410, 193] on div "Manual Payment" at bounding box center [406, 198] width 49 height 37
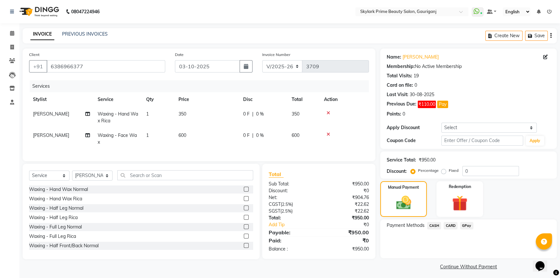
click at [465, 222] on span "GPay" at bounding box center [466, 225] width 13 height 7
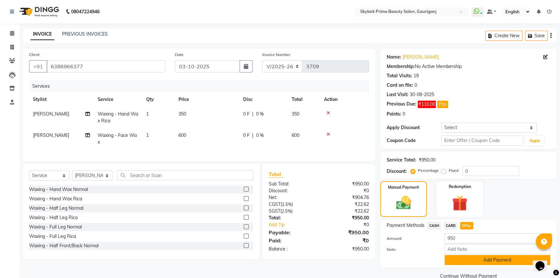
click at [462, 262] on button "Add Payment" at bounding box center [497, 260] width 106 height 10
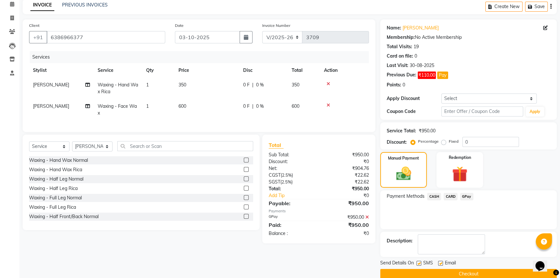
scroll to position [39, 0]
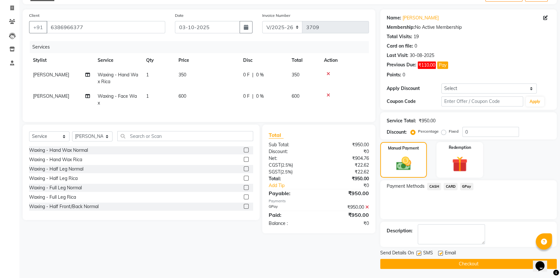
click at [486, 262] on button "Checkout" at bounding box center [468, 264] width 176 height 10
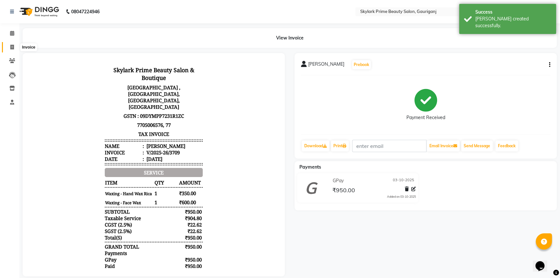
click at [11, 45] on icon at bounding box center [12, 47] width 4 height 5
select select "service"
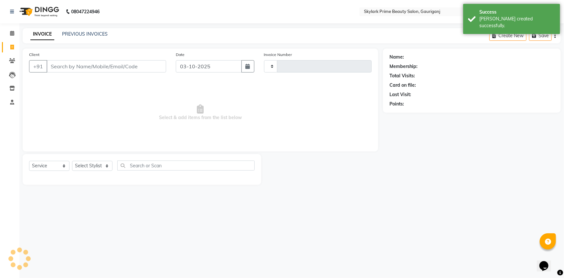
type input "3710"
select select "4735"
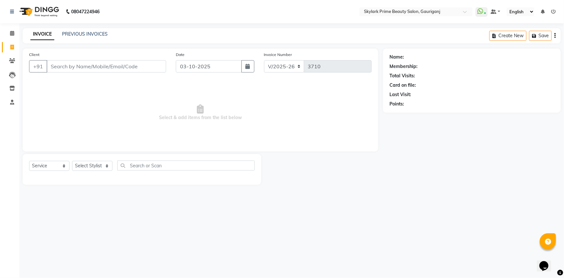
click at [92, 68] on input "Client" at bounding box center [107, 66] width 120 height 12
click at [72, 35] on link "PREVIOUS INVOICES" at bounding box center [85, 34] width 46 height 6
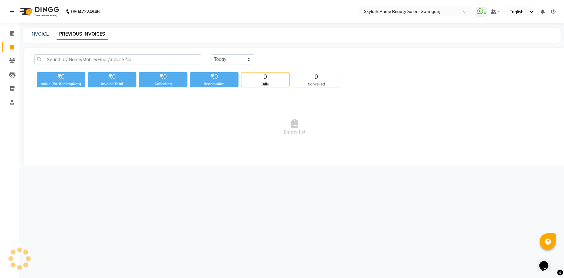
click at [72, 35] on link "PREVIOUS INVOICES" at bounding box center [82, 34] width 51 height 12
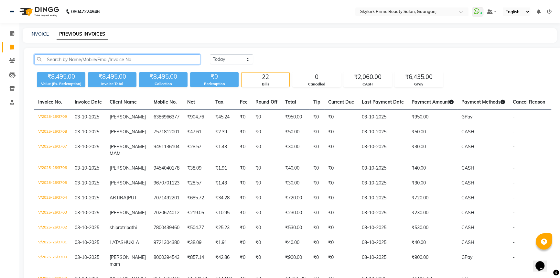
click at [109, 58] on input "text" at bounding box center [117, 59] width 166 height 10
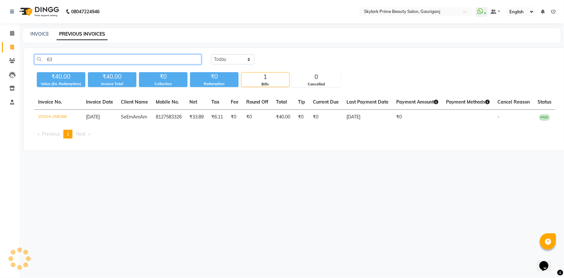
type input "6"
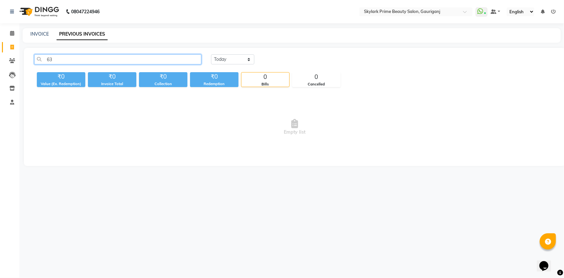
type input "6"
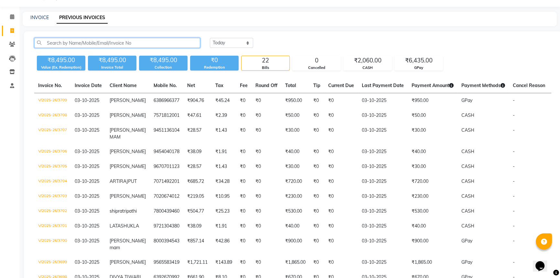
scroll to position [29, 0]
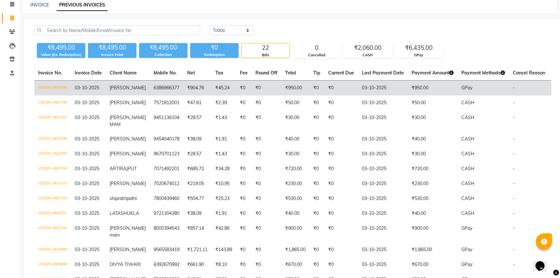
click at [150, 83] on td "6386966377" at bounding box center [167, 87] width 34 height 15
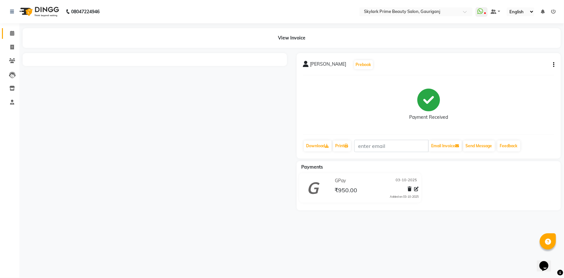
click at [12, 32] on icon at bounding box center [12, 33] width 4 height 5
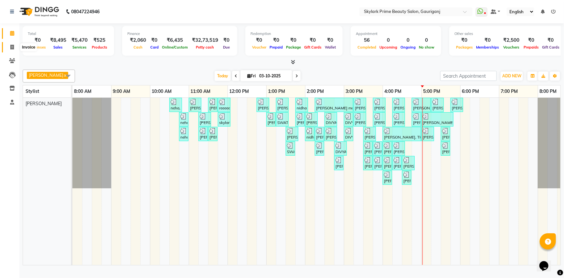
click at [11, 48] on icon at bounding box center [12, 47] width 4 height 5
select select "service"
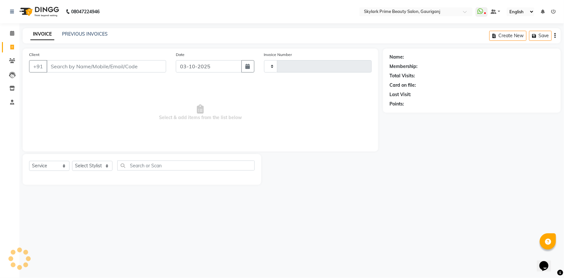
type input "3710"
select select "4735"
click at [56, 32] on div "INVOICE PREVIOUS INVOICES" at bounding box center [65, 34] width 85 height 7
click at [89, 35] on link "PREVIOUS INVOICES" at bounding box center [85, 34] width 46 height 6
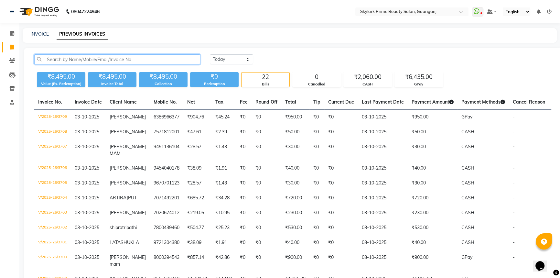
click at [102, 64] on input "text" at bounding box center [117, 59] width 166 height 10
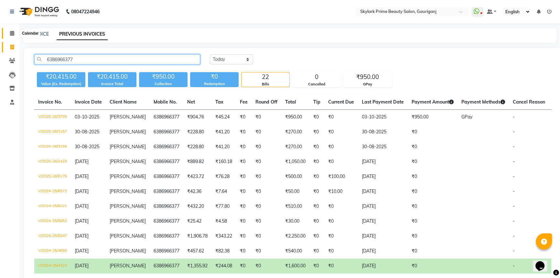
type input "6386966377"
click at [10, 34] on icon at bounding box center [12, 33] width 4 height 5
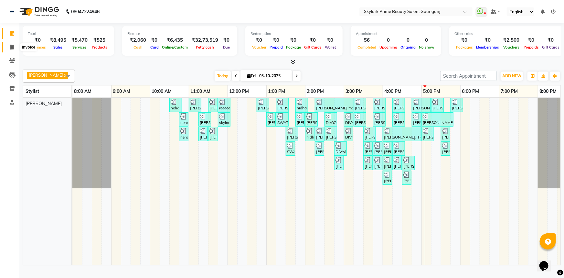
click at [12, 46] on icon at bounding box center [12, 47] width 4 height 5
select select "service"
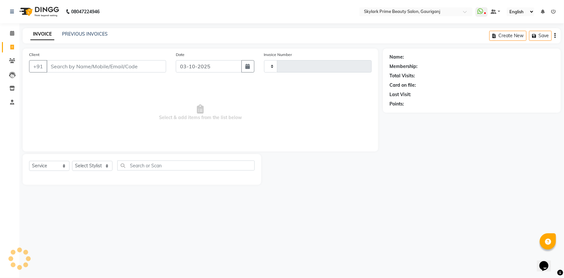
type input "3710"
select select "4735"
click at [87, 35] on link "PREVIOUS INVOICES" at bounding box center [85, 34] width 46 height 6
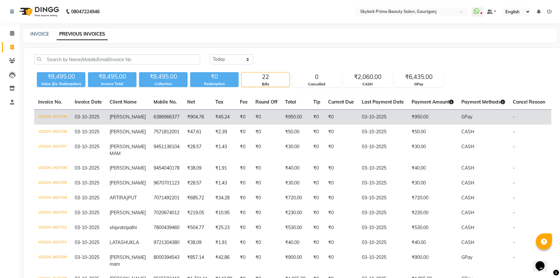
click at [151, 110] on td "6386966377" at bounding box center [167, 117] width 34 height 15
click at [133, 116] on td "[PERSON_NAME]" at bounding box center [128, 117] width 44 height 15
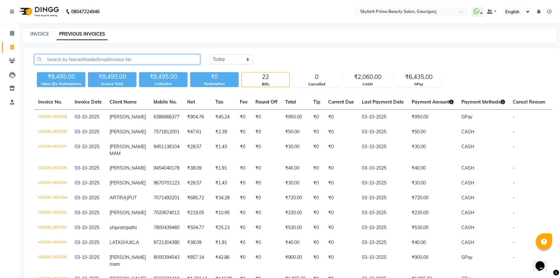
click at [62, 64] on input "text" at bounding box center [117, 59] width 166 height 10
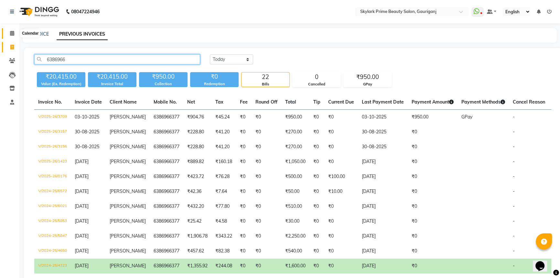
type input "6386966"
click at [9, 34] on span at bounding box center [11, 33] width 11 height 7
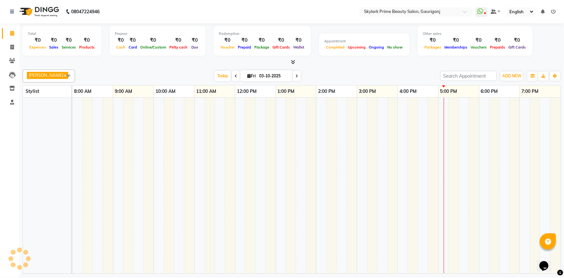
scroll to position [0, 16]
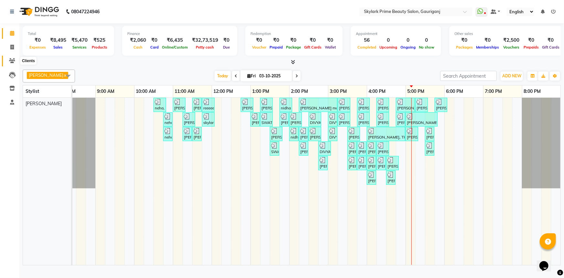
click at [15, 63] on span at bounding box center [11, 60] width 11 height 7
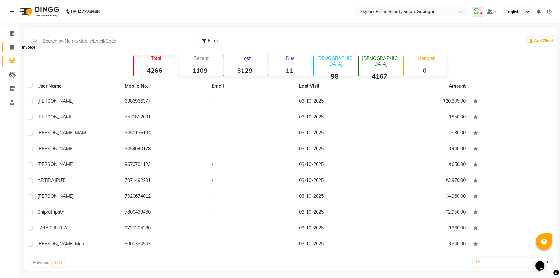
click at [13, 49] on icon at bounding box center [12, 47] width 4 height 5
select select "service"
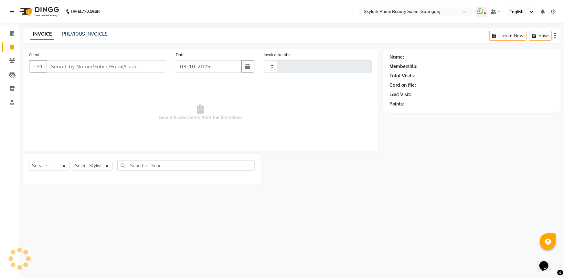
type input "3710"
select select "4735"
click at [80, 33] on link "PREVIOUS INVOICES" at bounding box center [85, 34] width 46 height 6
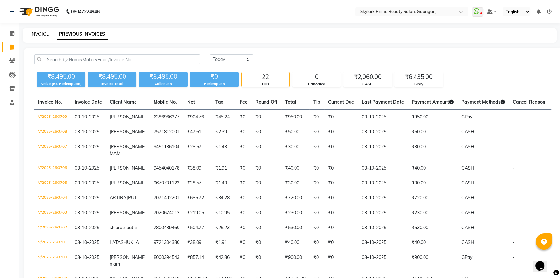
click at [36, 31] on link "INVOICE" at bounding box center [39, 34] width 18 height 6
select select "service"
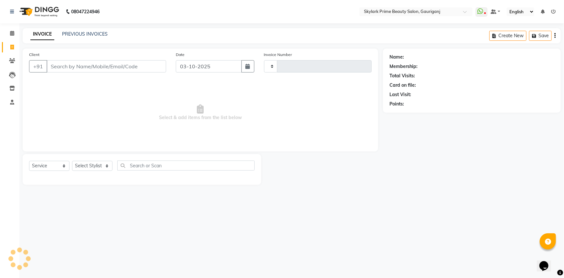
type input "3710"
select select "4735"
click at [11, 35] on icon at bounding box center [12, 33] width 4 height 5
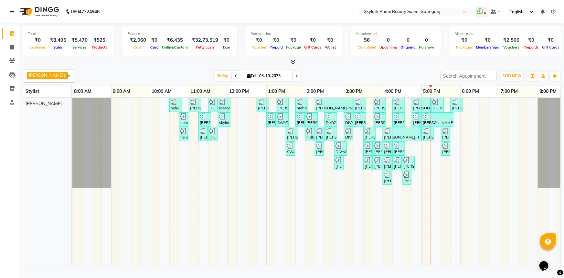
click at [436, 149] on div "neha, TK01, 10:30 AM-10:50 AM, Threading - Eyebrow [PERSON_NAME], TK02, 11:00 A…" at bounding box center [324, 181] width 504 height 167
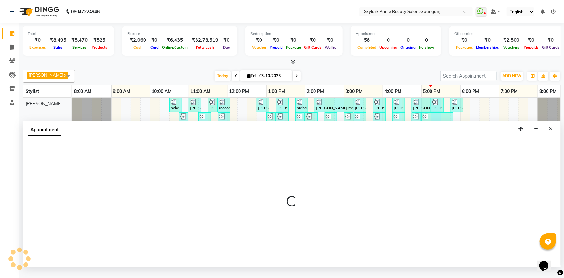
select select "30218"
select select "tentative"
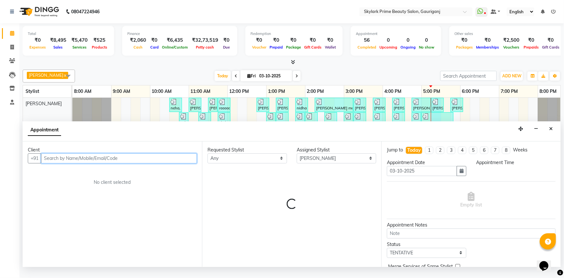
select select "1035"
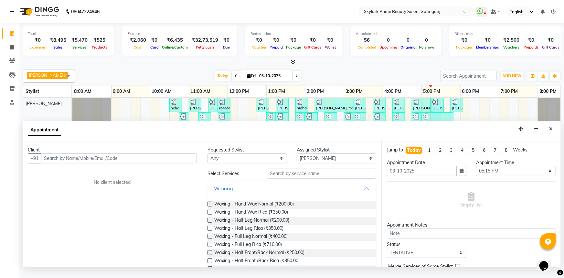
click at [363, 193] on button "Waxing" at bounding box center [292, 188] width 164 height 12
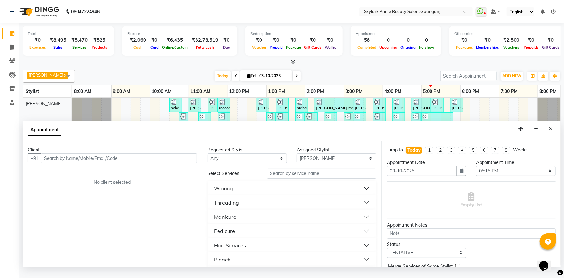
click at [240, 207] on button "Threading" at bounding box center [292, 203] width 164 height 12
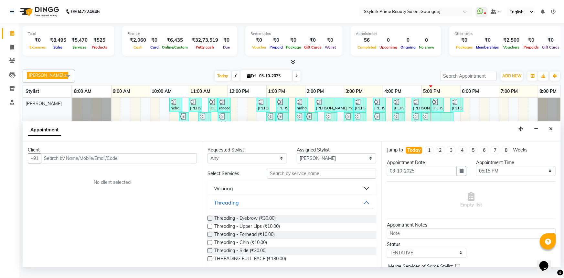
click at [244, 219] on div "Threading - Eyebrow (₹30.00) Threading - Upper Lips (₹10.00) Threading - Forhea…" at bounding box center [292, 238] width 169 height 59
click at [238, 222] on span "Threading - Eyebrow (₹30.00)" at bounding box center [244, 219] width 61 height 8
checkbox input "false"
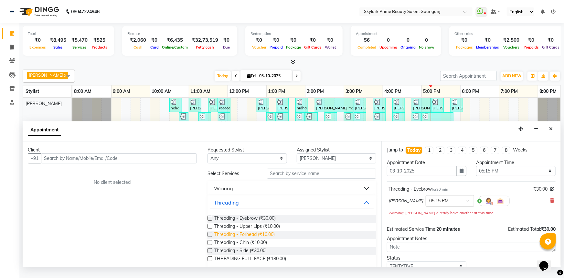
click at [239, 238] on span "Threading - Forhead (₹10.00)" at bounding box center [244, 235] width 60 height 8
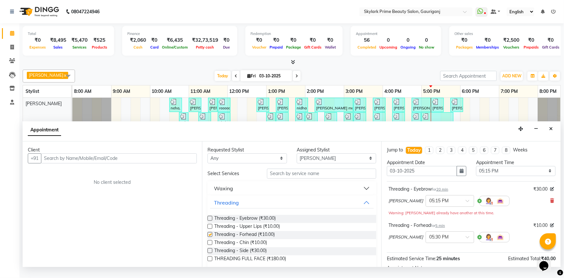
checkbox input "false"
click at [360, 208] on button "Threading" at bounding box center [292, 203] width 164 height 12
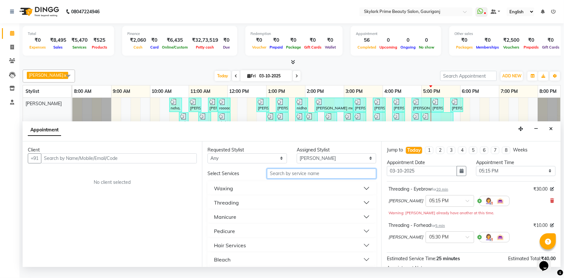
click at [303, 178] on input "text" at bounding box center [321, 173] width 109 height 10
type input "CUTT"
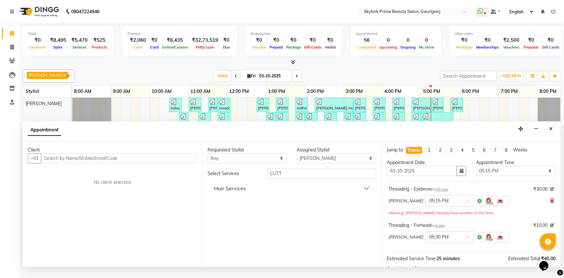
click at [249, 194] on button "Hair Services" at bounding box center [292, 188] width 164 height 12
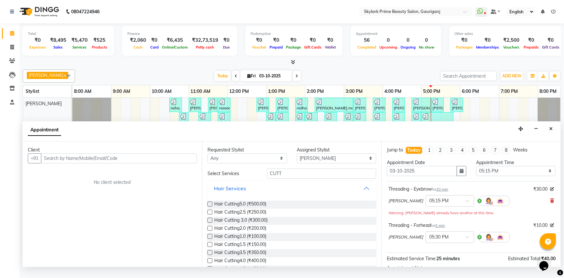
scroll to position [29, 0]
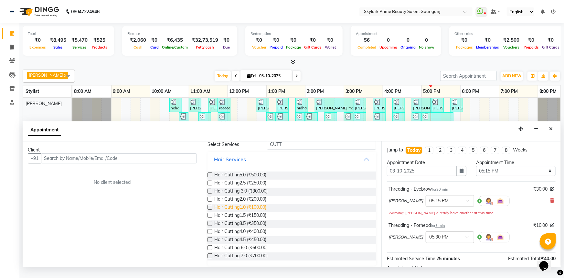
click at [227, 212] on span "Hair Cutting1.0 (₹100.00)" at bounding box center [240, 208] width 52 height 8
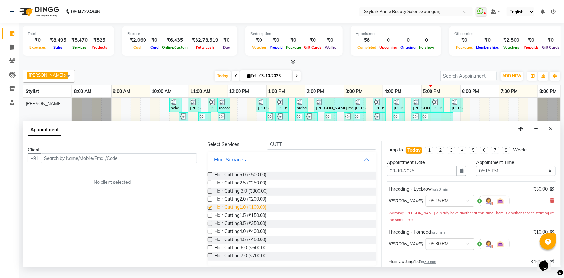
checkbox input "false"
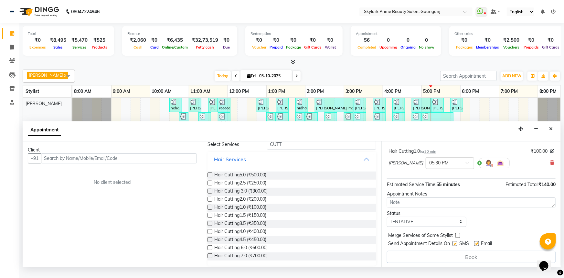
scroll to position [111, 0]
click at [142, 163] on input "text" at bounding box center [119, 158] width 156 height 10
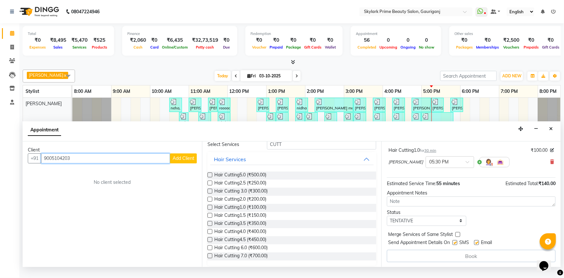
type input "9005104203"
click at [181, 161] on span "Add Client" at bounding box center [184, 158] width 22 height 6
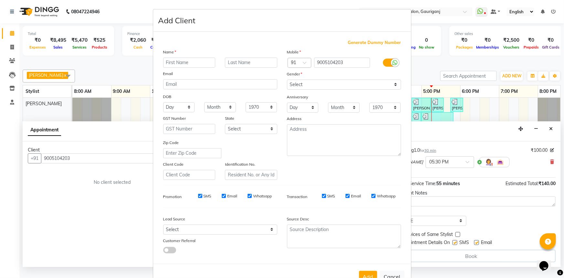
click at [171, 65] on input "text" at bounding box center [189, 63] width 52 height 10
type input "N"
type input "n"
type input "neha mam"
click at [304, 83] on select "Select [DEMOGRAPHIC_DATA] [DEMOGRAPHIC_DATA] Other Prefer Not To Say" at bounding box center [344, 85] width 114 height 10
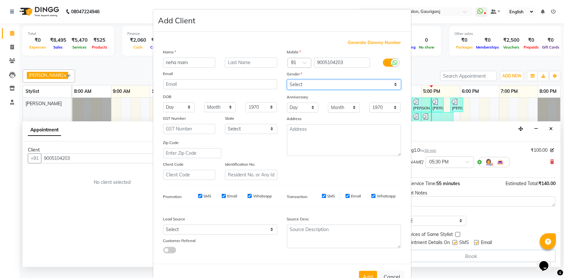
select select "[DEMOGRAPHIC_DATA]"
click at [287, 80] on select "Select [DEMOGRAPHIC_DATA] [DEMOGRAPHIC_DATA] Other Prefer Not To Say" at bounding box center [344, 85] width 114 height 10
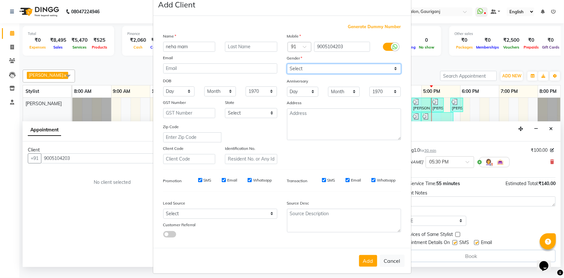
scroll to position [23, 0]
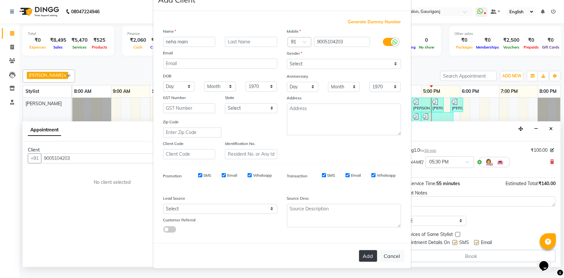
click at [366, 254] on button "Add" at bounding box center [368, 256] width 18 height 12
select select
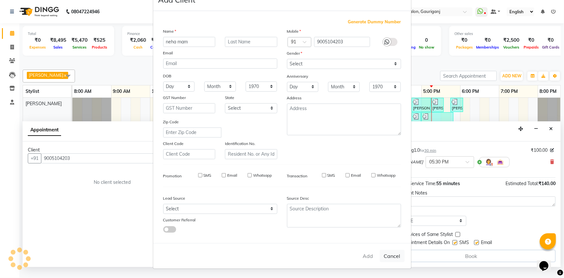
select select
checkbox input "false"
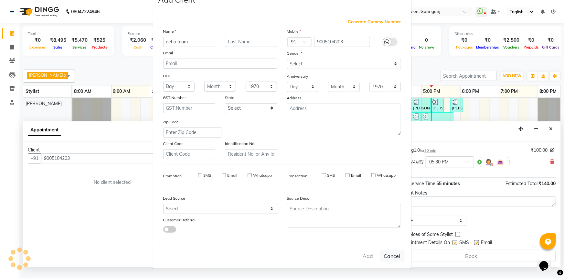
checkbox input "false"
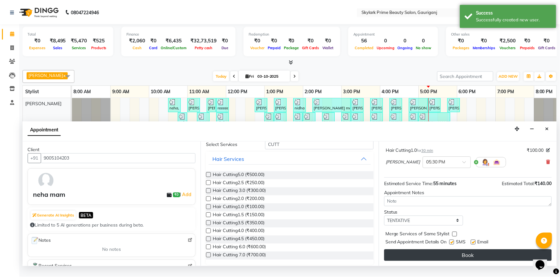
scroll to position [111, 0]
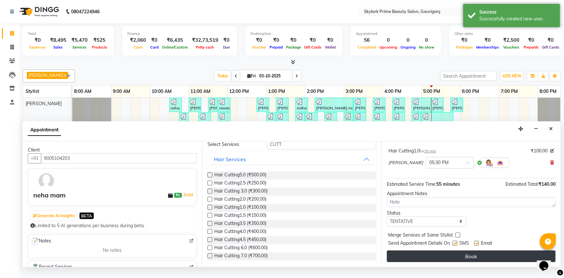
click at [485, 261] on button "Book" at bounding box center [471, 256] width 169 height 12
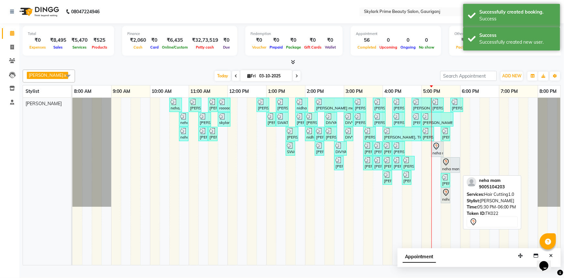
click at [456, 166] on div at bounding box center [450, 162] width 16 height 8
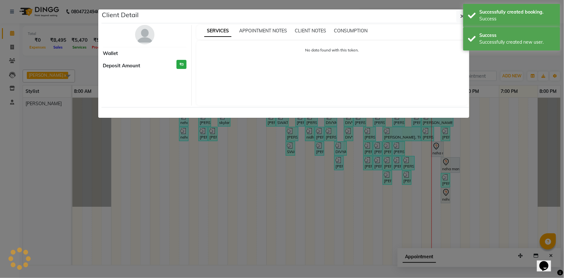
select select "7"
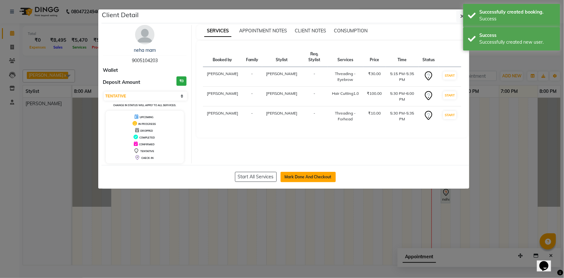
click at [290, 175] on button "Mark Done And Checkout" at bounding box center [308, 177] width 55 height 10
select select "service"
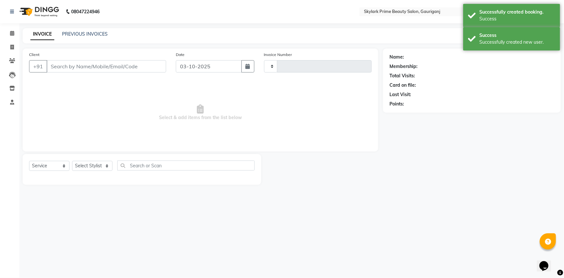
type input "3710"
select select "4735"
type input "9005104203"
select select "30218"
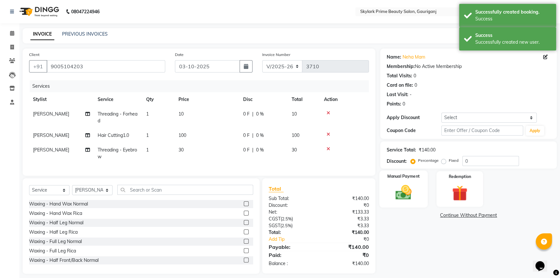
click at [407, 196] on img at bounding box center [403, 192] width 26 height 18
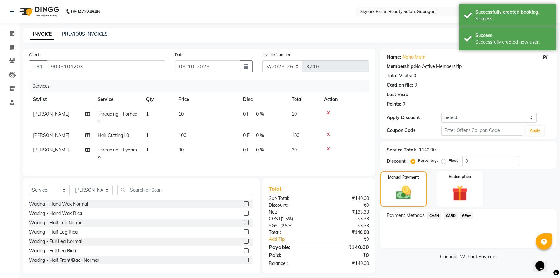
click at [432, 215] on span "CASH" at bounding box center [434, 215] width 14 height 7
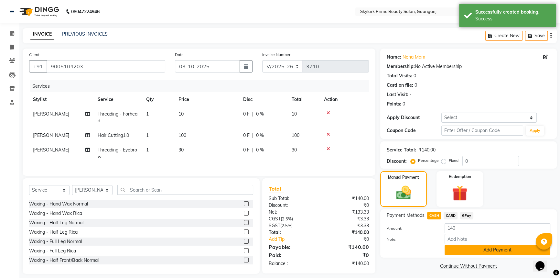
click at [456, 246] on button "Add Payment" at bounding box center [497, 250] width 106 height 10
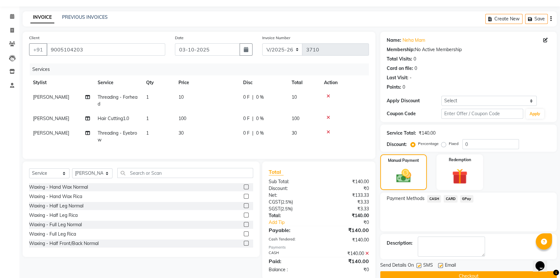
scroll to position [32, 0]
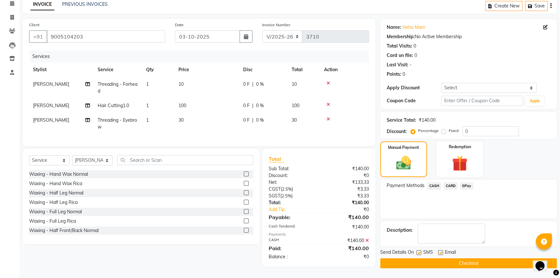
click at [443, 264] on button "Checkout" at bounding box center [468, 263] width 176 height 10
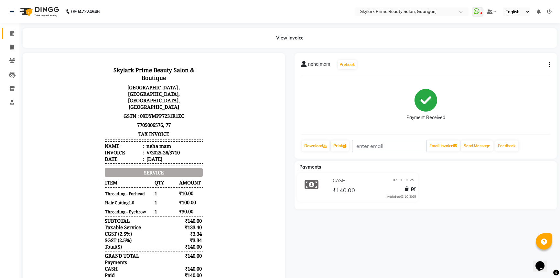
click at [6, 32] on link "Calendar" at bounding box center [10, 33] width 16 height 11
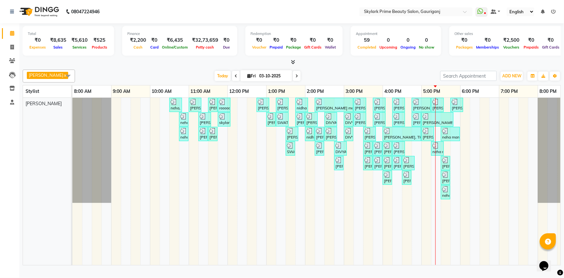
click at [454, 152] on div "neha, TK01, 10:30 AM-10:50 AM, Threading - Eyebrow [PERSON_NAME], TK02, 11:00 A…" at bounding box center [324, 181] width 504 height 167
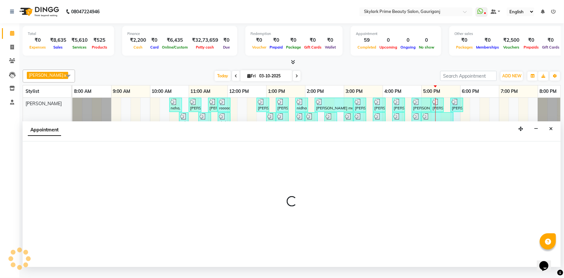
select select "30218"
select select "1065"
select select "tentative"
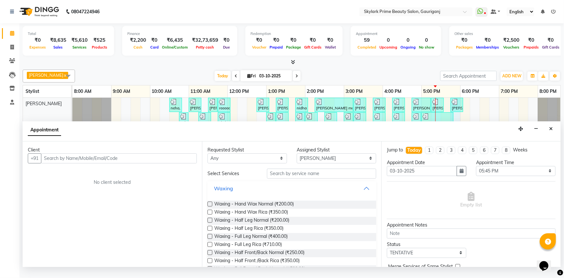
click at [362, 190] on button "Waxing" at bounding box center [292, 188] width 164 height 12
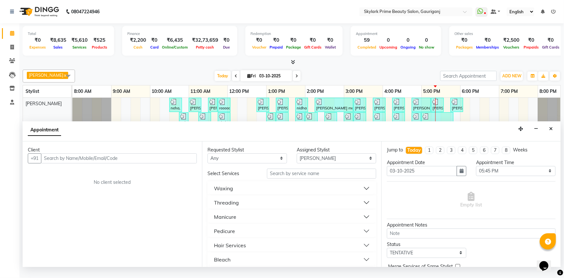
click at [226, 206] on div "Threading" at bounding box center [226, 202] width 25 height 8
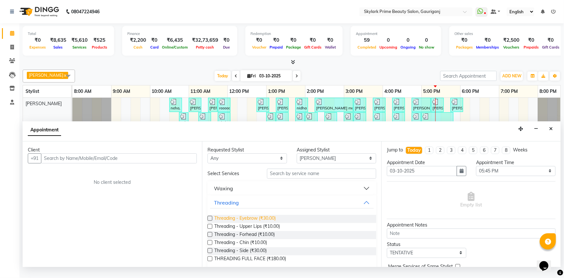
click at [239, 223] on span "Threading - Eyebrow (₹30.00)" at bounding box center [244, 219] width 61 height 8
checkbox input "false"
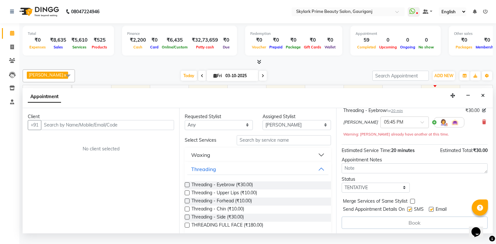
scroll to position [45, 0]
click at [319, 172] on button "Threading" at bounding box center [257, 170] width 141 height 12
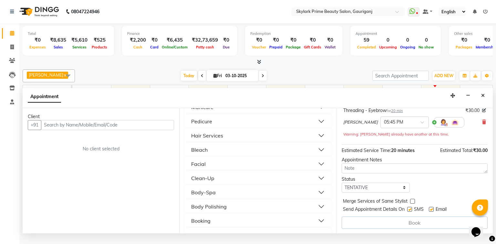
scroll to position [78, 0]
click at [211, 169] on button "Facial" at bounding box center [257, 163] width 141 height 12
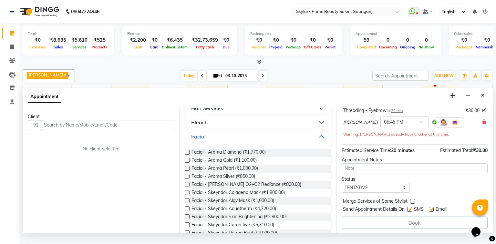
scroll to position [103, 0]
click at [321, 142] on button "Facial" at bounding box center [257, 137] width 141 height 12
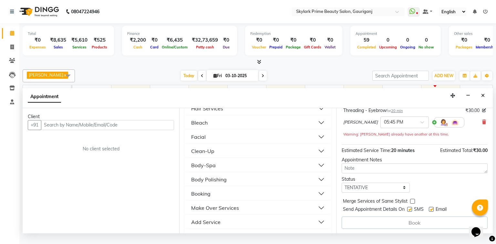
click at [215, 157] on button "Clean-Up" at bounding box center [257, 151] width 141 height 12
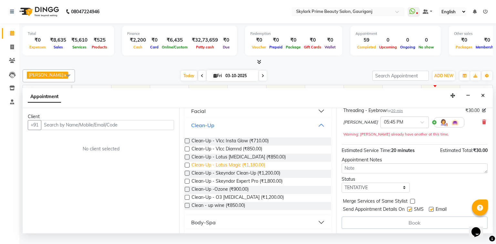
scroll to position [155, 0]
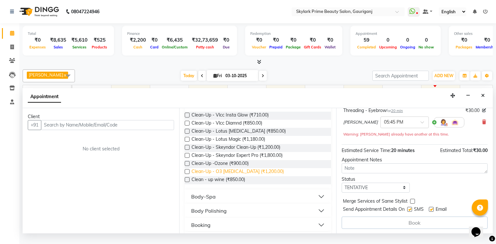
click at [219, 176] on span "Clean-Up - O3 [MEDICAL_DATA] (₹1,200.00)" at bounding box center [238, 172] width 92 height 8
checkbox input "false"
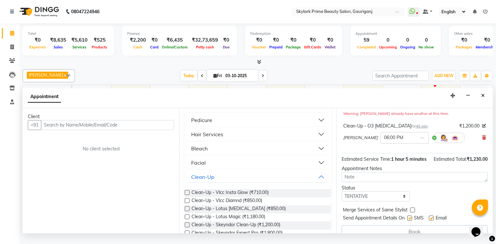
scroll to position [81, 0]
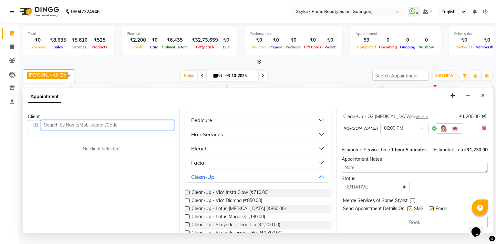
click at [123, 130] on input "text" at bounding box center [107, 125] width 133 height 10
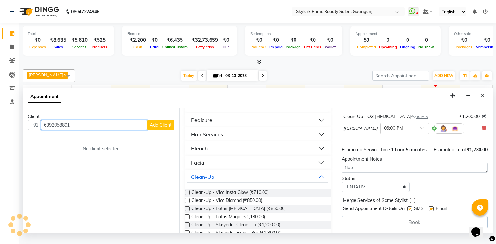
type input "6392058891"
click at [159, 128] on span "Add Client" at bounding box center [161, 125] width 22 height 6
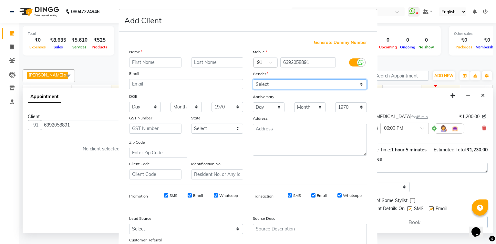
click at [279, 85] on select "Select [DEMOGRAPHIC_DATA] [DEMOGRAPHIC_DATA] Other Prefer Not To Say" at bounding box center [310, 85] width 114 height 10
select select "[DEMOGRAPHIC_DATA]"
click at [253, 80] on select "Select [DEMOGRAPHIC_DATA] [DEMOGRAPHIC_DATA] Other Prefer Not To Say" at bounding box center [310, 85] width 114 height 10
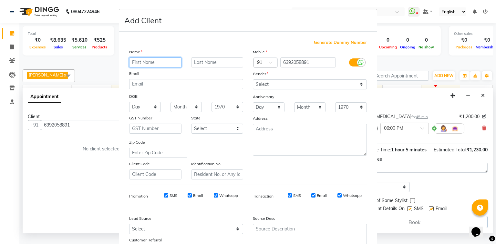
click at [170, 61] on input "text" at bounding box center [155, 63] width 52 height 10
click at [145, 64] on input "neeleh sir" at bounding box center [155, 63] width 52 height 10
type input "[PERSON_NAME] sir"
click at [271, 79] on div "Gender" at bounding box center [310, 74] width 124 height 9
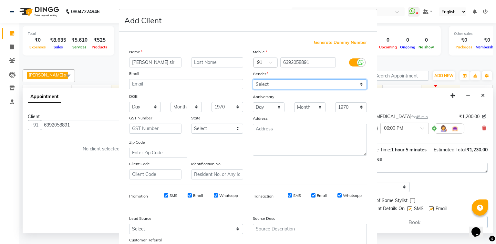
drag, startPoint x: 274, startPoint y: 84, endPoint x: 275, endPoint y: 88, distance: 3.9
click at [274, 84] on select "Select [DEMOGRAPHIC_DATA] [DEMOGRAPHIC_DATA] Other Prefer Not To Say" at bounding box center [310, 85] width 114 height 10
click at [253, 80] on select "Select [DEMOGRAPHIC_DATA] [DEMOGRAPHIC_DATA] Other Prefer Not To Say" at bounding box center [310, 85] width 114 height 10
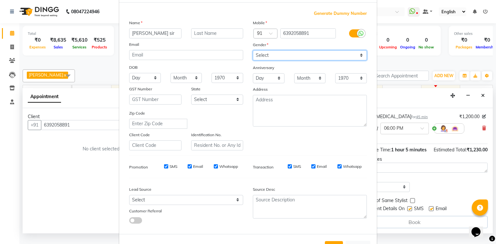
scroll to position [57, 0]
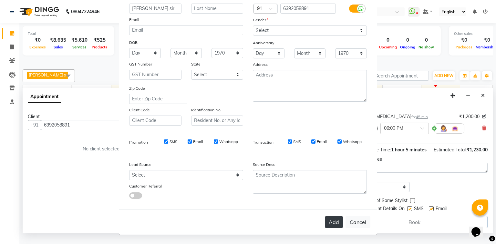
click at [334, 219] on button "Add" at bounding box center [334, 223] width 18 height 12
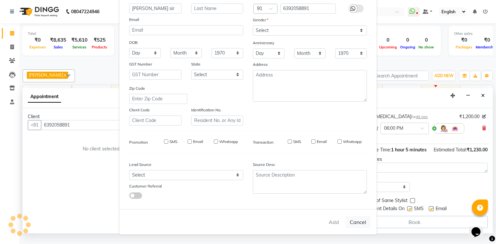
select select
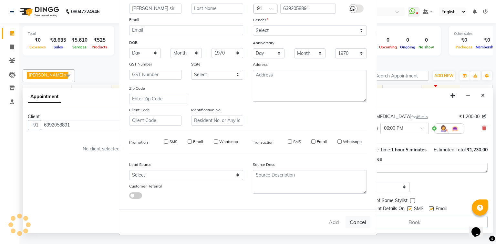
select select
checkbox input "false"
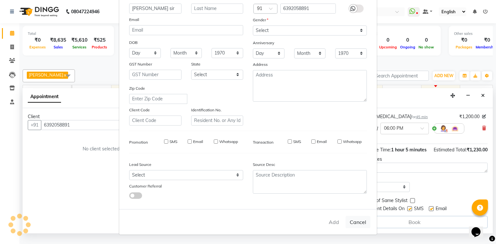
checkbox input "false"
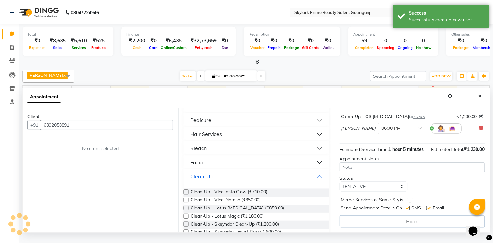
scroll to position [81, 0]
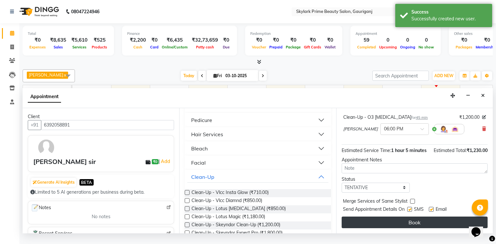
click at [411, 228] on button "Book" at bounding box center [415, 223] width 146 height 12
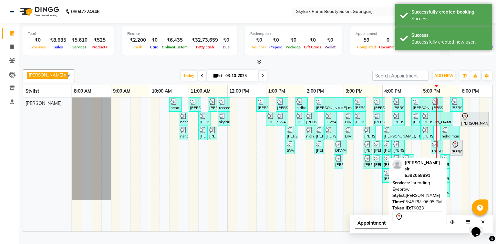
click at [455, 155] on div "[PERSON_NAME] sir, TK23, 05:45 PM-06:05 PM, Threading - Eyebrow" at bounding box center [456, 148] width 11 height 14
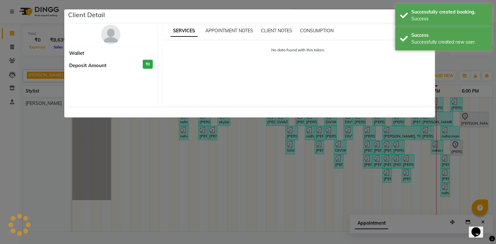
select select "7"
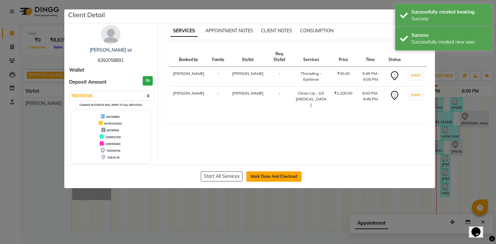
click at [287, 172] on button "Mark Done And Checkout" at bounding box center [274, 177] width 55 height 10
select select "service"
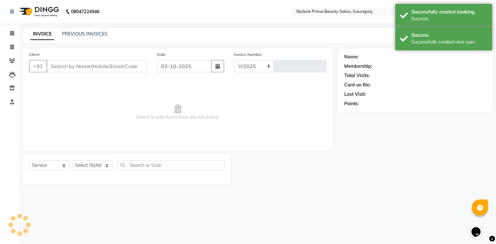
select select "4735"
type input "3711"
type input "6392058891"
select select "30218"
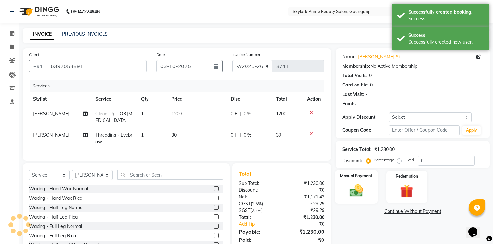
click at [351, 179] on div "Manual Payment" at bounding box center [356, 187] width 43 height 34
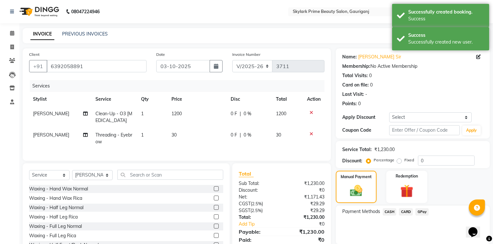
click at [426, 215] on span "GPay" at bounding box center [421, 211] width 13 height 7
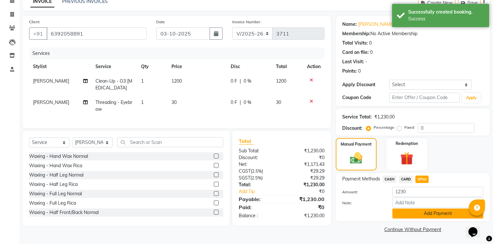
click at [428, 214] on button "Add Payment" at bounding box center [437, 214] width 91 height 10
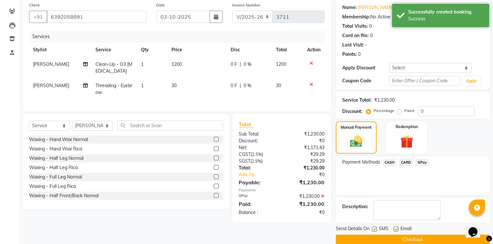
scroll to position [59, 0]
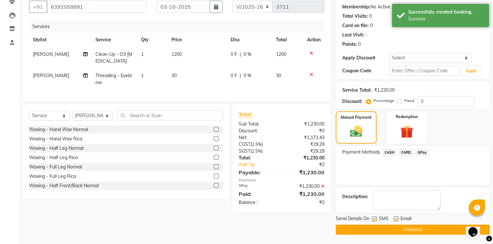
click at [395, 230] on button "Checkout" at bounding box center [413, 230] width 154 height 10
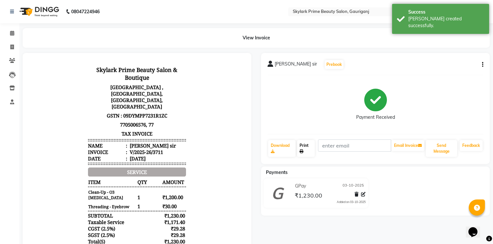
click at [309, 145] on link "Print" at bounding box center [306, 148] width 18 height 17
click at [11, 32] on icon at bounding box center [12, 33] width 4 height 5
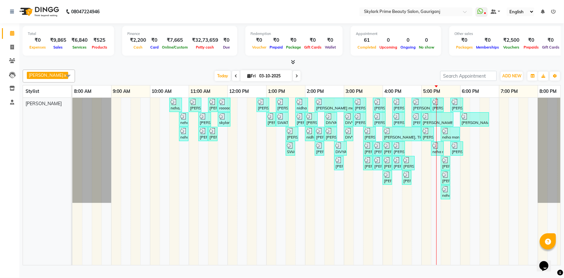
click at [476, 137] on div "neha, TK01, 10:30 AM-10:50 AM, Threading - Eyebrow [PERSON_NAME], TK02, 11:00 A…" at bounding box center [324, 181] width 504 height 167
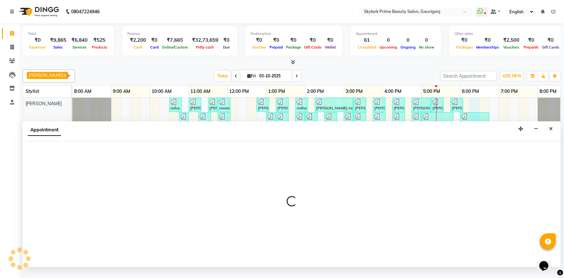
select select "30218"
select select "tentative"
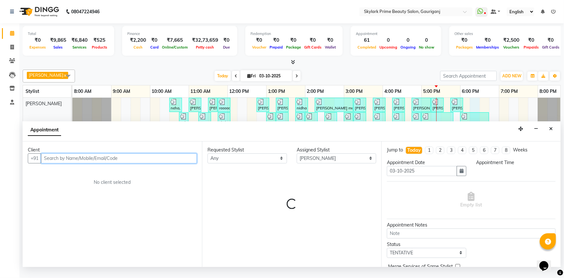
select select "1095"
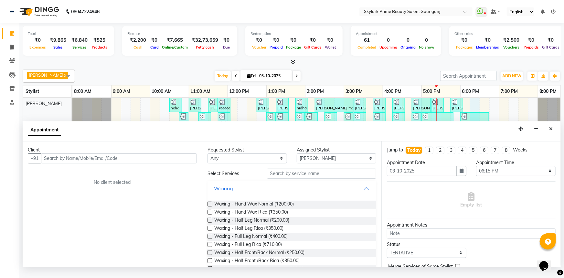
click at [361, 192] on button "Waxing" at bounding box center [292, 188] width 164 height 12
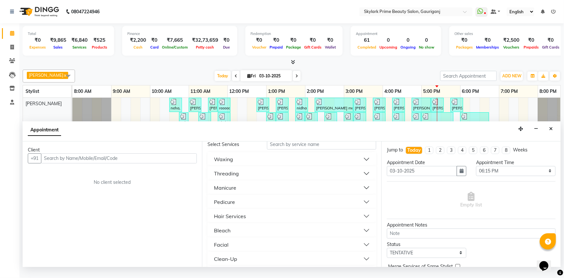
scroll to position [88, 0]
click at [236, 177] on button "Bleach" at bounding box center [292, 171] width 164 height 12
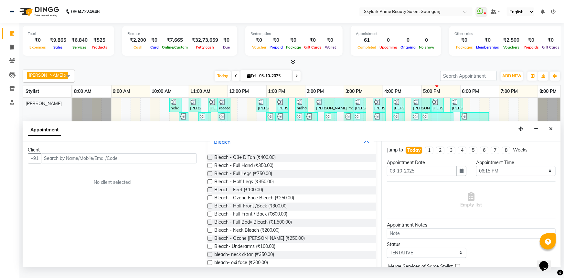
scroll to position [147, 0]
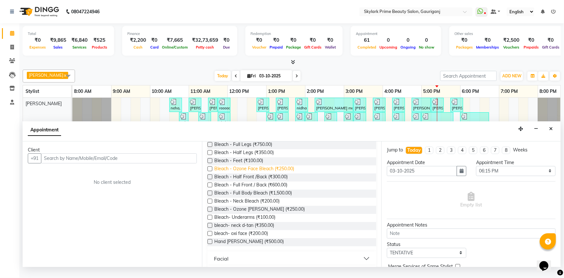
click at [252, 173] on span "Bleach - Ozone Face Bleach (₹250.00)" at bounding box center [254, 169] width 80 height 8
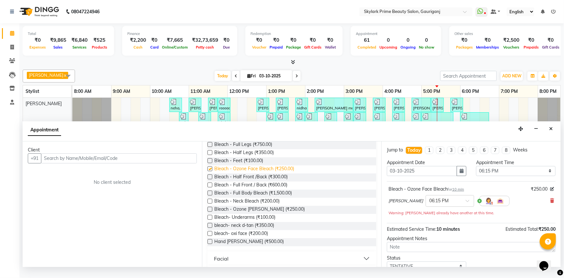
checkbox input "false"
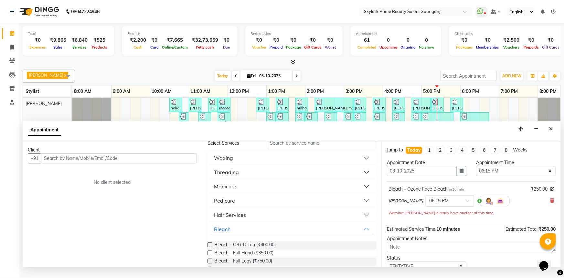
scroll to position [29, 0]
click at [360, 231] on button "Bleach" at bounding box center [292, 230] width 164 height 12
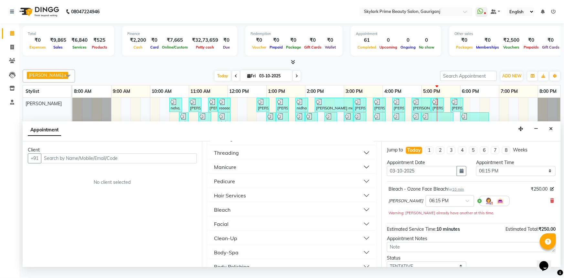
scroll to position [59, 0]
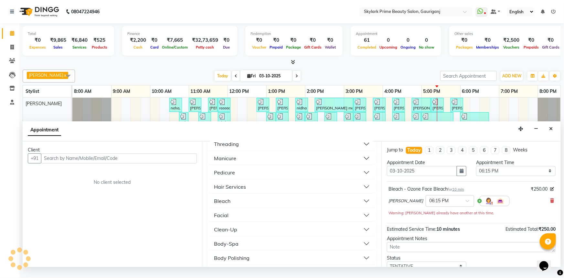
click at [239, 220] on button "Facial" at bounding box center [292, 215] width 164 height 12
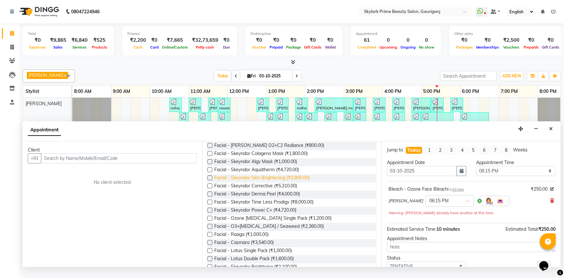
scroll to position [235, 0]
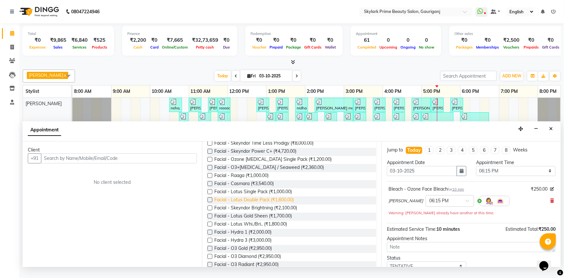
click at [236, 203] on span "Facial - Lotus Double Pack (₹1,600.00)" at bounding box center [254, 200] width 80 height 8
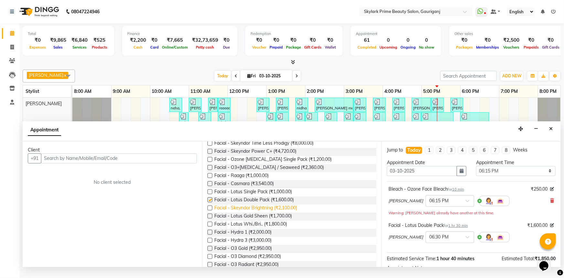
checkbox input "false"
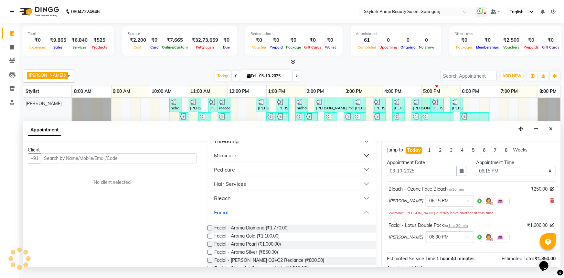
scroll to position [59, 0]
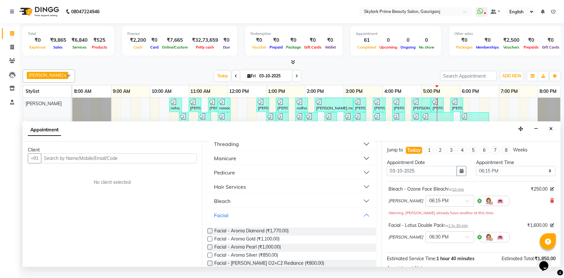
click at [362, 221] on button "Facial" at bounding box center [292, 215] width 164 height 12
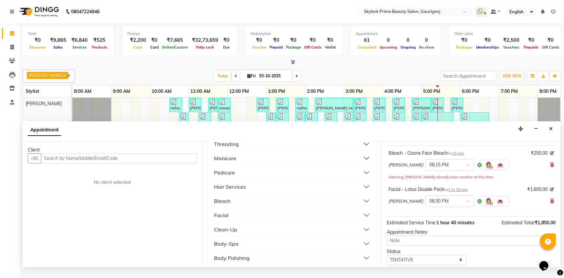
scroll to position [75, 0]
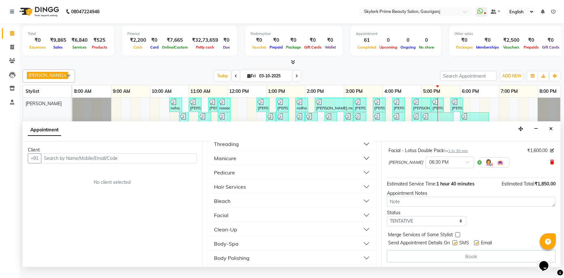
click at [550, 164] on icon at bounding box center [552, 162] width 4 height 5
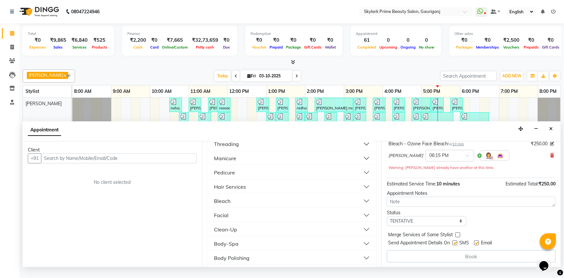
scroll to position [0, 0]
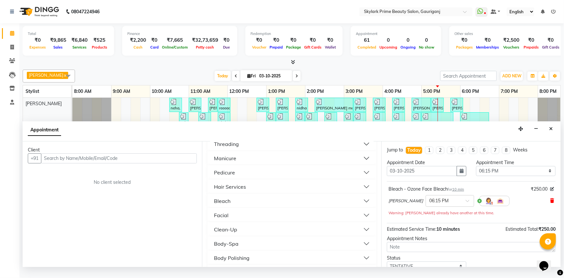
click at [550, 203] on icon at bounding box center [552, 200] width 4 height 5
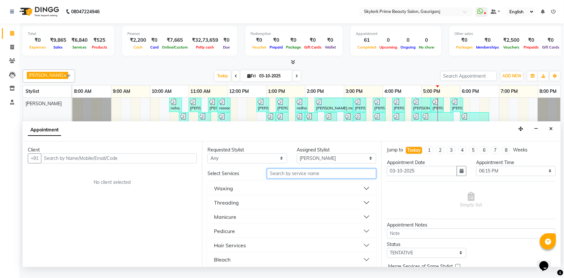
click at [281, 178] on input "text" at bounding box center [321, 173] width 109 height 10
type input "cutt"
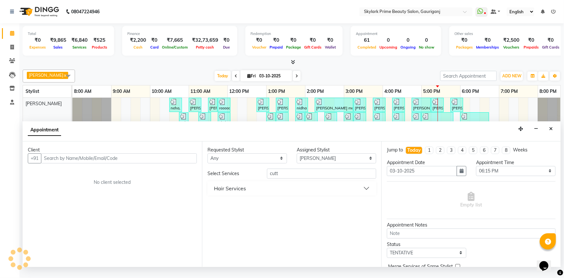
click at [243, 191] on div "Hair Services" at bounding box center [230, 188] width 32 height 8
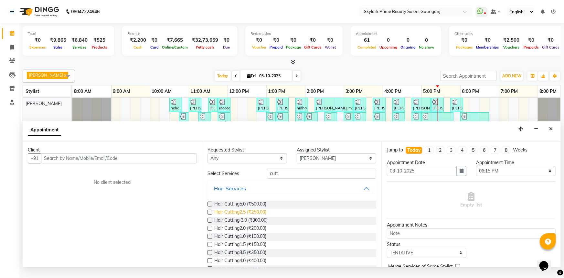
click at [239, 217] on span "Hair Cutting2.5 (₹250.00)" at bounding box center [240, 212] width 52 height 8
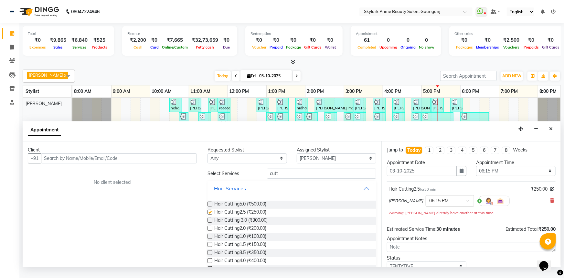
checkbox input "false"
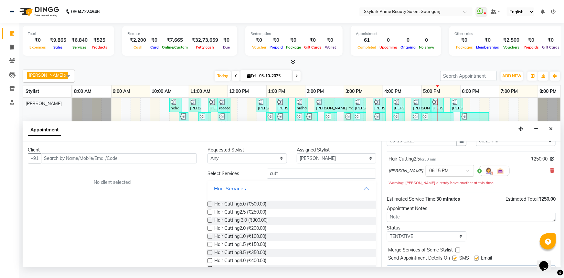
scroll to position [45, 0]
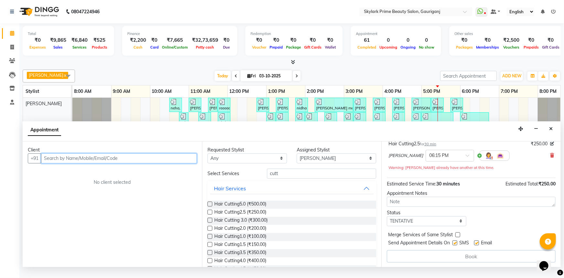
click at [128, 163] on input "text" at bounding box center [119, 158] width 156 height 10
type input "9798909064"
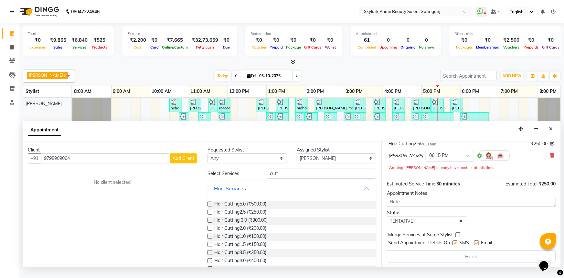
click at [175, 161] on span "Add Client" at bounding box center [184, 158] width 22 height 6
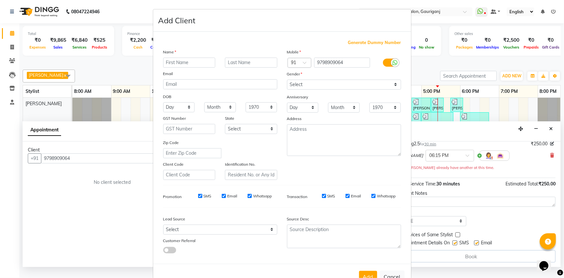
click at [175, 63] on input "text" at bounding box center [189, 63] width 52 height 10
type input "swati mam"
click at [329, 82] on select "Select [DEMOGRAPHIC_DATA] [DEMOGRAPHIC_DATA] Other Prefer Not To Say" at bounding box center [344, 85] width 114 height 10
select select "[DEMOGRAPHIC_DATA]"
click at [287, 80] on select "Select [DEMOGRAPHIC_DATA] [DEMOGRAPHIC_DATA] Other Prefer Not To Say" at bounding box center [344, 85] width 114 height 10
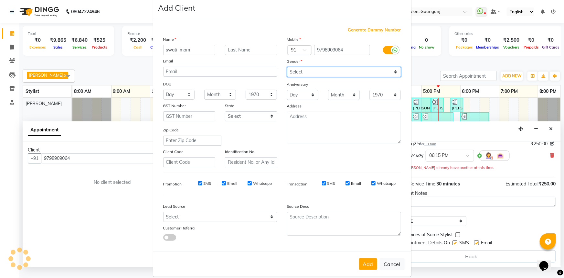
scroll to position [23, 0]
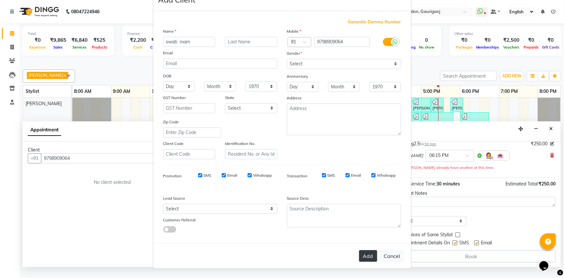
click at [371, 254] on button "Add" at bounding box center [368, 256] width 18 height 12
select select
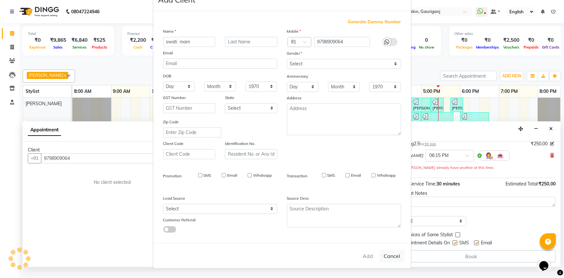
select select
checkbox input "false"
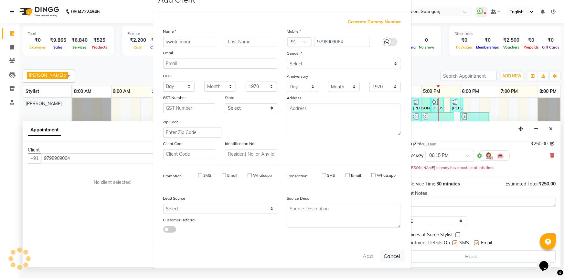
checkbox input "false"
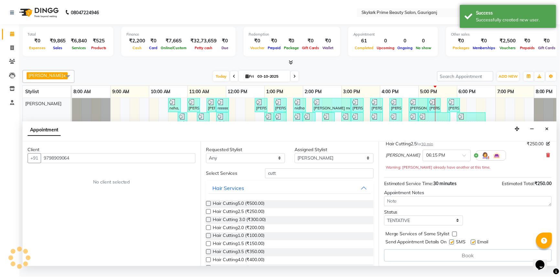
scroll to position [45, 0]
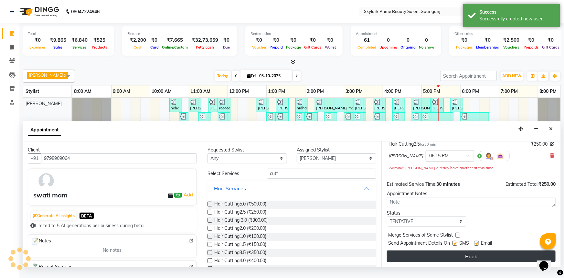
click at [465, 262] on button "Book" at bounding box center [471, 256] width 169 height 12
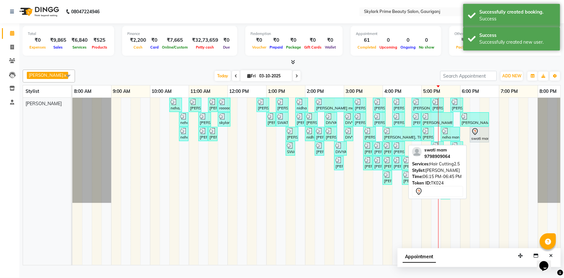
click at [484, 135] on div at bounding box center [479, 132] width 16 height 8
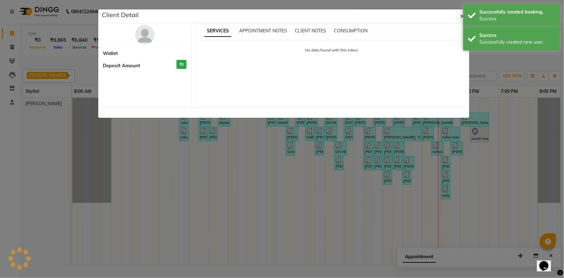
select select "7"
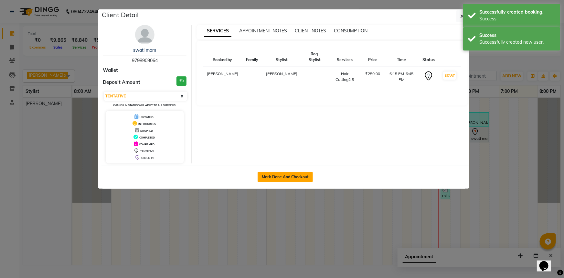
click at [310, 176] on button "Mark Done And Checkout" at bounding box center [285, 177] width 55 height 10
select select "service"
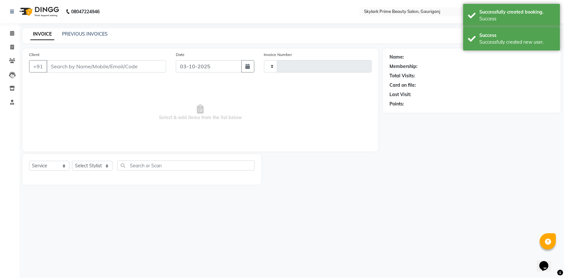
type input "3712"
select select "4735"
type input "9798909064"
select select "30218"
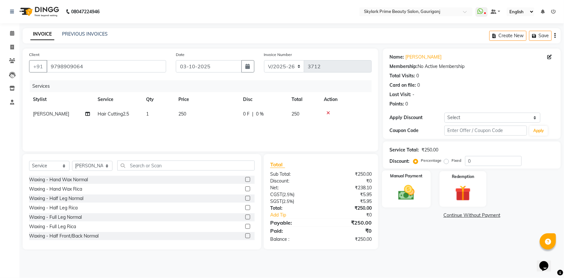
click at [413, 196] on img at bounding box center [406, 192] width 27 height 19
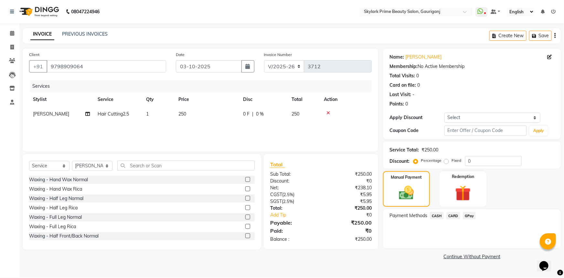
click at [469, 212] on span "GPay" at bounding box center [469, 215] width 13 height 7
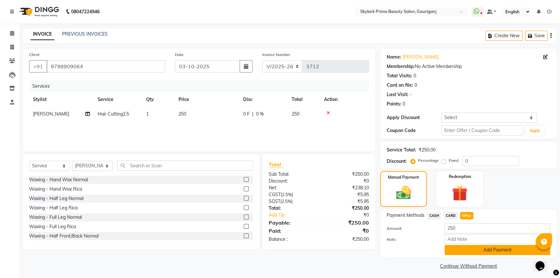
click at [459, 248] on button "Add Payment" at bounding box center [497, 250] width 106 height 10
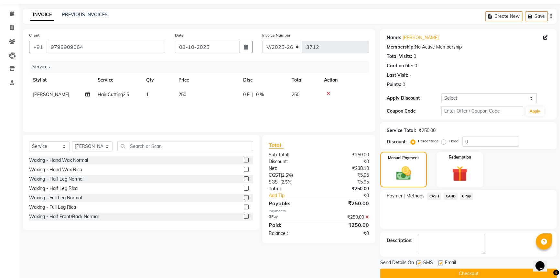
scroll to position [29, 0]
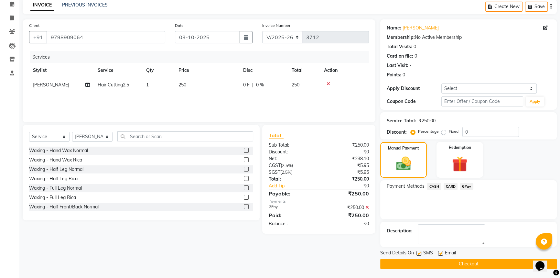
click at [460, 266] on button "Checkout" at bounding box center [468, 264] width 176 height 10
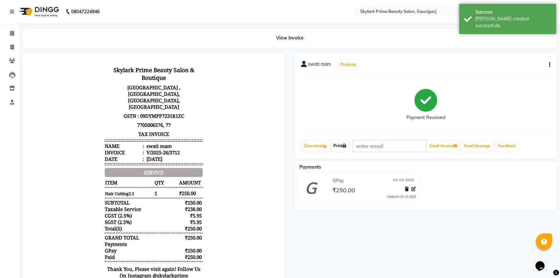
click at [343, 143] on link "Print" at bounding box center [340, 145] width 18 height 11
click at [14, 31] on icon at bounding box center [12, 33] width 4 height 5
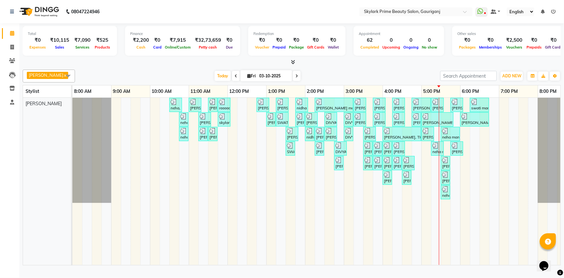
click at [478, 139] on div "neha, TK01, 10:30 AM-10:50 AM, Threading - Eyebrow [PERSON_NAME], TK02, 11:00 A…" at bounding box center [324, 181] width 504 height 167
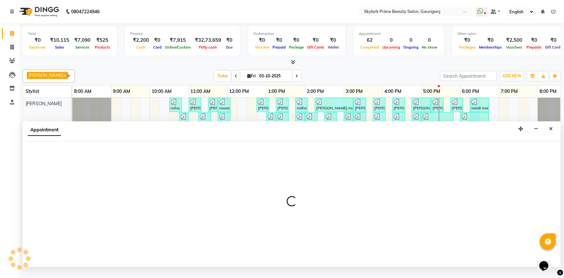
select select "30218"
select select "1095"
select select "tentative"
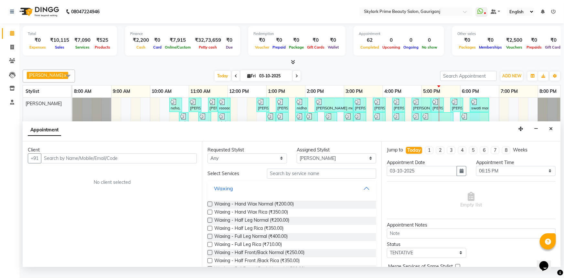
click at [363, 194] on button "Waxing" at bounding box center [292, 188] width 164 height 12
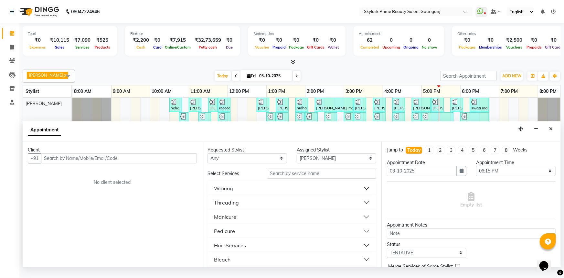
click at [226, 206] on div "Threading" at bounding box center [226, 202] width 25 height 8
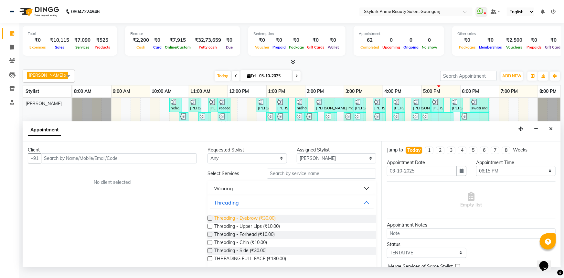
click at [236, 223] on span "Threading - Eyebrow (₹30.00)" at bounding box center [244, 219] width 61 height 8
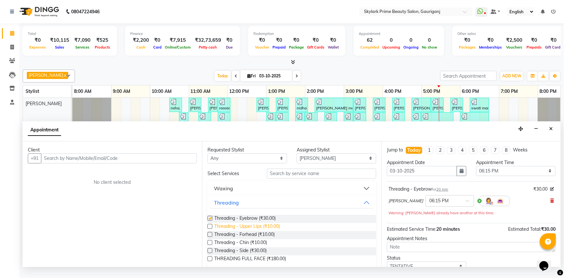
checkbox input "false"
click at [234, 239] on span "Threading - Forhead (₹10.00)" at bounding box center [244, 235] width 60 height 8
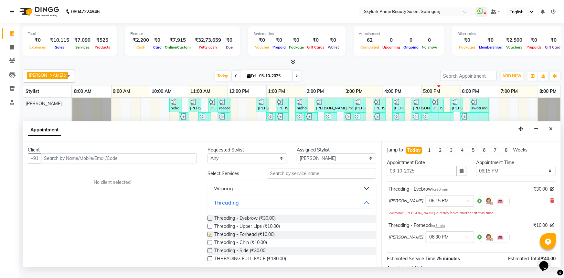
checkbox input "false"
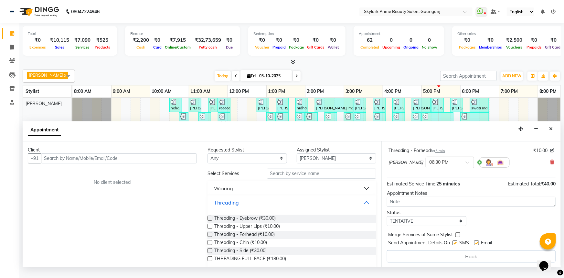
click at [357, 206] on button "Threading" at bounding box center [292, 203] width 164 height 12
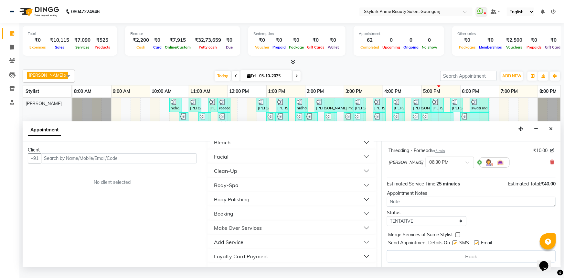
scroll to position [117, 0]
click at [267, 176] on button "Clean-Up" at bounding box center [292, 171] width 164 height 12
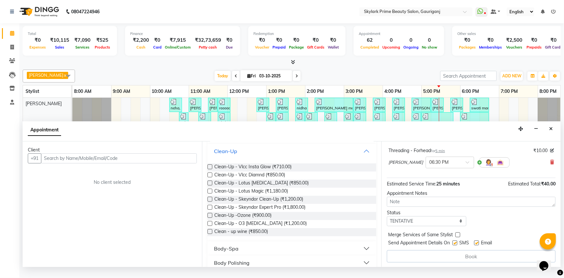
scroll to position [147, 0]
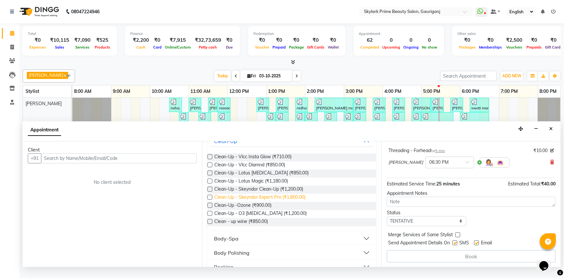
click at [245, 201] on span "Clean-Up - Skeyndor Expert Pro (₹1,800.00)" at bounding box center [259, 198] width 91 height 8
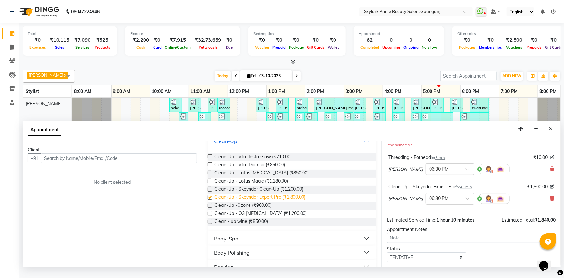
checkbox input "false"
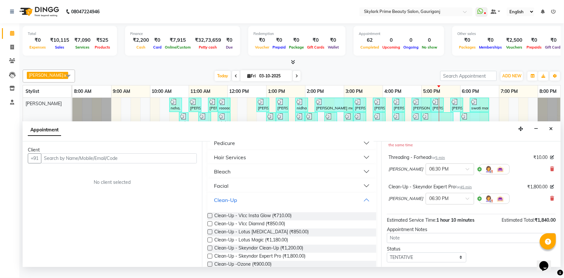
click at [362, 204] on button "Clean-Up" at bounding box center [292, 200] width 164 height 12
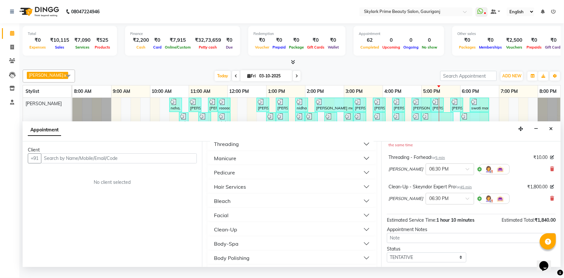
scroll to position [0, 0]
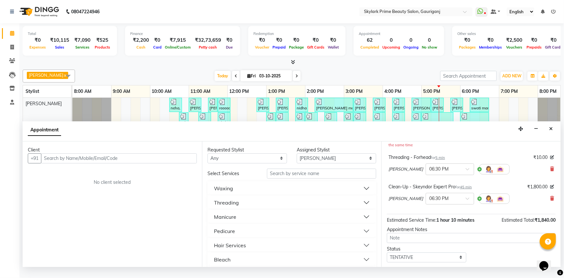
click at [235, 193] on button "Waxing" at bounding box center [292, 188] width 164 height 12
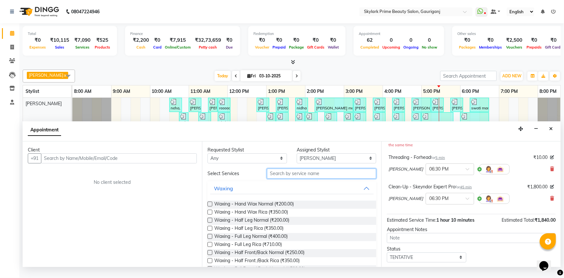
click at [281, 178] on input "text" at bounding box center [321, 173] width 109 height 10
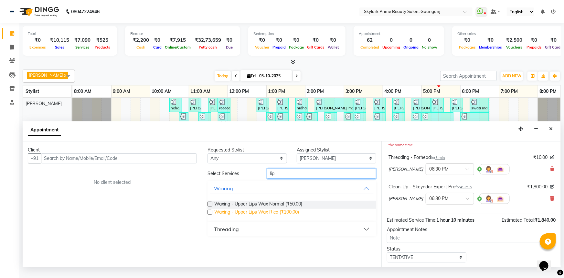
type input "lip"
click at [246, 217] on span "Waxing - Upper Lips Wax Rica (₹100.00)" at bounding box center [256, 212] width 85 height 8
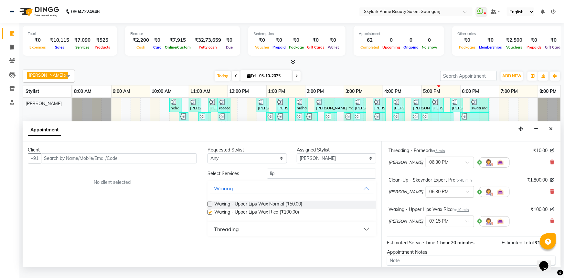
checkbox input "false"
click at [280, 177] on input "lip" at bounding box center [321, 173] width 109 height 10
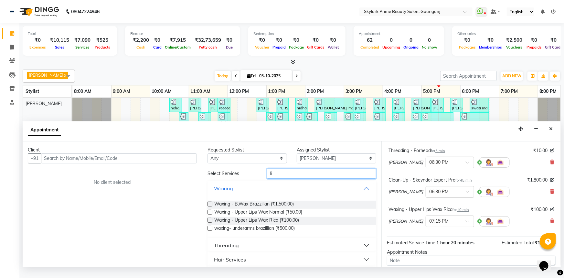
type input "l"
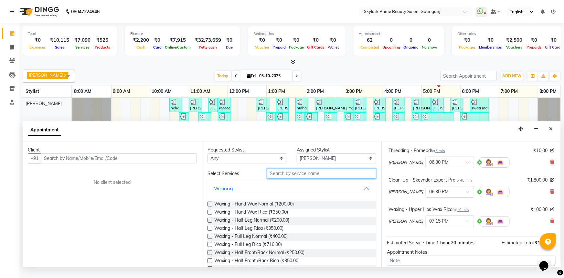
click at [290, 176] on input "text" at bounding box center [321, 173] width 109 height 10
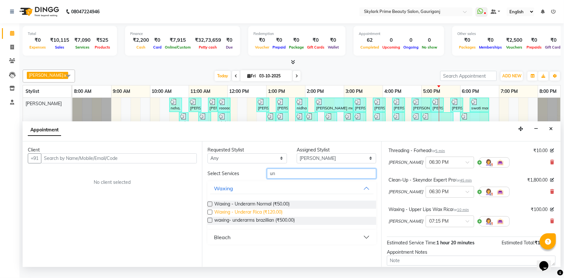
type input "un"
click at [254, 217] on span "Waxing - Underar Rica (₹120.00)" at bounding box center [248, 212] width 68 height 8
checkbox input "false"
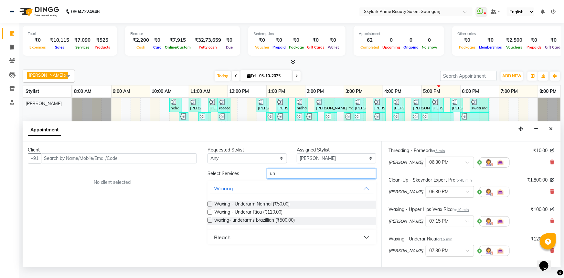
click at [287, 177] on input "un" at bounding box center [321, 173] width 109 height 10
type input "u"
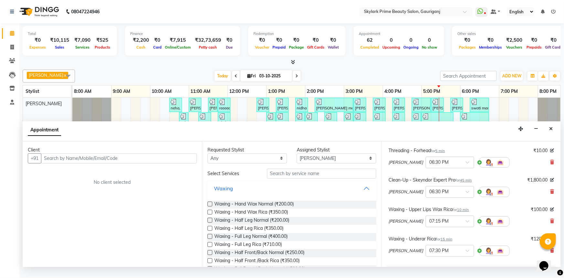
click at [361, 194] on button "Waxing" at bounding box center [292, 188] width 164 height 12
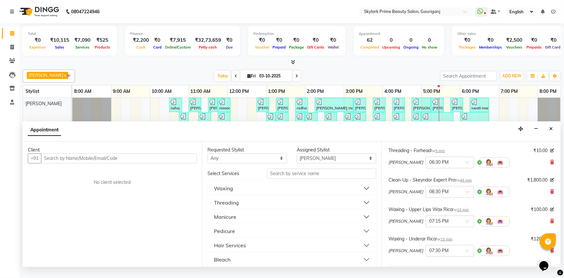
click at [250, 194] on button "Waxing" at bounding box center [292, 188] width 164 height 12
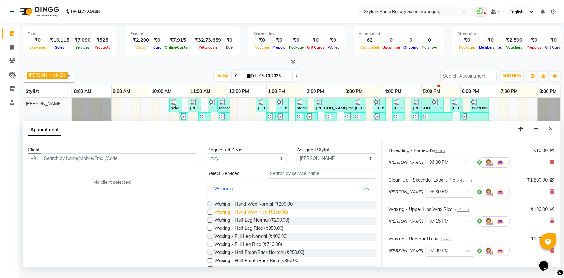
click at [244, 217] on span "Waxing - Hand Wax Rica (₹350.00)" at bounding box center [251, 212] width 74 height 8
checkbox input "false"
drag, startPoint x: 366, startPoint y: 194, endPoint x: 360, endPoint y: 196, distance: 5.8
click at [366, 194] on button "Waxing" at bounding box center [292, 188] width 164 height 12
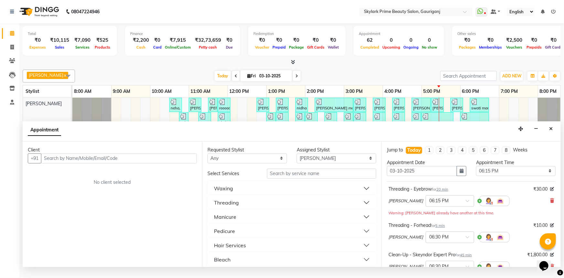
click at [240, 208] on button "Threading" at bounding box center [292, 203] width 164 height 12
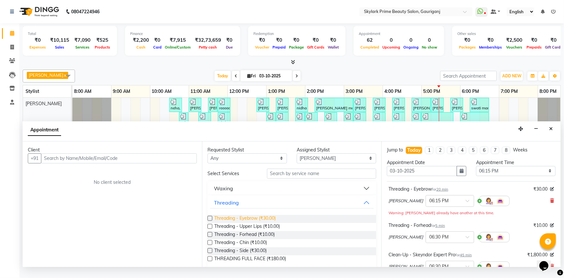
click at [233, 222] on span "Threading - Eyebrow (₹30.00)" at bounding box center [244, 219] width 61 height 8
checkbox input "false"
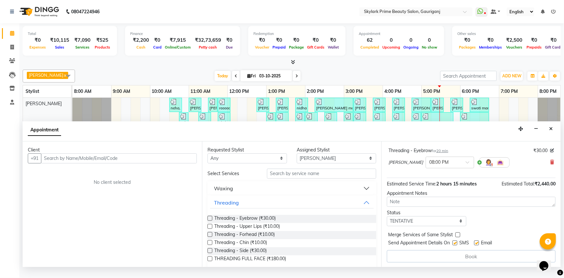
scroll to position [222, 0]
click at [112, 163] on input "text" at bounding box center [119, 158] width 156 height 10
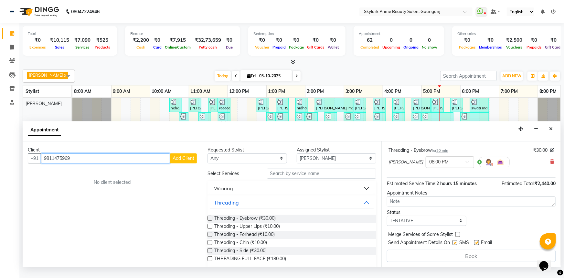
type input "9811475969"
click at [179, 161] on span "Add Client" at bounding box center [184, 158] width 22 height 6
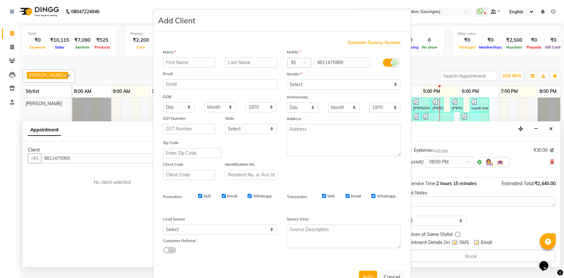
click at [174, 62] on input "text" at bounding box center [189, 63] width 52 height 10
type input "[PERSON_NAME]"
click at [307, 84] on select "Select [DEMOGRAPHIC_DATA] [DEMOGRAPHIC_DATA] Other Prefer Not To Say" at bounding box center [344, 85] width 114 height 10
select select "[DEMOGRAPHIC_DATA]"
click at [287, 80] on select "Select [DEMOGRAPHIC_DATA] [DEMOGRAPHIC_DATA] Other Prefer Not To Say" at bounding box center [344, 85] width 114 height 10
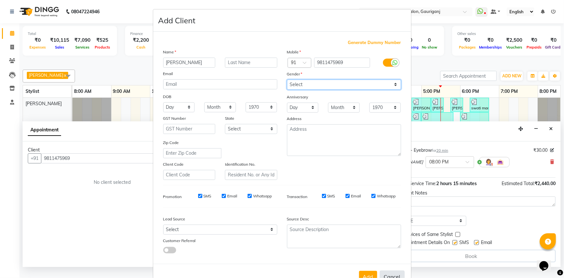
scroll to position [23, 0]
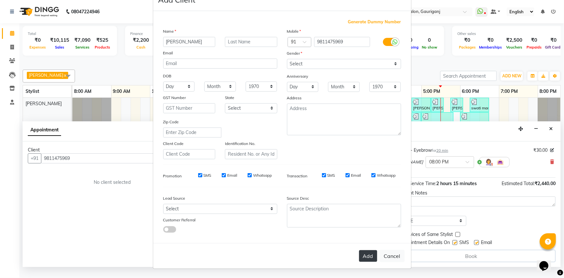
click at [372, 256] on button "Add" at bounding box center [368, 256] width 18 height 12
select select
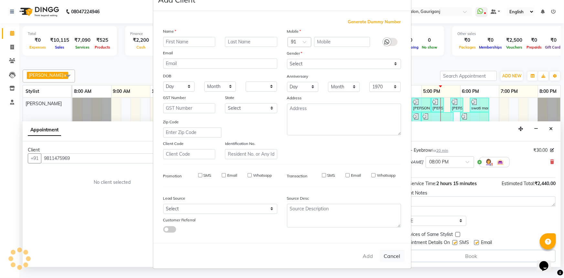
select select
checkbox input "false"
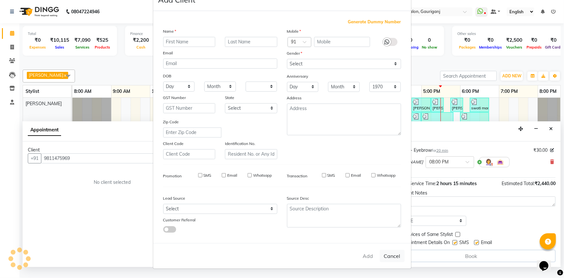
checkbox input "false"
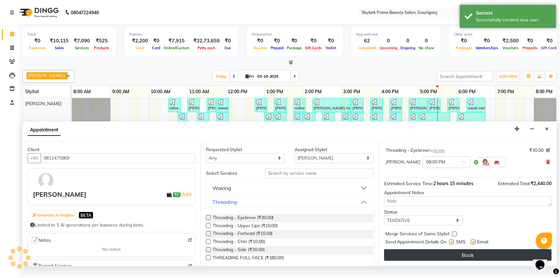
scroll to position [221, 0]
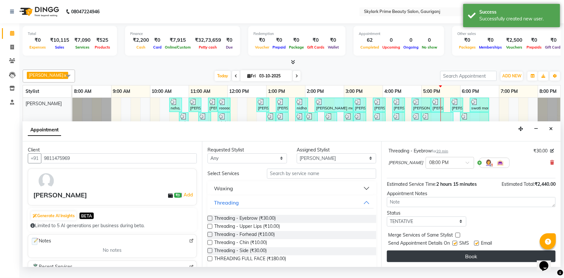
click at [468, 262] on button "Book" at bounding box center [471, 256] width 169 height 12
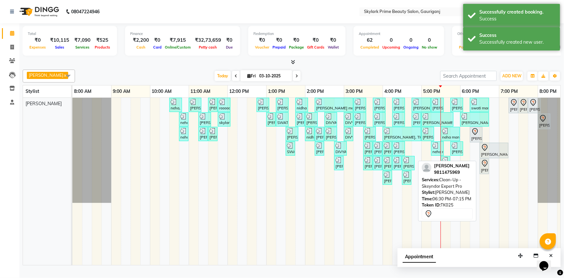
click at [492, 151] on div at bounding box center [494, 148] width 26 height 8
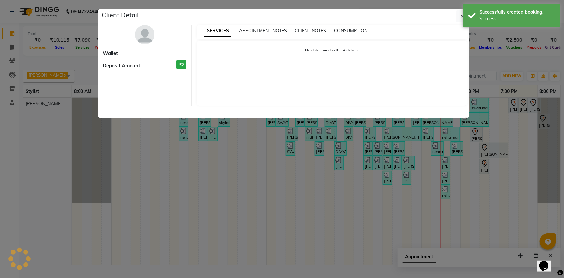
select select "7"
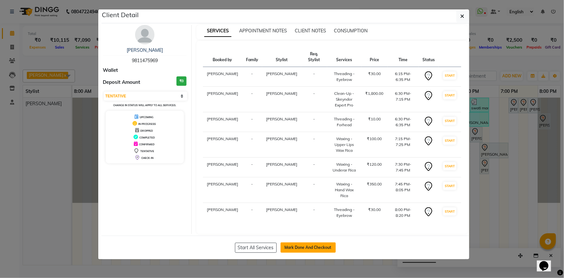
click at [309, 242] on button "Mark Done And Checkout" at bounding box center [308, 247] width 55 height 10
select select "service"
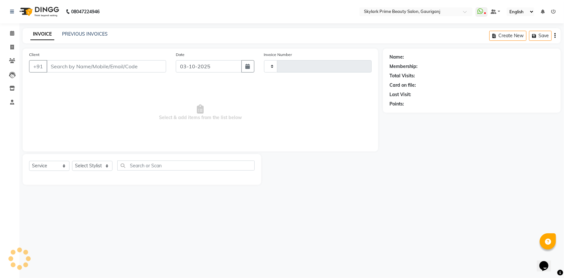
type input "3713"
select select "4735"
type input "9811475969"
select select "30218"
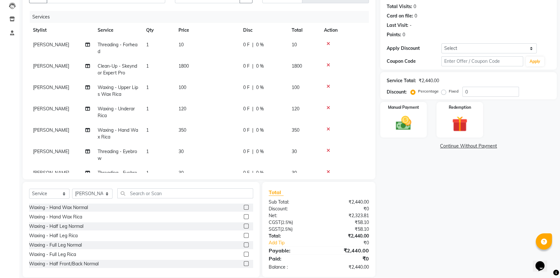
scroll to position [78, 0]
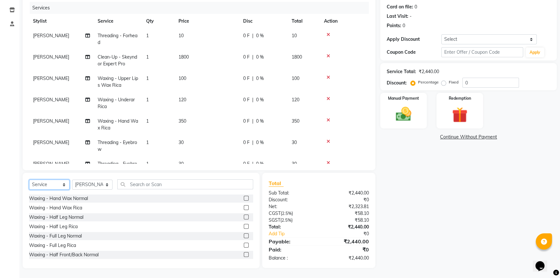
click at [48, 185] on select "Select Service Product Membership Package Voucher Prepaid Gift Card" at bounding box center [49, 184] width 40 height 10
select select "product"
click at [29, 179] on select "Select Service Product Membership Package Voucher Prepaid Gift Card" at bounding box center [49, 184] width 40 height 10
click at [86, 184] on select "Select Stylist Gurwinder Singh Komal Mishra Shashwat Pandey Sindu SUVIDHA PANDEY" at bounding box center [92, 184] width 40 height 10
click at [72, 179] on select "Select Stylist Gurwinder Singh Komal Mishra Shashwat Pandey Sindu SUVIDHA PANDEY" at bounding box center [92, 184] width 40 height 10
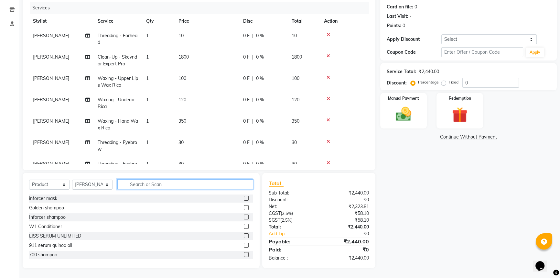
click at [149, 181] on input "text" at bounding box center [185, 184] width 136 height 10
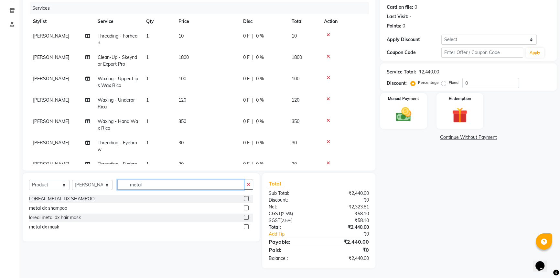
type input "metal"
click at [245, 199] on label at bounding box center [246, 198] width 5 height 5
click at [245, 199] on input "checkbox" at bounding box center [246, 199] width 4 height 4
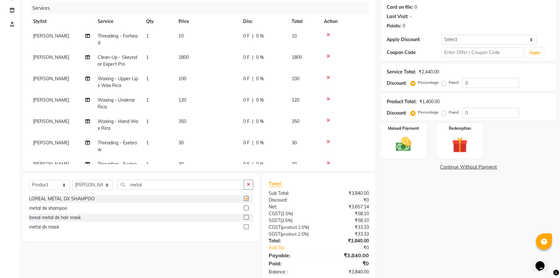
checkbox input "false"
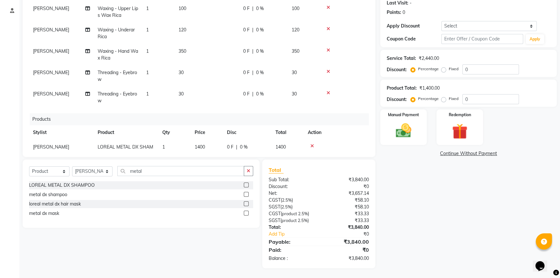
scroll to position [77, 0]
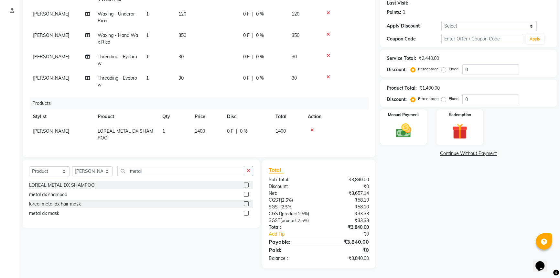
click at [245, 192] on label at bounding box center [246, 194] width 5 height 5
click at [245, 192] on input "checkbox" at bounding box center [246, 194] width 4 height 4
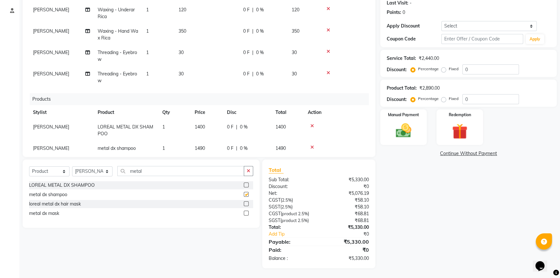
scroll to position [91, 0]
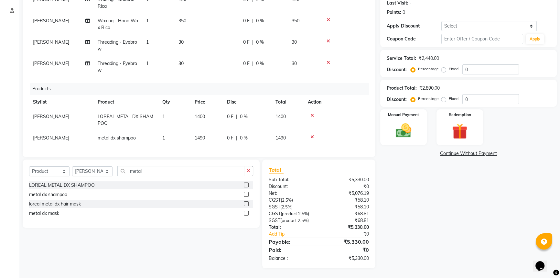
checkbox input "false"
click at [310, 113] on icon at bounding box center [312, 115] width 4 height 5
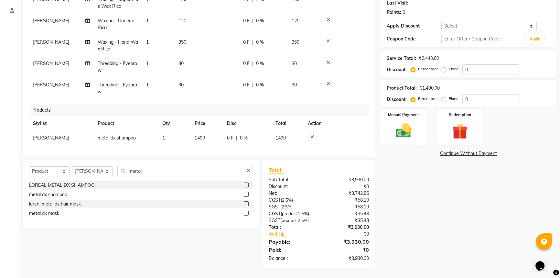
scroll to position [70, 0]
click at [406, 130] on img at bounding box center [403, 130] width 26 height 18
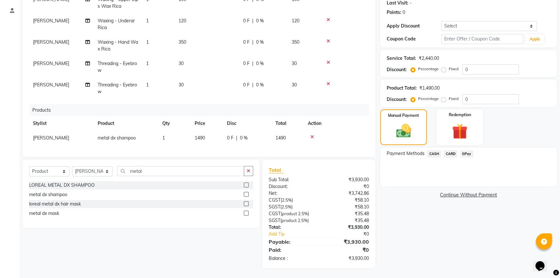
click at [433, 153] on span "CASH" at bounding box center [434, 153] width 14 height 7
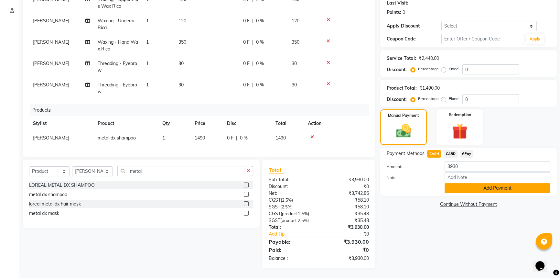
click at [469, 188] on button "Add Payment" at bounding box center [497, 188] width 106 height 10
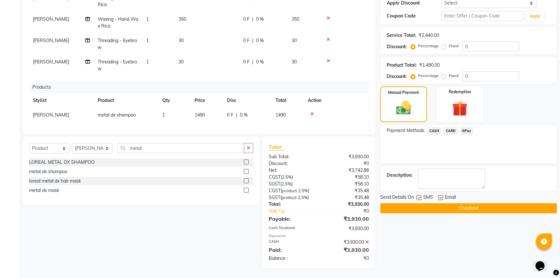
scroll to position [115, 0]
click at [444, 204] on button "Checkout" at bounding box center [468, 208] width 176 height 10
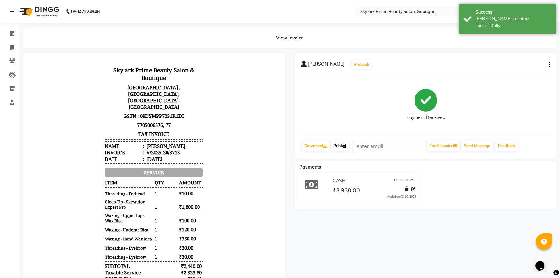
click at [337, 146] on link "Print" at bounding box center [340, 145] width 18 height 11
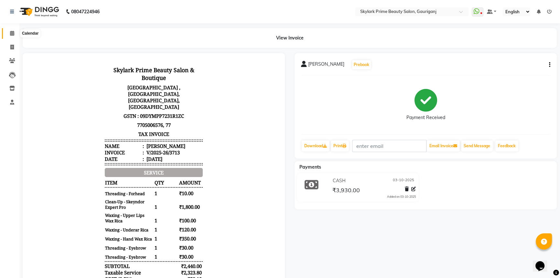
click at [10, 33] on icon at bounding box center [12, 33] width 4 height 5
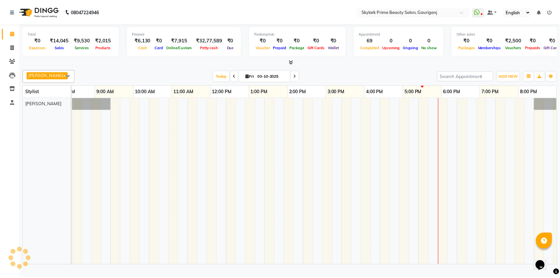
scroll to position [0, 16]
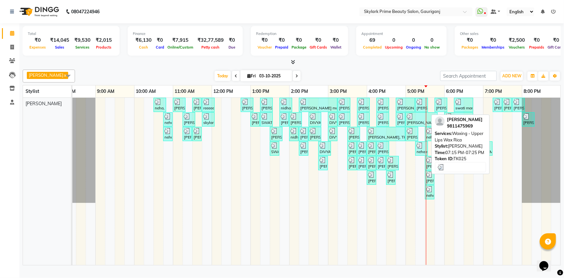
click at [496, 111] on div "[PERSON_NAME] mam, TK25, 07:15 PM-07:25 PM, Waxing - Upper Lips [GEOGRAPHIC_DAT…" at bounding box center [498, 105] width 8 height 12
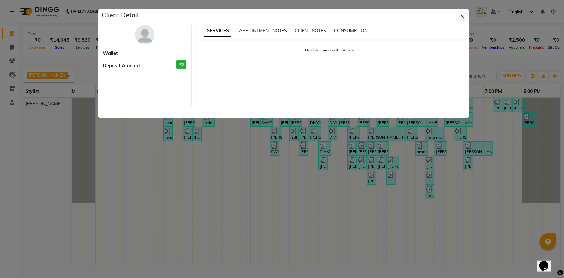
select select "3"
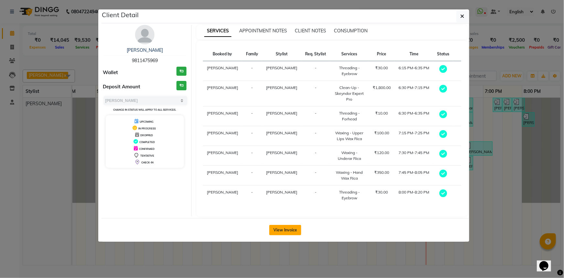
click at [289, 232] on button "View Invoice" at bounding box center [285, 230] width 32 height 10
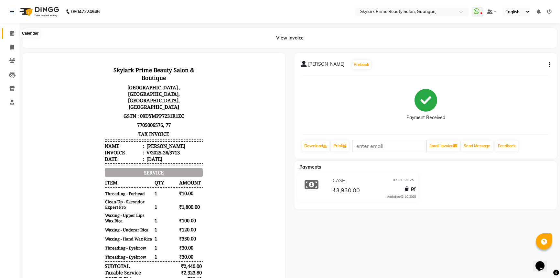
click at [12, 32] on icon at bounding box center [12, 33] width 4 height 5
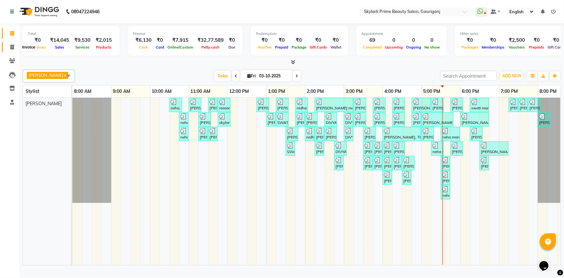
click at [15, 47] on span at bounding box center [11, 47] width 11 height 7
select select "service"
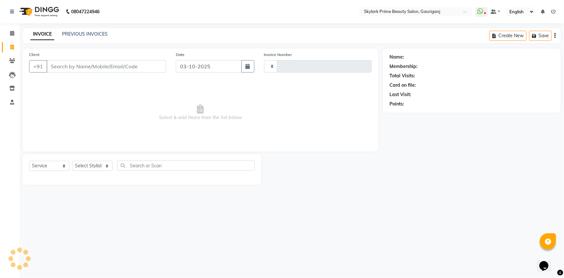
type input "3714"
select select "4735"
click at [97, 33] on link "PREVIOUS INVOICES" at bounding box center [85, 34] width 46 height 6
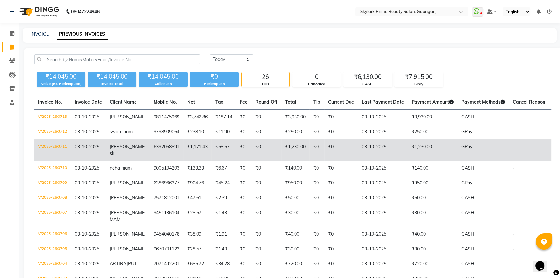
click at [338, 147] on td "₹0" at bounding box center [341, 149] width 34 height 21
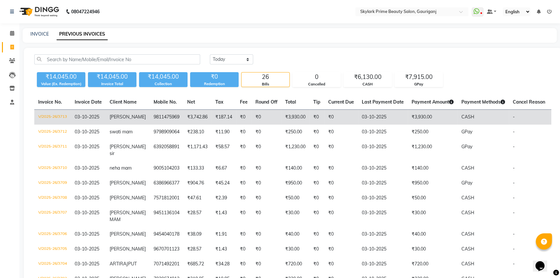
click at [259, 113] on td "₹0" at bounding box center [266, 117] width 30 height 15
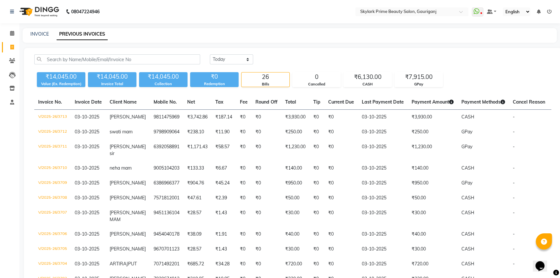
click at [42, 31] on div "INVOICE" at bounding box center [39, 34] width 18 height 7
click at [40, 32] on link "INVOICE" at bounding box center [39, 34] width 18 height 6
select select "service"
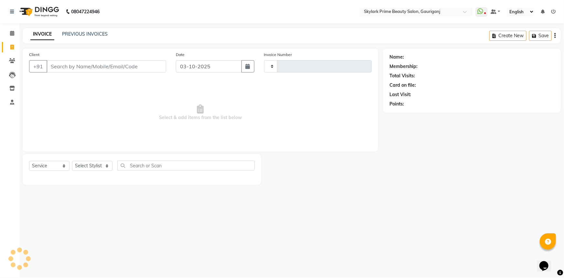
type input "3714"
select select "4735"
click at [12, 32] on icon at bounding box center [12, 33] width 4 height 5
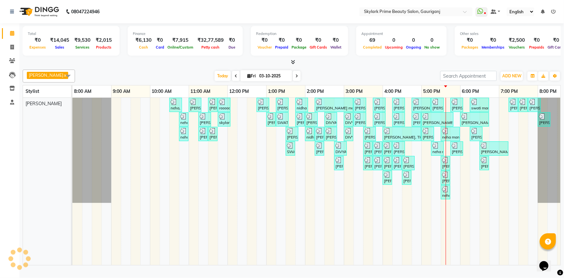
click at [12, 32] on icon at bounding box center [12, 33] width 4 height 5
click at [465, 165] on div "neha, TK01, 10:30 AM-10:50 AM, Threading - Eyebrow Zulie tripathi, TK02, 11:00 …" at bounding box center [324, 181] width 504 height 167
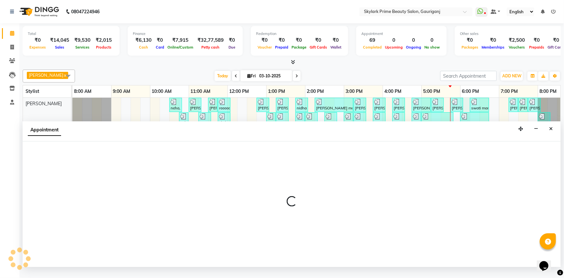
select select "30218"
select select "1080"
select select "tentative"
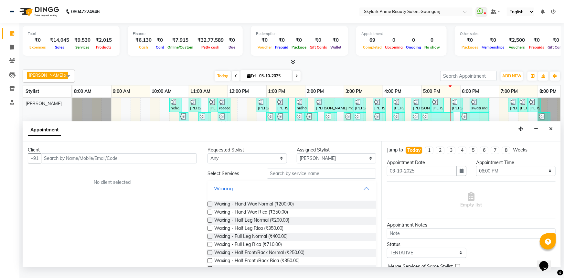
click at [104, 163] on input "text" at bounding box center [119, 158] width 156 height 10
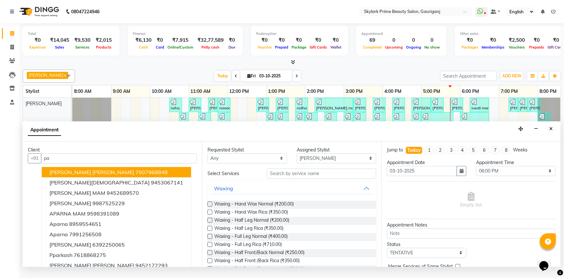
type input "p"
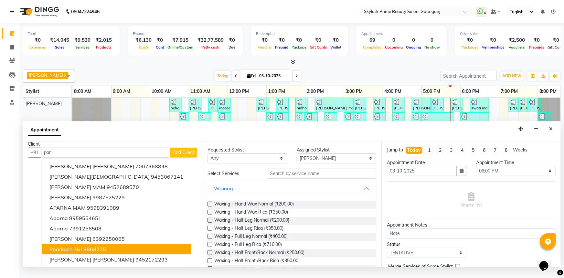
scroll to position [6, 0]
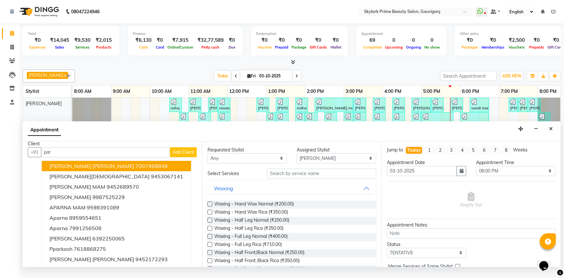
click at [65, 156] on input "par" at bounding box center [105, 152] width 129 height 10
type input "p"
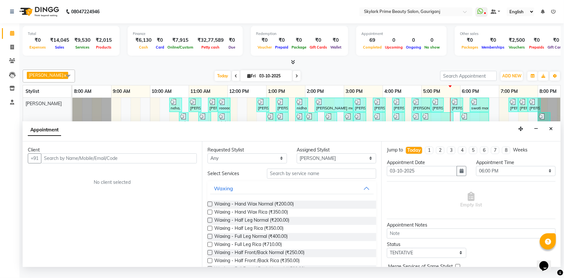
scroll to position [0, 0]
type input "d"
type input "p"
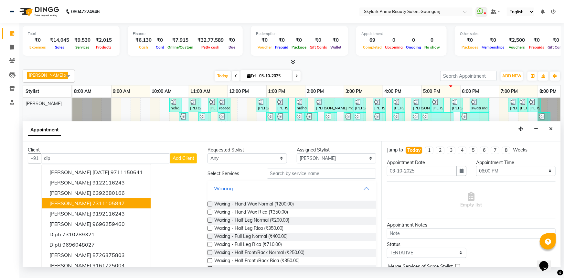
scroll to position [6, 0]
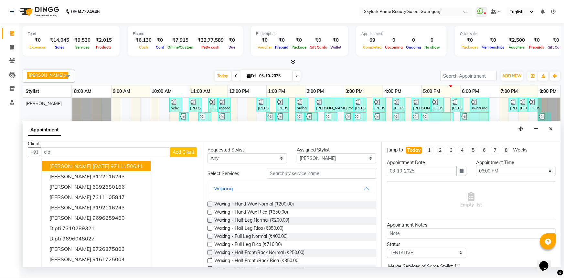
click at [68, 165] on ngb-typeahead-window "Dipali shukla 24 Nov 9711150641 SUDIPTA PATEL 9122116243 dipanshi mishra 639268…" at bounding box center [96, 212] width 110 height 109
type input "d"
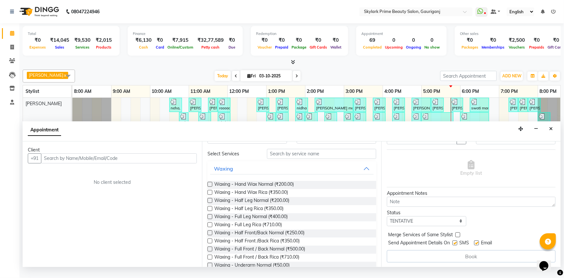
scroll to position [29, 0]
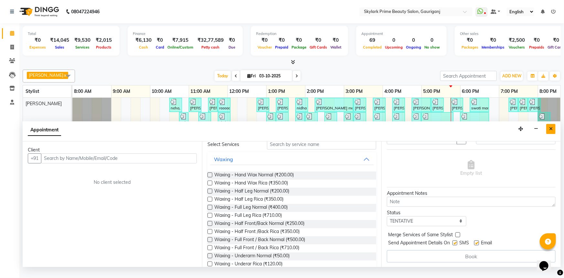
click at [553, 134] on button "Close" at bounding box center [550, 129] width 9 height 10
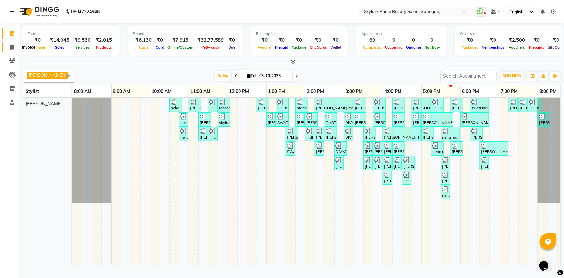
click at [15, 48] on span at bounding box center [11, 47] width 11 height 7
select select "service"
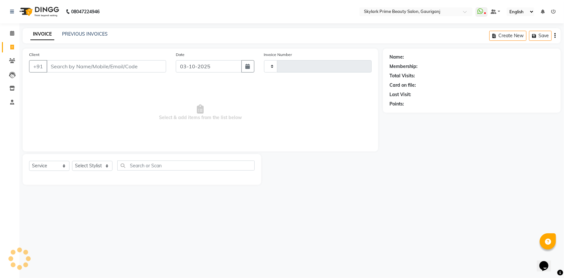
type input "3714"
select select "4735"
click at [10, 45] on icon at bounding box center [12, 47] width 4 height 5
select select "4735"
select select "service"
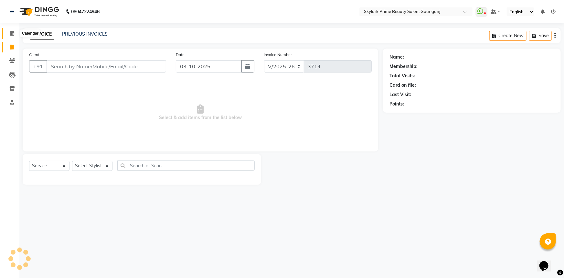
click at [10, 31] on icon at bounding box center [12, 33] width 4 height 5
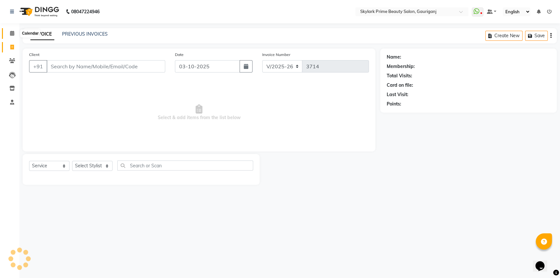
click at [10, 31] on icon at bounding box center [12, 33] width 4 height 5
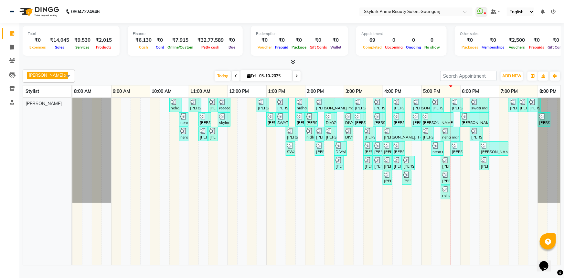
click at [463, 176] on div "neha, TK01, 10:30 AM-10:50 AM, Threading - Eyebrow Zulie tripathi, TK02, 11:00 …" at bounding box center [324, 181] width 504 height 167
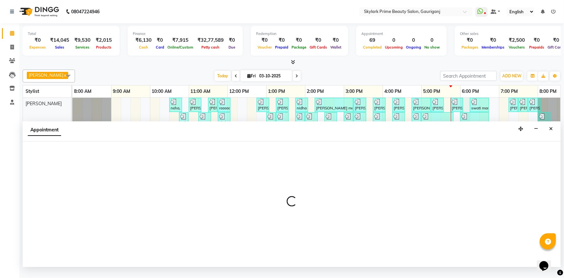
select select "30218"
select select "1080"
select select "tentative"
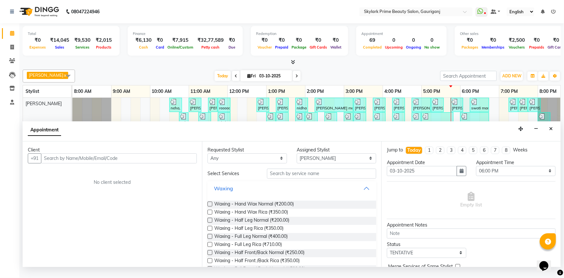
click at [362, 194] on button "Waxing" at bounding box center [292, 188] width 164 height 12
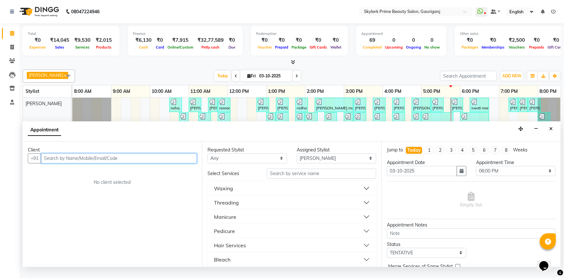
click at [125, 161] on input "text" at bounding box center [119, 158] width 156 height 10
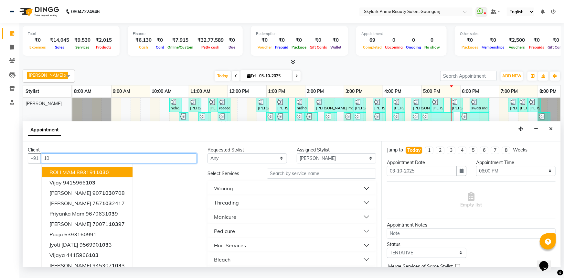
type input "1"
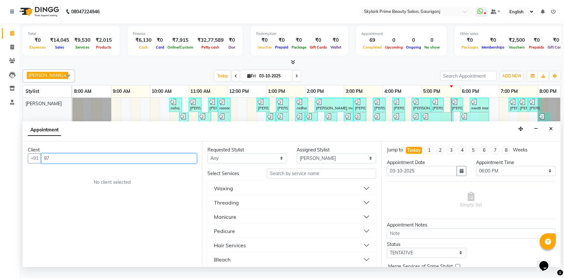
click at [107, 162] on input "97" at bounding box center [119, 158] width 156 height 10
type input "9"
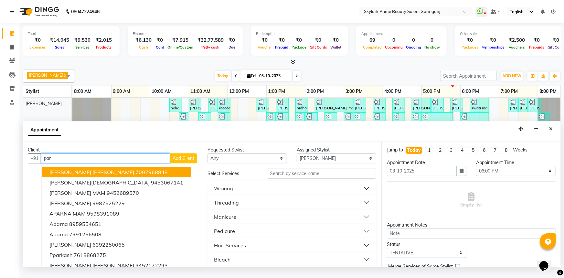
click at [65, 163] on input "par" at bounding box center [105, 158] width 129 height 10
type input "p"
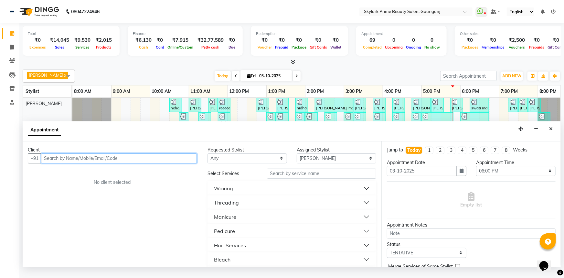
click at [148, 163] on input "text" at bounding box center [119, 158] width 156 height 10
type input "d"
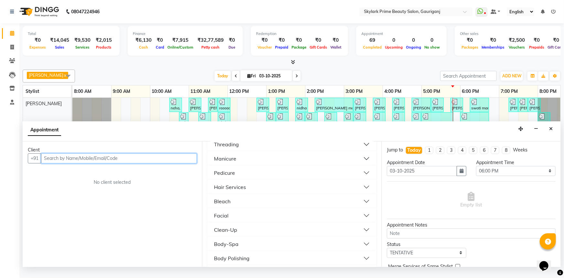
scroll to position [59, 0]
click at [232, 220] on button "Facial" at bounding box center [292, 215] width 164 height 12
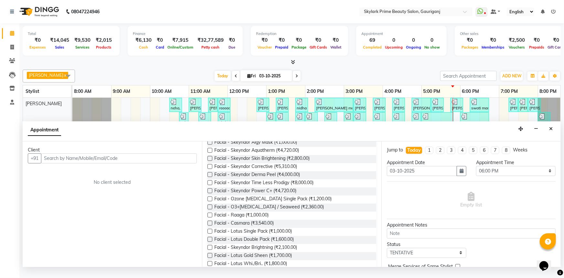
scroll to position [206, 0]
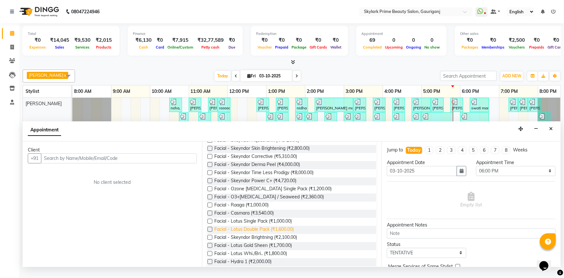
click at [237, 233] on span "Facial - Lotus Double Pack (₹1,600.00)" at bounding box center [254, 230] width 80 height 8
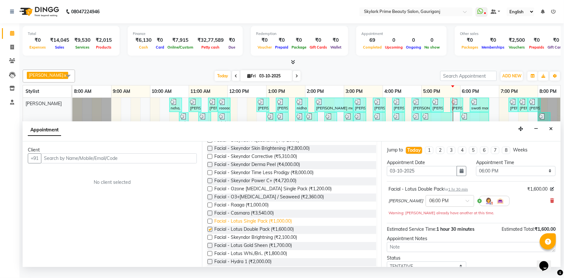
checkbox input "false"
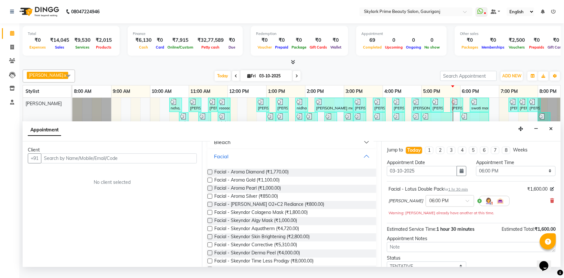
click at [361, 161] on button "Facial" at bounding box center [292, 156] width 164 height 12
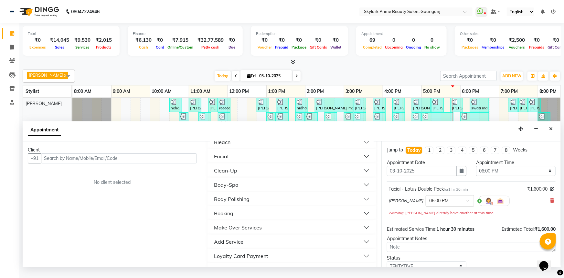
scroll to position [59, 0]
click at [237, 207] on button "Bleach" at bounding box center [292, 201] width 164 height 12
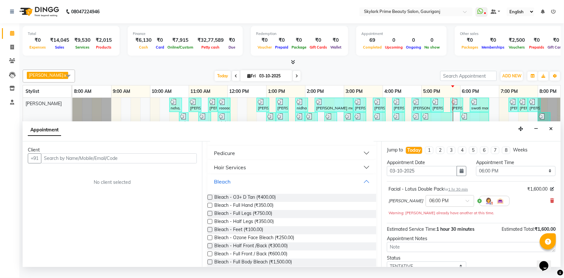
scroll to position [88, 0]
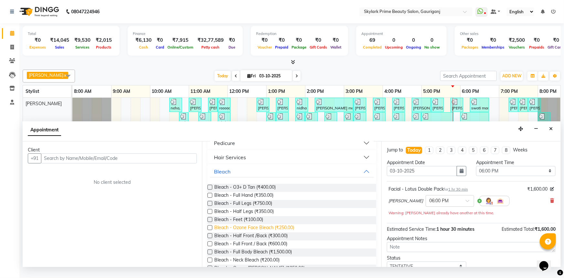
click at [254, 232] on span "Bleach - Ozone Face Bleach (₹250.00)" at bounding box center [254, 228] width 80 height 8
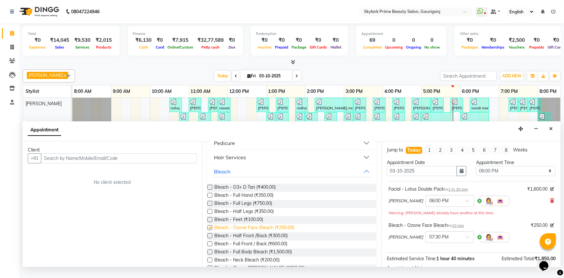
checkbox input "false"
click at [358, 176] on button "Bleach" at bounding box center [292, 171] width 164 height 12
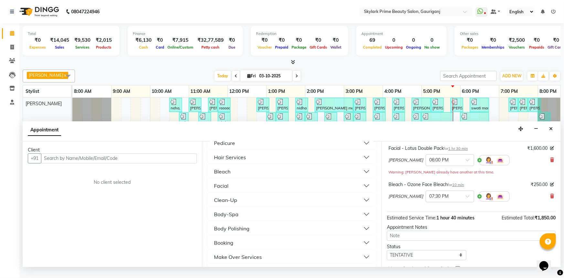
scroll to position [75, 0]
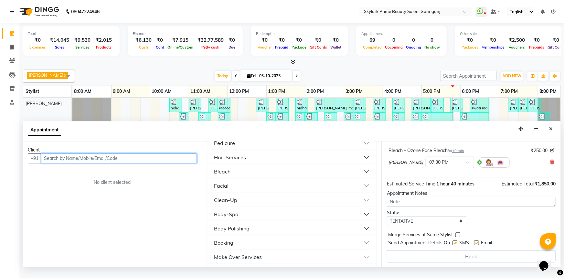
click at [101, 163] on input "text" at bounding box center [119, 158] width 156 height 10
type input "9"
type input "8765460083"
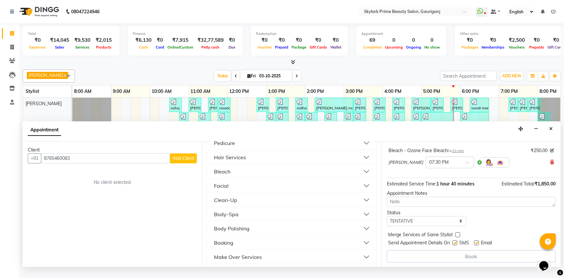
click at [187, 161] on span "Add Client" at bounding box center [184, 158] width 22 height 6
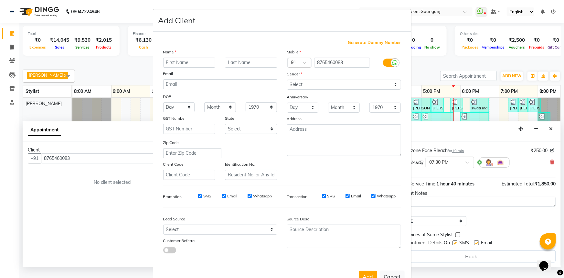
click at [176, 60] on input "text" at bounding box center [189, 63] width 52 height 10
type input "[PERSON_NAME]"
click at [313, 86] on select "Select [DEMOGRAPHIC_DATA] [DEMOGRAPHIC_DATA] Other Prefer Not To Say" at bounding box center [344, 85] width 114 height 10
select select "male"
click at [287, 80] on select "Select [DEMOGRAPHIC_DATA] [DEMOGRAPHIC_DATA] Other Prefer Not To Say" at bounding box center [344, 85] width 114 height 10
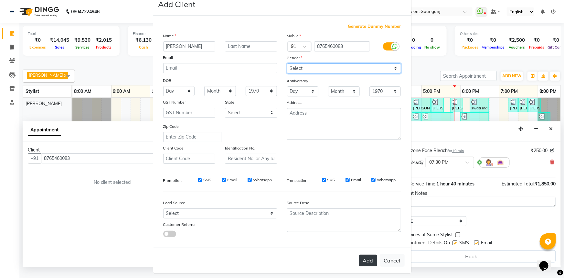
scroll to position [23, 0]
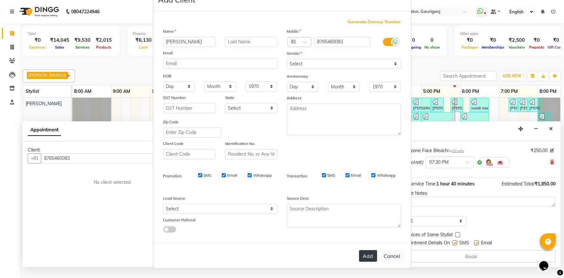
click at [365, 253] on button "Add" at bounding box center [368, 256] width 18 height 12
select select
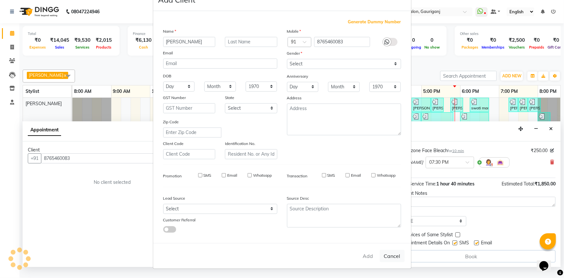
select select
checkbox input "false"
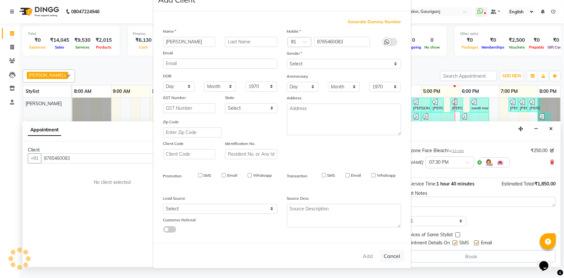
checkbox input "false"
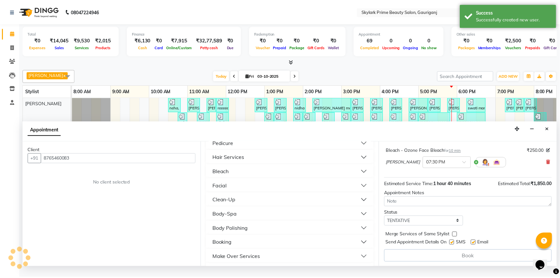
scroll to position [74, 0]
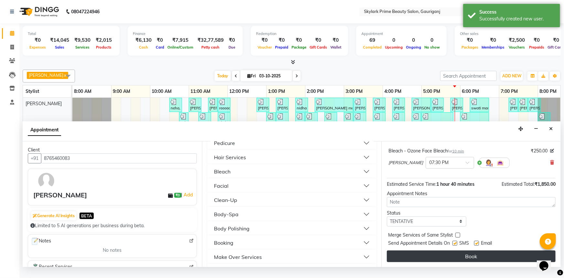
click at [476, 262] on button "Book" at bounding box center [471, 256] width 169 height 12
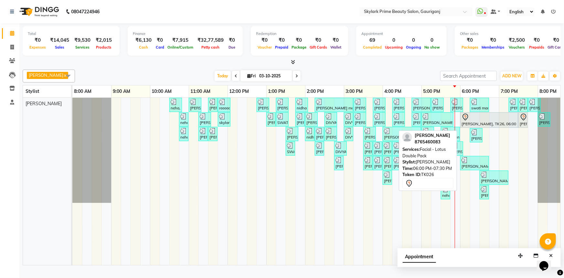
click at [488, 121] on div at bounding box center [489, 117] width 55 height 8
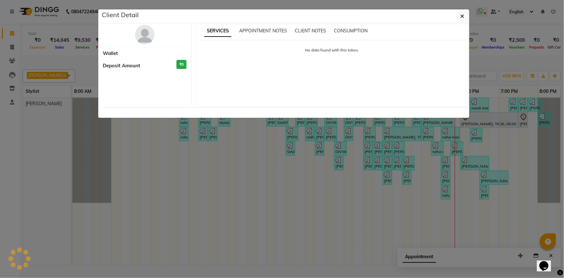
select select "7"
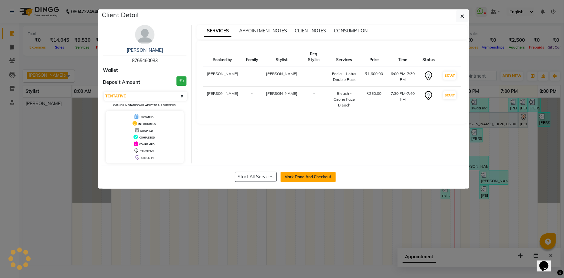
click at [305, 179] on button "Mark Done And Checkout" at bounding box center [308, 177] width 55 height 10
select select "service"
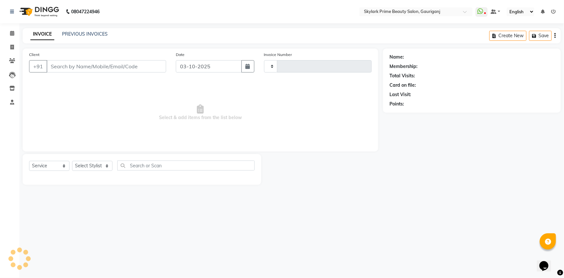
type input "3714"
select select "4735"
type input "8765460083"
select select "30218"
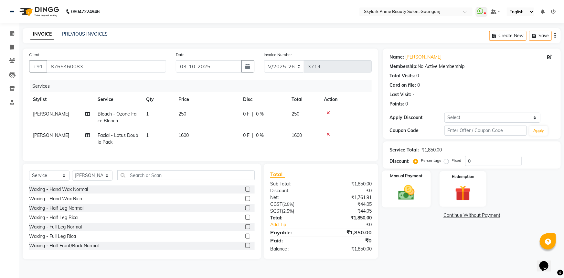
click at [408, 187] on img at bounding box center [406, 192] width 27 height 19
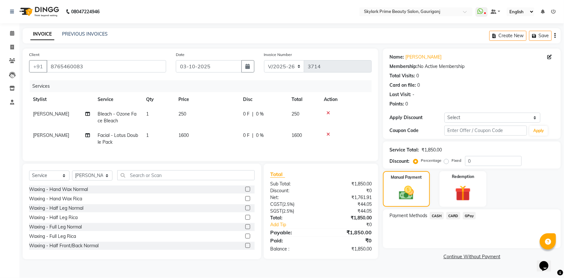
click at [438, 214] on span "CASH" at bounding box center [437, 215] width 14 height 7
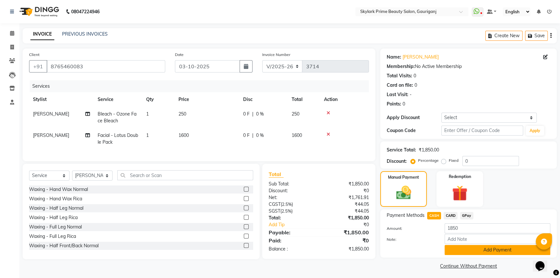
click at [460, 252] on button "Add Payment" at bounding box center [497, 250] width 106 height 10
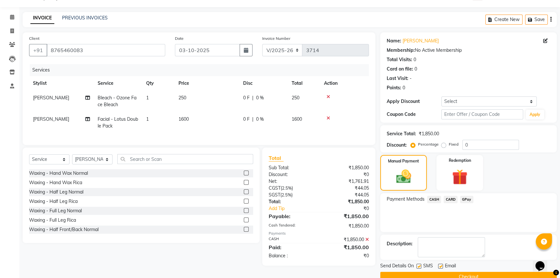
scroll to position [29, 0]
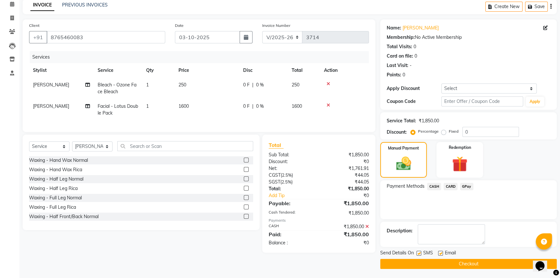
click at [457, 260] on button "Checkout" at bounding box center [468, 264] width 176 height 10
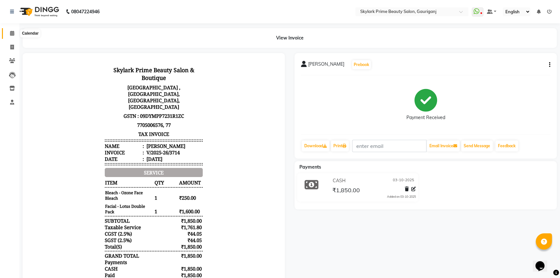
click at [13, 33] on icon at bounding box center [12, 33] width 4 height 5
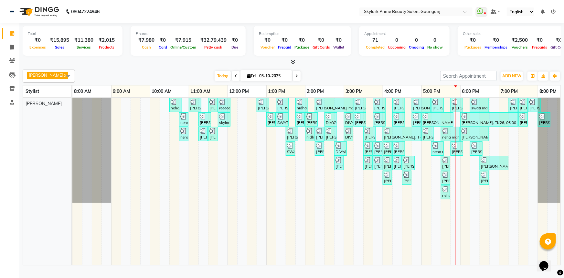
click at [468, 175] on div "neha, TK01, 10:30 AM-10:50 AM, Threading - Eyebrow Zulie tripathi, TK02, 11:00 …" at bounding box center [324, 181] width 504 height 167
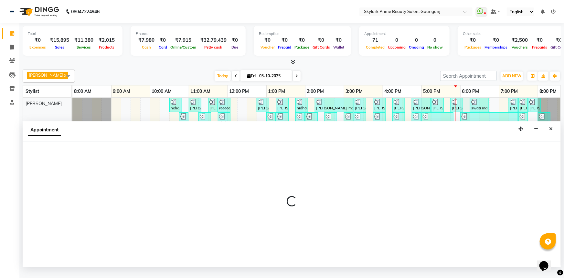
select select "30218"
select select "tentative"
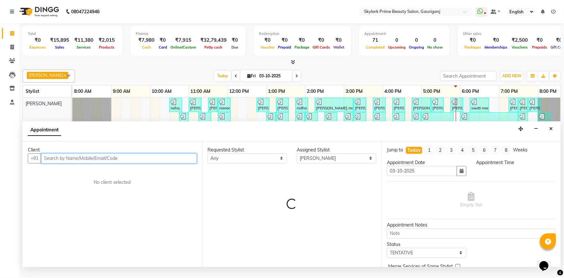
select select "1080"
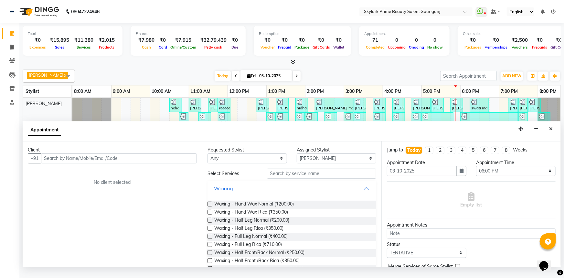
click at [361, 194] on button "Waxing" at bounding box center [292, 188] width 164 height 12
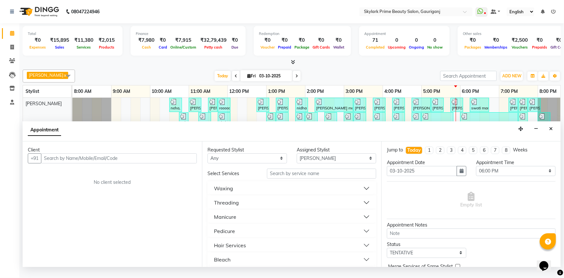
click at [241, 208] on button "Threading" at bounding box center [292, 203] width 164 height 12
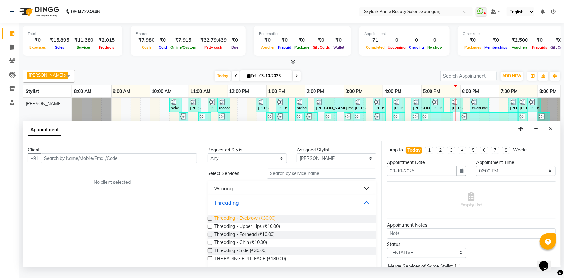
click at [239, 223] on span "Threading - Eyebrow (₹30.00)" at bounding box center [244, 219] width 61 height 8
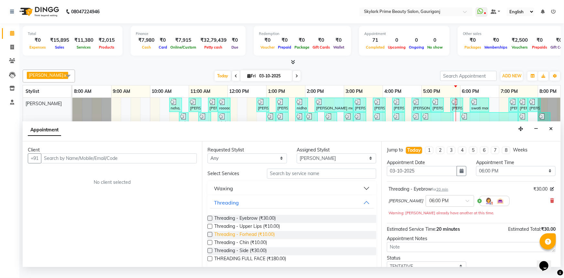
click at [237, 239] on span "Threading - Forhead (₹10.00)" at bounding box center [244, 235] width 60 height 8
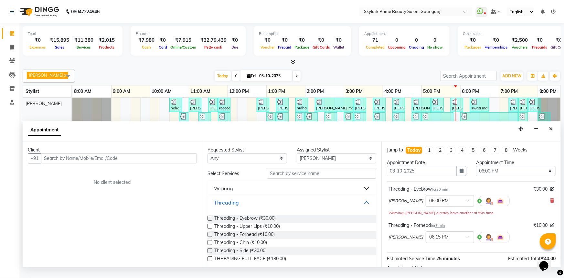
click at [366, 205] on button "Threading" at bounding box center [292, 203] width 164 height 12
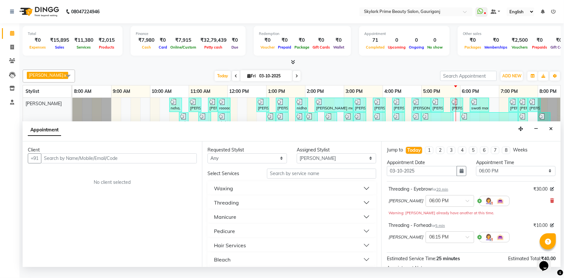
click at [233, 194] on button "Waxing" at bounding box center [292, 188] width 164 height 12
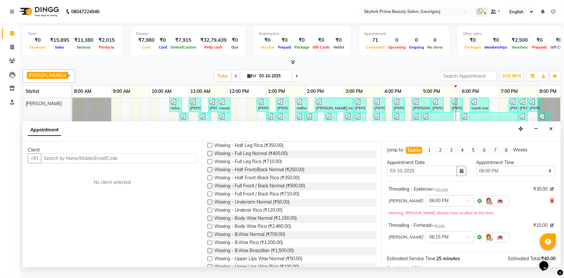
scroll to position [88, 0]
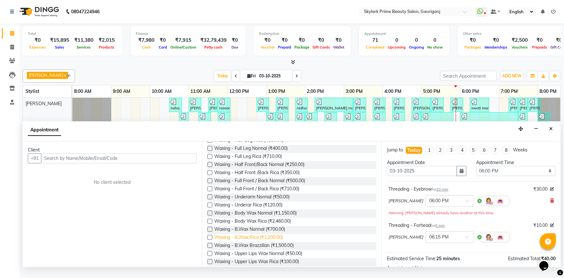
click at [246, 242] on span "Waxing - B.Wax Rica (₹1,200.00)" at bounding box center [248, 238] width 69 height 8
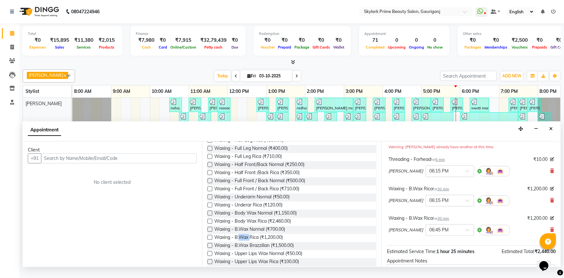
scroll to position [59, 0]
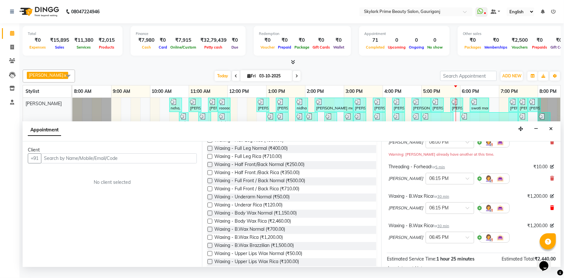
click at [550, 210] on icon at bounding box center [552, 207] width 4 height 5
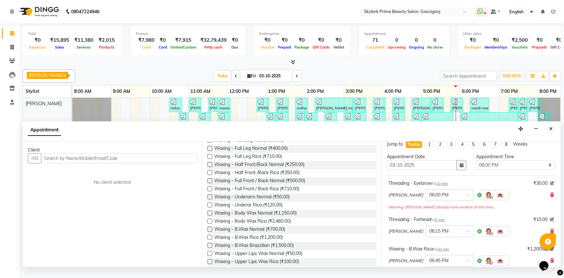
scroll to position [0, 0]
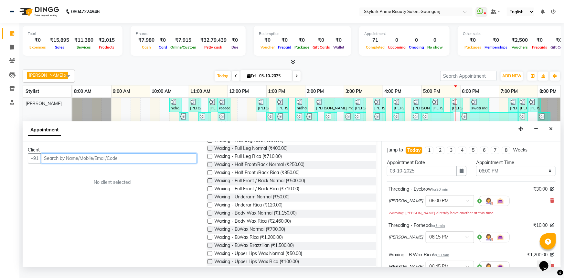
click at [162, 163] on input "text" at bounding box center [119, 158] width 156 height 10
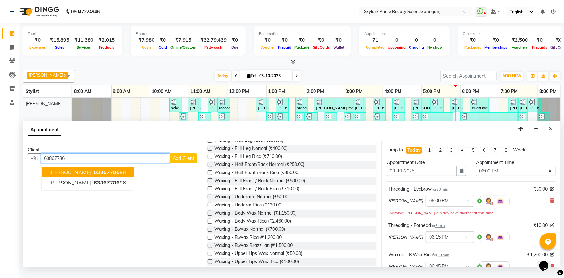
click at [99, 175] on span "63867786" at bounding box center [107, 172] width 26 height 6
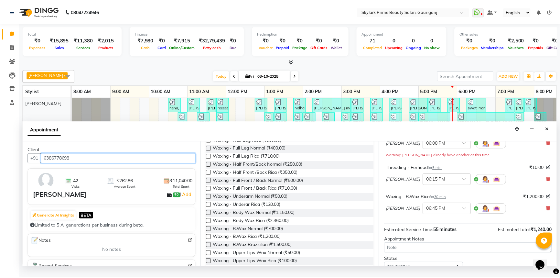
scroll to position [104, 0]
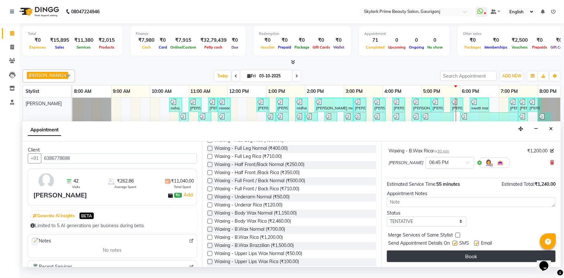
click at [485, 259] on button "Book" at bounding box center [471, 256] width 169 height 12
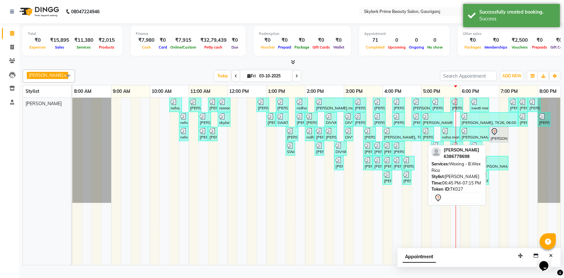
click at [499, 135] on div at bounding box center [499, 132] width 16 height 8
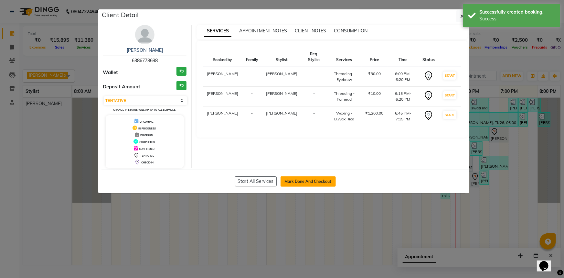
click at [316, 182] on button "Mark Done And Checkout" at bounding box center [308, 181] width 55 height 10
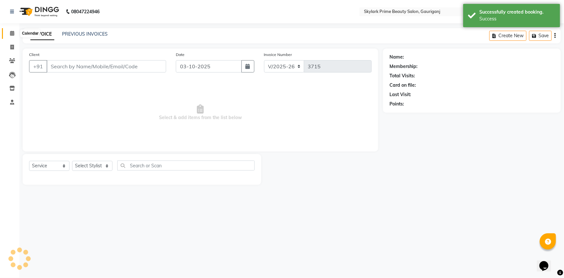
click at [13, 35] on icon at bounding box center [12, 33] width 4 height 5
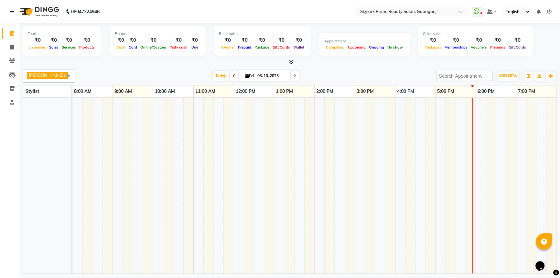
click at [394, 171] on td at bounding box center [390, 186] width 10 height 176
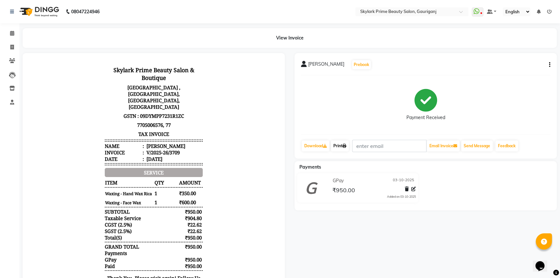
click at [338, 145] on link "Print" at bounding box center [340, 145] width 18 height 11
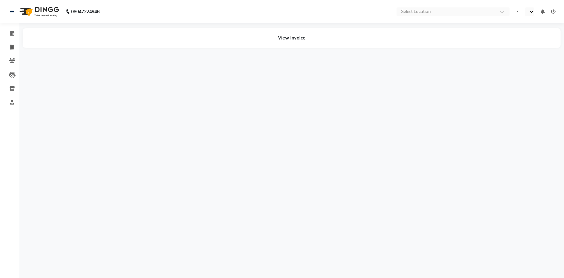
select select "en"
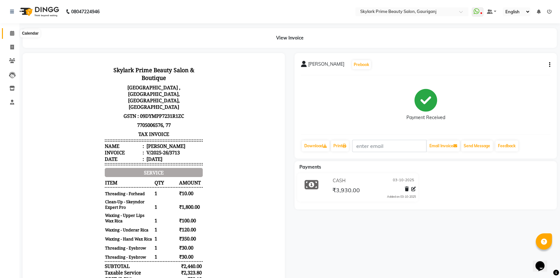
click at [10, 32] on icon at bounding box center [12, 33] width 4 height 5
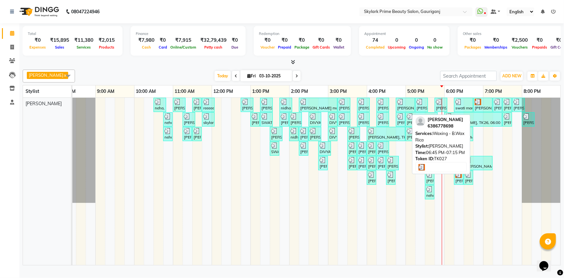
click at [482, 105] on div at bounding box center [483, 102] width 16 height 6
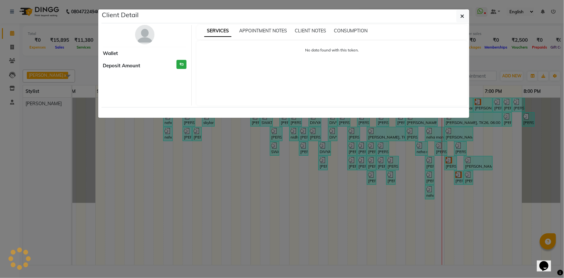
select select "3"
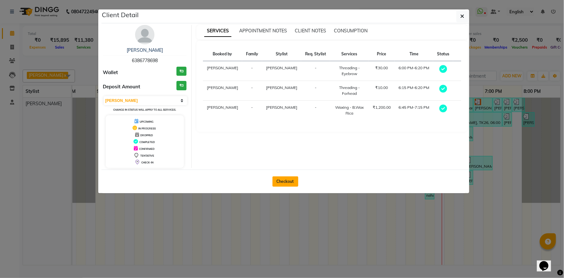
click at [284, 180] on button "Checkout" at bounding box center [285, 181] width 26 height 10
select select "service"
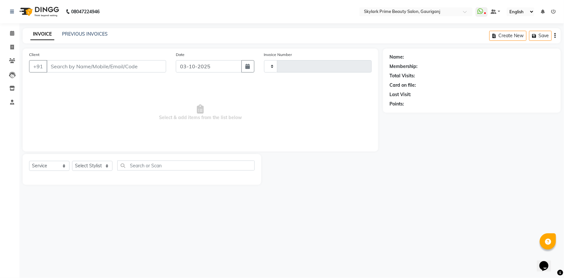
type input "3715"
select select "4735"
type input "6386778698"
select select "30218"
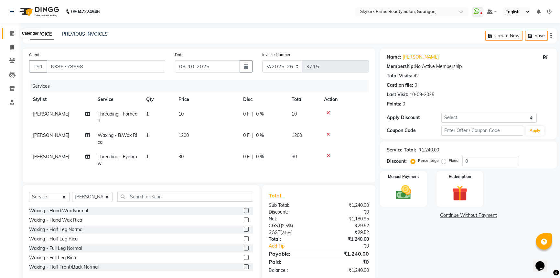
click at [7, 33] on span at bounding box center [11, 33] width 11 height 7
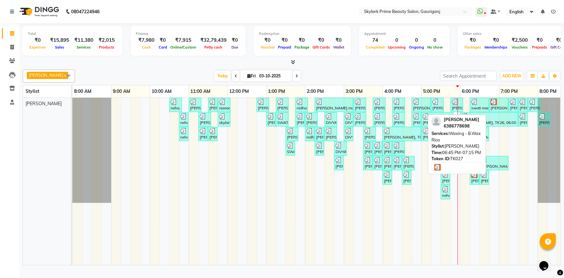
click at [496, 105] on img at bounding box center [494, 102] width 6 height 6
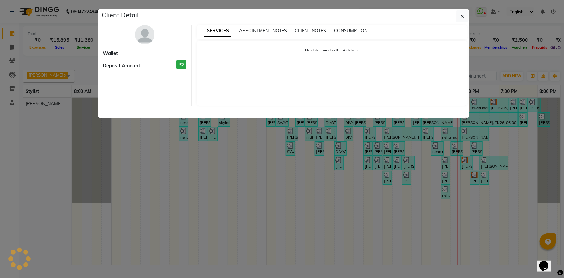
select select "3"
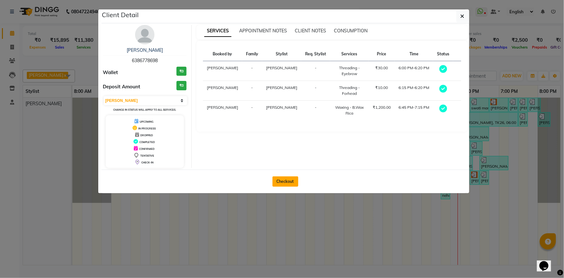
click at [293, 182] on button "Checkout" at bounding box center [285, 181] width 26 height 10
select select "service"
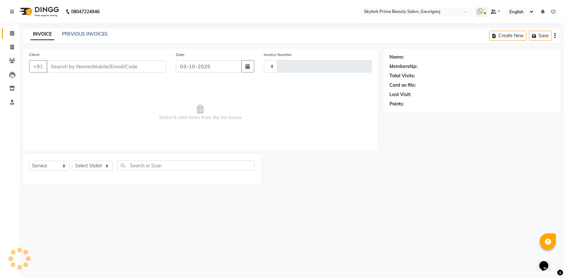
type input "3715"
select select "4735"
type input "6386778698"
select select "30218"
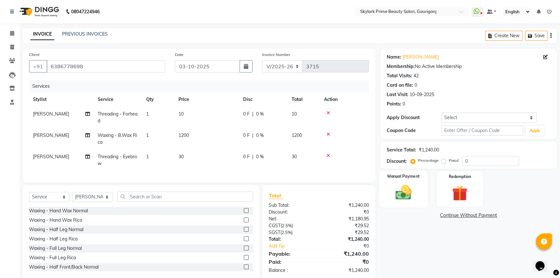
click at [406, 195] on img at bounding box center [403, 192] width 26 height 18
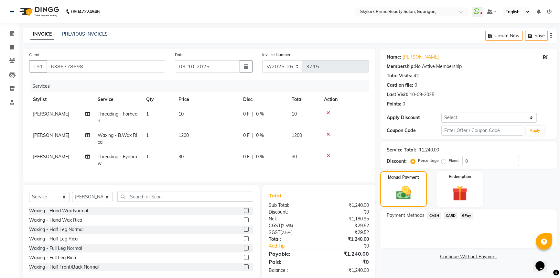
click at [466, 216] on span "GPay" at bounding box center [466, 215] width 13 height 7
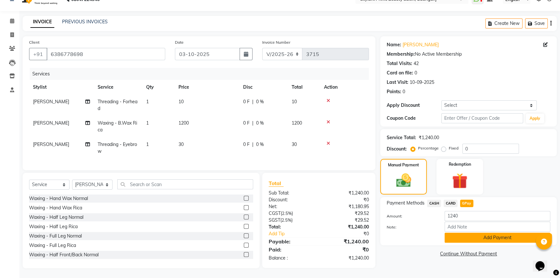
click at [470, 233] on button "Add Payment" at bounding box center [497, 237] width 106 height 10
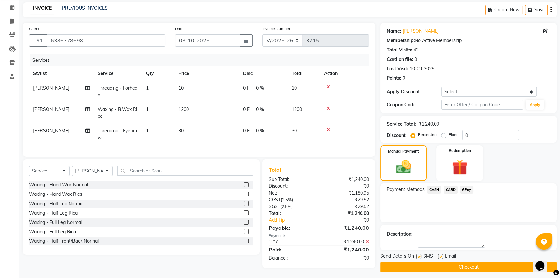
scroll to position [30, 0]
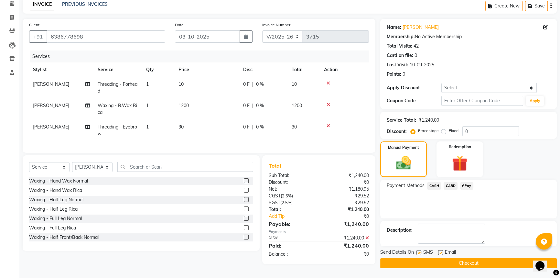
click at [453, 263] on button "Checkout" at bounding box center [468, 263] width 176 height 10
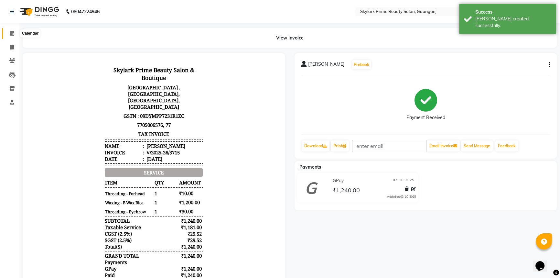
click at [13, 35] on icon at bounding box center [12, 33] width 4 height 5
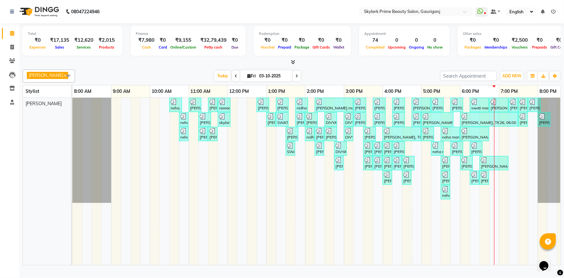
click at [504, 139] on div "neha, TK01, 10:30 AM-10:50 AM, Threading - Eyebrow [PERSON_NAME], TK02, 11:00 A…" at bounding box center [324, 181] width 504 height 167
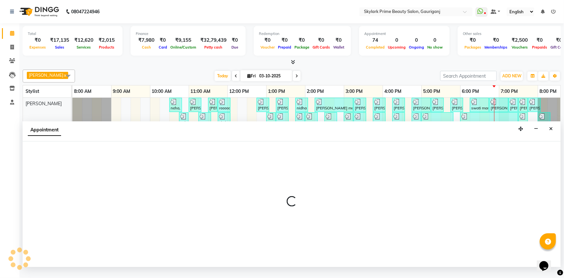
select select "30218"
select select "tentative"
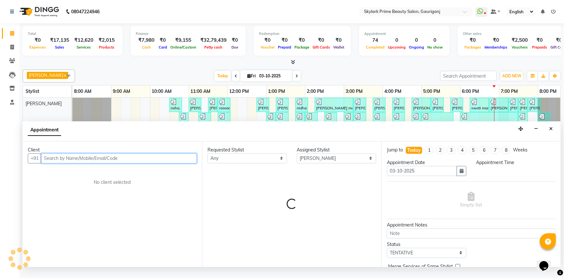
select select "1140"
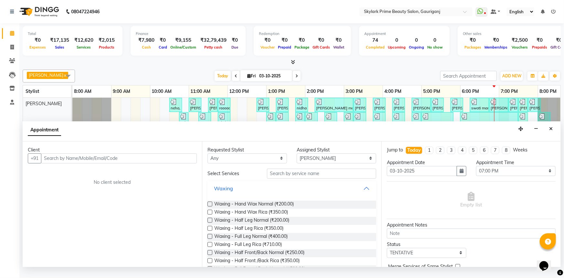
click at [353, 194] on button "Waxing" at bounding box center [292, 188] width 164 height 12
click at [233, 190] on button "Waxing" at bounding box center [292, 188] width 164 height 12
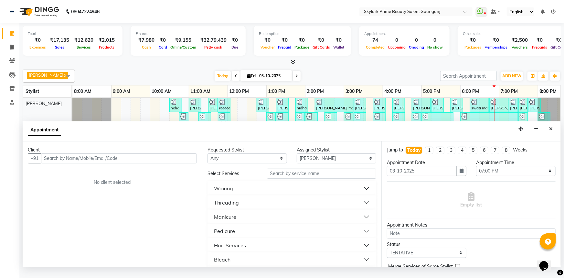
click at [236, 193] on button "Waxing" at bounding box center [292, 188] width 164 height 12
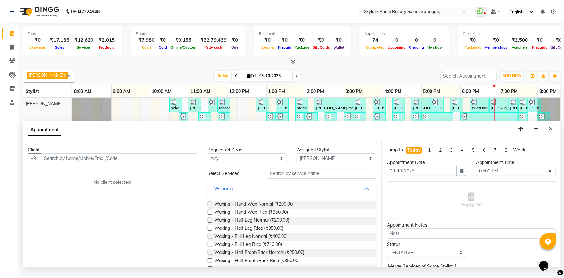
click at [236, 194] on button "Waxing" at bounding box center [292, 188] width 164 height 12
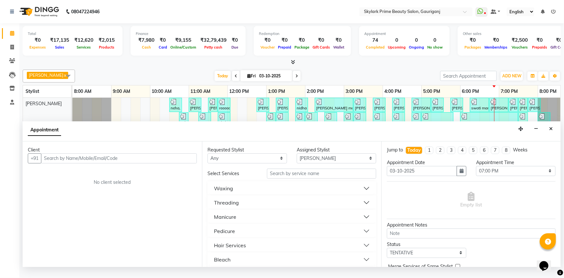
drag, startPoint x: 234, startPoint y: 210, endPoint x: 236, endPoint y: 215, distance: 5.5
click at [235, 206] on div "Threading" at bounding box center [226, 202] width 25 height 8
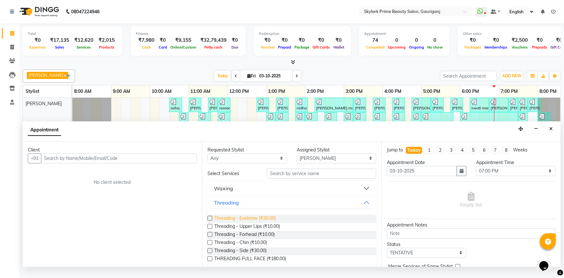
click at [231, 222] on span "Threading - Eyebrow (₹30.00)" at bounding box center [244, 219] width 61 height 8
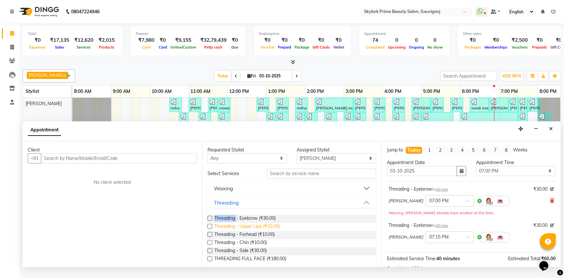
checkbox input "false"
click at [231, 238] on span "Threading - Forhead (₹10.00)" at bounding box center [244, 235] width 60 height 8
checkbox input "false"
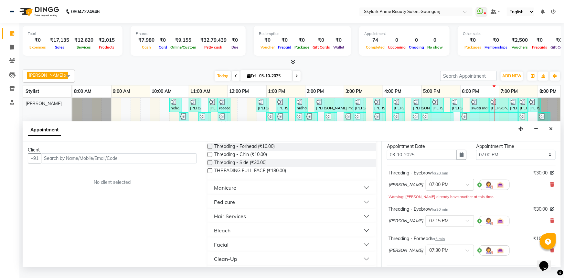
scroll to position [59, 0]
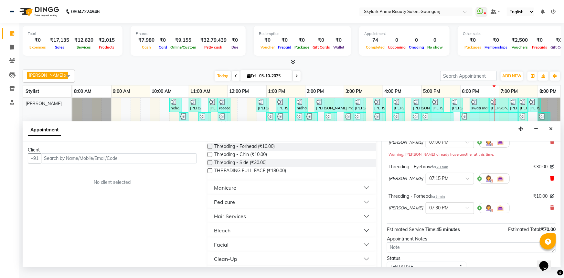
click at [550, 180] on icon at bounding box center [552, 178] width 4 height 5
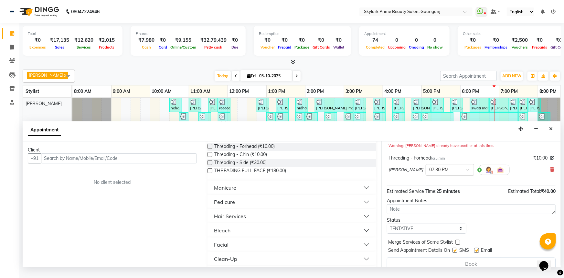
scroll to position [75, 0]
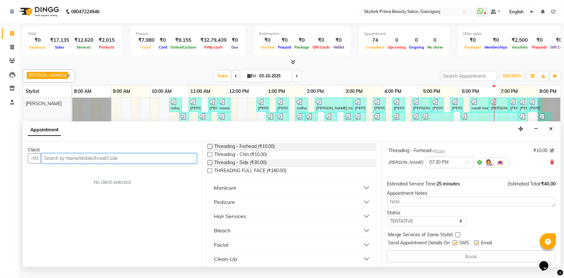
click at [111, 163] on input "text" at bounding box center [119, 158] width 156 height 10
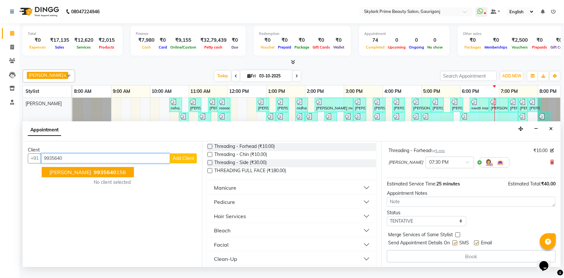
click at [94, 175] on span "9935640" at bounding box center [105, 172] width 23 height 6
type input "9935640156"
click at [76, 176] on div "Client [PHONE_NUMBER] [PERSON_NAME] 9935640 156 Add Client No client selected" at bounding box center [112, 203] width 179 height 125
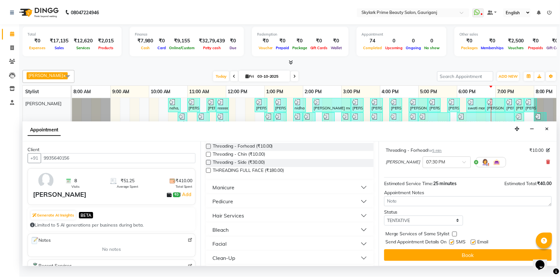
scroll to position [74, 0]
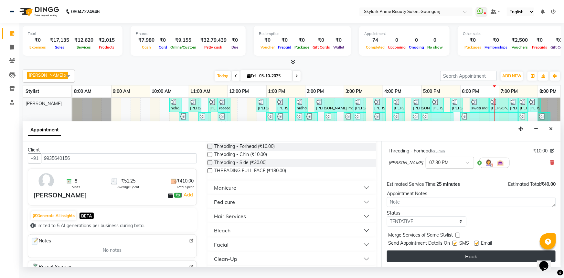
click at [458, 262] on button "Book" at bounding box center [471, 256] width 169 height 12
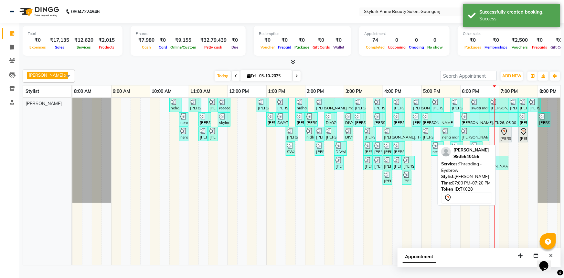
click at [507, 135] on icon at bounding box center [504, 132] width 8 height 8
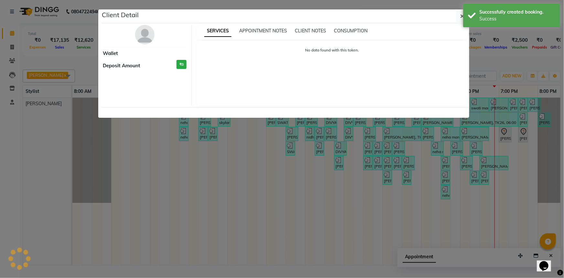
select select "7"
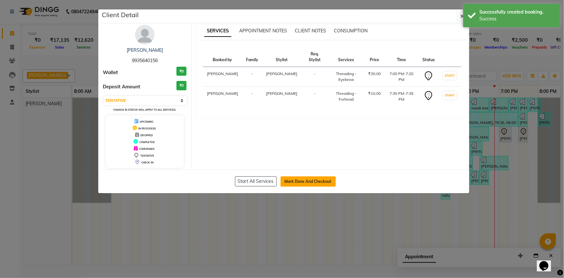
click at [321, 182] on button "Mark Done And Checkout" at bounding box center [308, 181] width 55 height 10
select select "service"
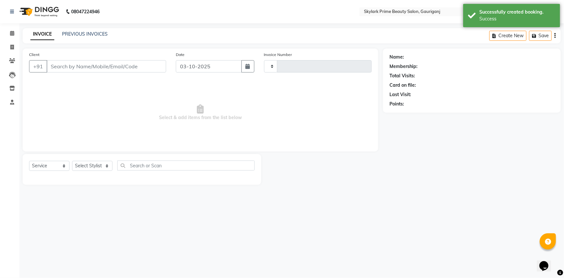
type input "3716"
select select "4735"
type input "9935640156"
select select "30218"
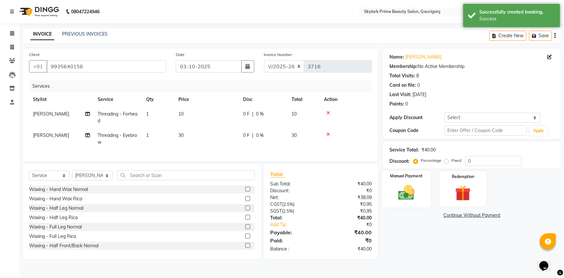
click at [410, 192] on img at bounding box center [406, 192] width 27 height 19
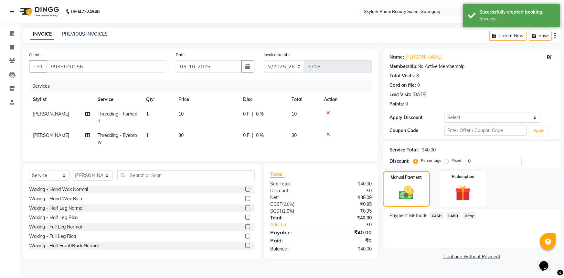
click at [472, 215] on span "GPay" at bounding box center [469, 215] width 13 height 7
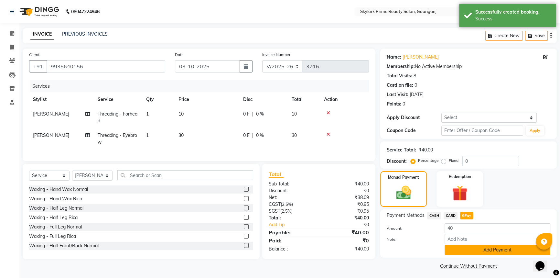
click at [463, 249] on button "Add Payment" at bounding box center [497, 250] width 106 height 10
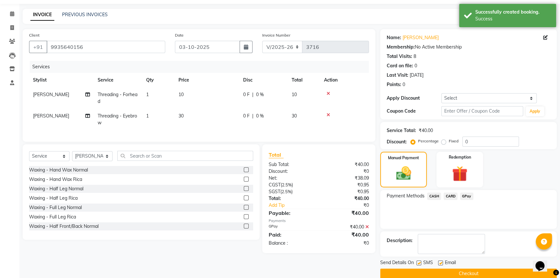
scroll to position [29, 0]
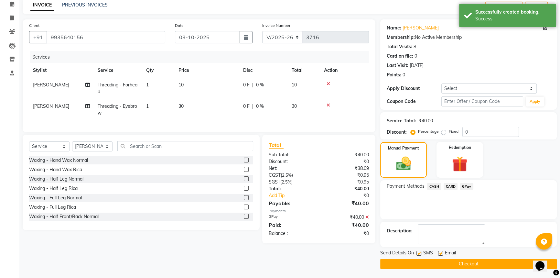
click at [438, 262] on button "Checkout" at bounding box center [468, 264] width 176 height 10
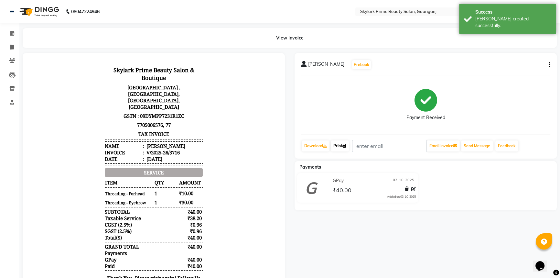
click at [339, 147] on link "Print" at bounding box center [340, 145] width 18 height 11
click at [12, 28] on link "Calendar" at bounding box center [10, 33] width 16 height 11
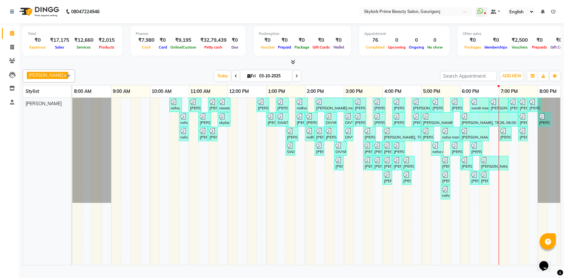
click at [513, 154] on div "neha, TK01, 10:30 AM-10:50 AM, Threading - Eyebrow [PERSON_NAME], TK02, 11:00 A…" at bounding box center [324, 181] width 504 height 167
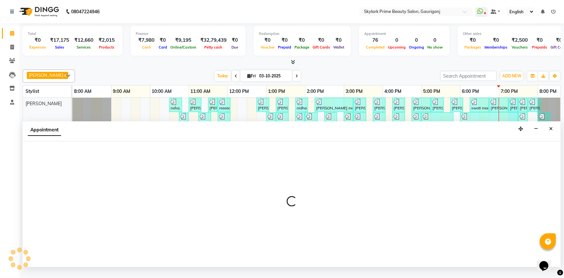
select select "30218"
select select "1155"
select select "tentative"
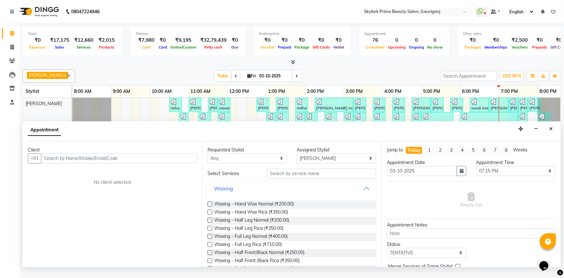
click at [367, 193] on button "Waxing" at bounding box center [292, 188] width 164 height 12
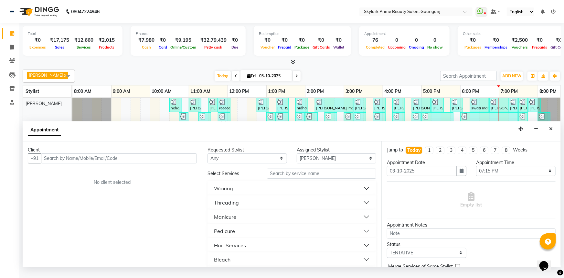
click at [249, 208] on button "Threading" at bounding box center [292, 203] width 164 height 12
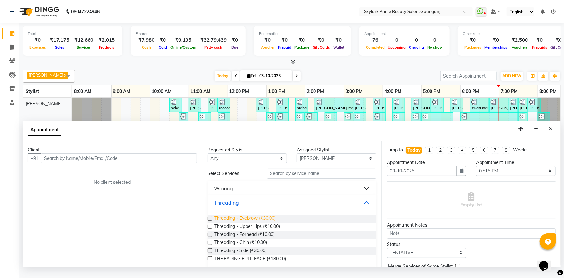
click at [236, 221] on span "Threading - Eyebrow (₹30.00)" at bounding box center [244, 219] width 61 height 8
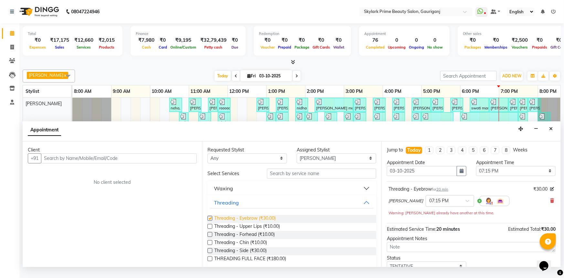
checkbox input "false"
click at [238, 239] on span "Threading - Forhead (₹10.00)" at bounding box center [244, 235] width 60 height 8
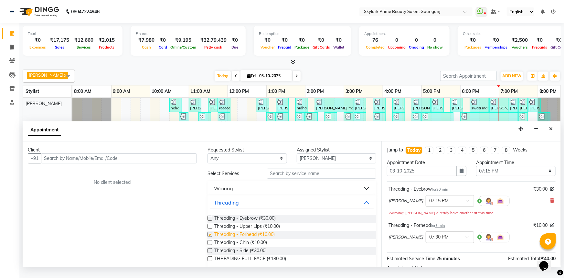
checkbox input "false"
click at [236, 223] on span "Threading - Eyebrow (₹30.00)" at bounding box center [244, 219] width 61 height 8
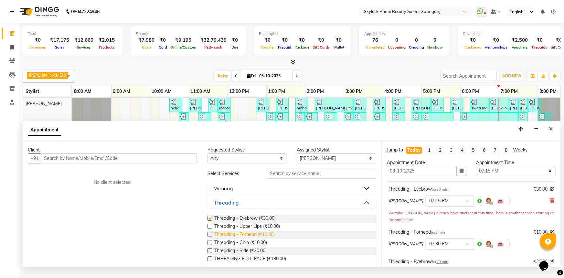
checkbox input "false"
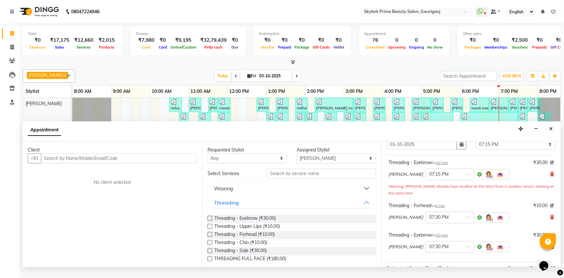
scroll to position [23, 0]
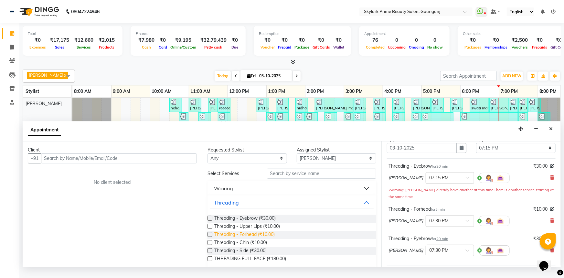
click at [235, 239] on span "Threading - Forhead (₹10.00)" at bounding box center [244, 235] width 60 height 8
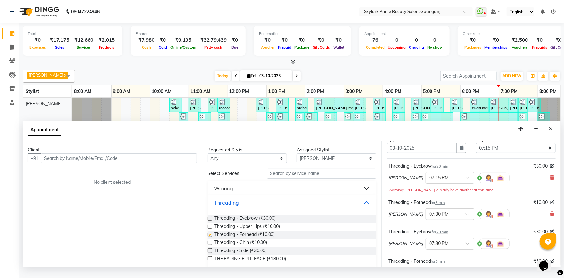
checkbox input "false"
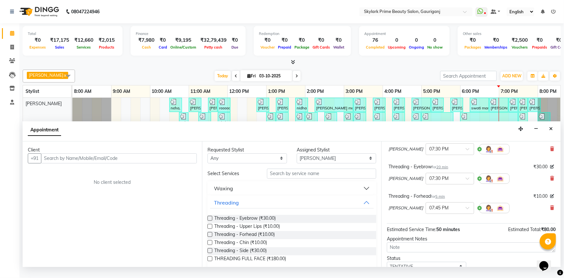
scroll to position [134, 0]
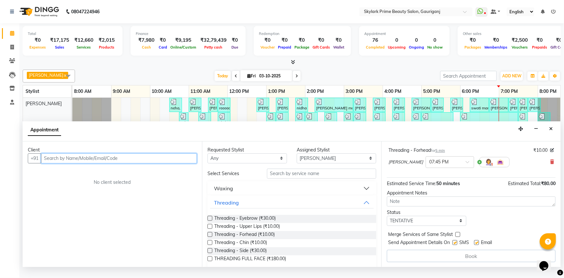
click at [152, 163] on input "text" at bounding box center [119, 158] width 156 height 10
type input "8052626545"
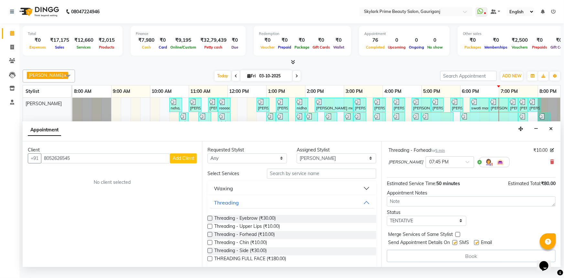
click at [181, 161] on span "Add Client" at bounding box center [184, 158] width 22 height 6
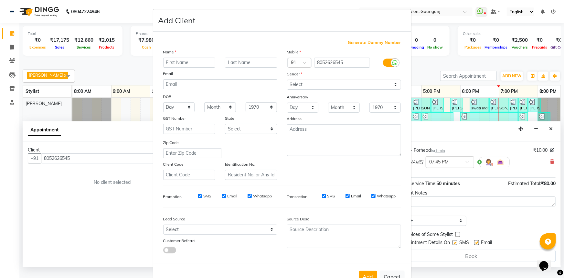
click at [182, 64] on input "text" at bounding box center [189, 63] width 52 height 10
type input "praiya mam"
drag, startPoint x: 299, startPoint y: 80, endPoint x: 308, endPoint y: 89, distance: 12.1
click at [299, 80] on select "Select [DEMOGRAPHIC_DATA] [DEMOGRAPHIC_DATA] Other Prefer Not To Say" at bounding box center [344, 85] width 114 height 10
select select "[DEMOGRAPHIC_DATA]"
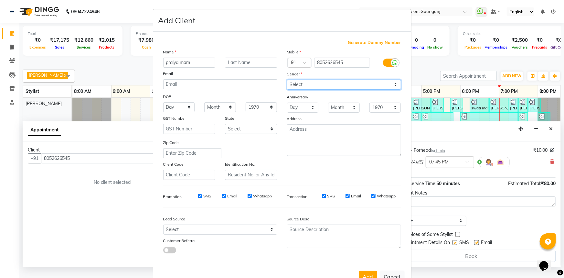
click at [287, 80] on select "Select [DEMOGRAPHIC_DATA] [DEMOGRAPHIC_DATA] Other Prefer Not To Say" at bounding box center [344, 85] width 114 height 10
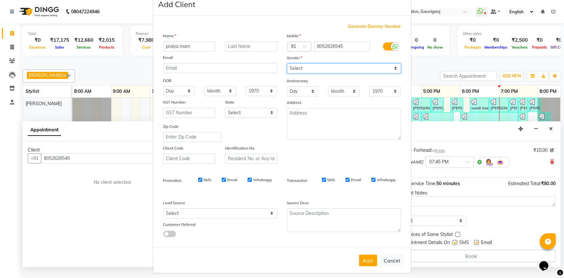
scroll to position [23, 0]
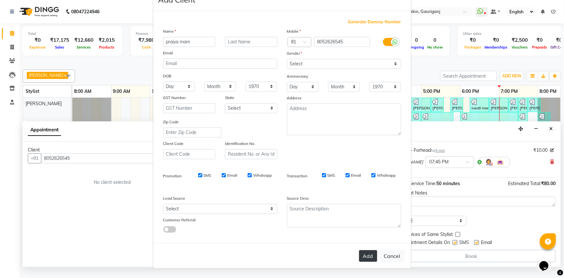
click at [363, 257] on button "Add" at bounding box center [368, 256] width 18 height 12
select select
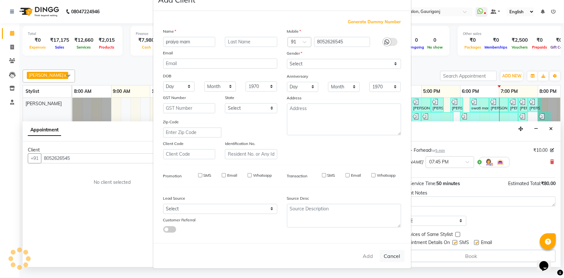
select select
checkbox input "false"
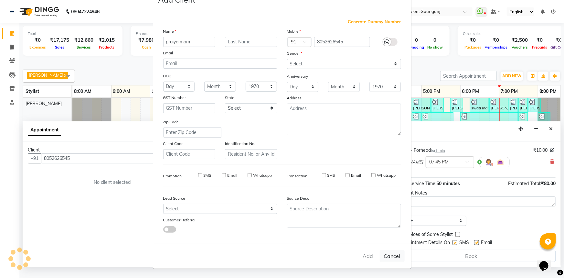
checkbox input "false"
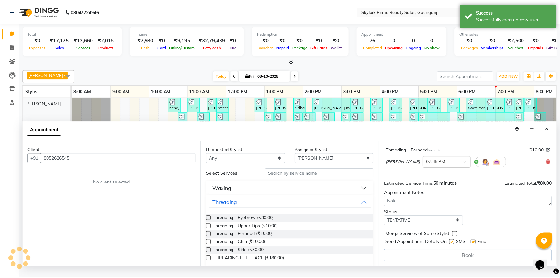
scroll to position [133, 0]
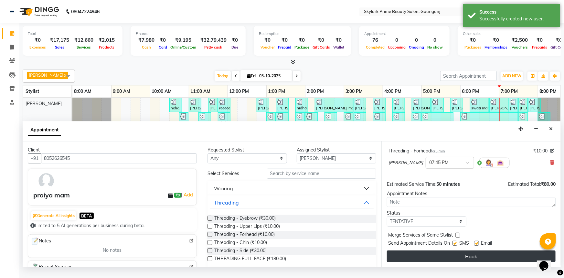
click at [456, 262] on button "Book" at bounding box center [471, 256] width 169 height 12
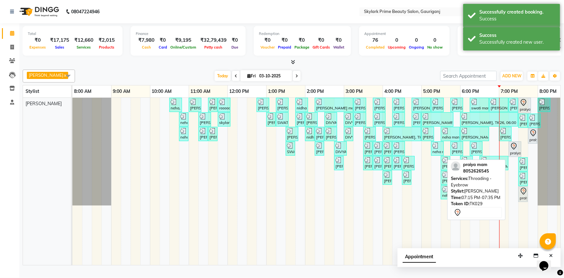
click at [519, 150] on div at bounding box center [515, 146] width 10 height 8
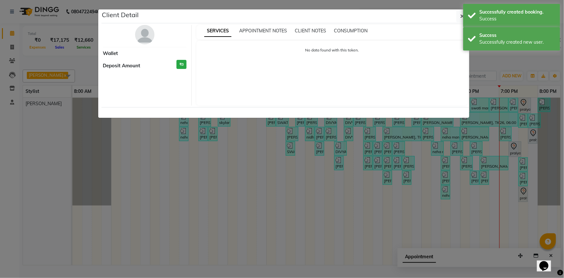
select select "7"
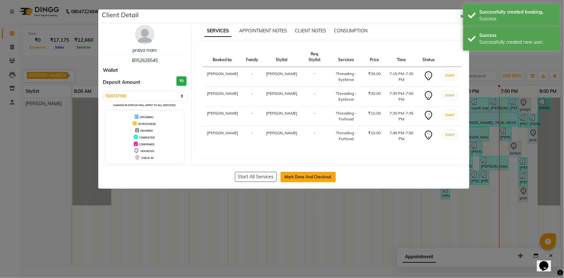
click at [305, 175] on button "Mark Done And Checkout" at bounding box center [308, 177] width 55 height 10
select select "service"
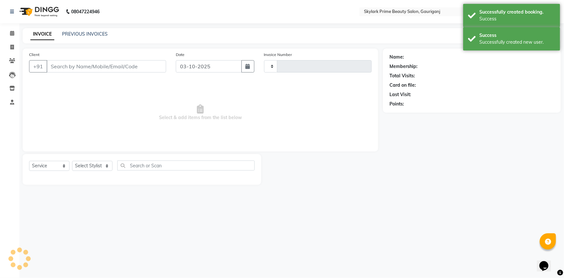
type input "3717"
select select "4735"
type input "8052626545"
select select "30218"
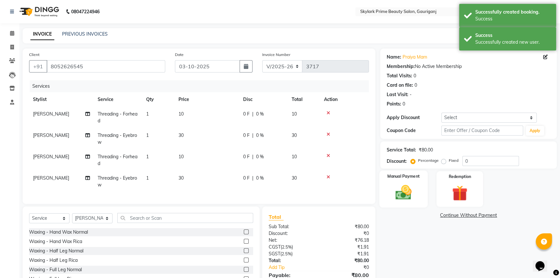
click at [398, 201] on img at bounding box center [403, 192] width 26 height 18
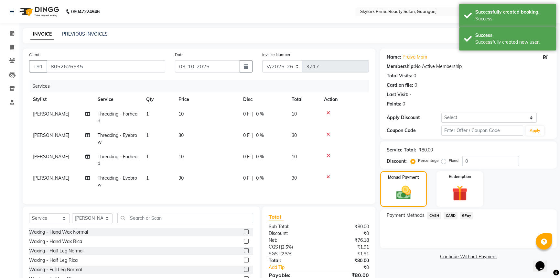
click at [438, 216] on span "CASH" at bounding box center [434, 215] width 14 height 7
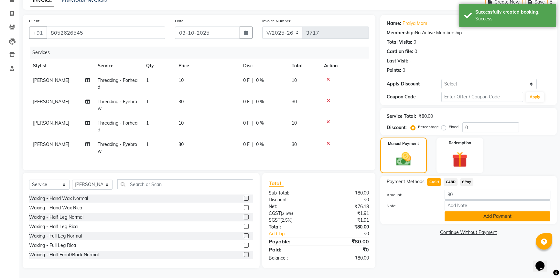
click at [466, 211] on button "Add Payment" at bounding box center [497, 216] width 106 height 10
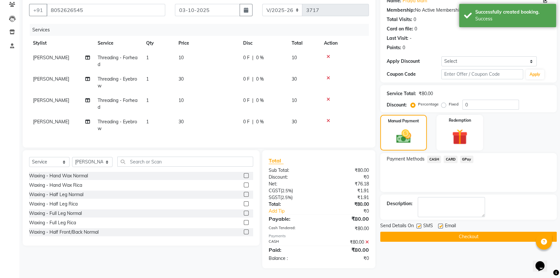
scroll to position [61, 0]
click at [447, 231] on button "Checkout" at bounding box center [468, 236] width 176 height 10
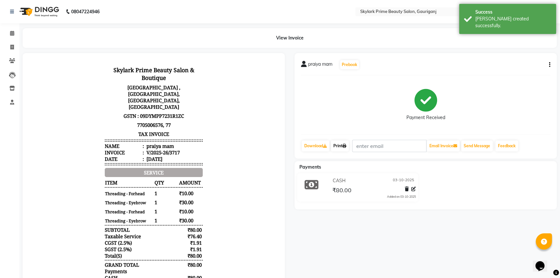
click at [337, 144] on link "Print" at bounding box center [340, 145] width 18 height 11
click at [10, 36] on span at bounding box center [11, 33] width 11 height 7
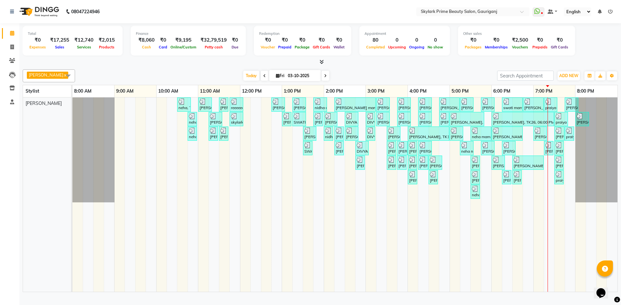
click at [564, 12] on icon at bounding box center [610, 11] width 5 height 5
